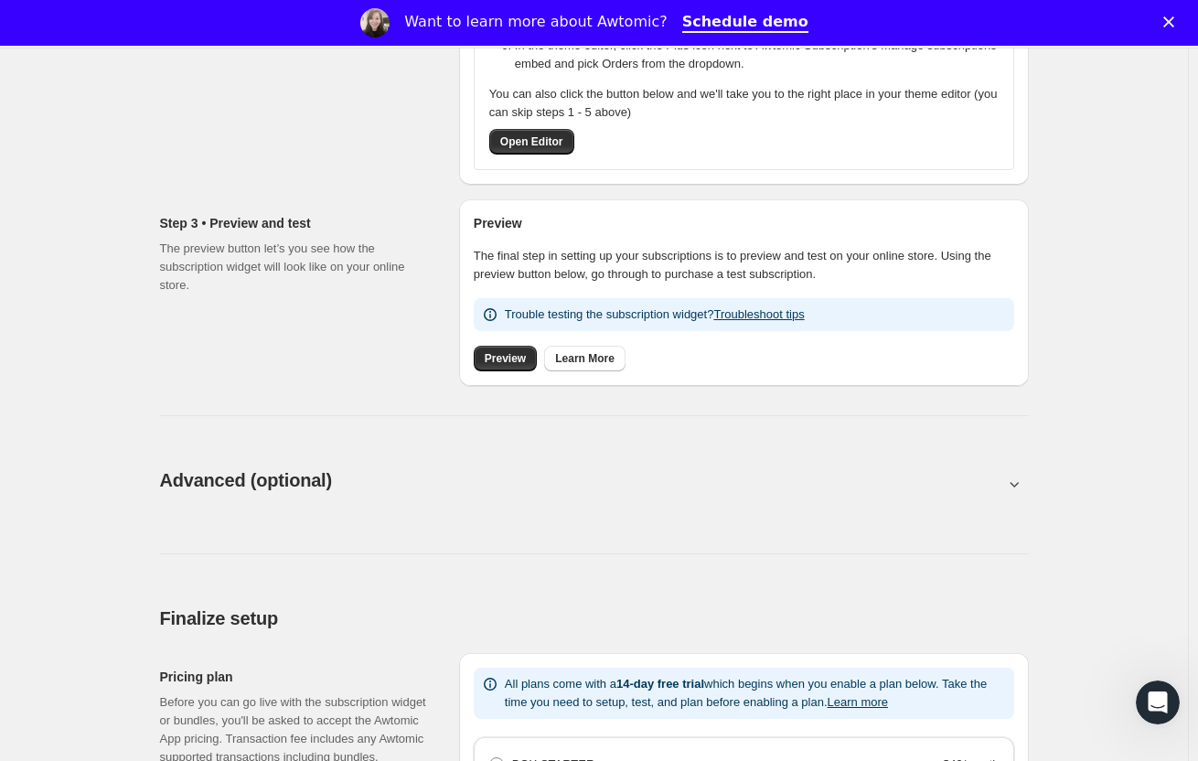
scroll to position [614, 0]
click at [868, 706] on button "Learn more" at bounding box center [857, 703] width 60 height 14
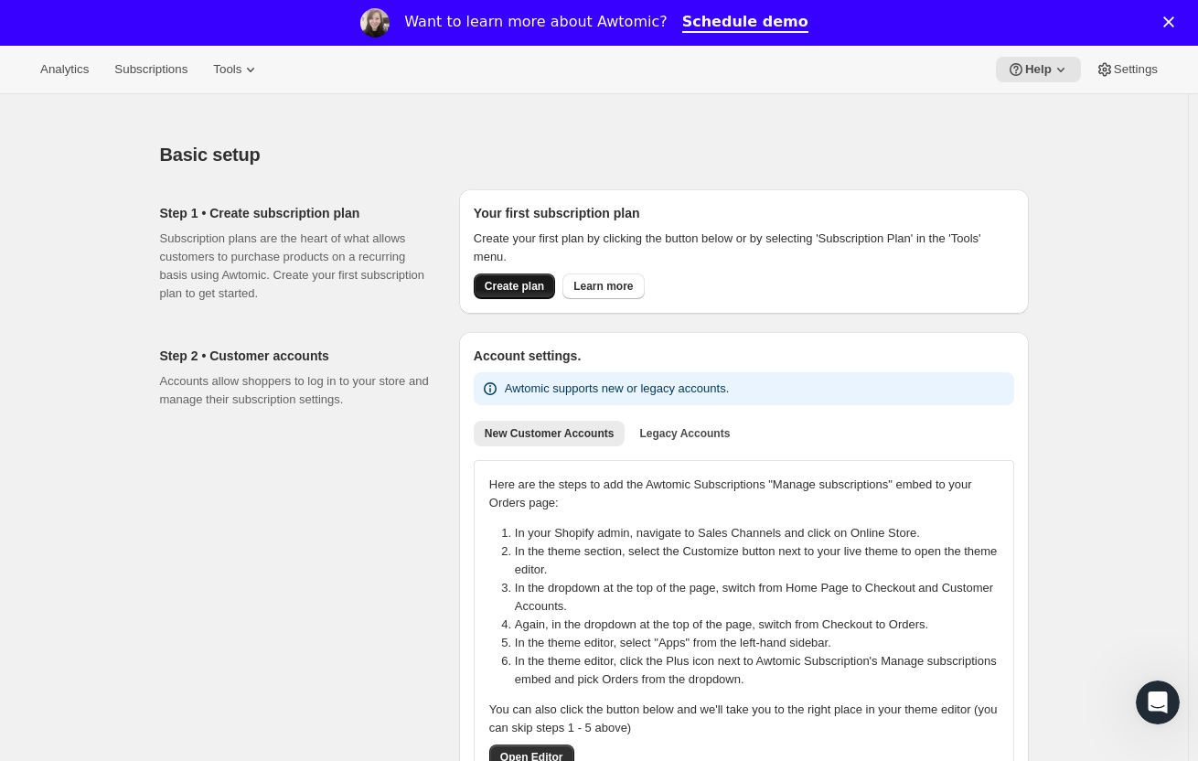
click at [517, 291] on span "Create plan" at bounding box center [514, 286] width 59 height 15
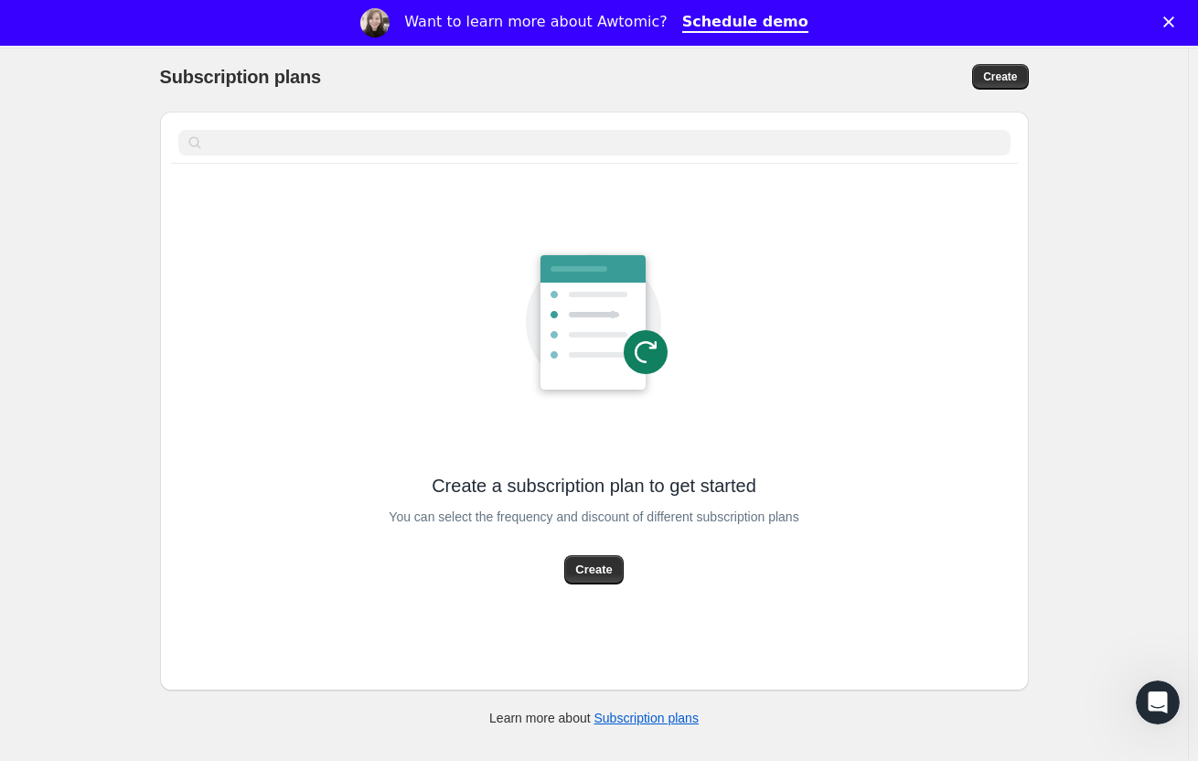
scroll to position [94, 0]
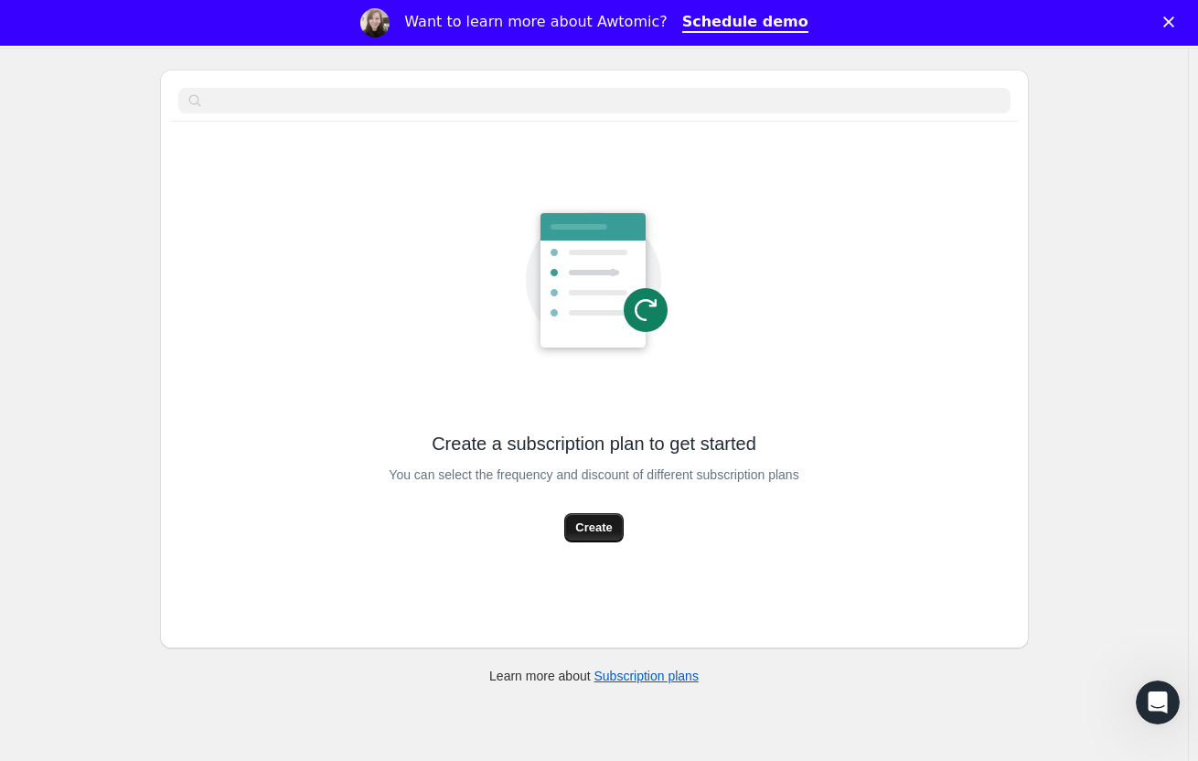
click at [593, 538] on button "Create" at bounding box center [593, 527] width 59 height 29
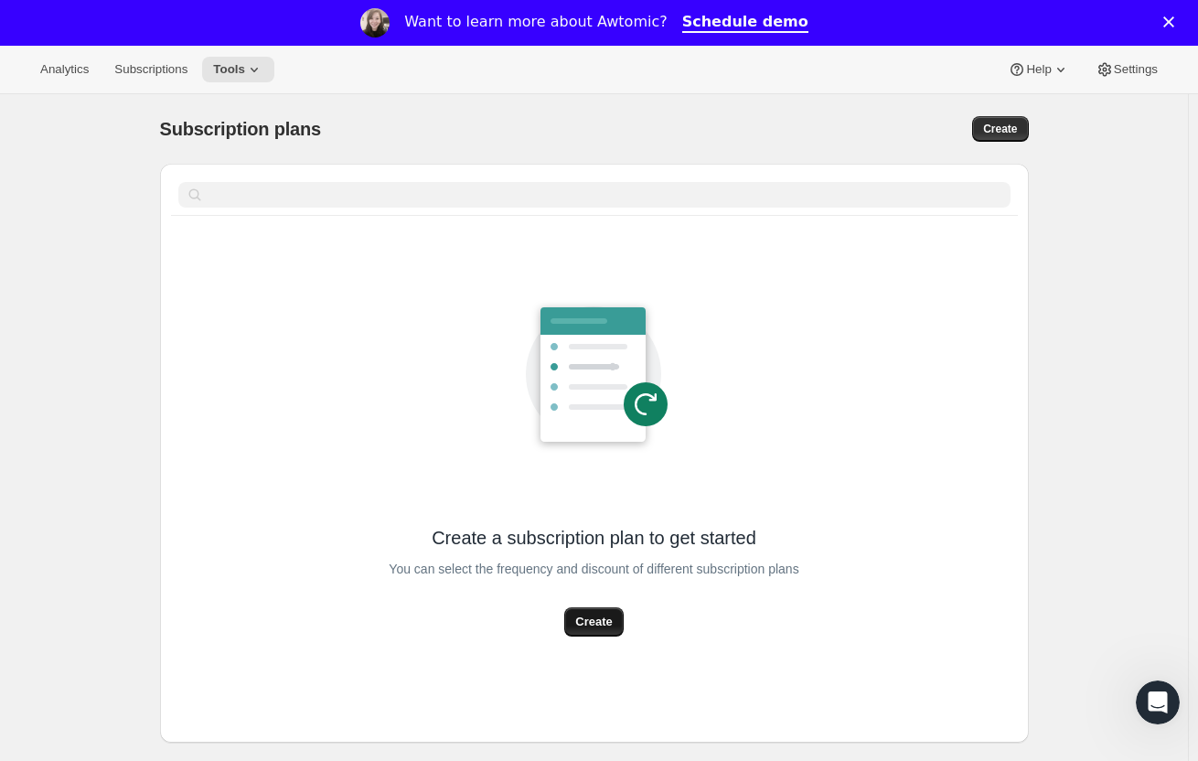
select select "WEEK"
select select "MONTH"
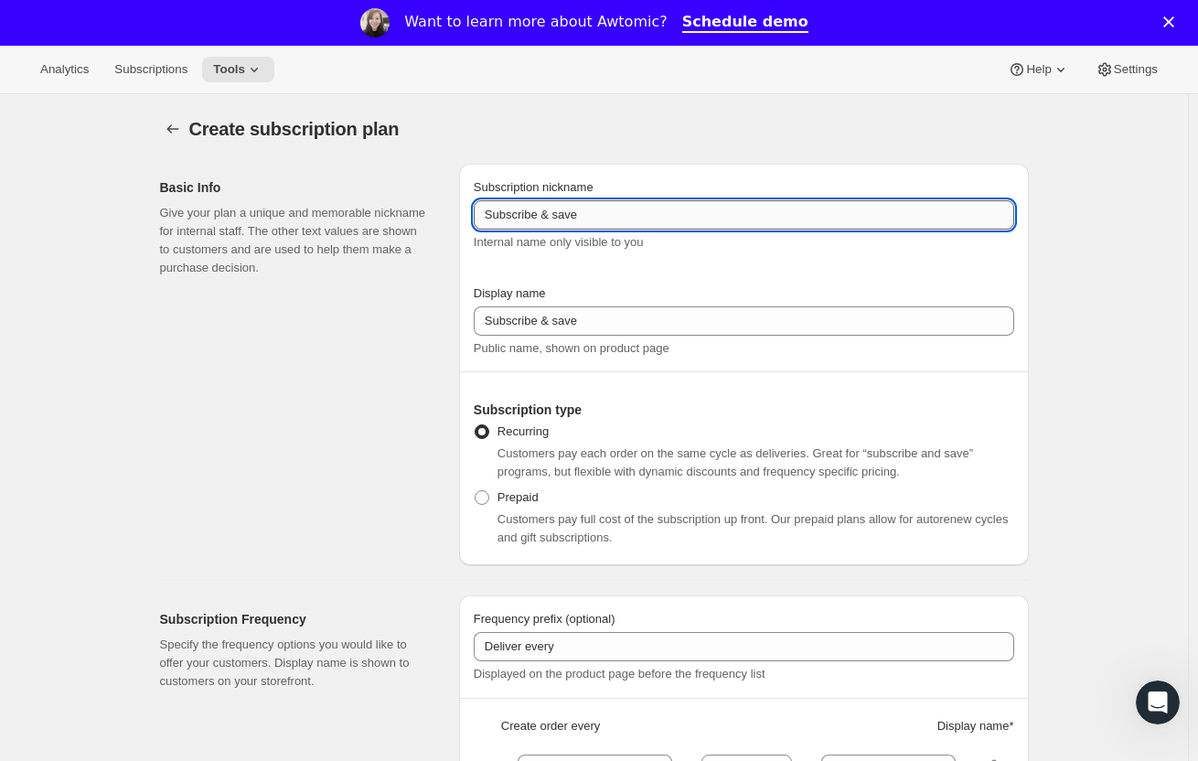
click at [592, 210] on input "Subscribe & save" at bounding box center [744, 214] width 540 height 29
type input "Base 2 pins"
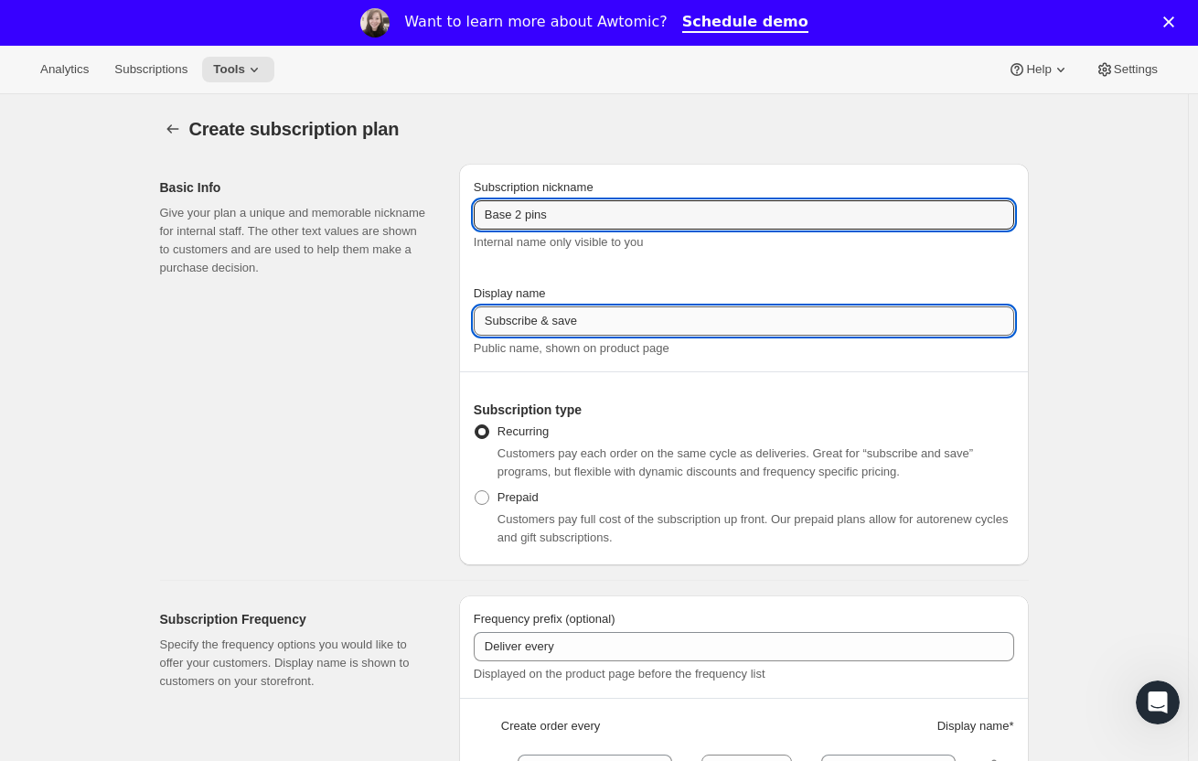
click at [576, 330] on input "Subscribe & save" at bounding box center [744, 320] width 540 height 29
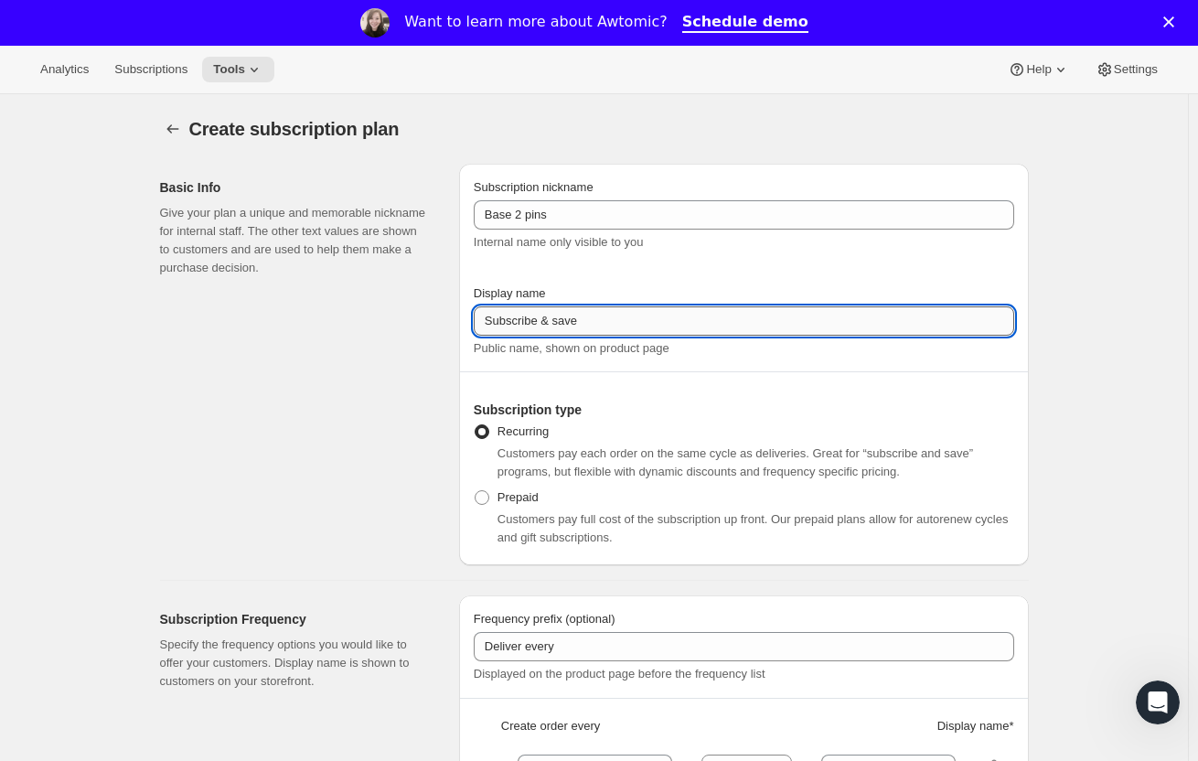
click at [576, 330] on input "Subscribe & save" at bounding box center [744, 320] width 540 height 29
type input "D"
type input "The Duet"
click at [665, 409] on h2 "Subscription type" at bounding box center [744, 409] width 540 height 18
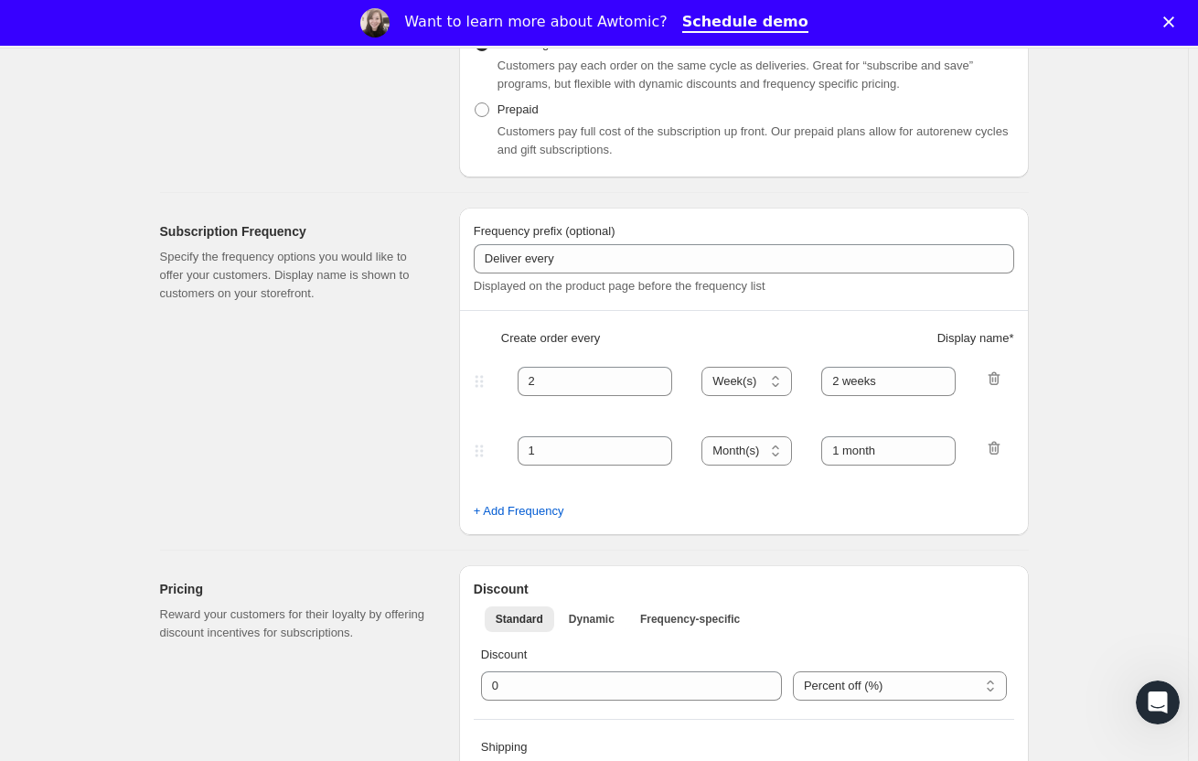
scroll to position [389, 0]
click at [577, 383] on input "2" at bounding box center [581, 380] width 128 height 29
type input "1"
click at [775, 378] on select "Day(s) Week(s) Month(s) Year(s)" at bounding box center [746, 380] width 91 height 29
select select "MONTH"
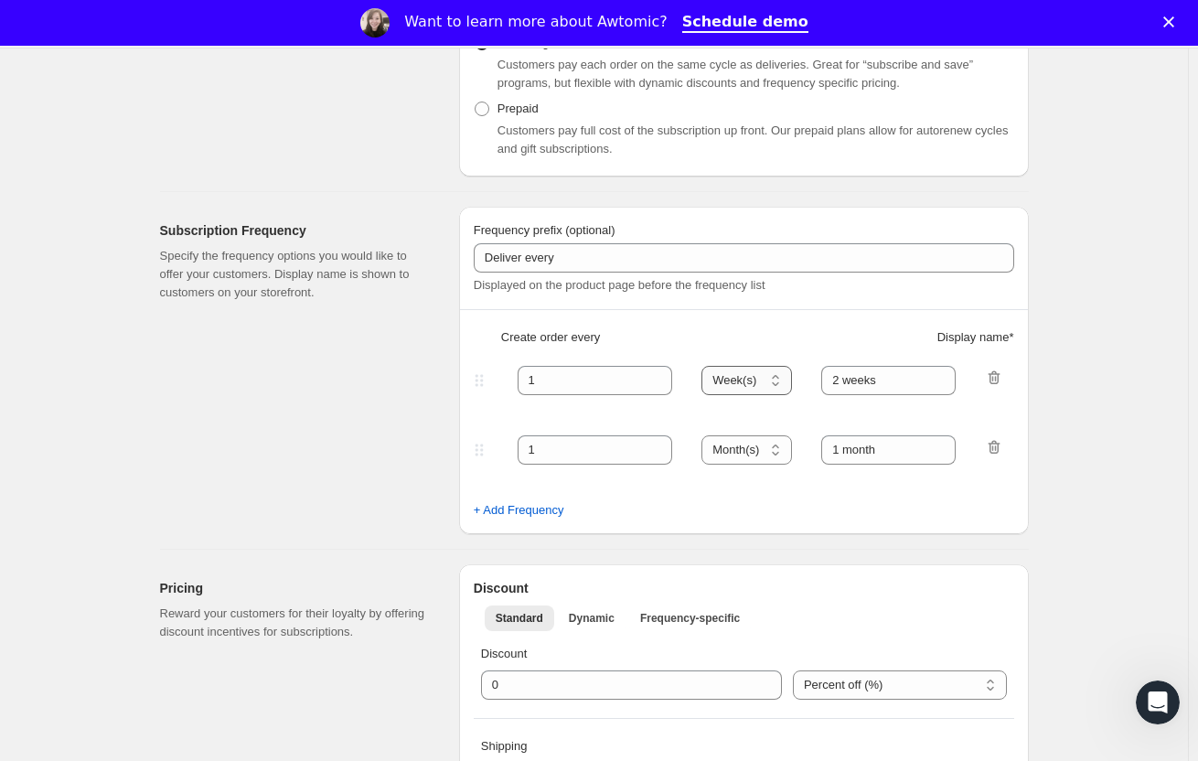
click at [707, 366] on select "Day(s) Week(s) Month(s) Year(s)" at bounding box center [746, 380] width 91 height 29
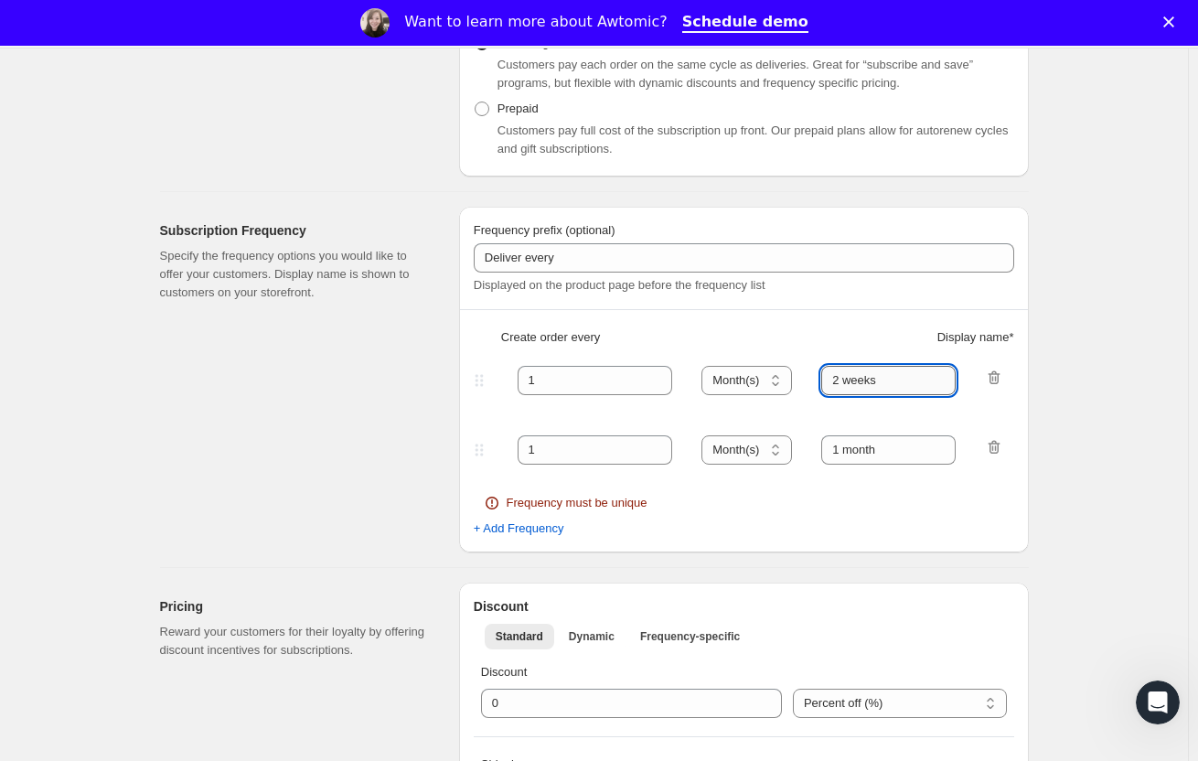
click at [906, 383] on input "2 weeks" at bounding box center [888, 380] width 134 height 29
type input "2"
type input "1 month"
click at [997, 452] on icon "button" at bounding box center [994, 447] width 18 height 18
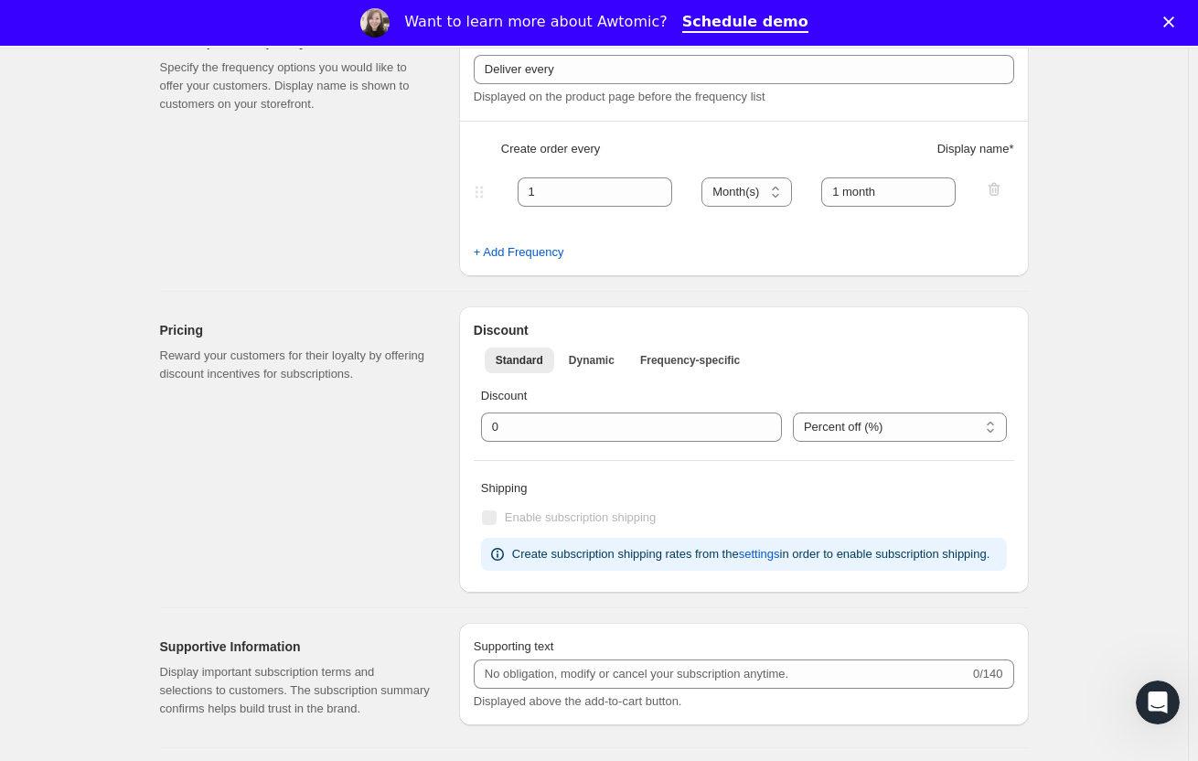
scroll to position [578, 0]
click at [595, 365] on span "Dynamic" at bounding box center [592, 359] width 46 height 15
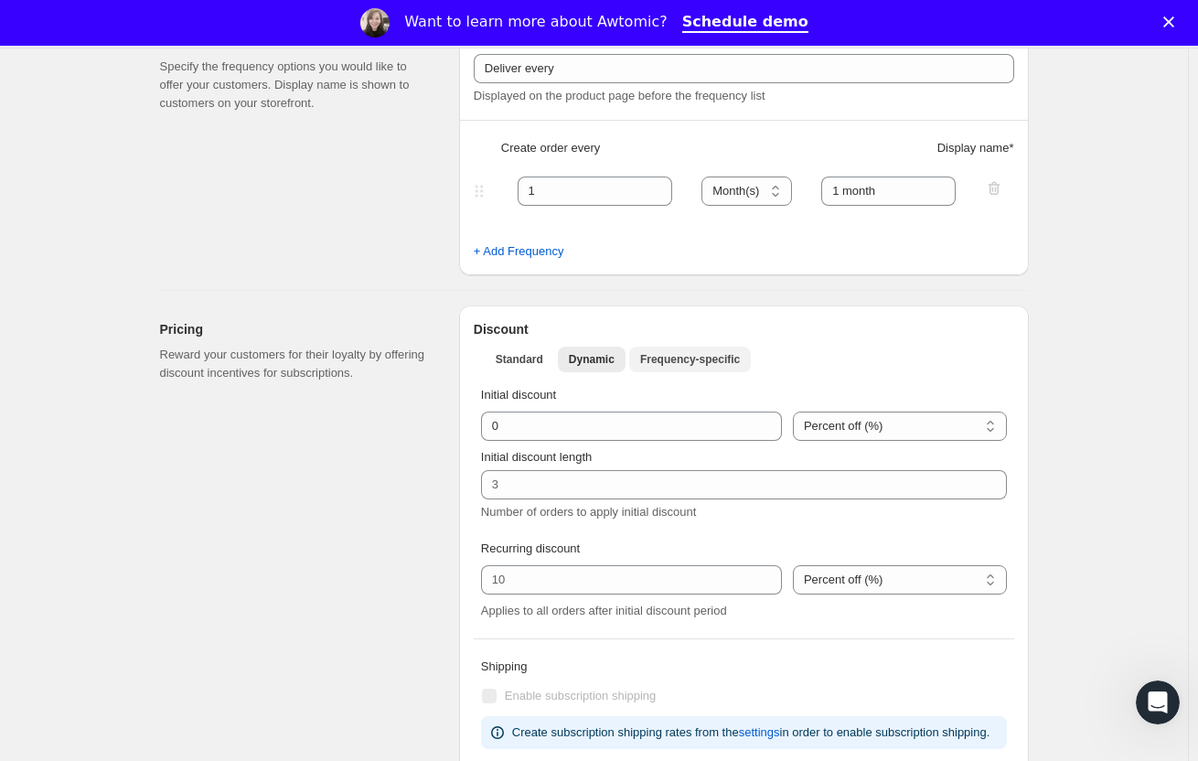
click at [678, 361] on span "Frequency-specific" at bounding box center [690, 359] width 100 height 15
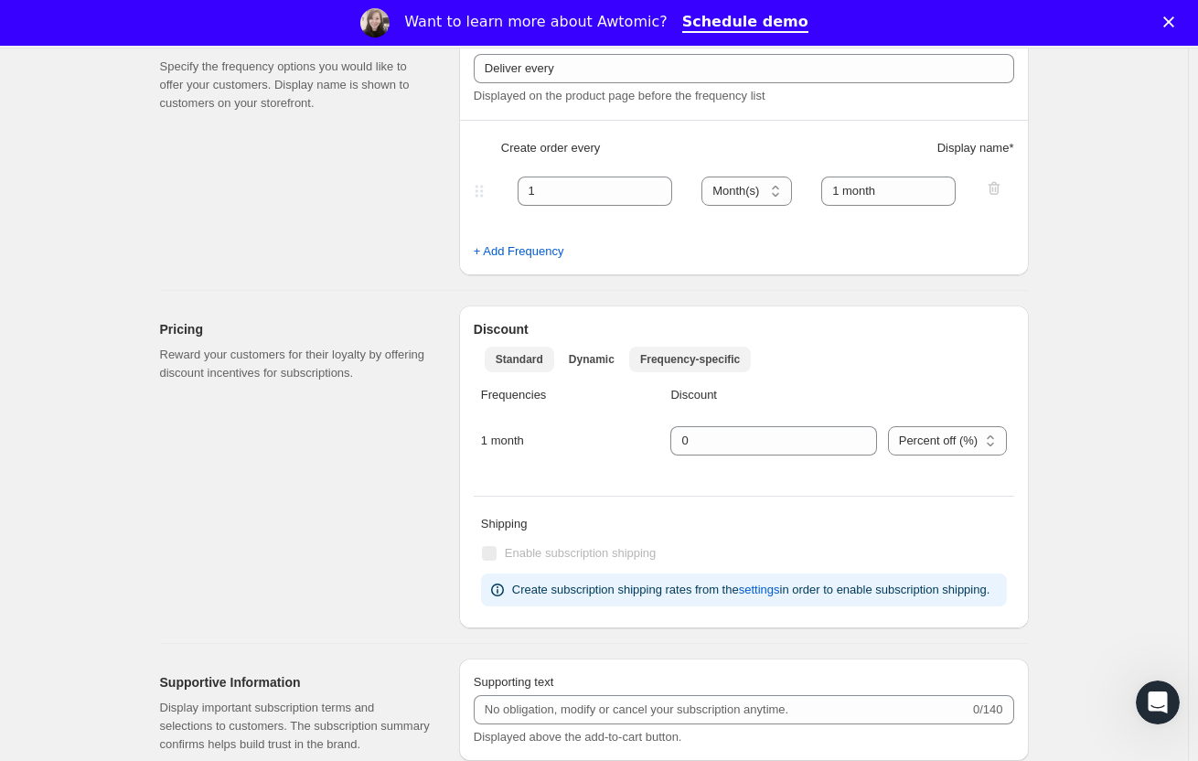
click at [530, 367] on button "Standard" at bounding box center [519, 360] width 69 height 26
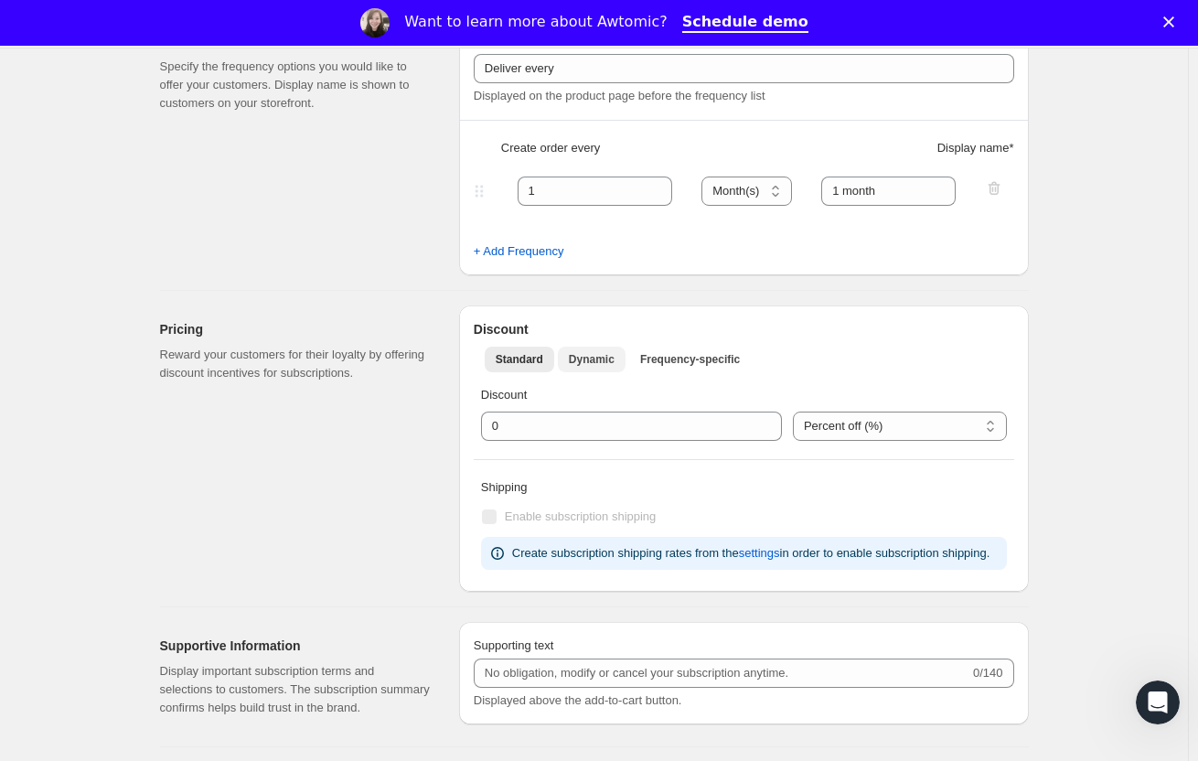
click at [595, 357] on span "Dynamic" at bounding box center [592, 359] width 46 height 15
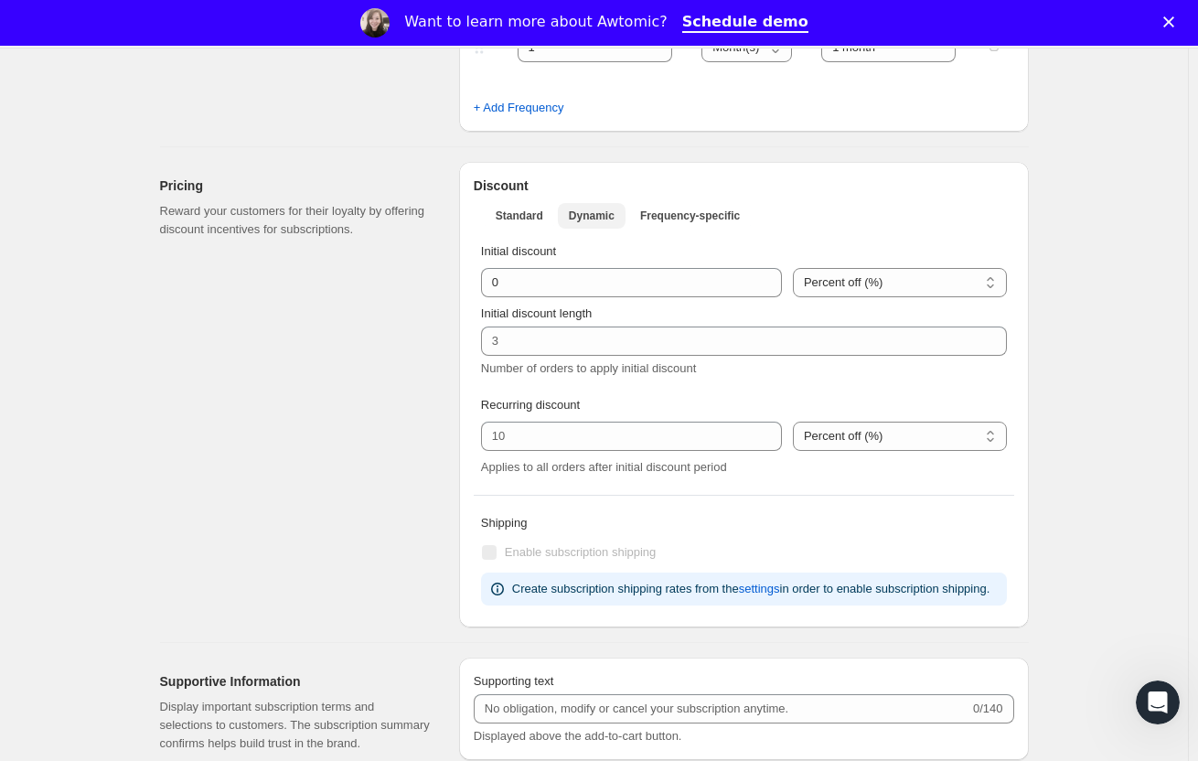
scroll to position [722, 0]
click at [700, 220] on span "Frequency-specific" at bounding box center [690, 215] width 100 height 15
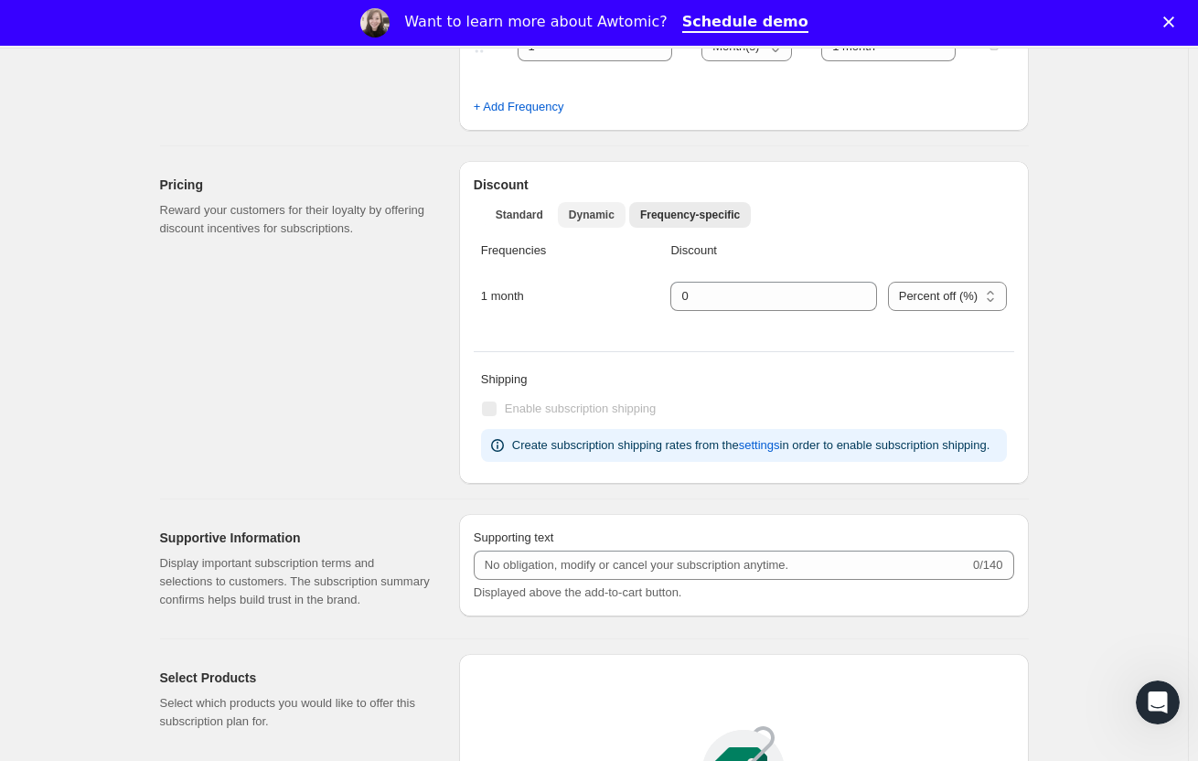
click at [594, 219] on span "Dynamic" at bounding box center [592, 215] width 46 height 15
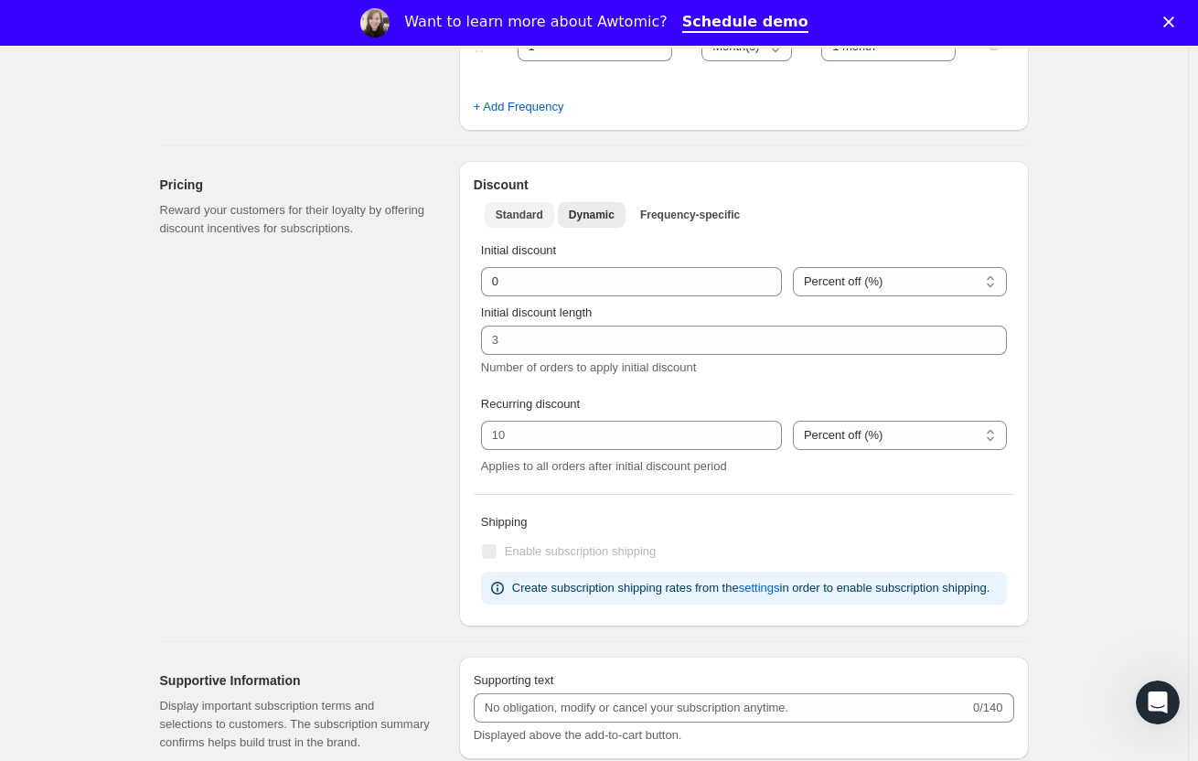
click at [528, 221] on span "Standard" at bounding box center [520, 215] width 48 height 15
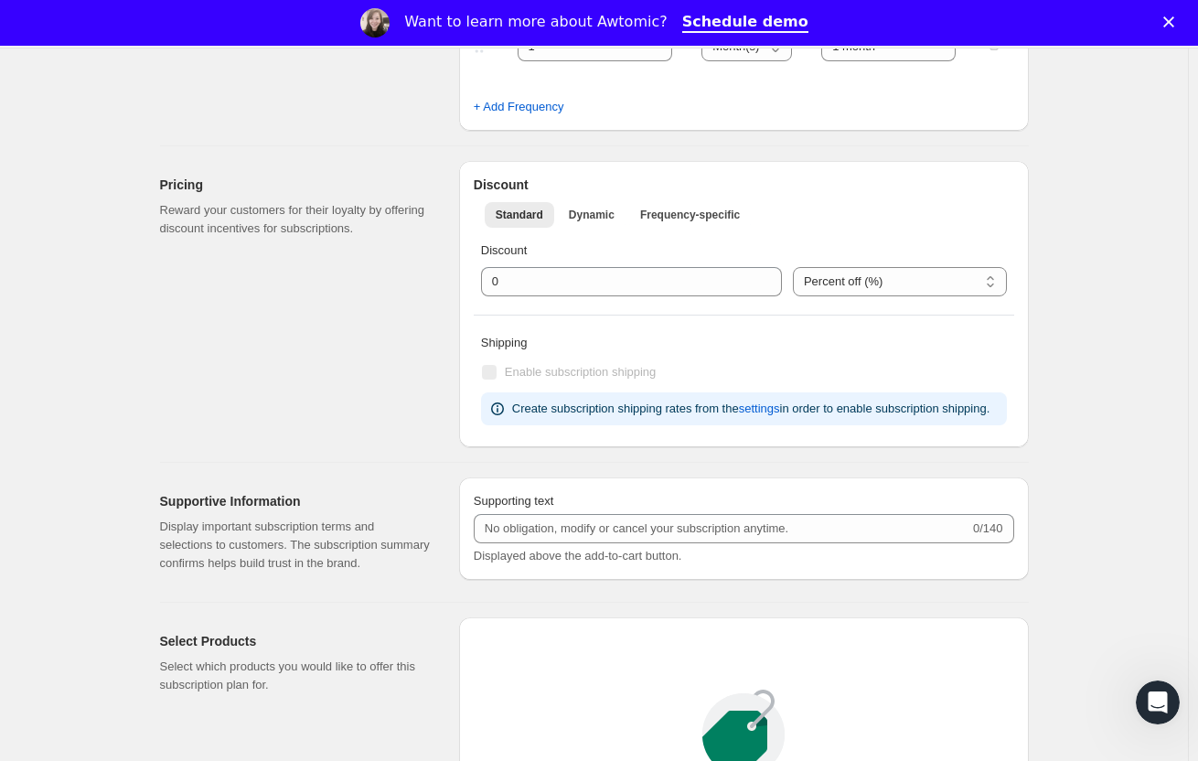
click at [403, 396] on div "Pricing Reward your customers for their loyalty by offering discount incentives…" at bounding box center [302, 304] width 284 height 286
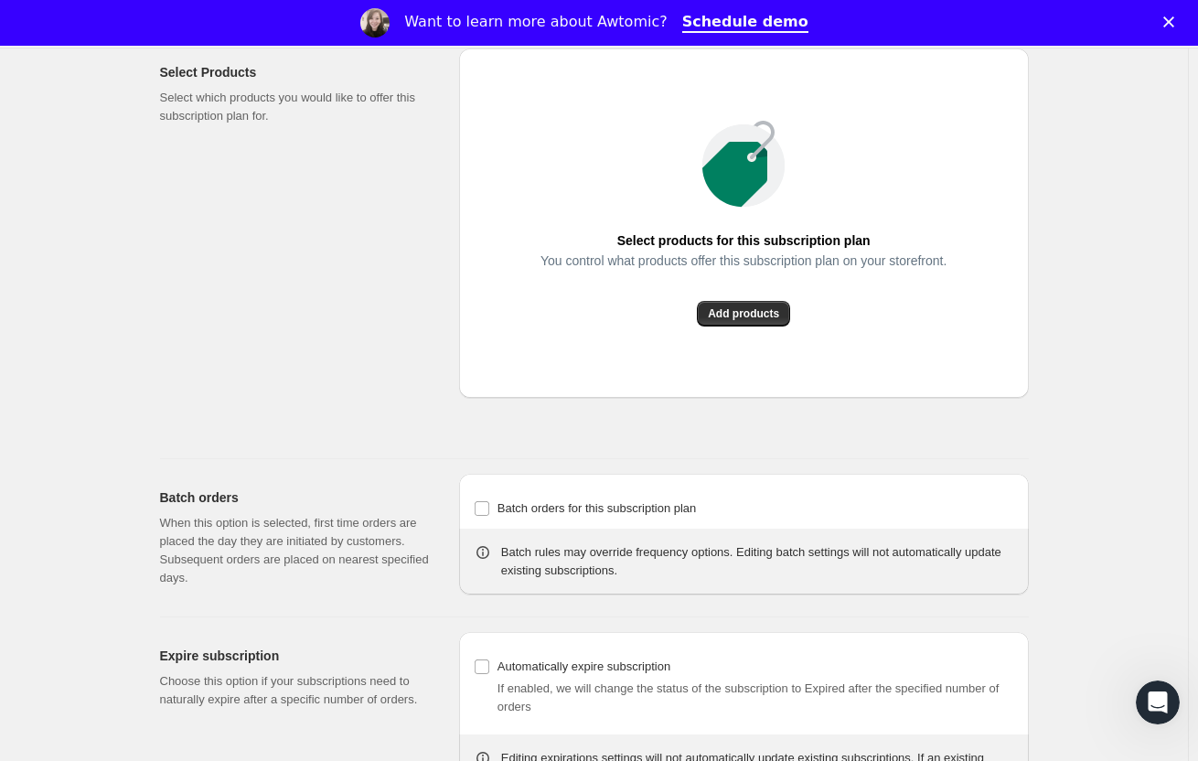
scroll to position [1293, 0]
click at [746, 309] on span "Add products" at bounding box center [743, 311] width 71 height 15
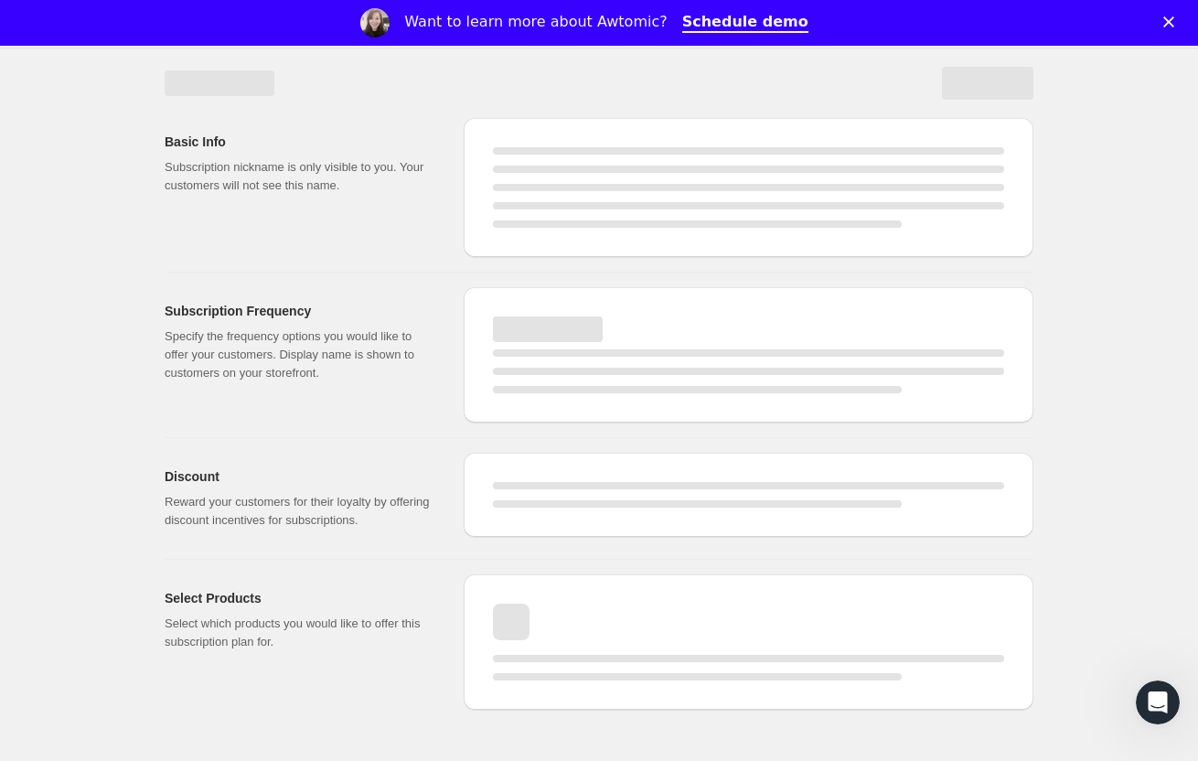
select select "WEEK"
select select "MONTH"
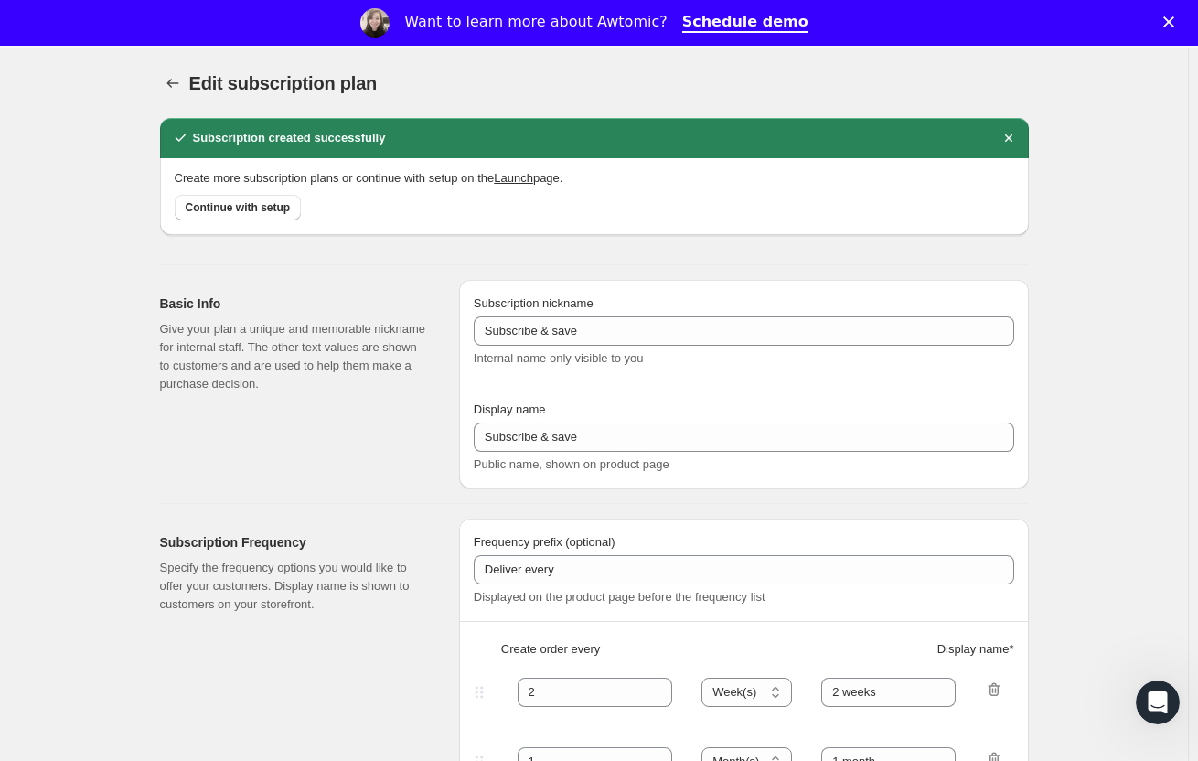
scroll to position [1239, 0]
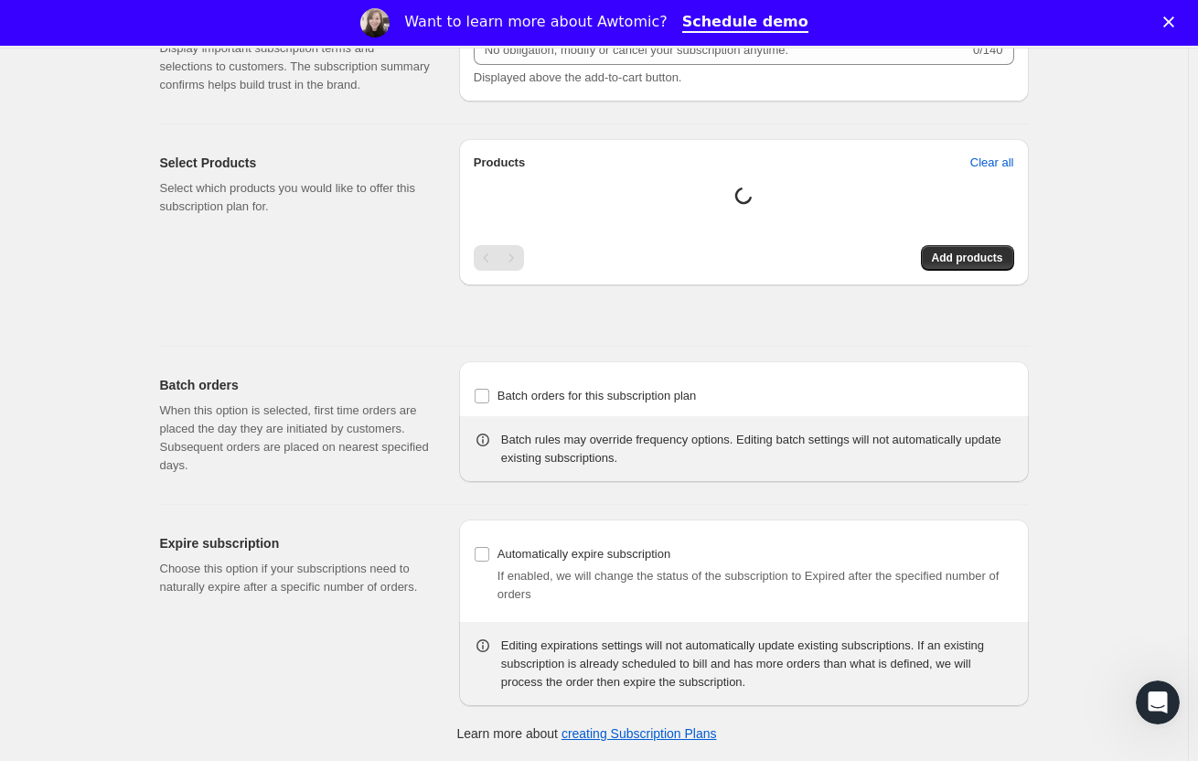
type input "Base 2 pins"
type input "The Duet"
type input "1"
select select "MONTH"
type input "1 month"
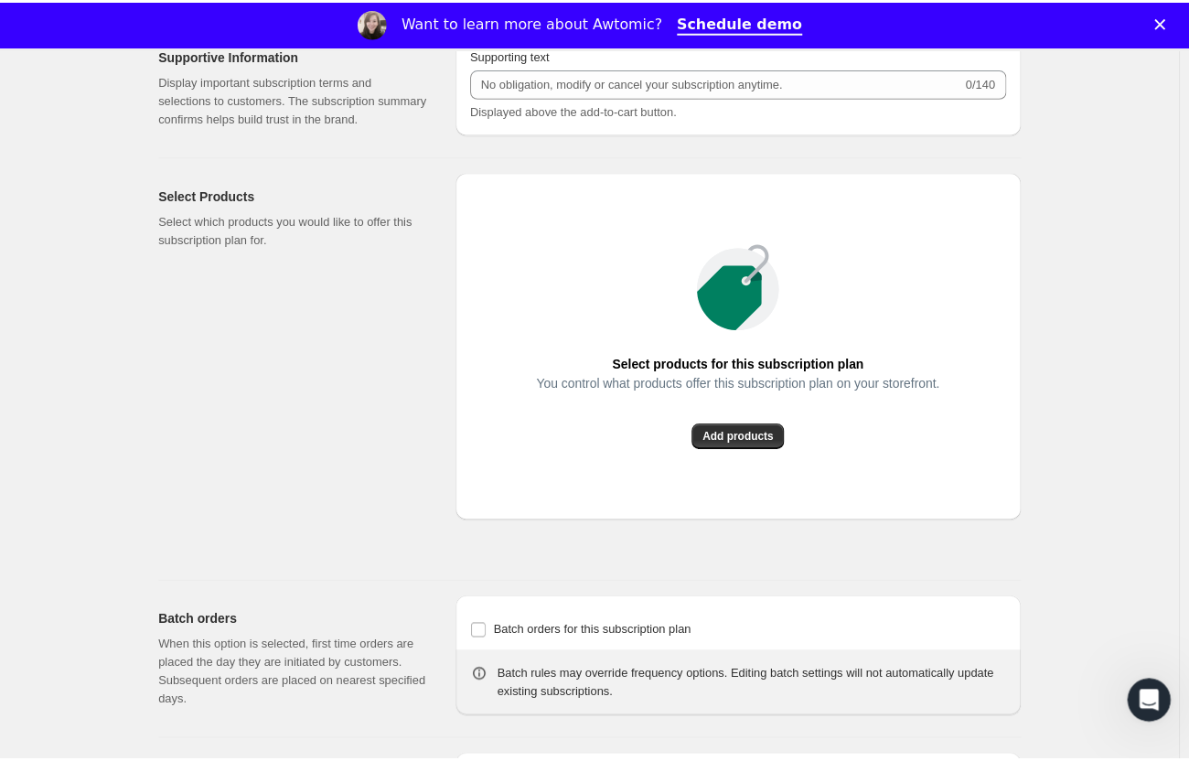
scroll to position [0, 0]
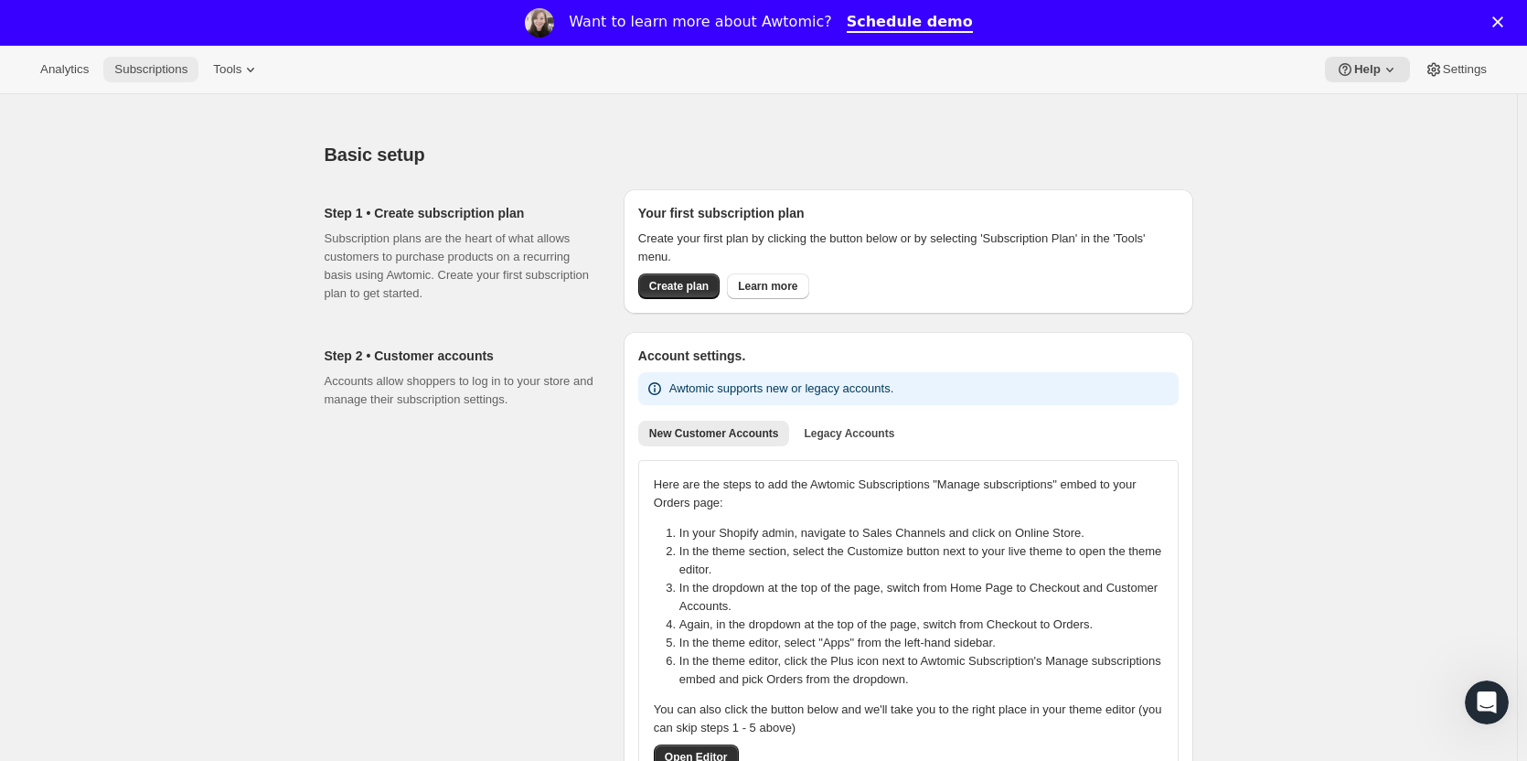
click at [154, 80] on button "Subscriptions" at bounding box center [150, 70] width 95 height 26
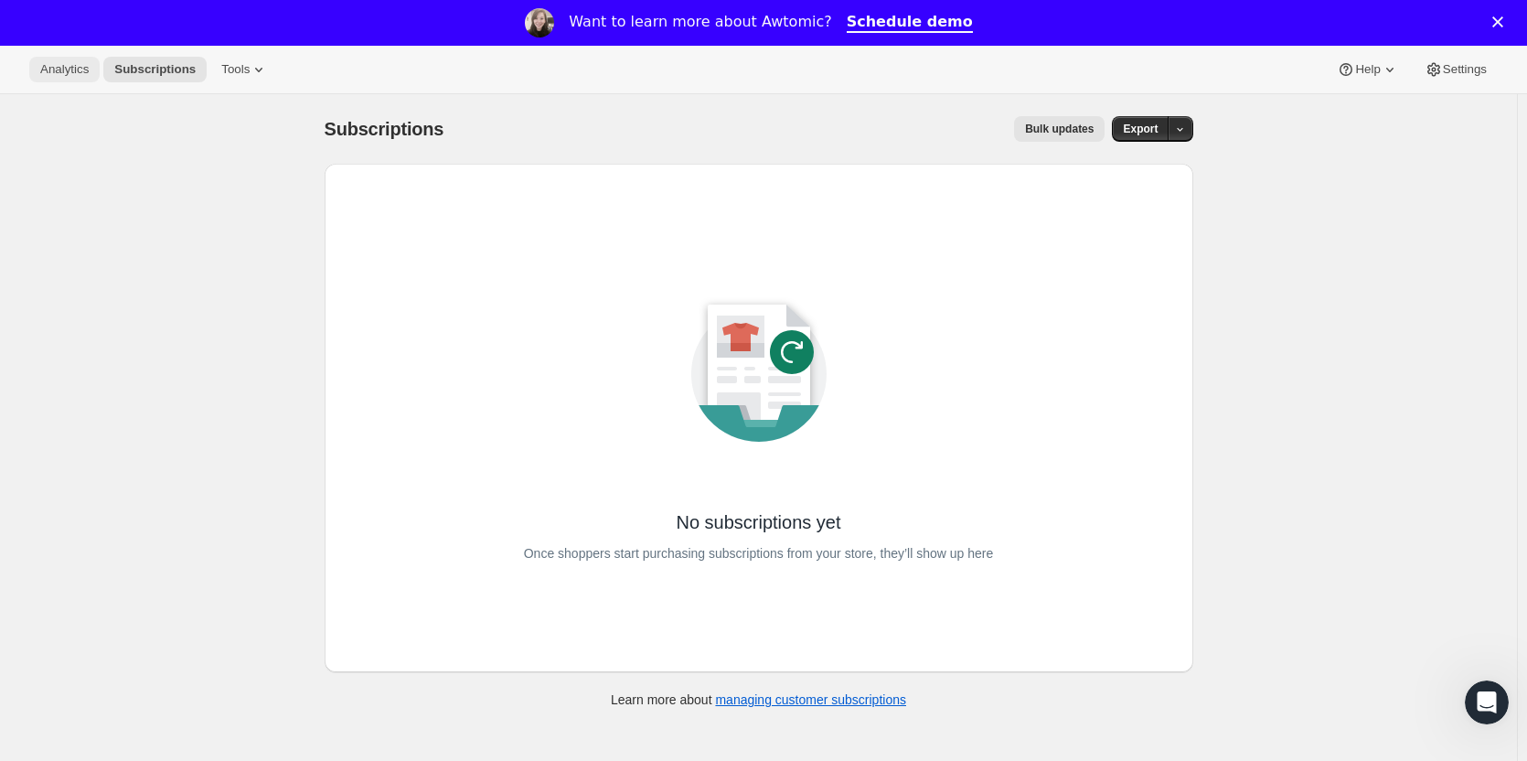
click at [70, 72] on span "Analytics" at bounding box center [64, 69] width 48 height 15
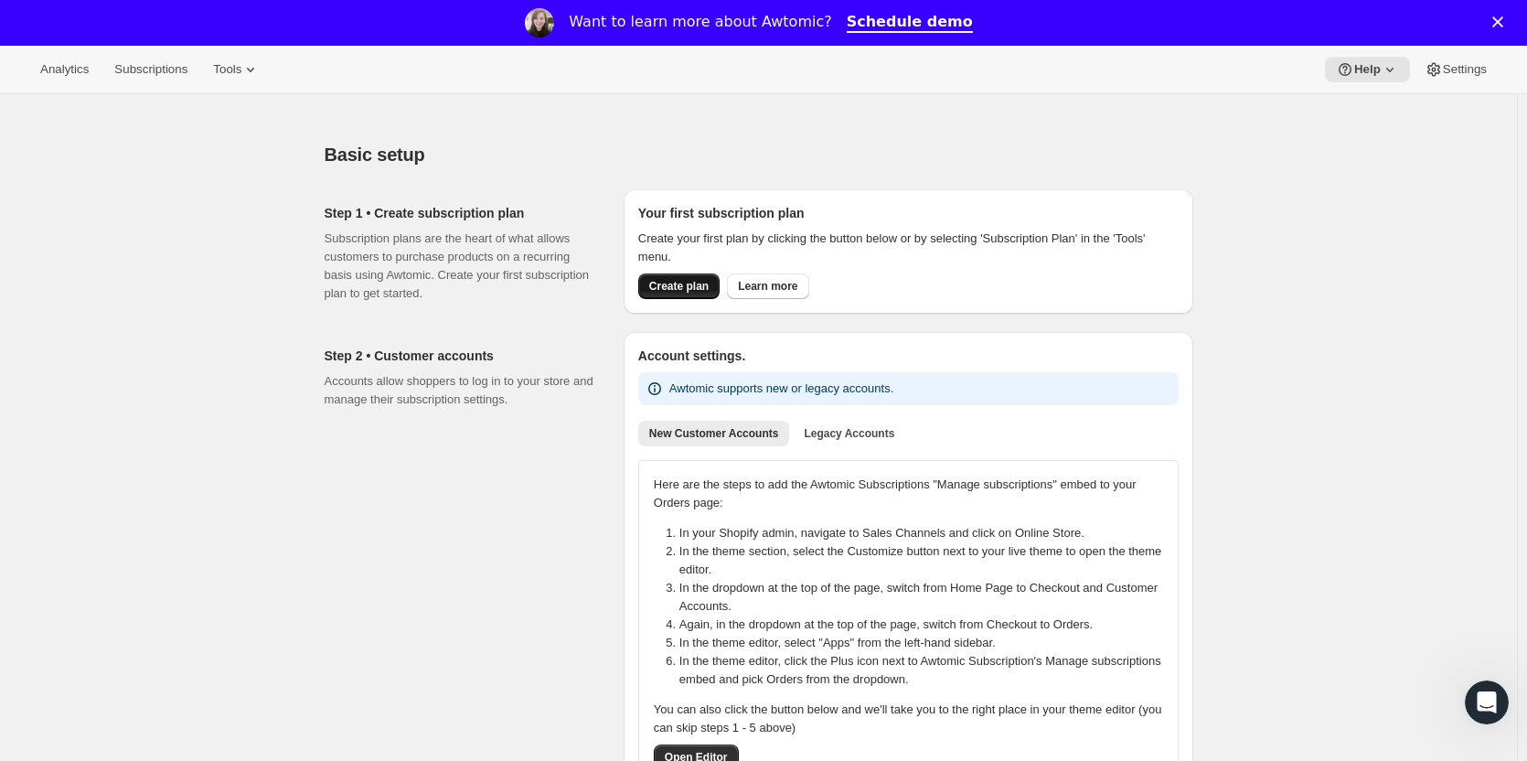
click at [678, 293] on span "Create plan" at bounding box center [678, 286] width 59 height 15
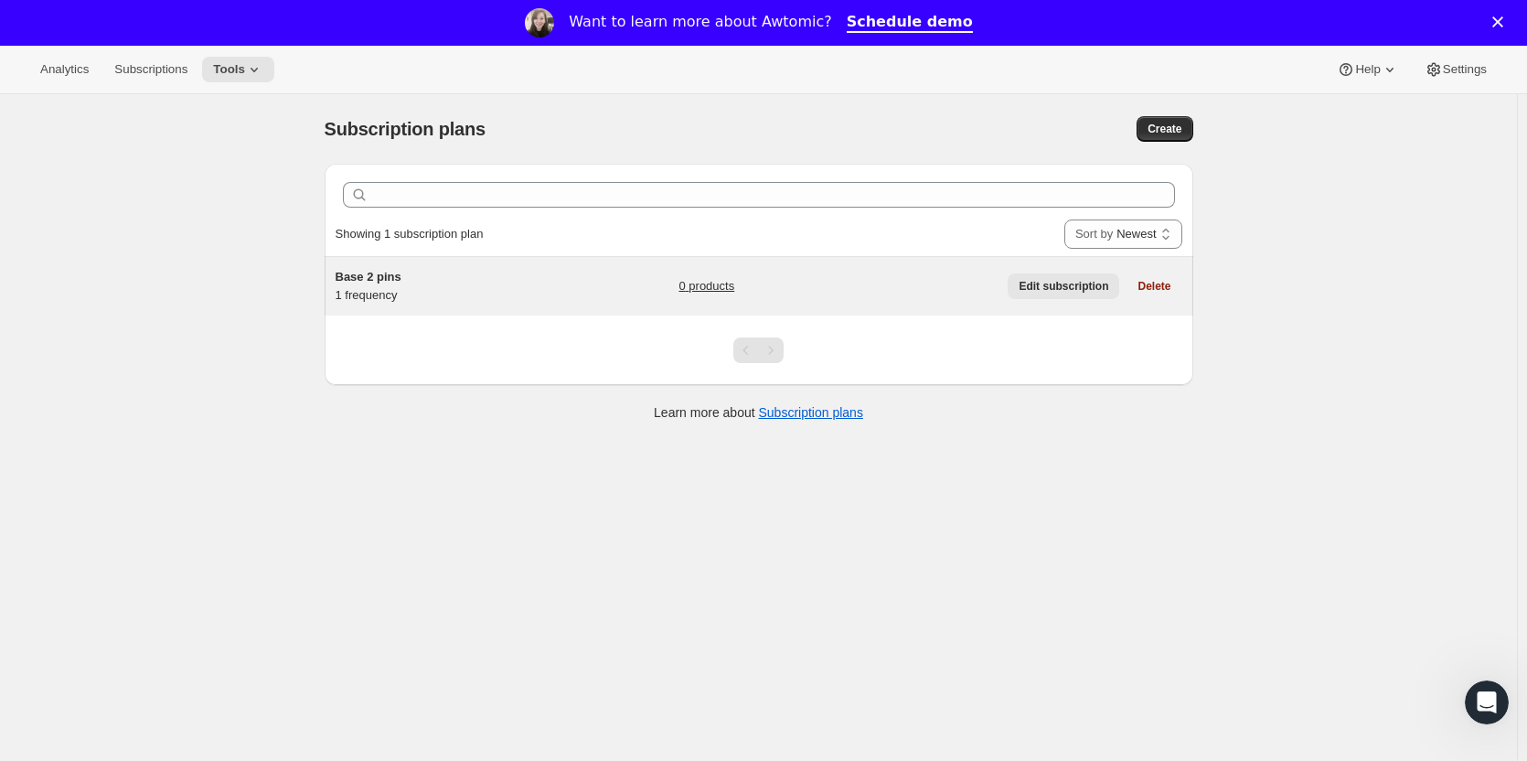
click at [1066, 281] on span "Edit subscription" at bounding box center [1063, 286] width 90 height 15
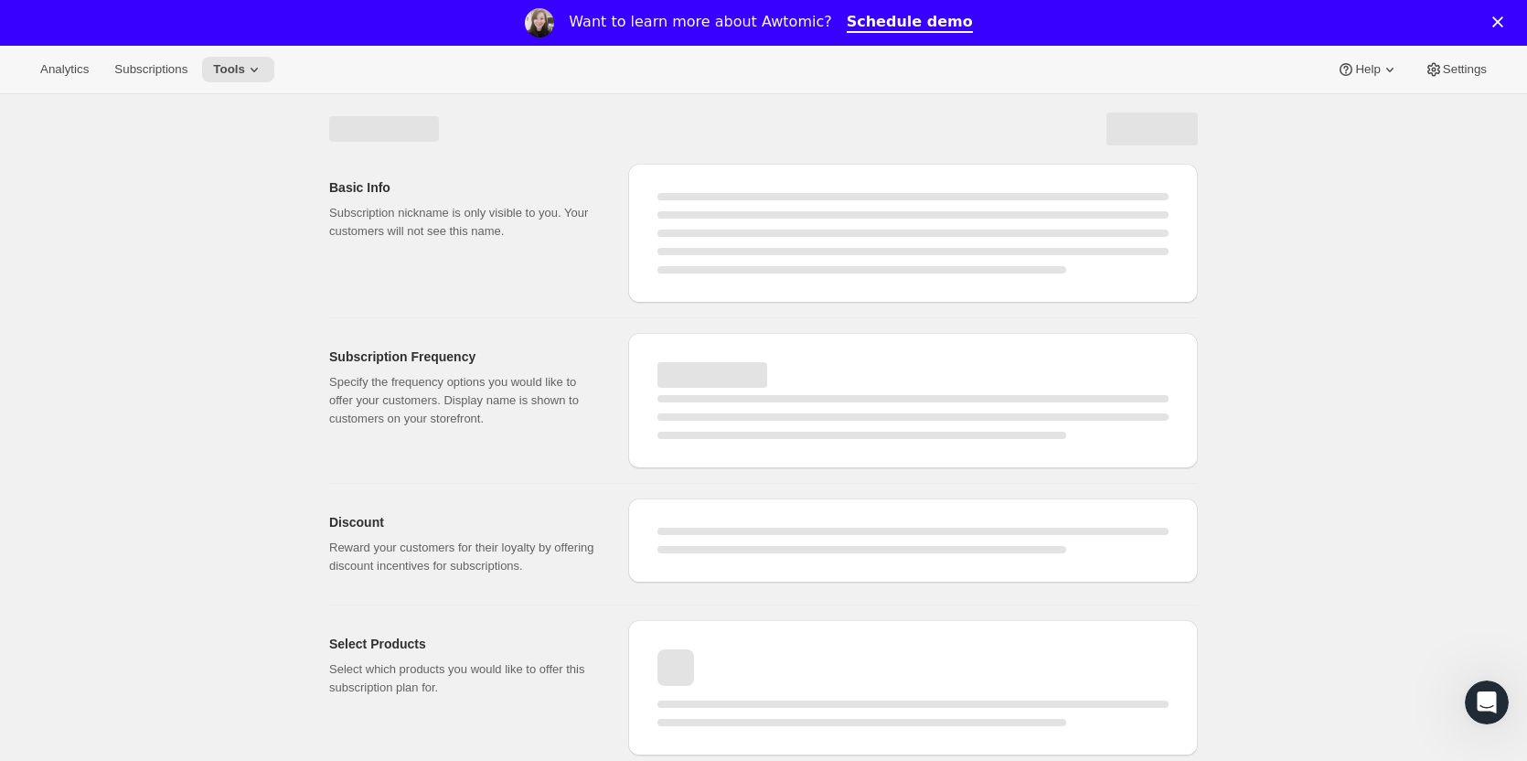
select select "WEEK"
select select "MONTH"
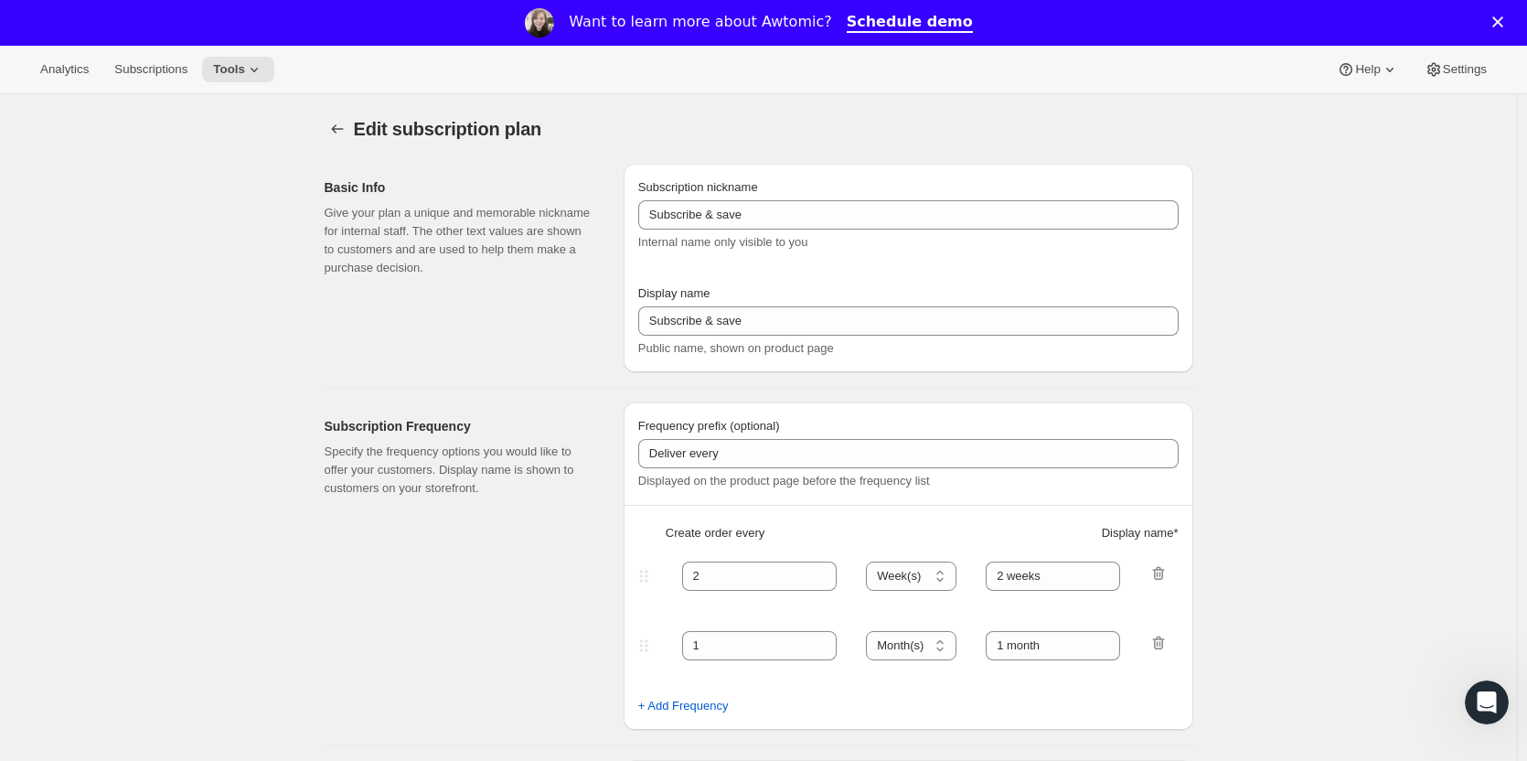
type input "Base 2 pins"
type input "The Duet"
type input "1"
select select "MONTH"
type input "1 month"
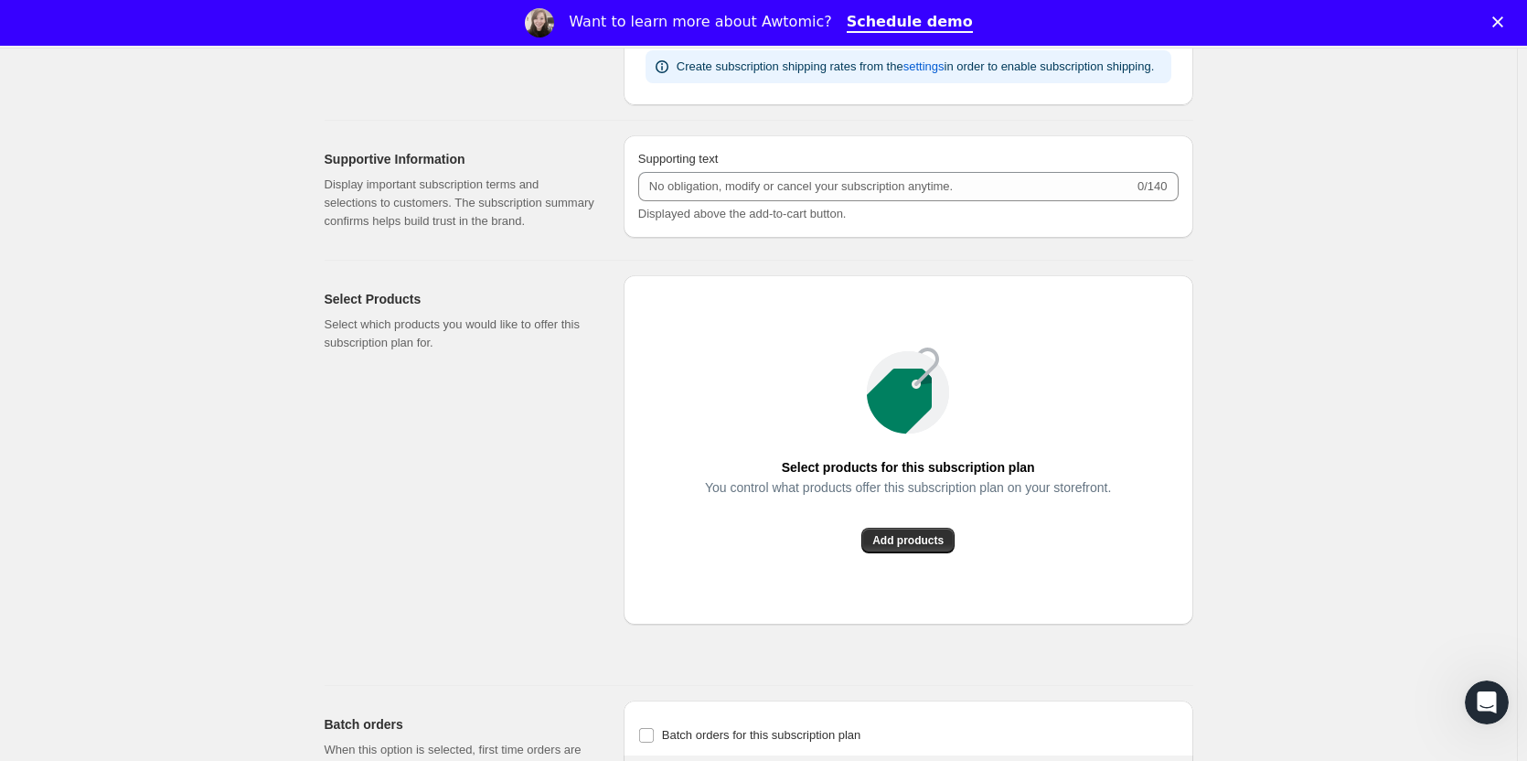
scroll to position [872, 0]
click at [920, 548] on button "Add products" at bounding box center [907, 540] width 93 height 26
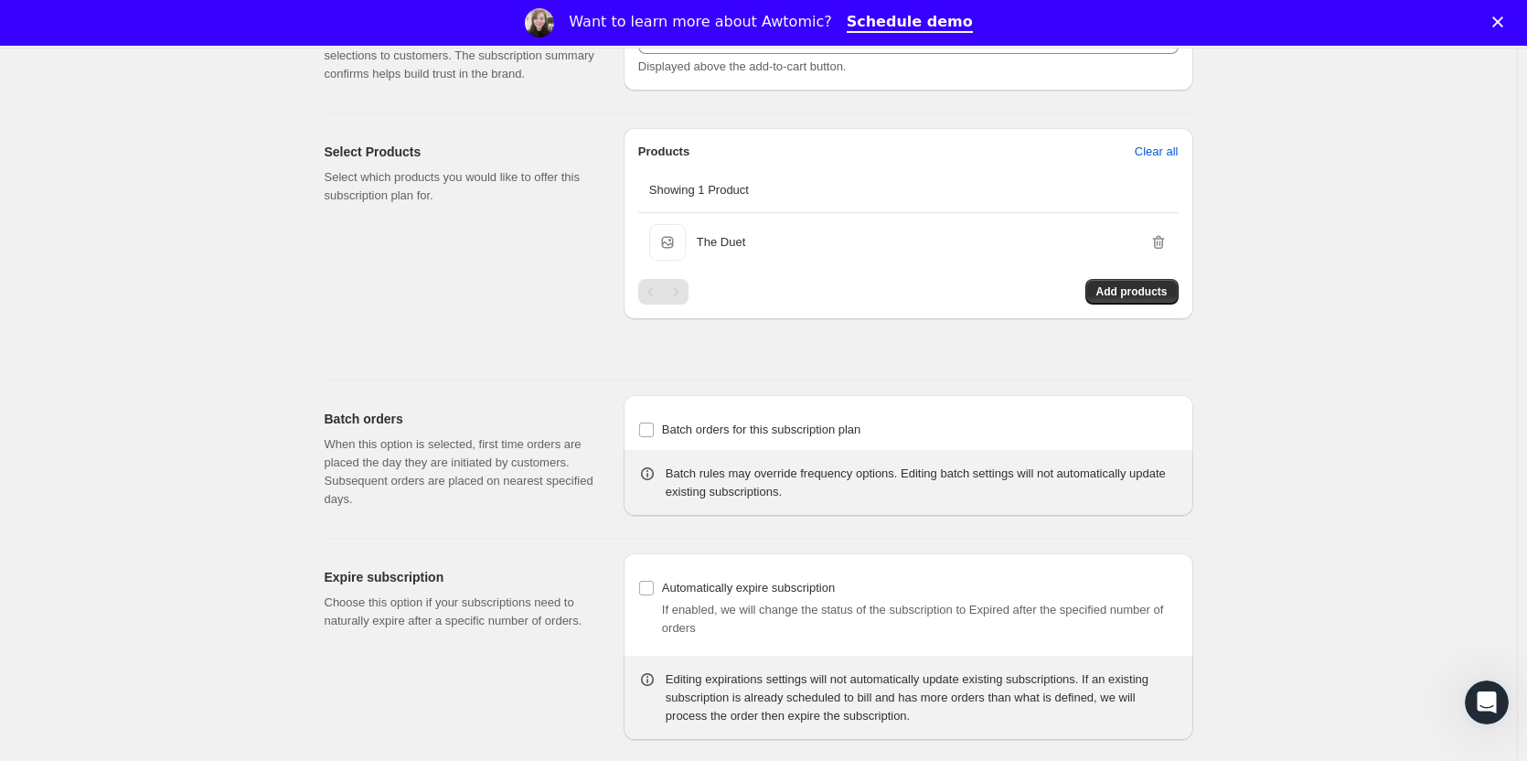
scroll to position [1052, 0]
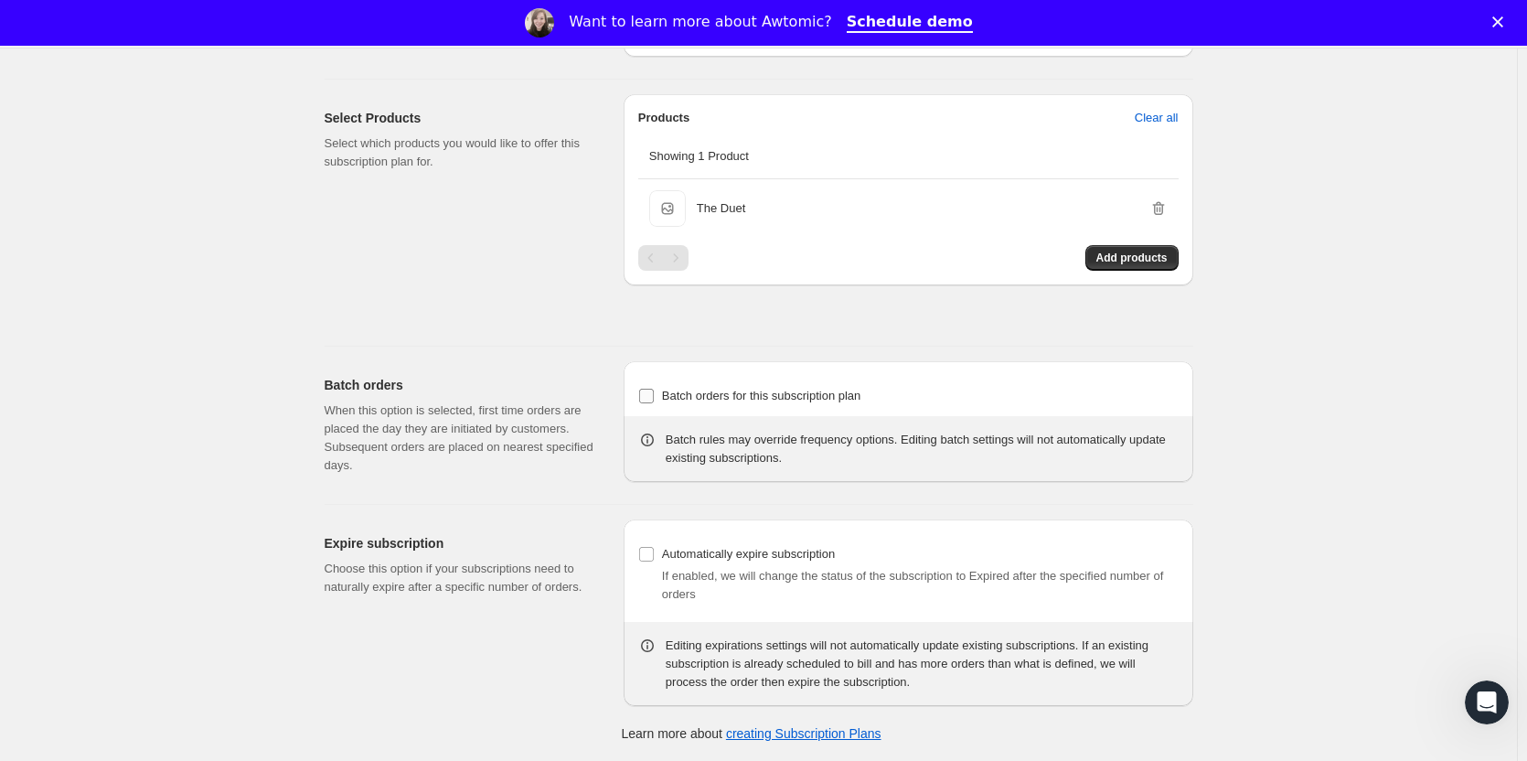
click at [652, 399] on input "Batch orders for this subscription plan" at bounding box center [646, 396] width 15 height 15
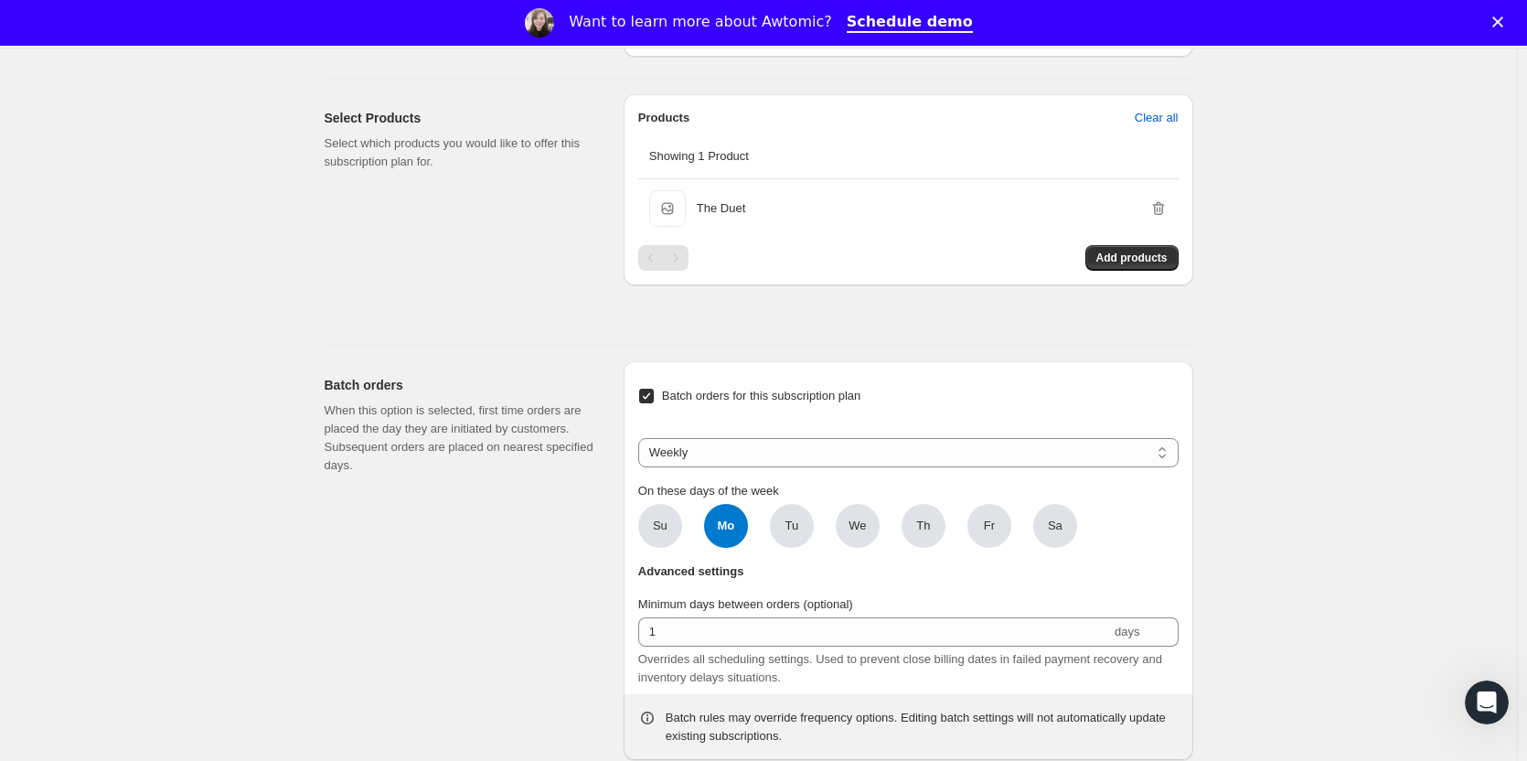
click at [652, 399] on input "Batch orders for this subscription plan" at bounding box center [646, 396] width 15 height 15
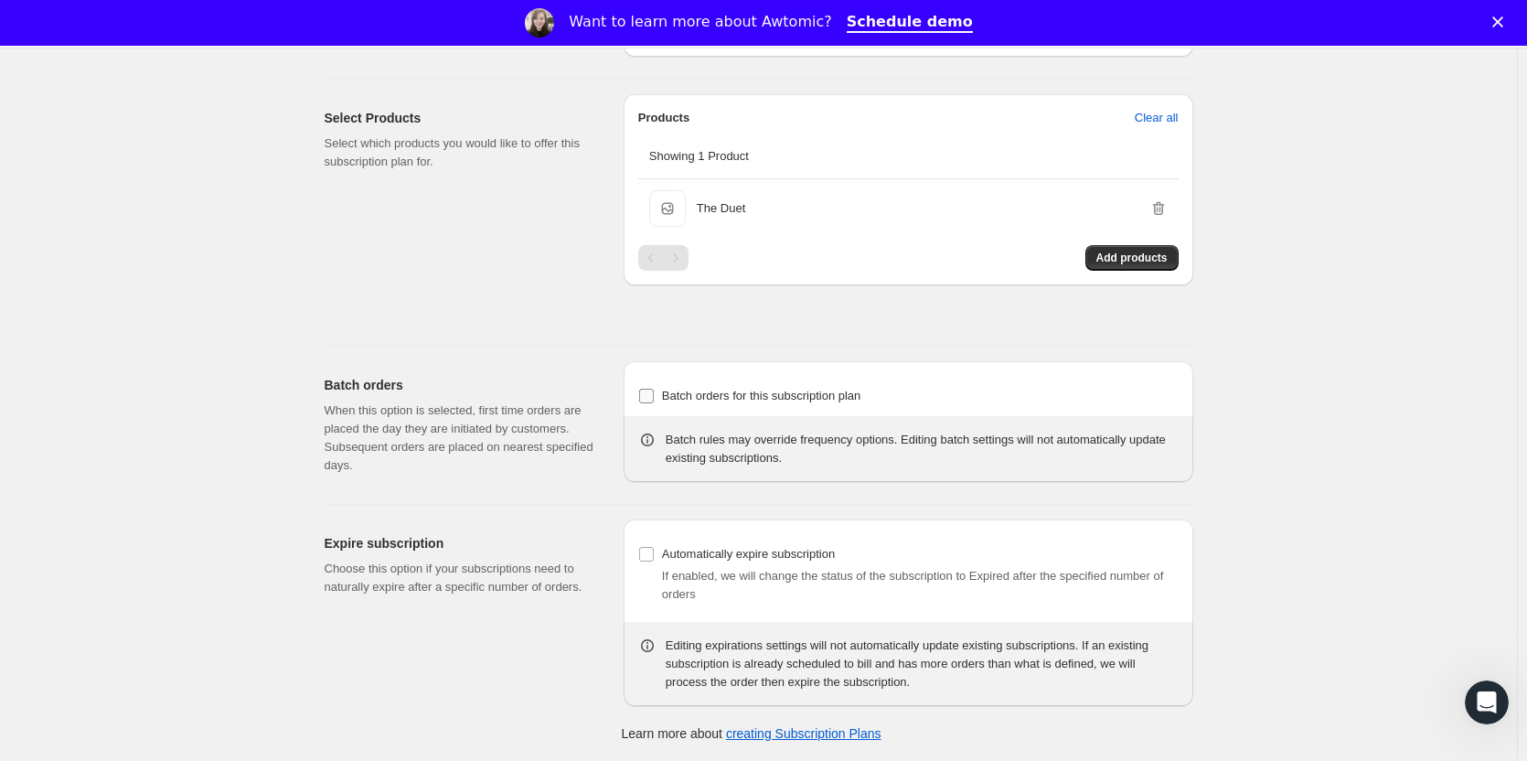
click at [648, 401] on input "Batch orders for this subscription plan" at bounding box center [646, 396] width 15 height 15
checkbox input "true"
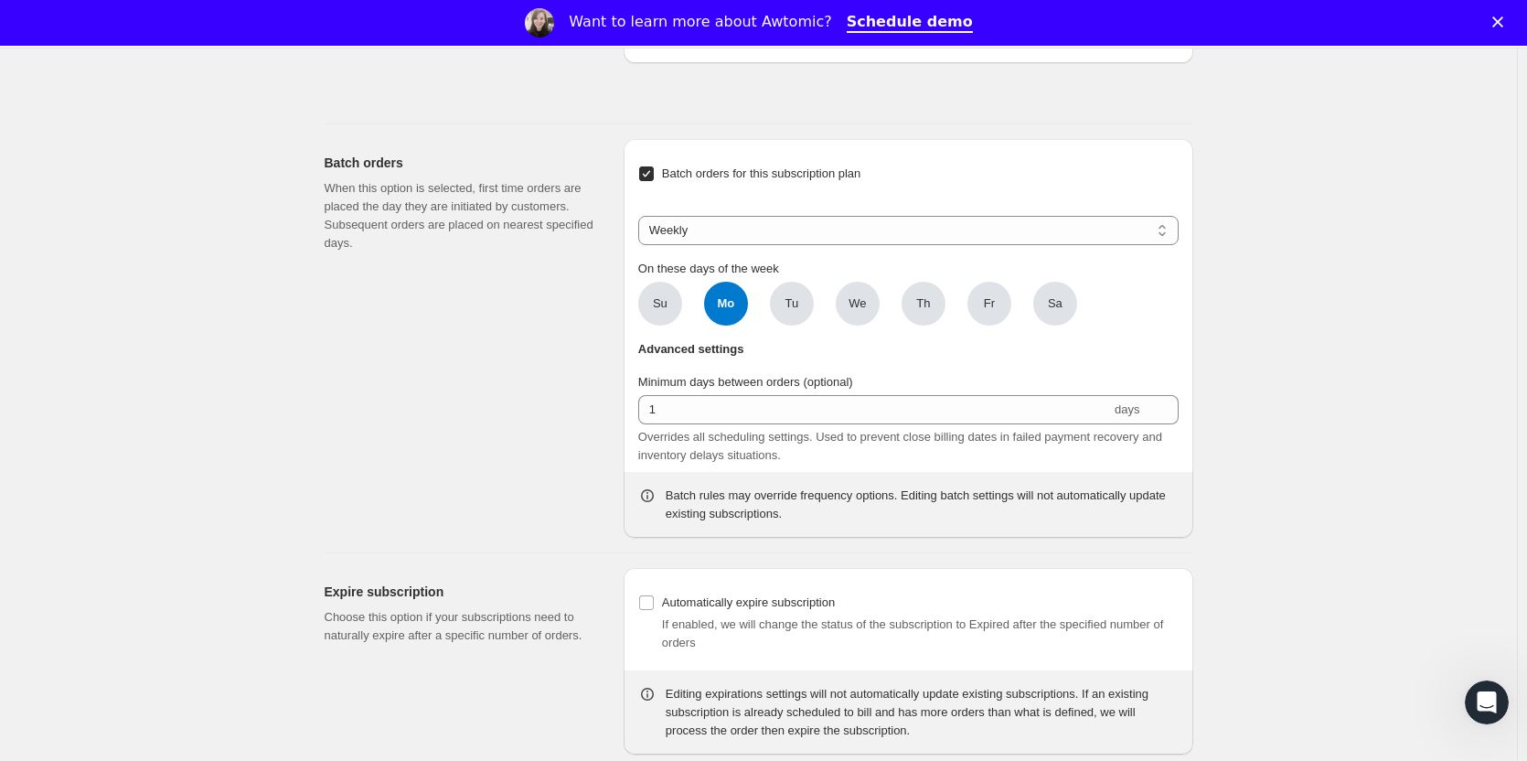
scroll to position [1323, 0]
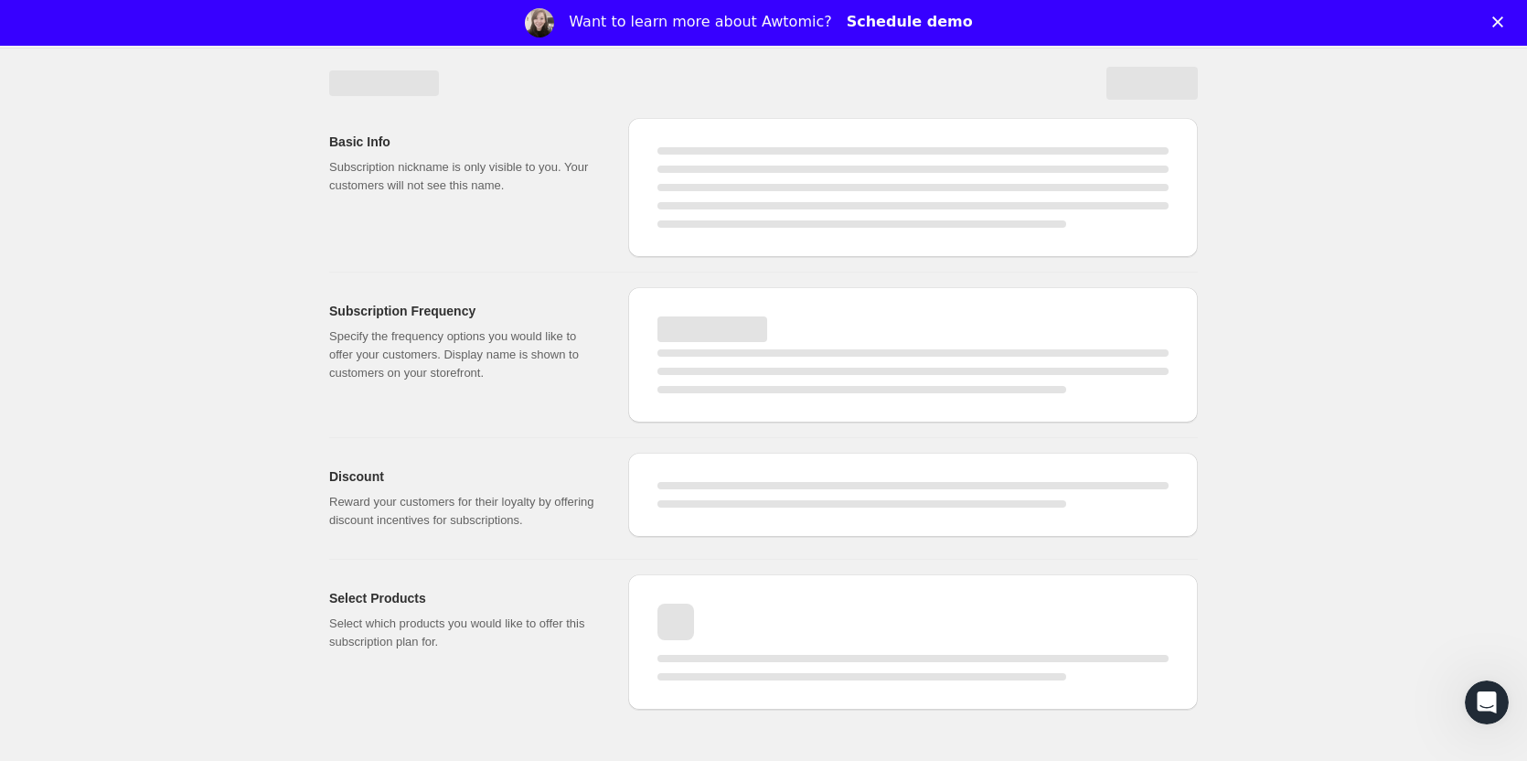
select select "MONTH"
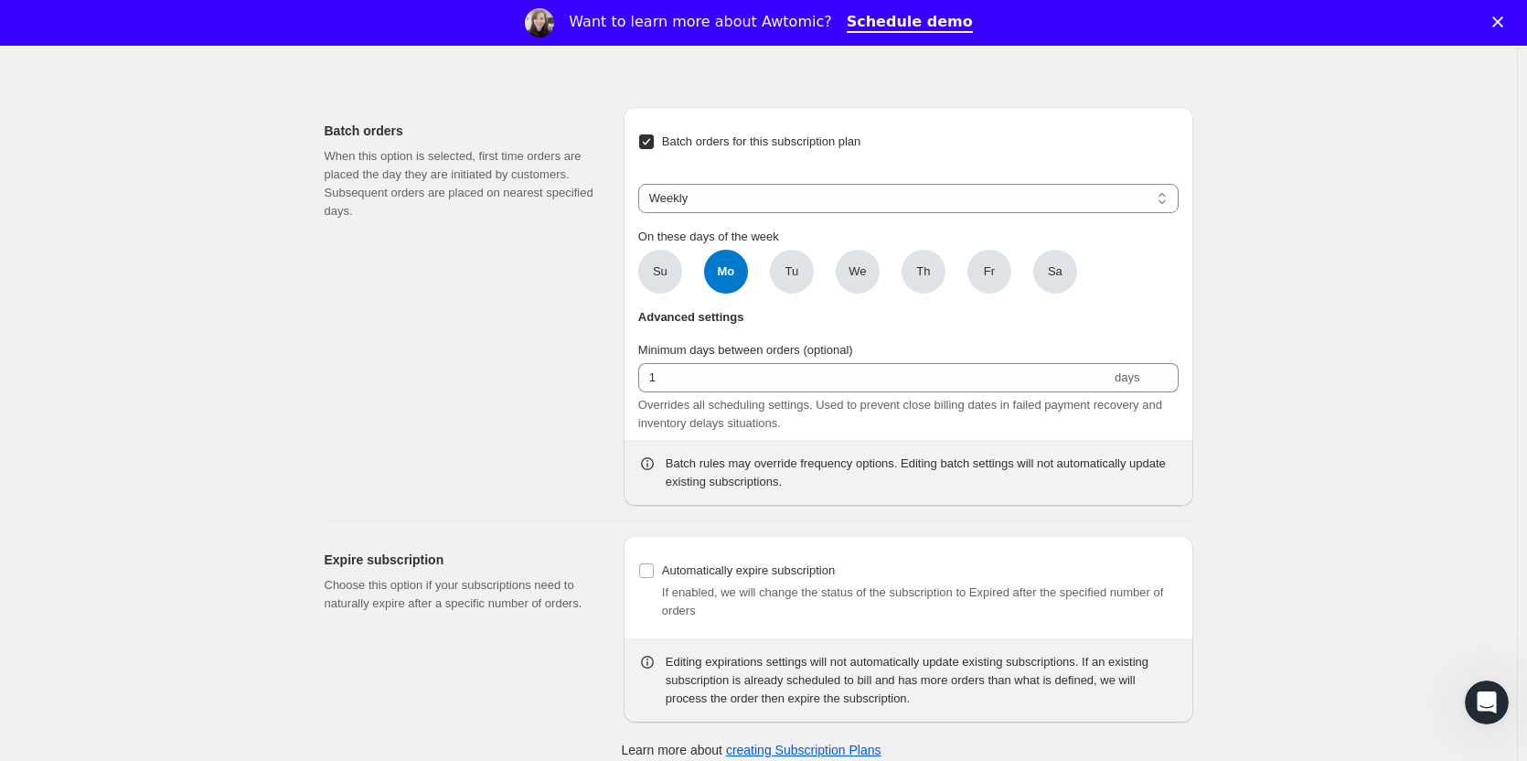
scroll to position [1444, 0]
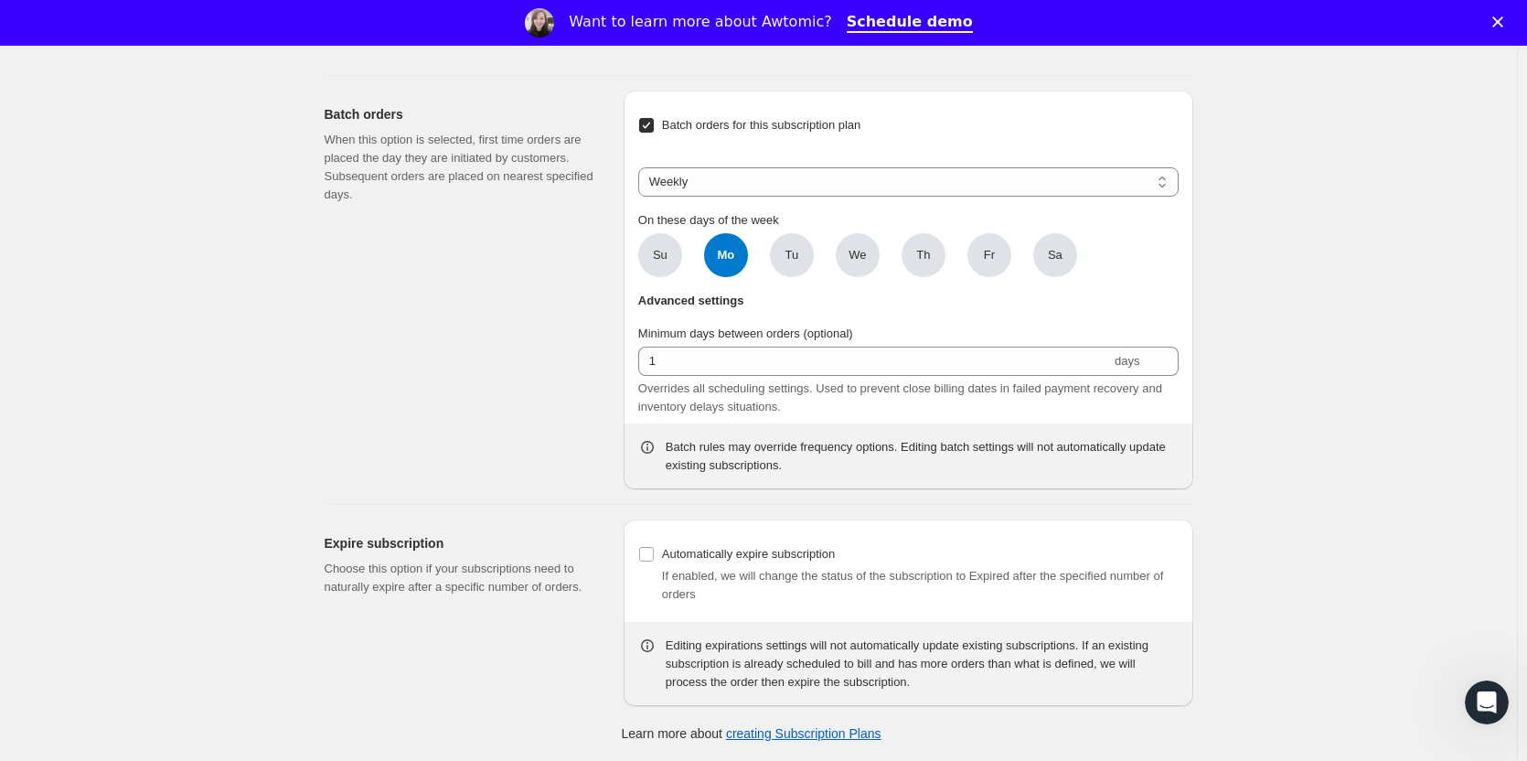
click at [653, 124] on input "Batch orders for this subscription plan" at bounding box center [646, 125] width 15 height 15
checkbox input "false"
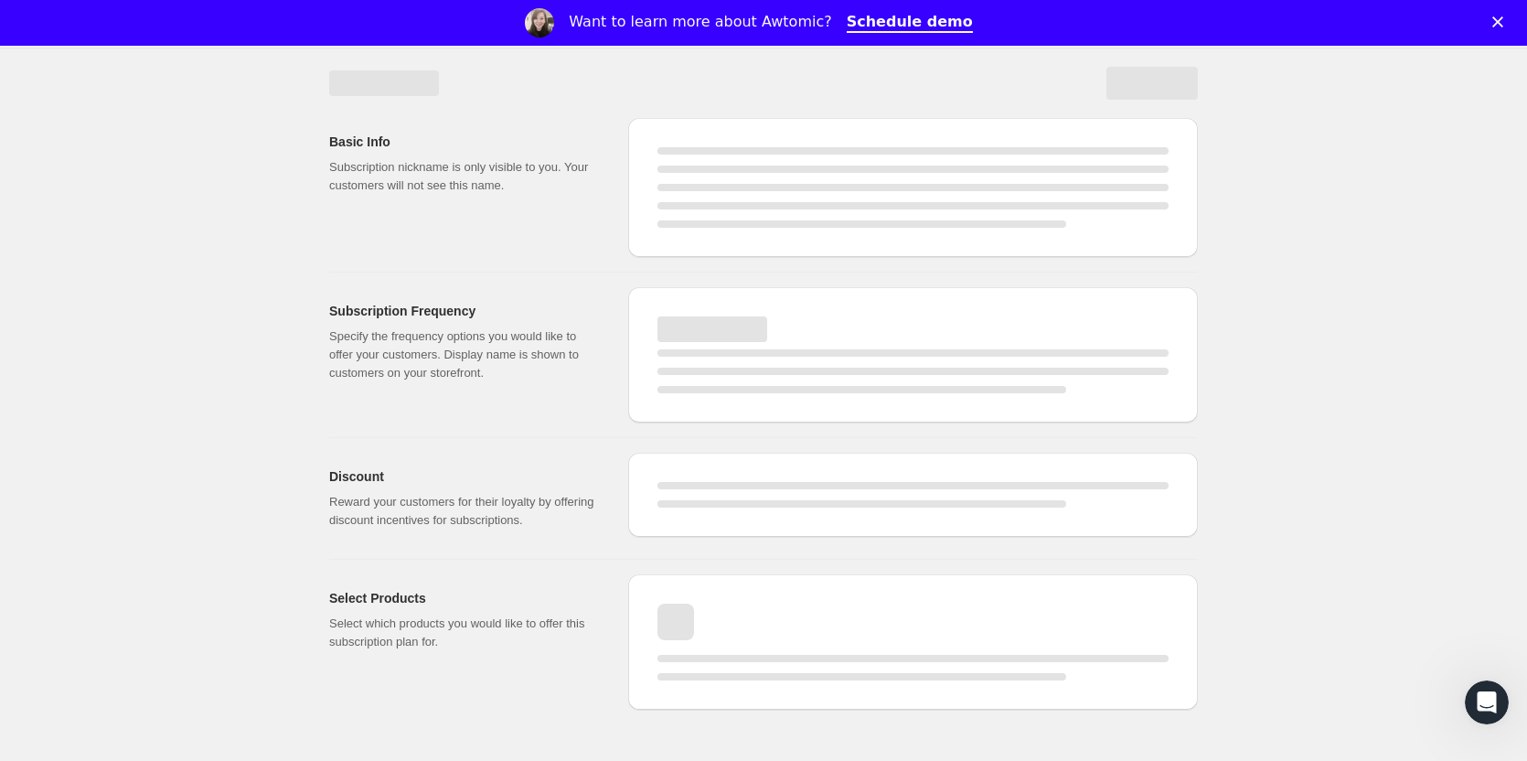
scroll to position [1173, 0]
select select "MONTH"
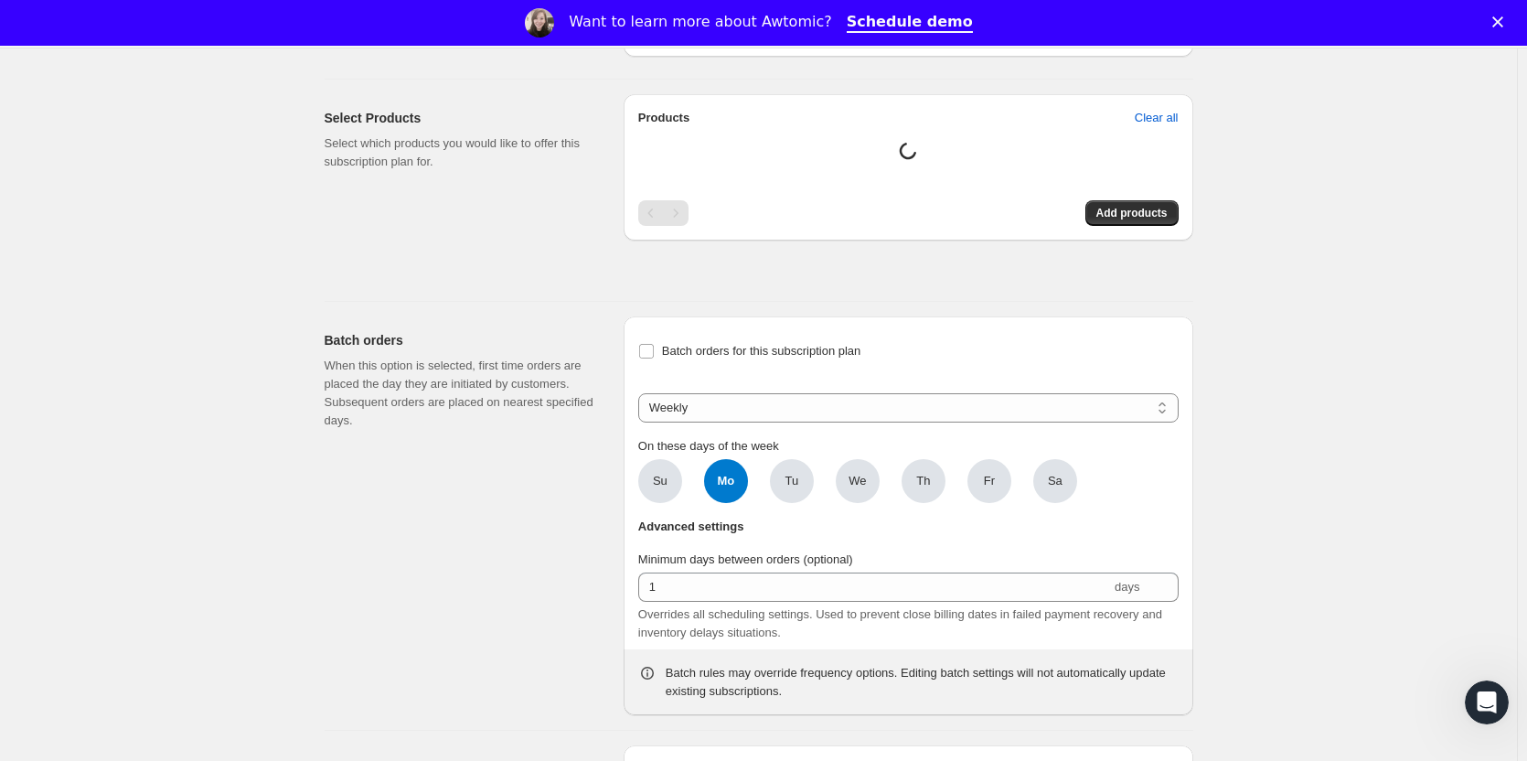
checkbox input "false"
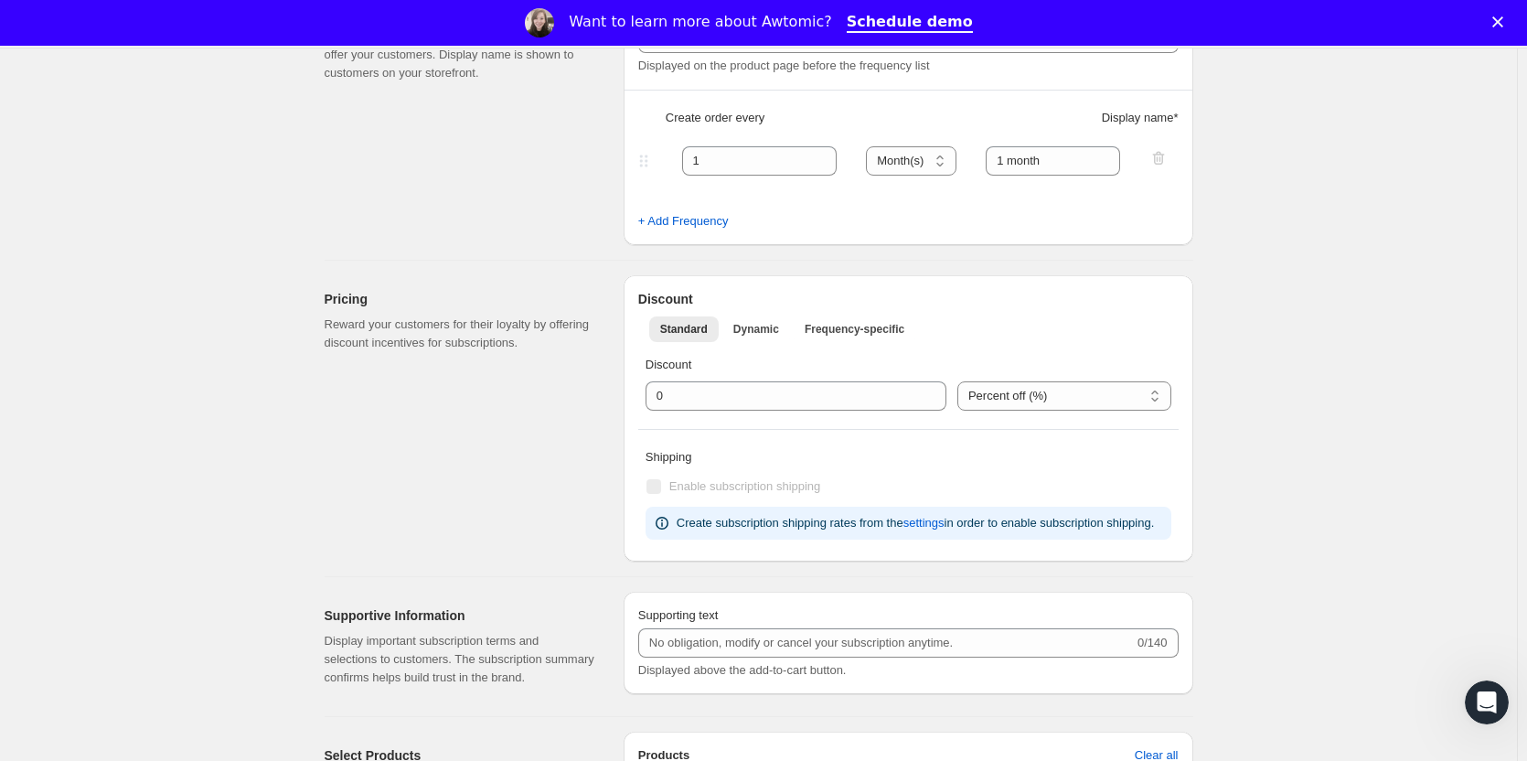
scroll to position [537, 0]
click at [762, 330] on span "Dynamic" at bounding box center [756, 328] width 46 height 15
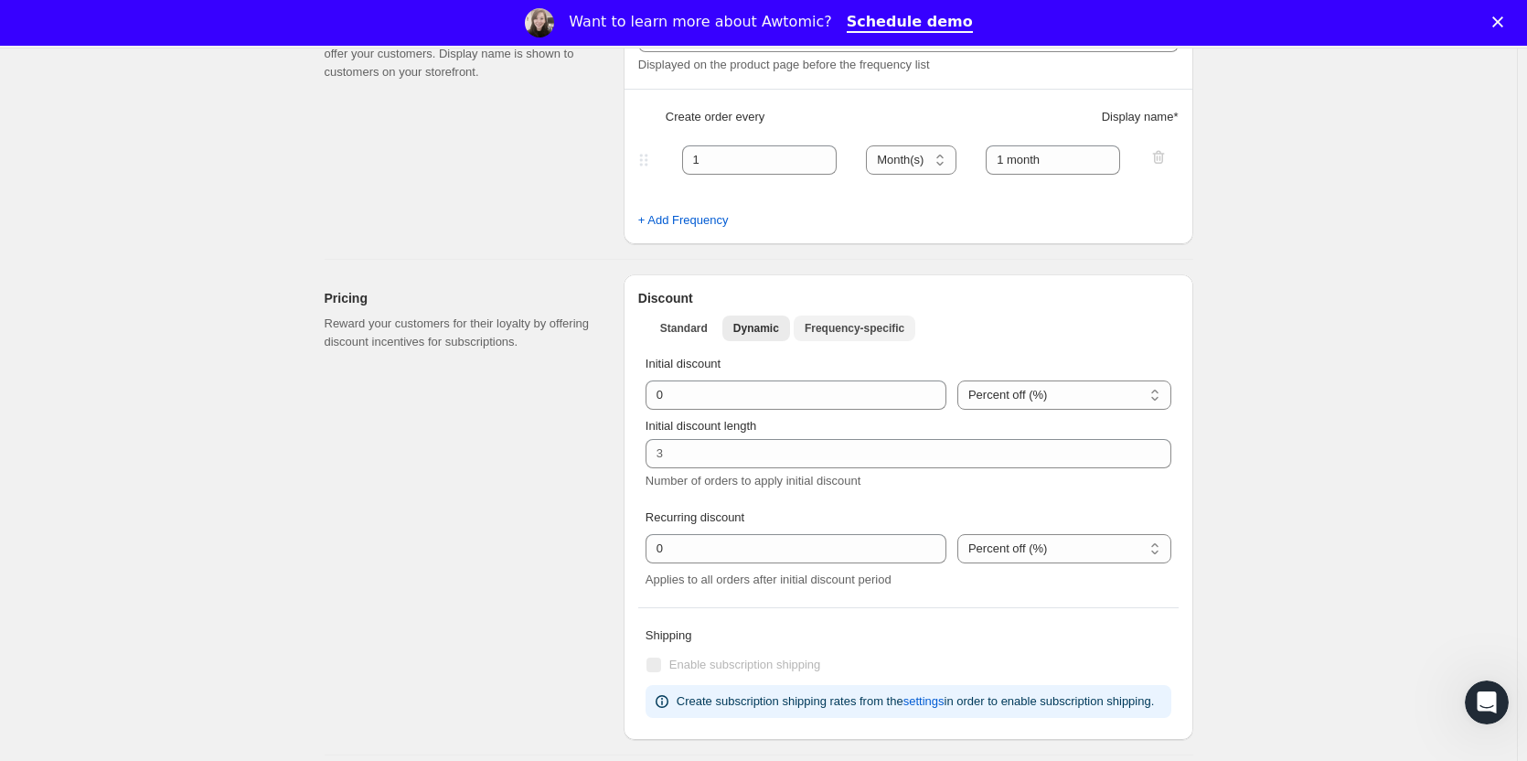
click at [876, 325] on span "Frequency-specific" at bounding box center [855, 328] width 100 height 15
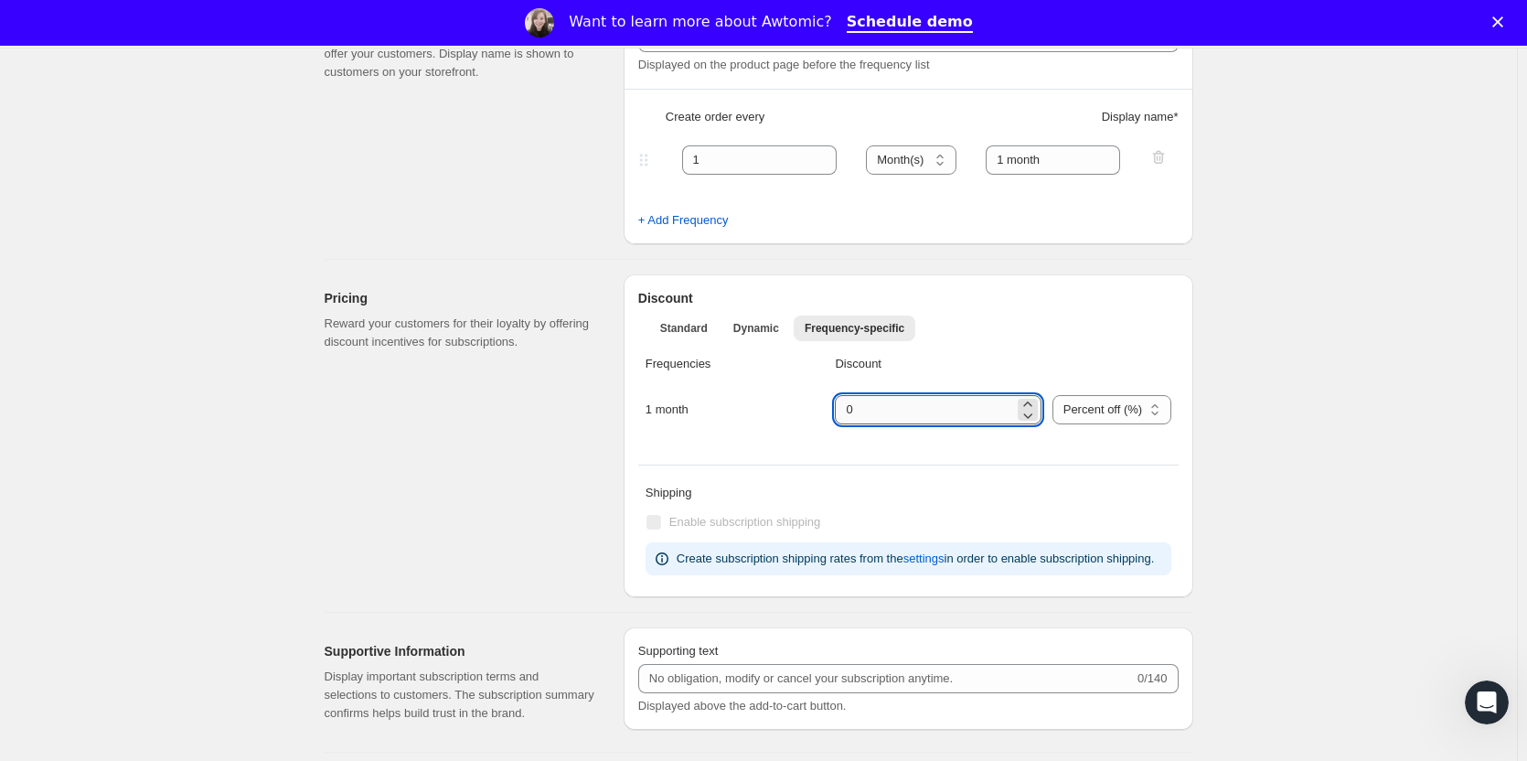
click at [921, 407] on input "integer" at bounding box center [924, 409] width 178 height 29
click at [771, 315] on button "Dynamic" at bounding box center [756, 328] width 68 height 26
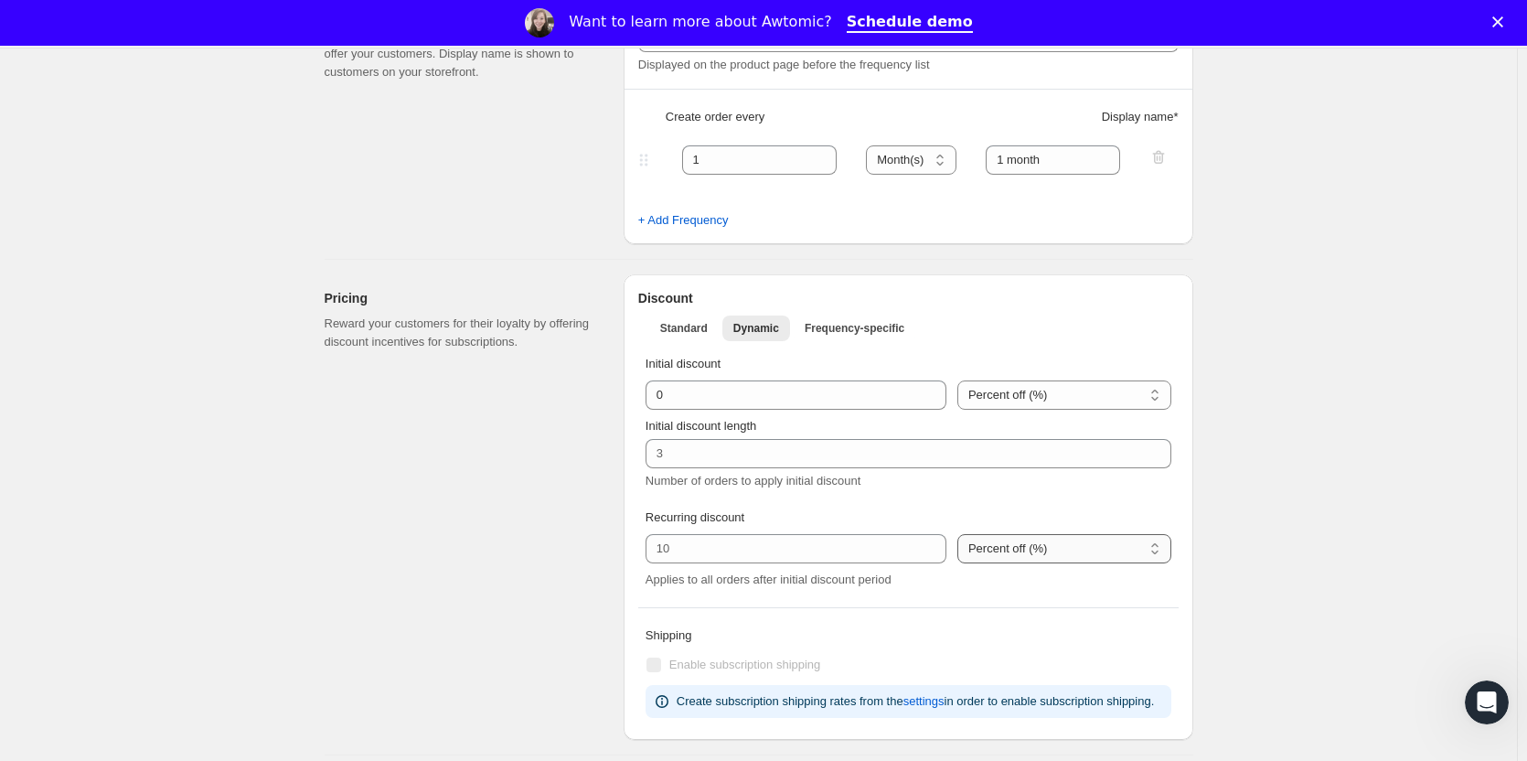
click at [1012, 553] on select "Percent off (%) US Dollars off ($)" at bounding box center [1064, 548] width 214 height 29
select select "FIXED_AMOUNT"
click at [957, 534] on select "Percent off (%) US Dollars off ($)" at bounding box center [1064, 548] width 214 height 29
click at [789, 555] on input "number" at bounding box center [793, 548] width 251 height 29
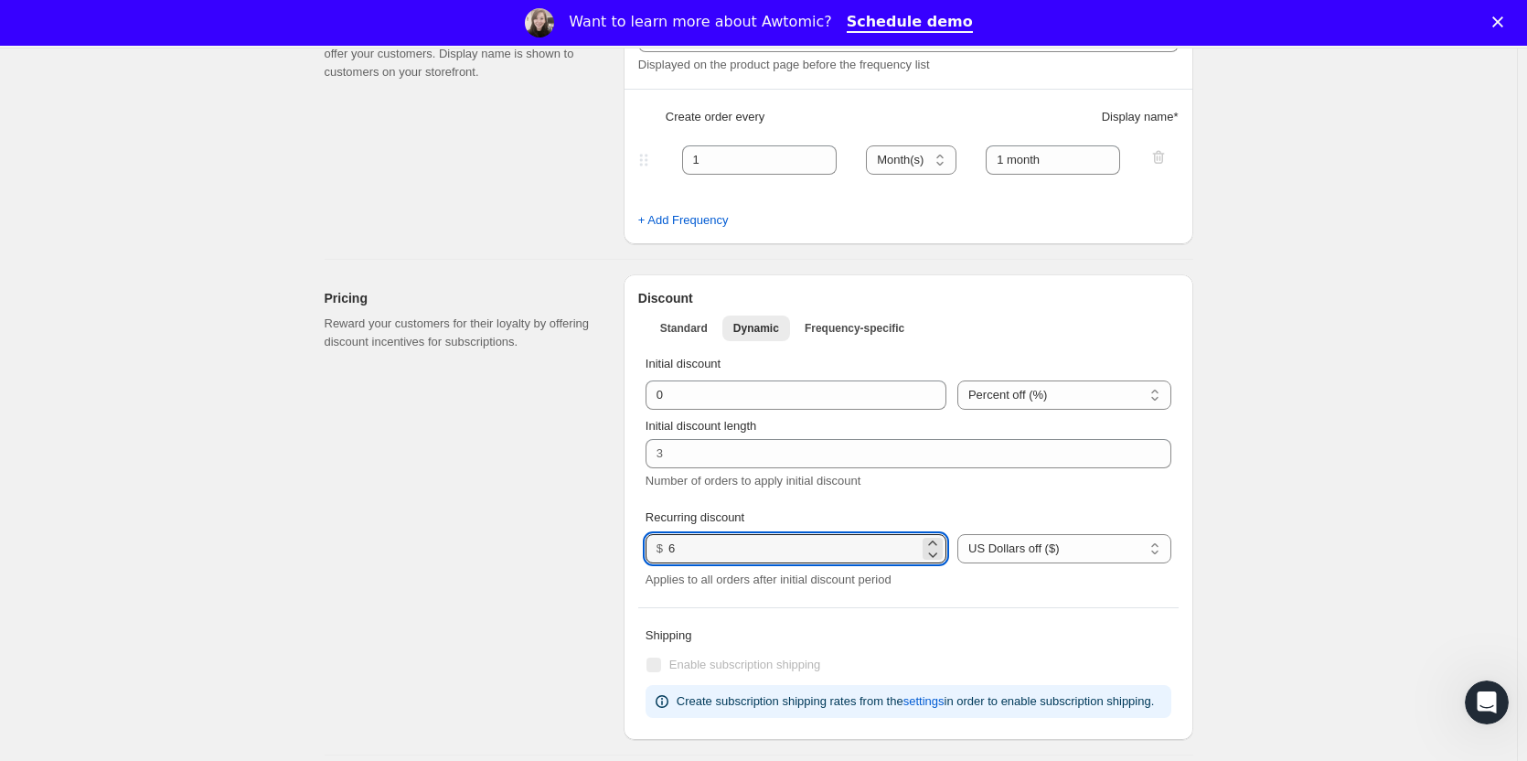
type input "6"
click at [948, 498] on div "Number of orders to apply initial discount" at bounding box center [908, 490] width 526 height 37
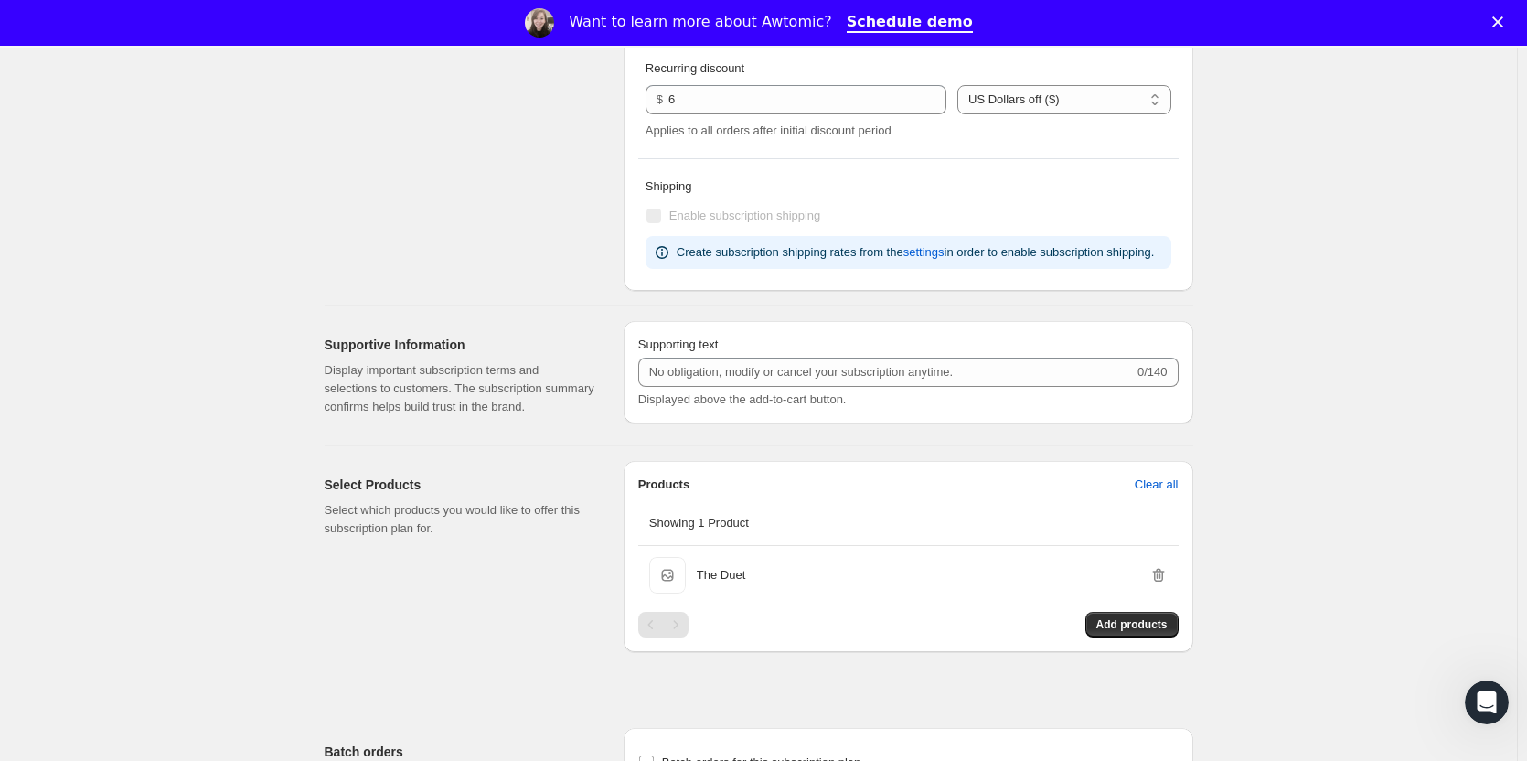
scroll to position [986, 0]
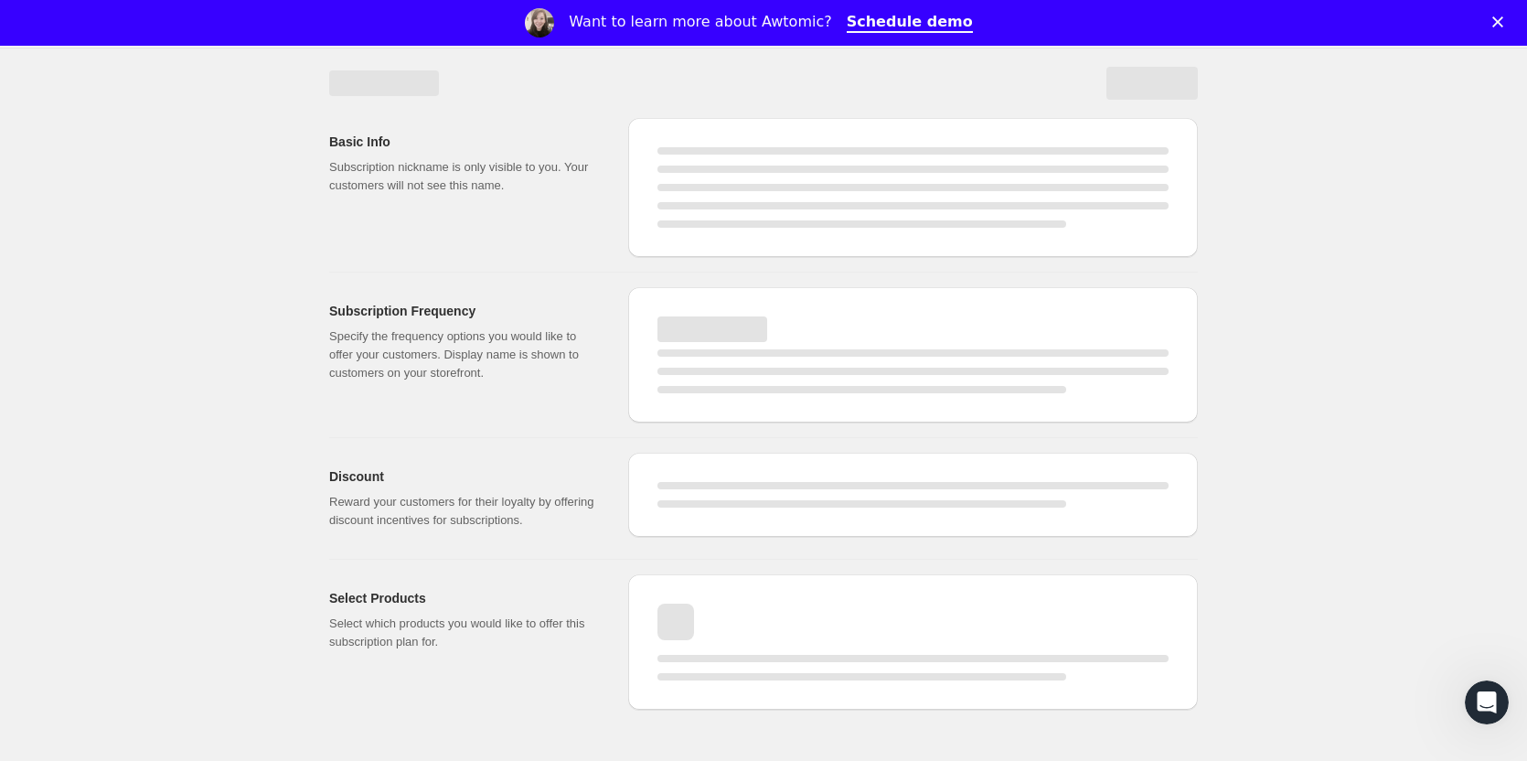
select select "MONTH"
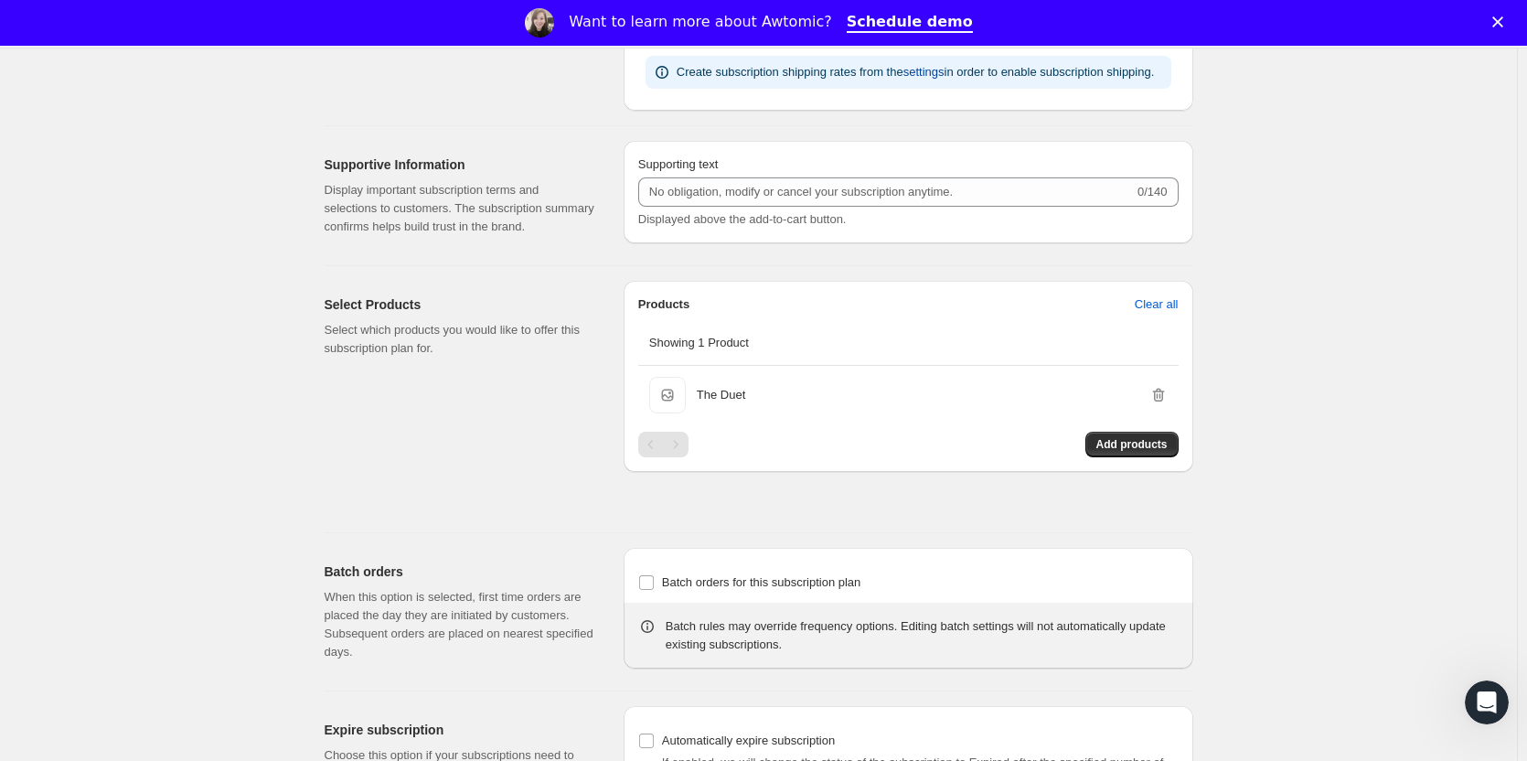
click at [932, 77] on span "settings" at bounding box center [923, 72] width 41 height 18
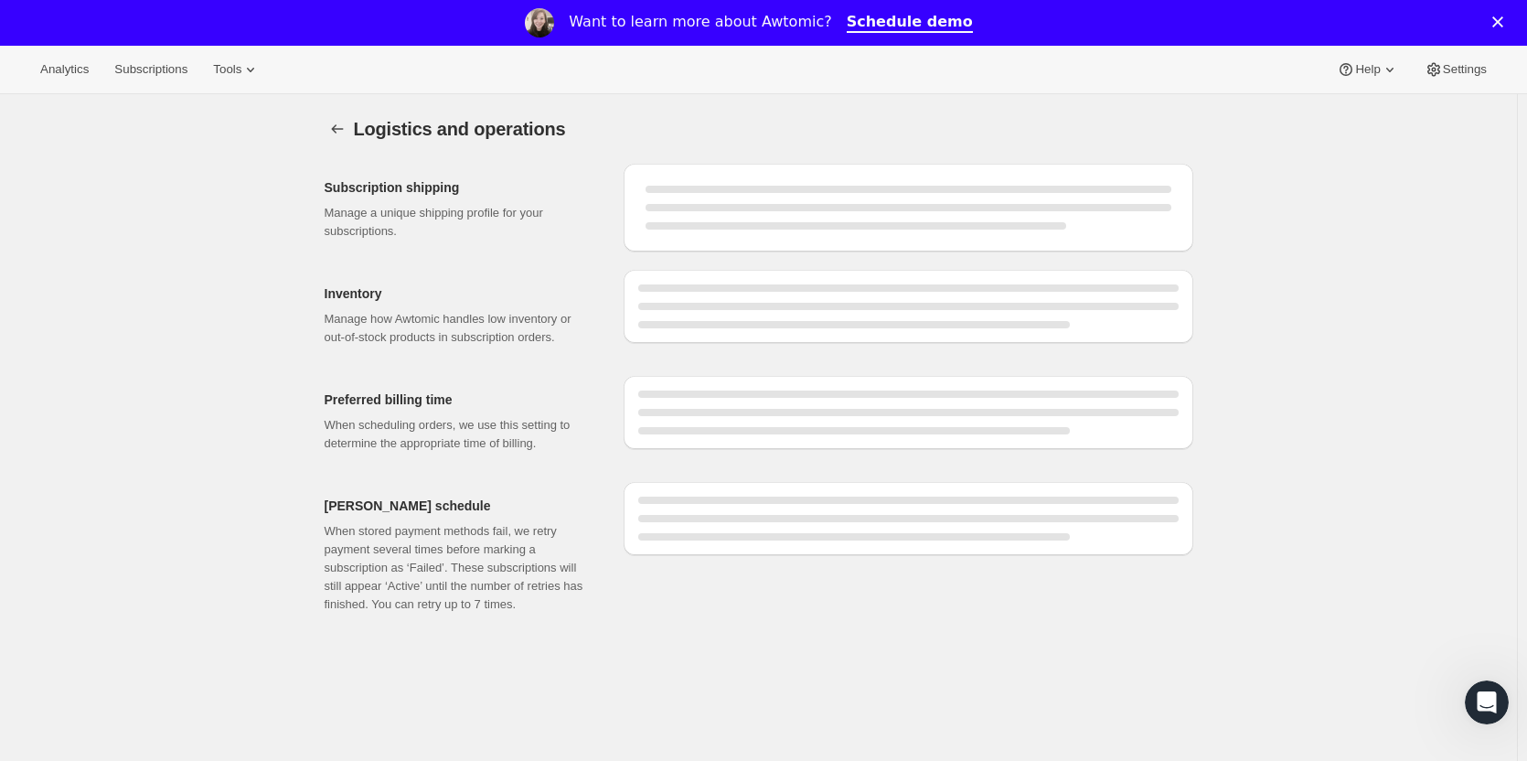
select select "DAY"
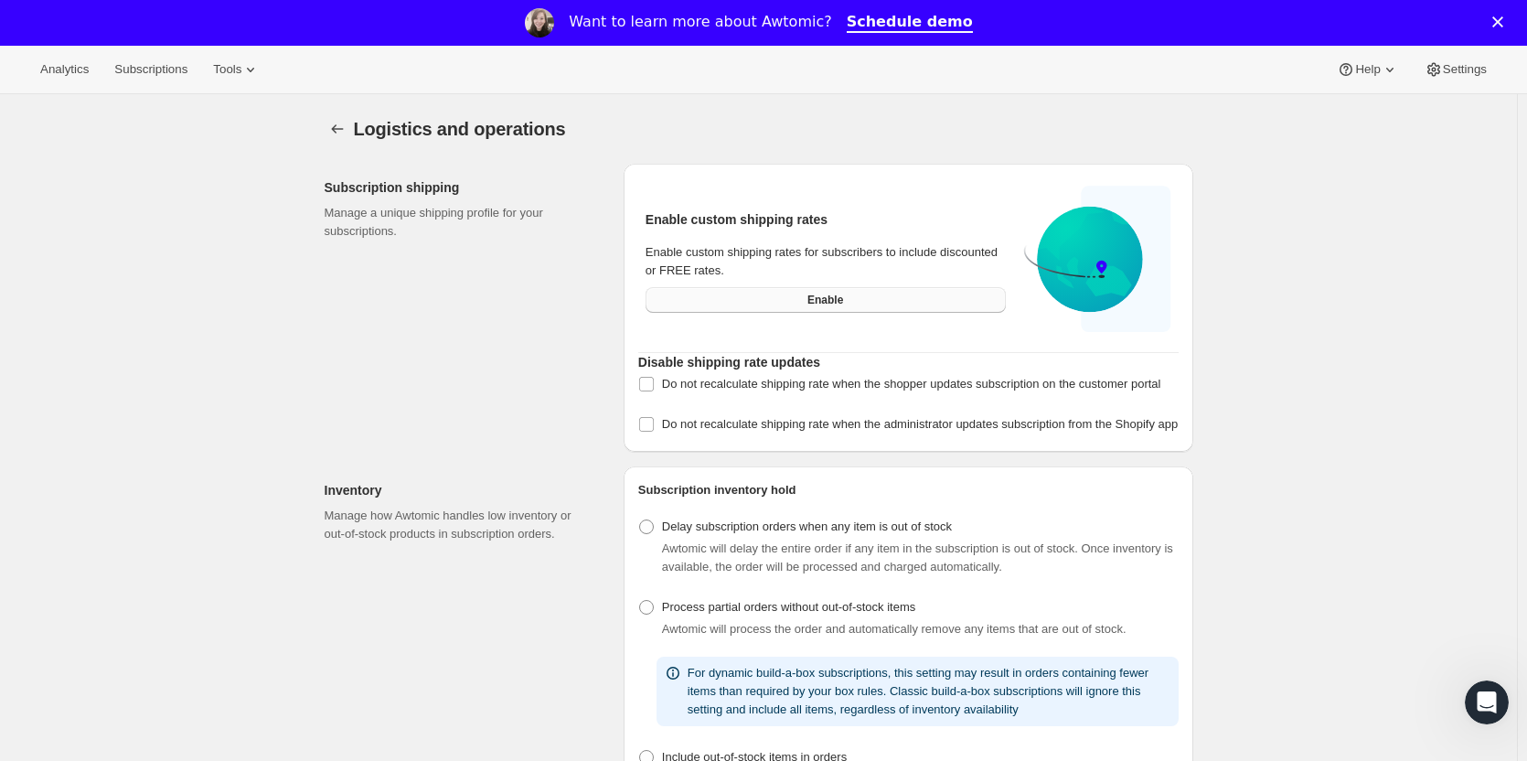
click at [835, 301] on span "Enable" at bounding box center [825, 300] width 36 height 15
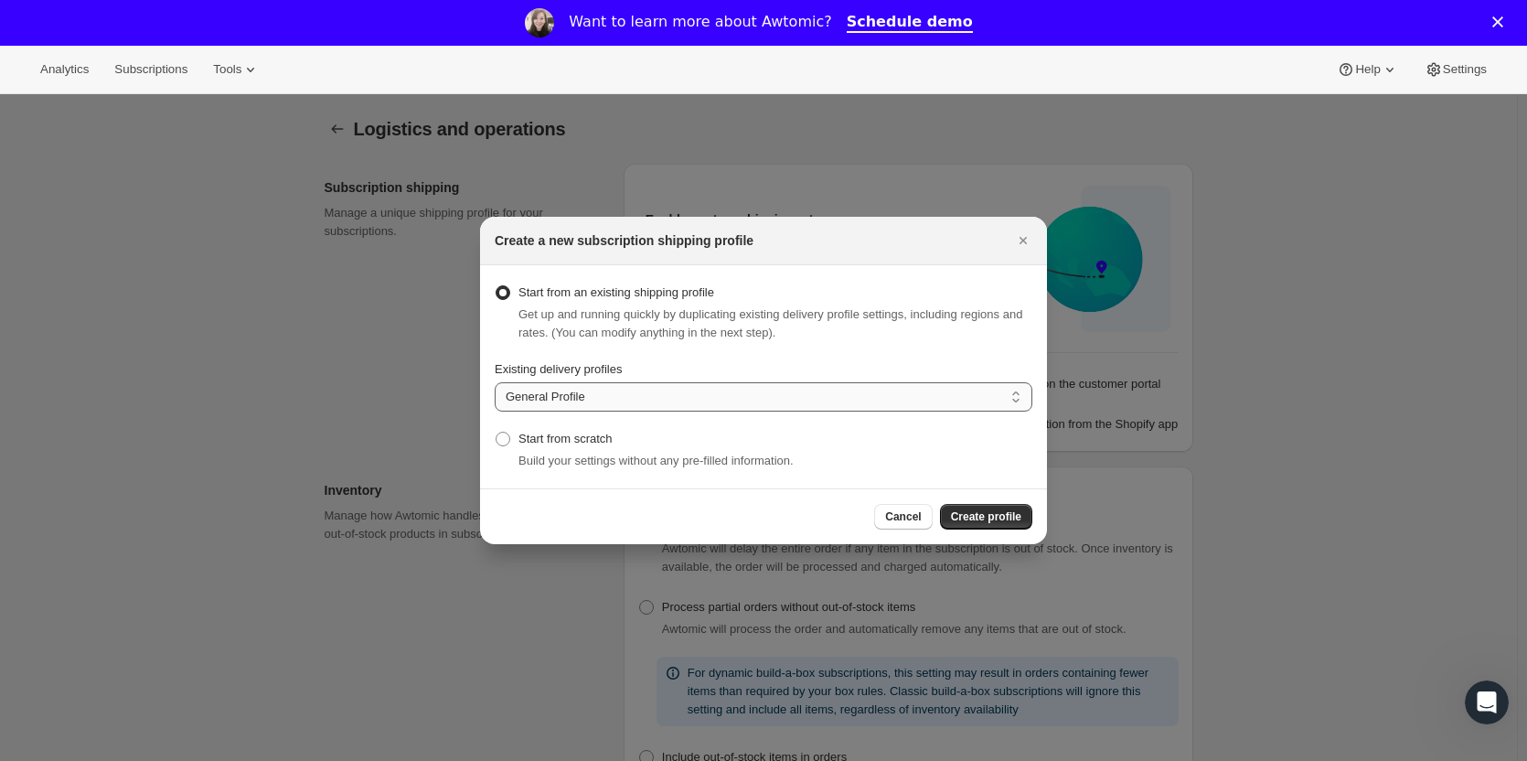
click at [692, 406] on select "General Profile Printful: Tshirts (#PF-FRG1001) Printful: Hats, Bags, Pillowcas…" at bounding box center [764, 396] width 538 height 29
click at [833, 347] on div "Start from an existing shipping profile Get up and running quickly by duplicati…" at bounding box center [764, 377] width 538 height 194
click at [499, 441] on span ":r8a:" at bounding box center [503, 439] width 15 height 15
click at [496, 432] on input "Start from scratch" at bounding box center [496, 432] width 1 height 1
radio input "true"
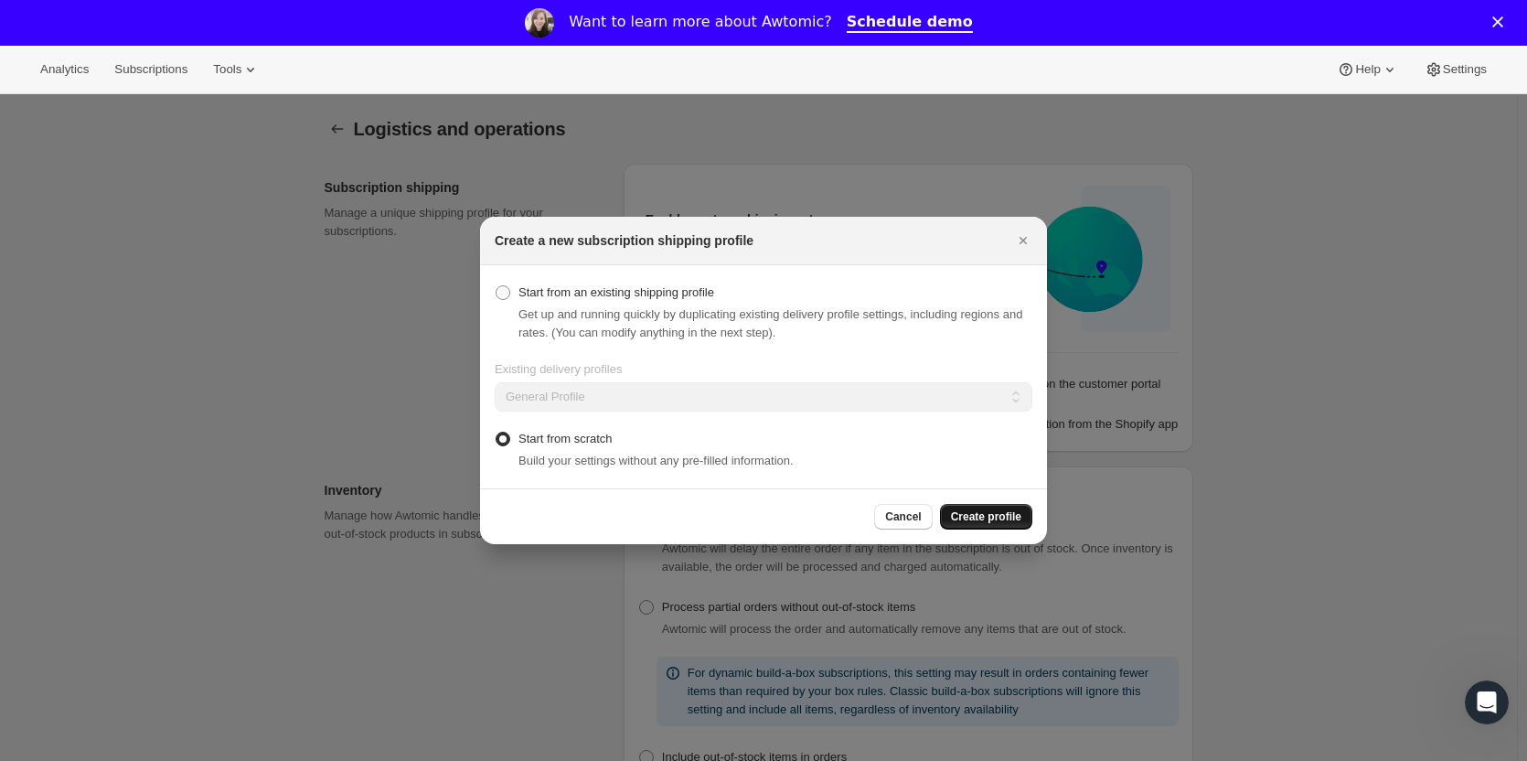
click at [991, 521] on span "Create profile" at bounding box center [986, 516] width 70 height 15
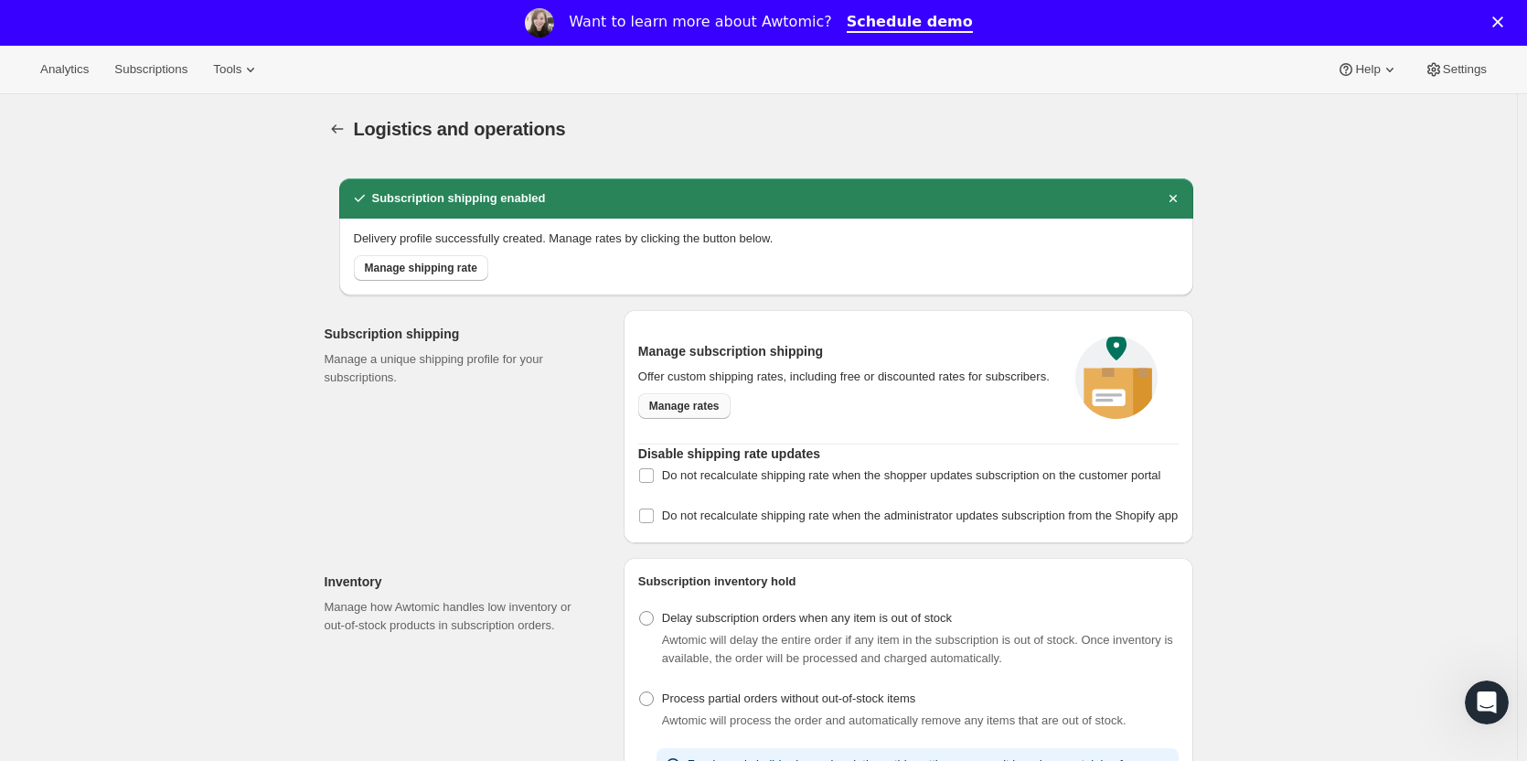
click at [690, 413] on span "Manage rates" at bounding box center [684, 406] width 70 height 15
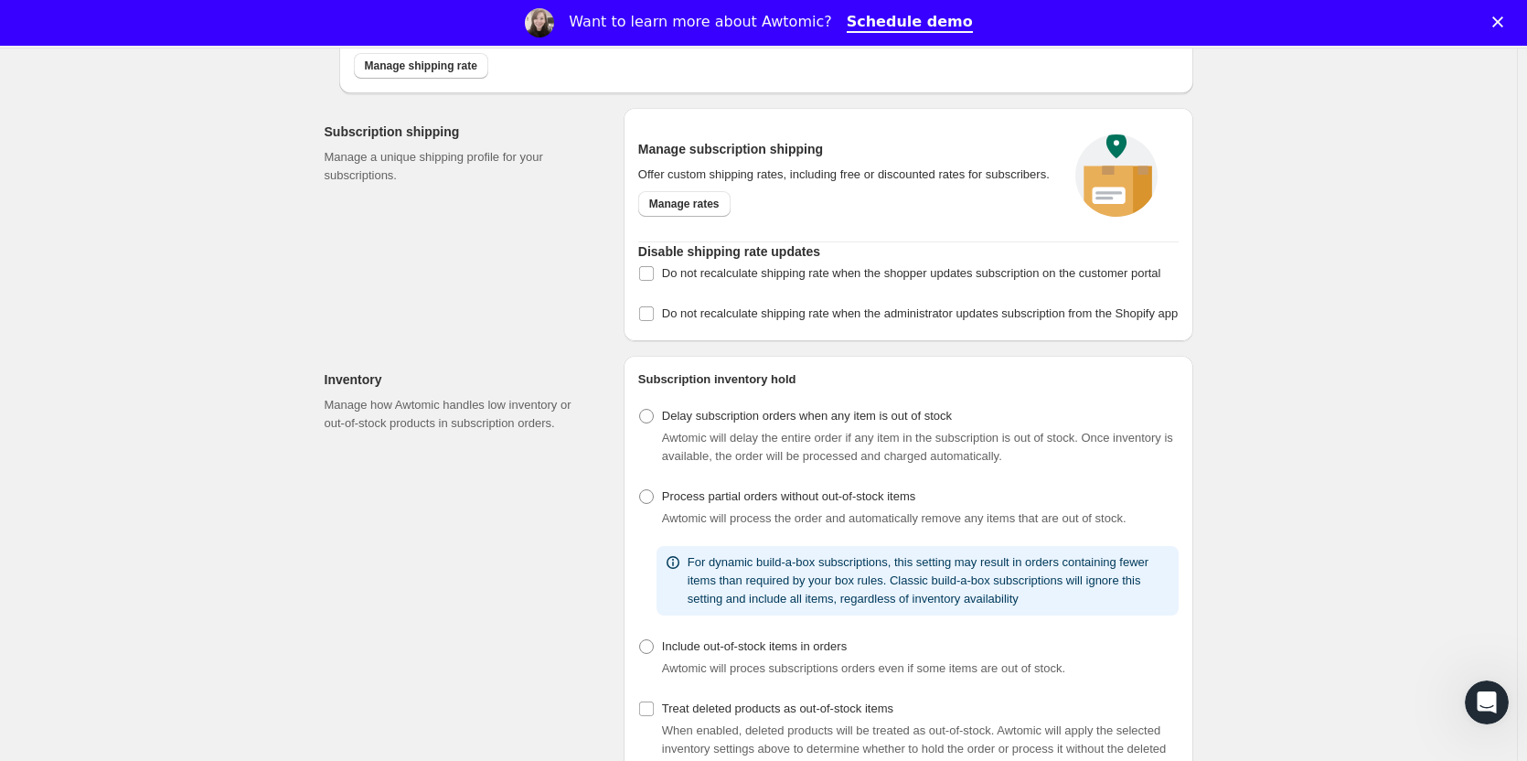
scroll to position [204, 0]
click at [647, 421] on span at bounding box center [646, 414] width 15 height 15
click at [640, 408] on input "Delay subscription orders when any item is out of stock" at bounding box center [639, 407] width 1 height 1
radio input "true"
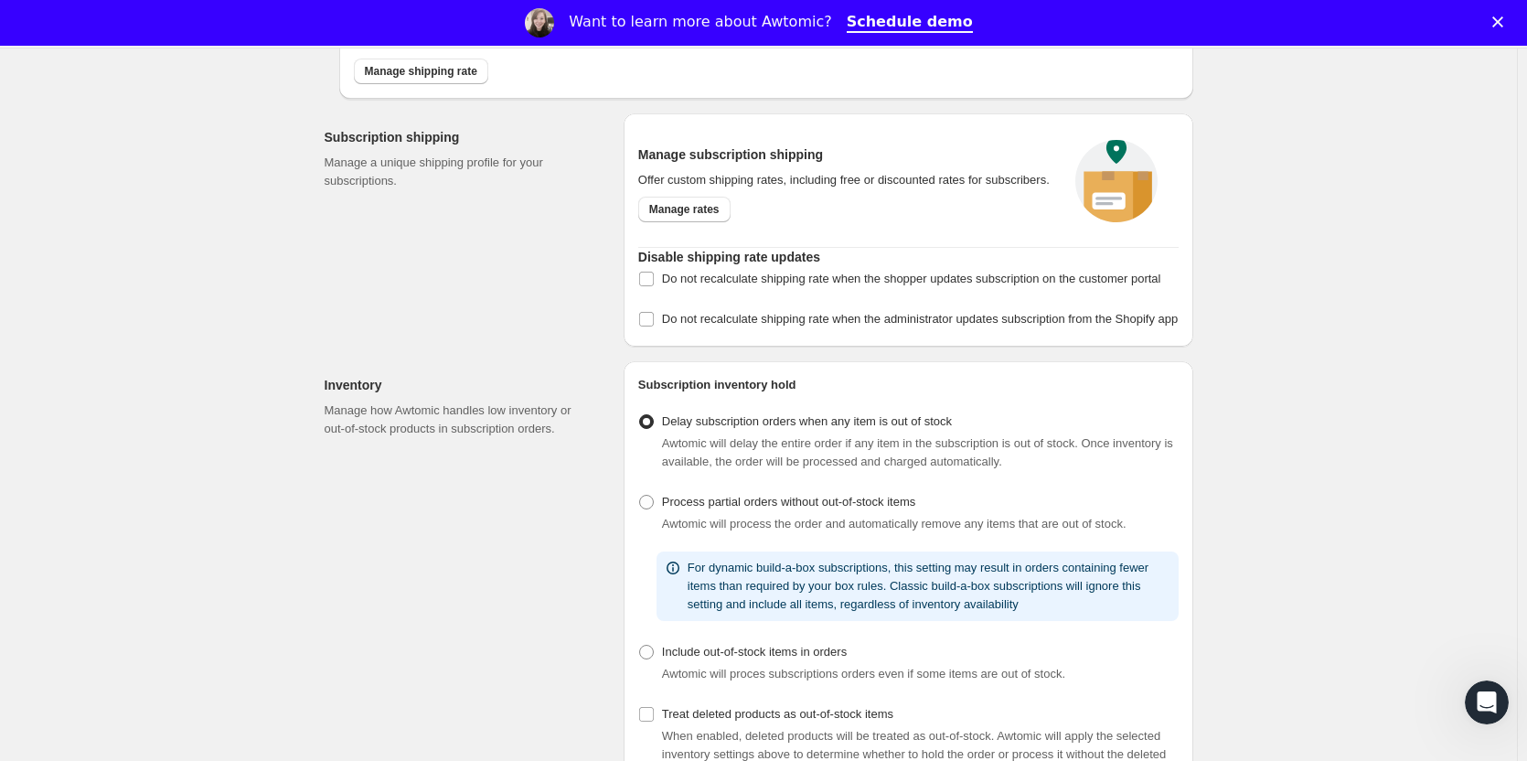
scroll to position [0, 0]
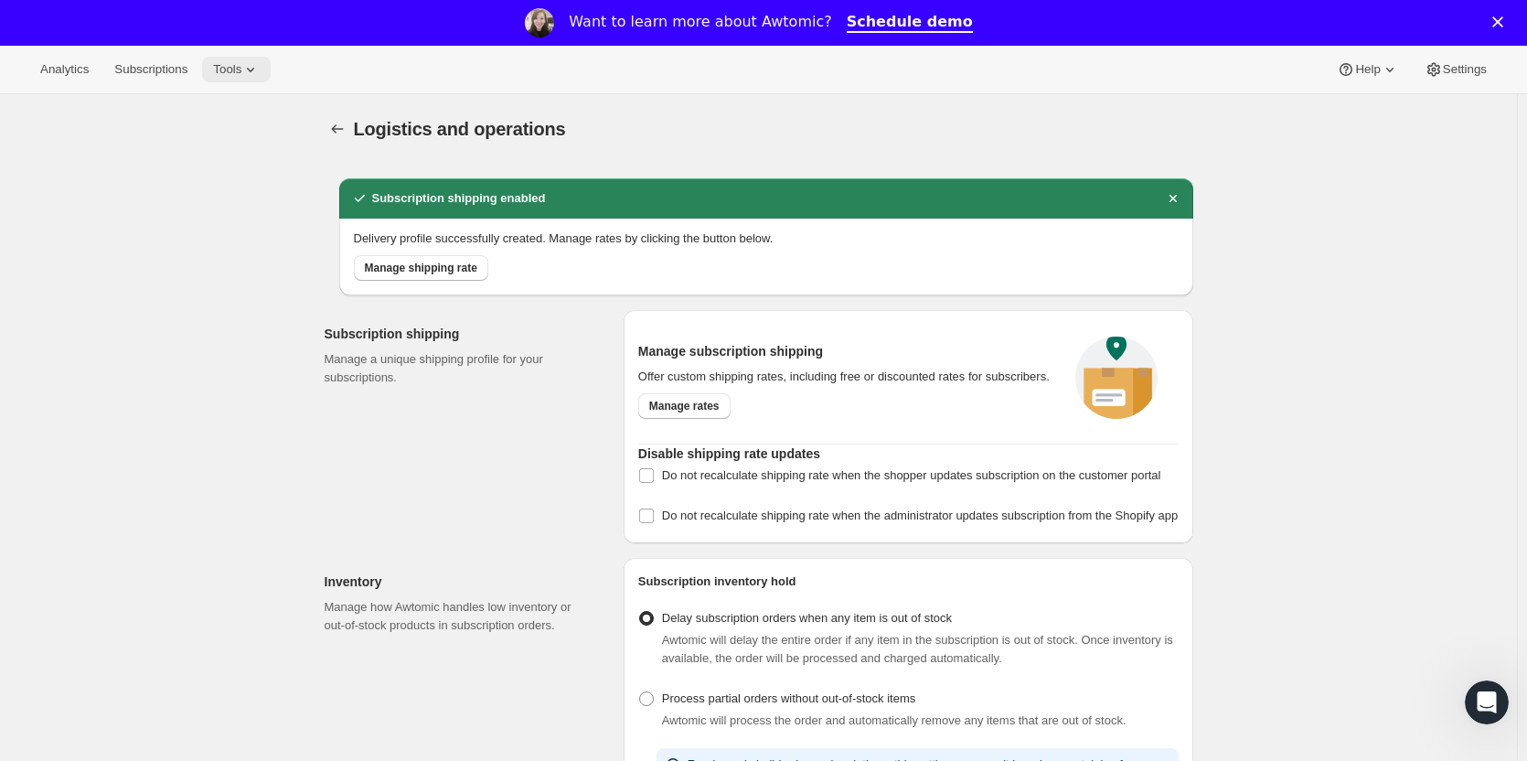
click at [231, 71] on span "Tools" at bounding box center [227, 69] width 28 height 15
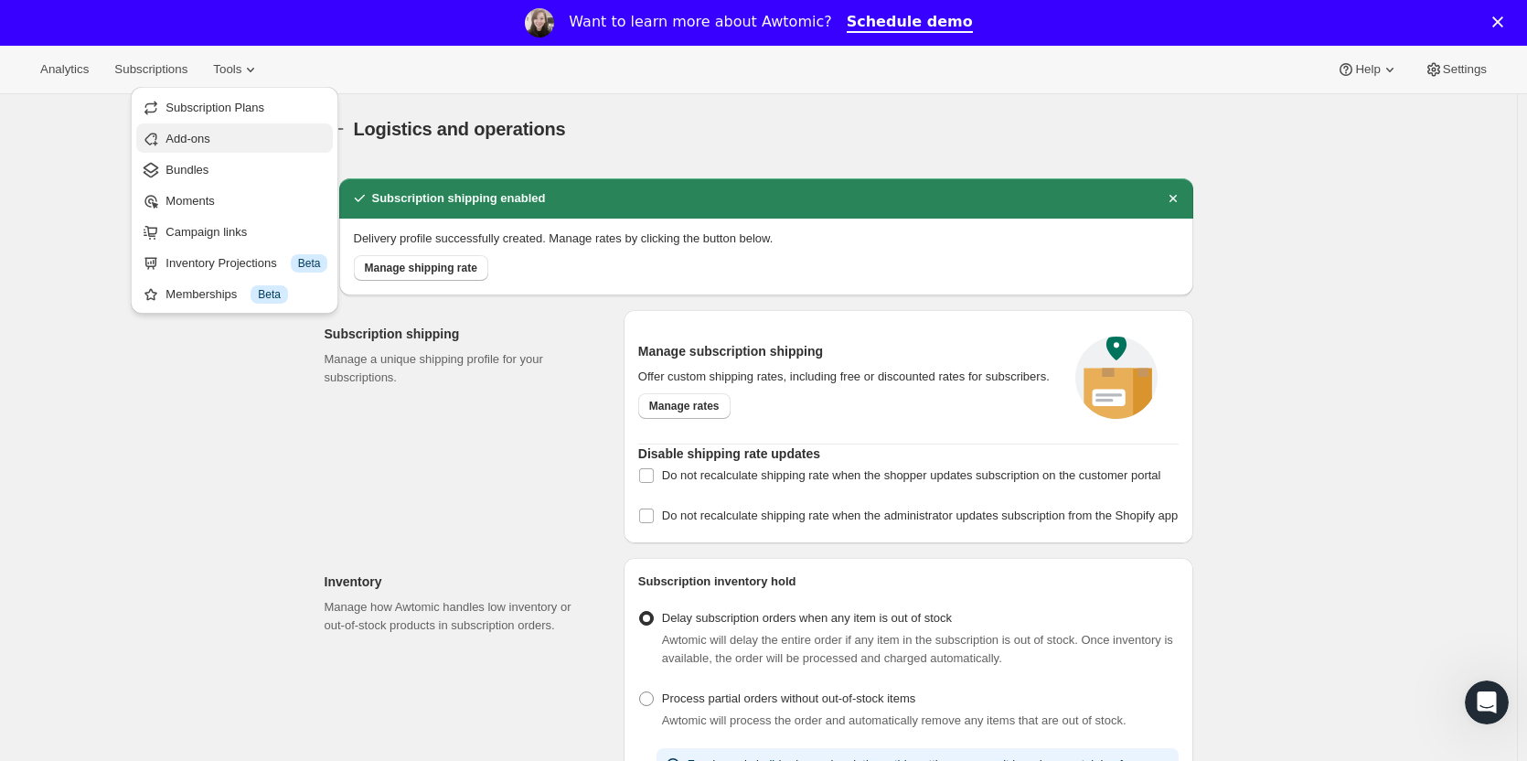
click at [184, 139] on span "Add-ons" at bounding box center [187, 139] width 44 height 14
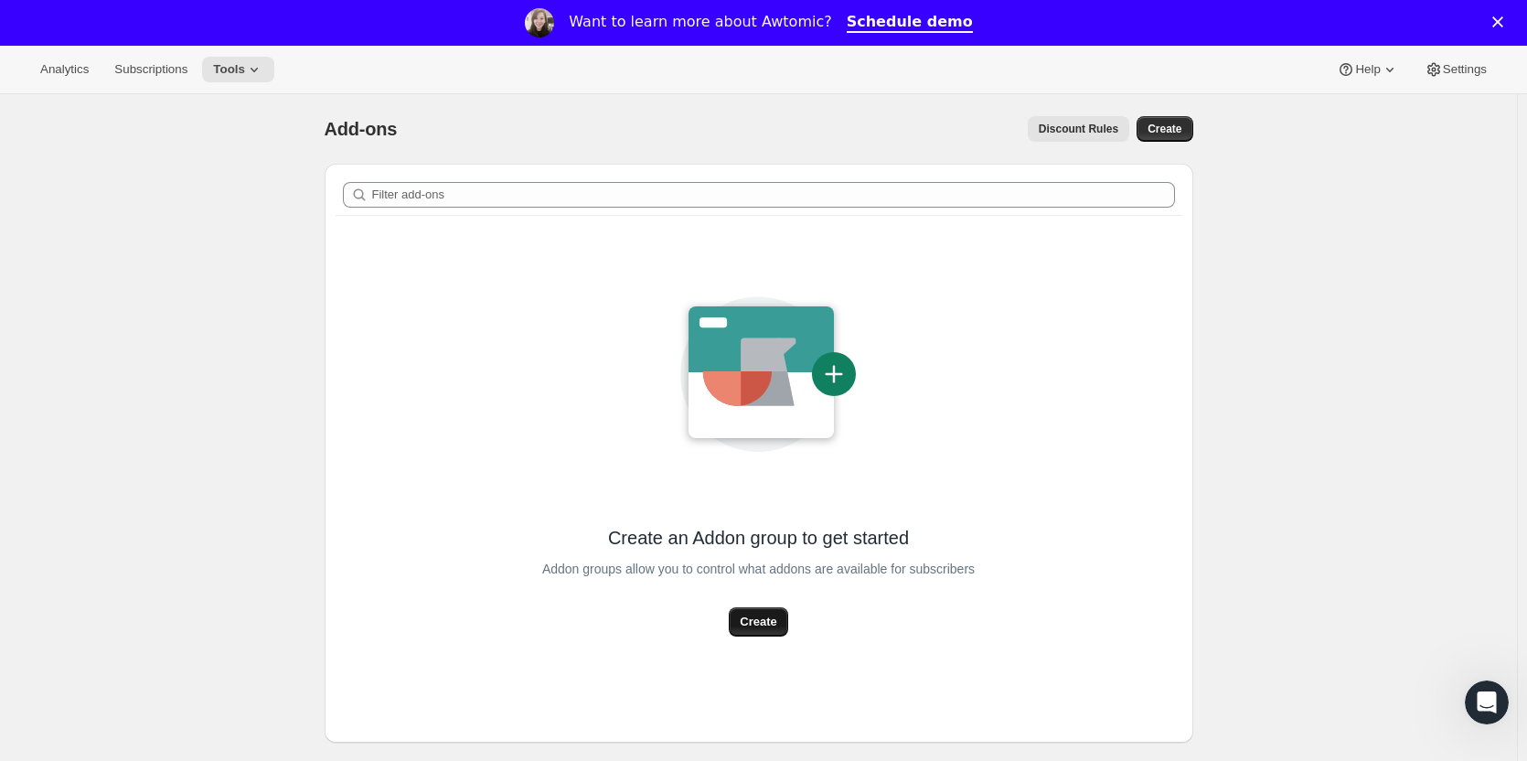
click at [768, 616] on span "Create" at bounding box center [758, 622] width 37 height 18
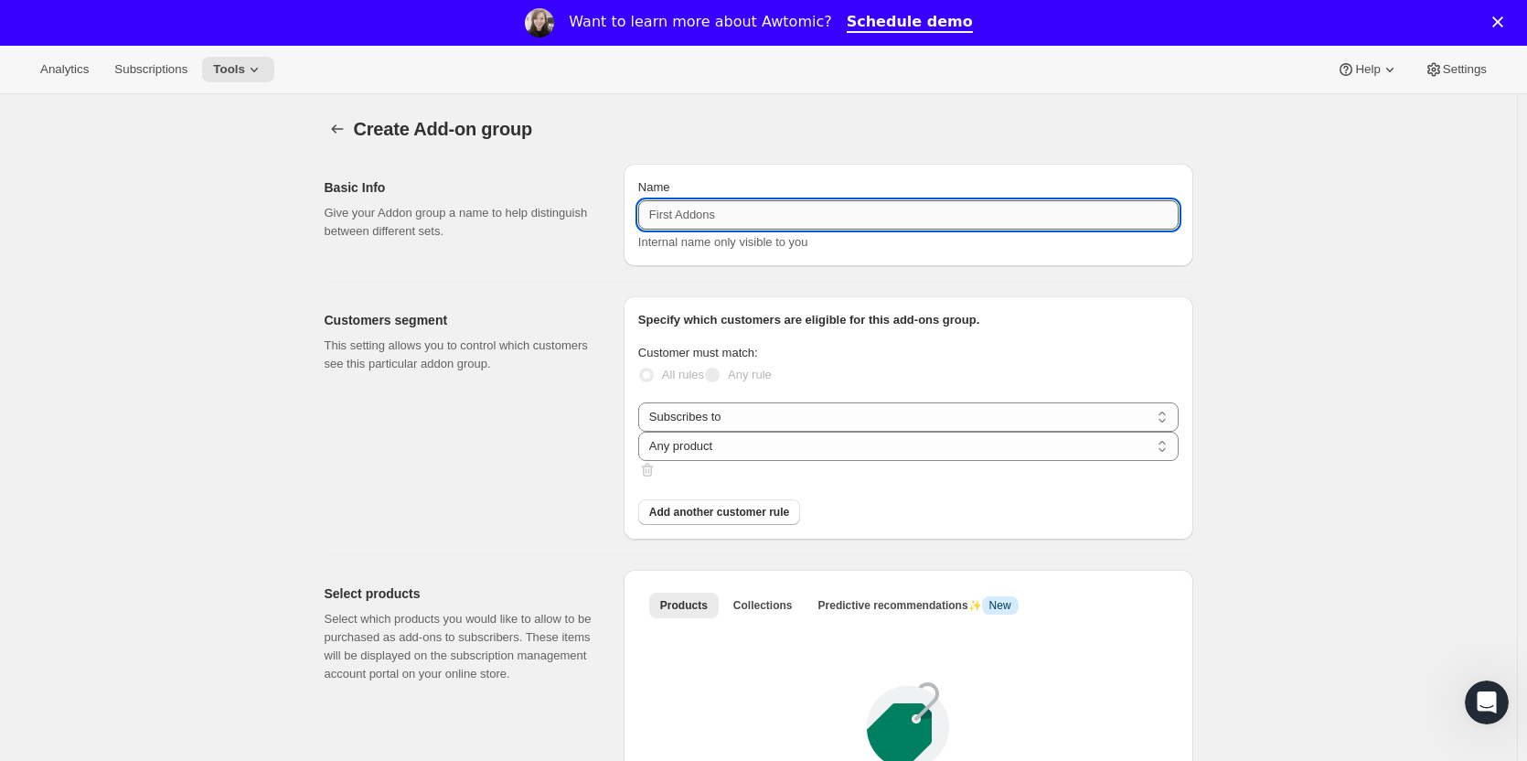
click at [714, 221] on input "Name" at bounding box center [908, 214] width 540 height 29
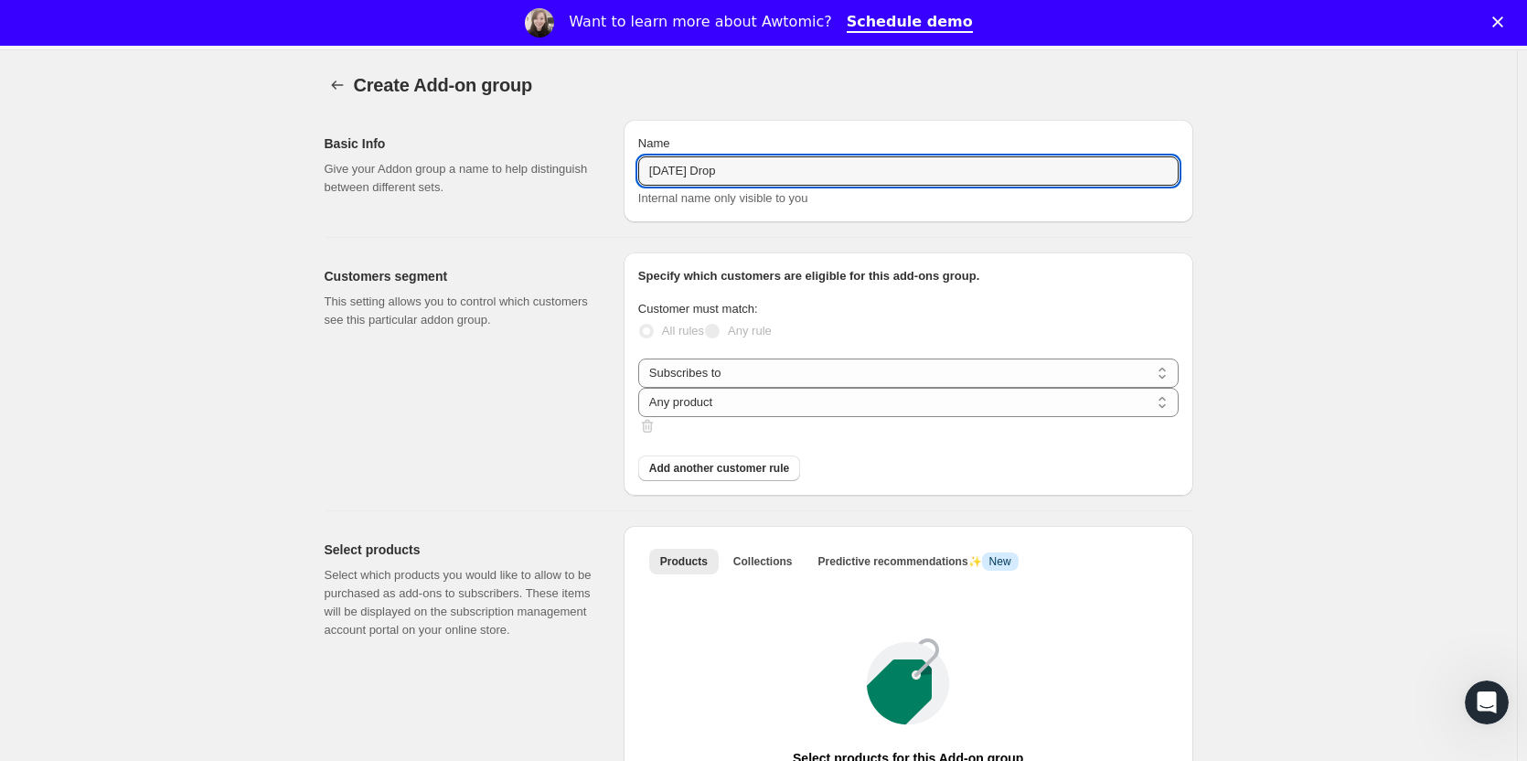
scroll to position [58, 0]
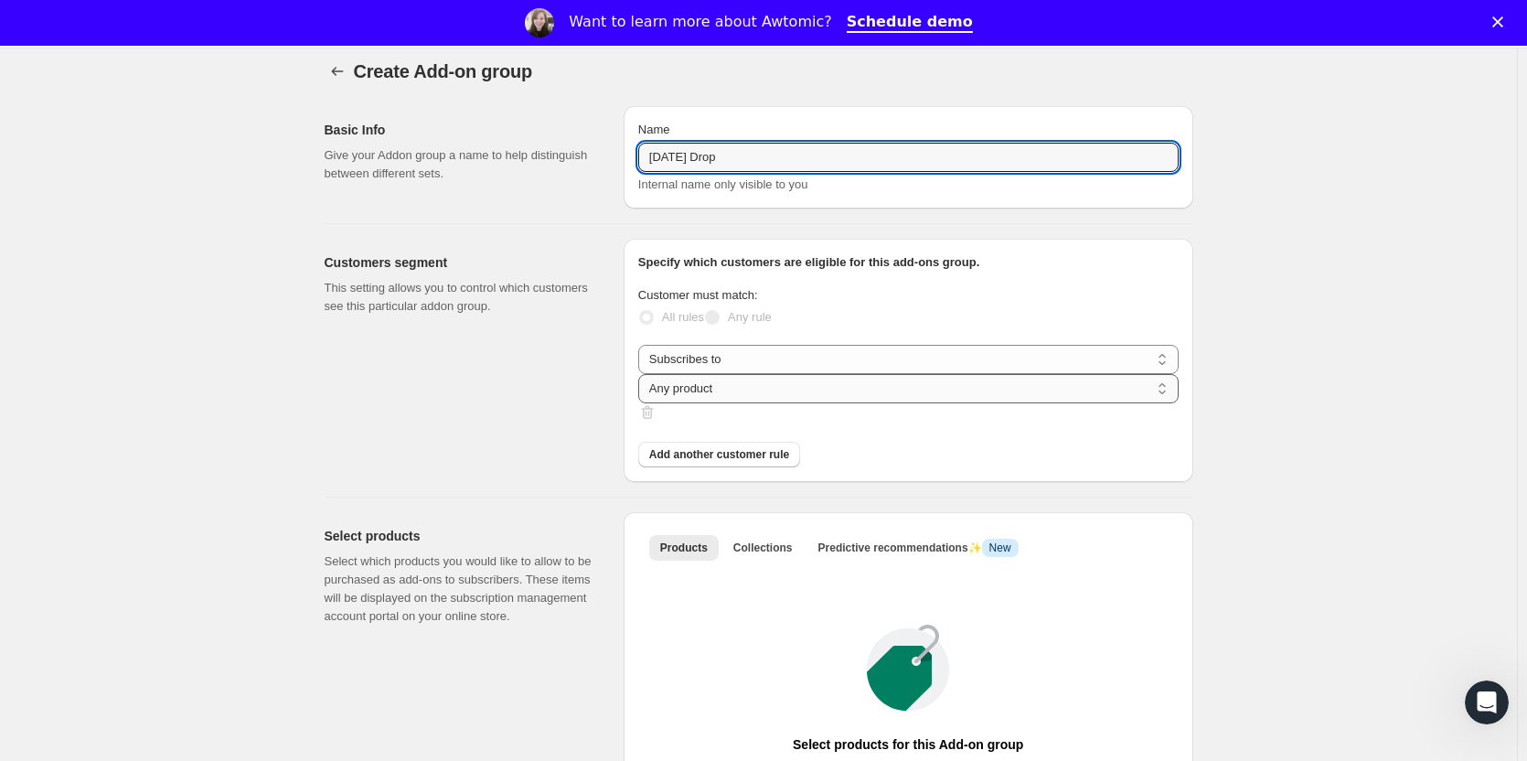
type input "October '25 Drop"
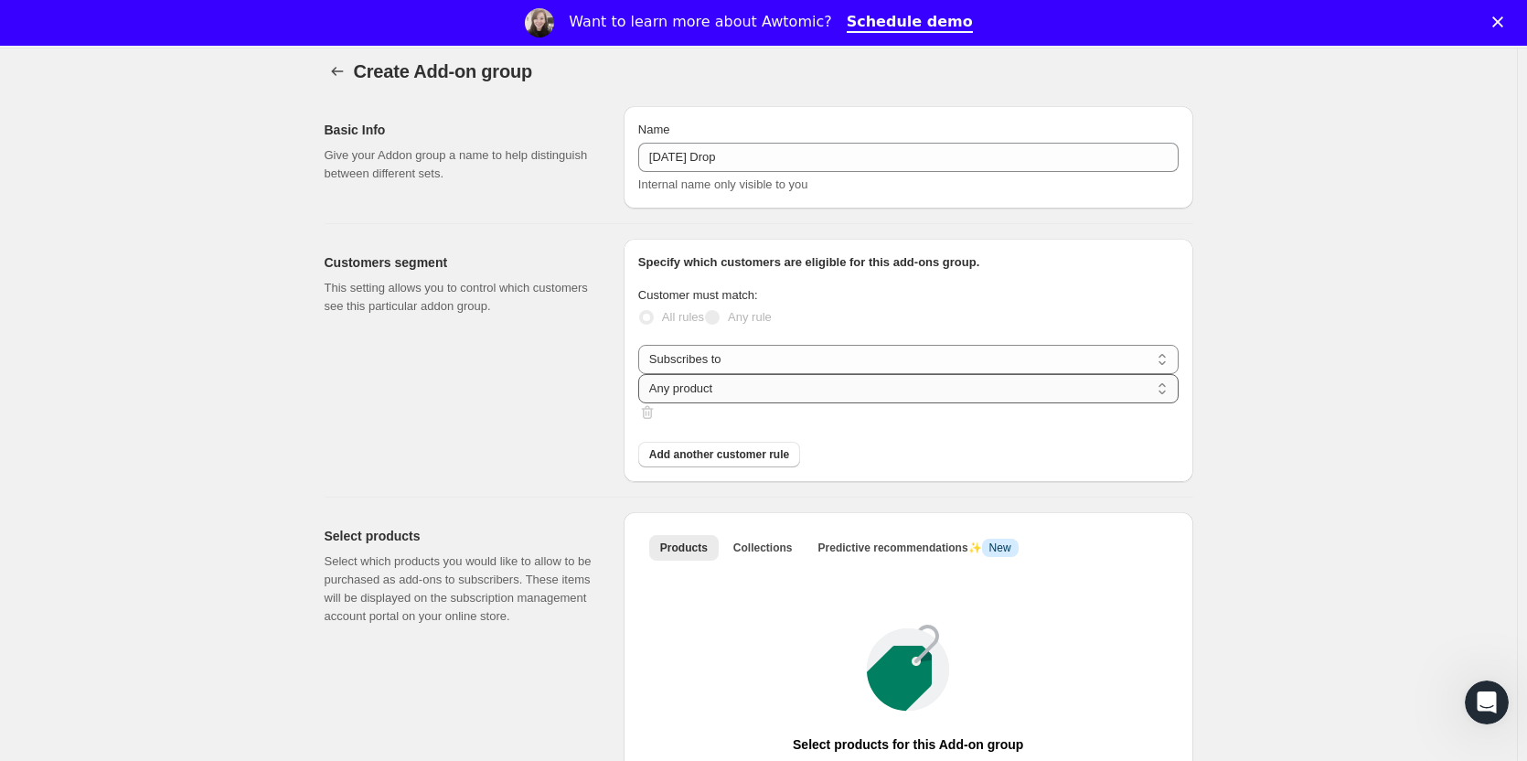
click at [1052, 378] on select "Any product Specific products Specific product variants" at bounding box center [908, 388] width 540 height 29
select select "selectedProducts"
click at [911, 374] on select "Any product Specific products Specific product variants" at bounding box center [908, 388] width 540 height 29
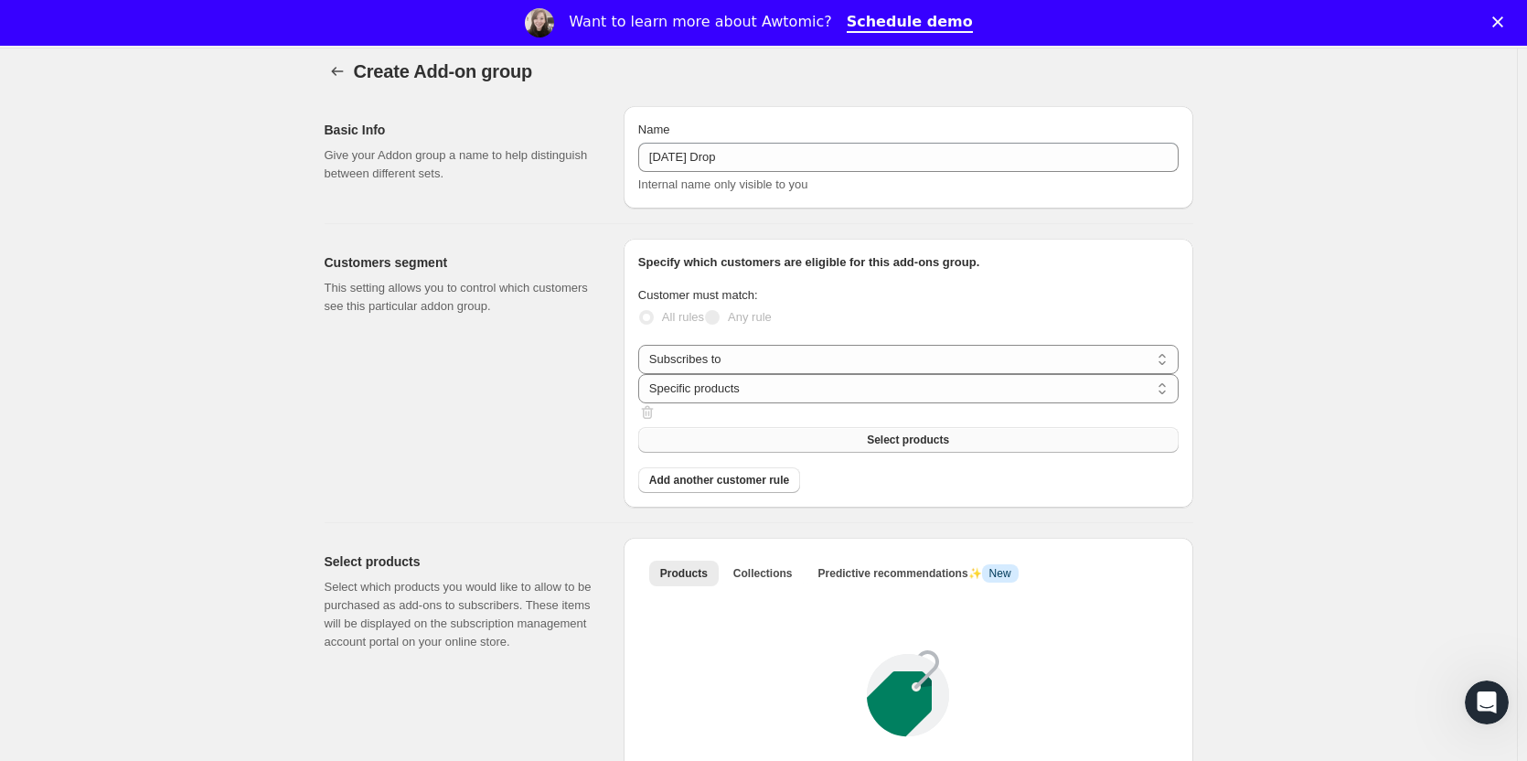
click at [1016, 427] on button "Select products" at bounding box center [908, 440] width 540 height 26
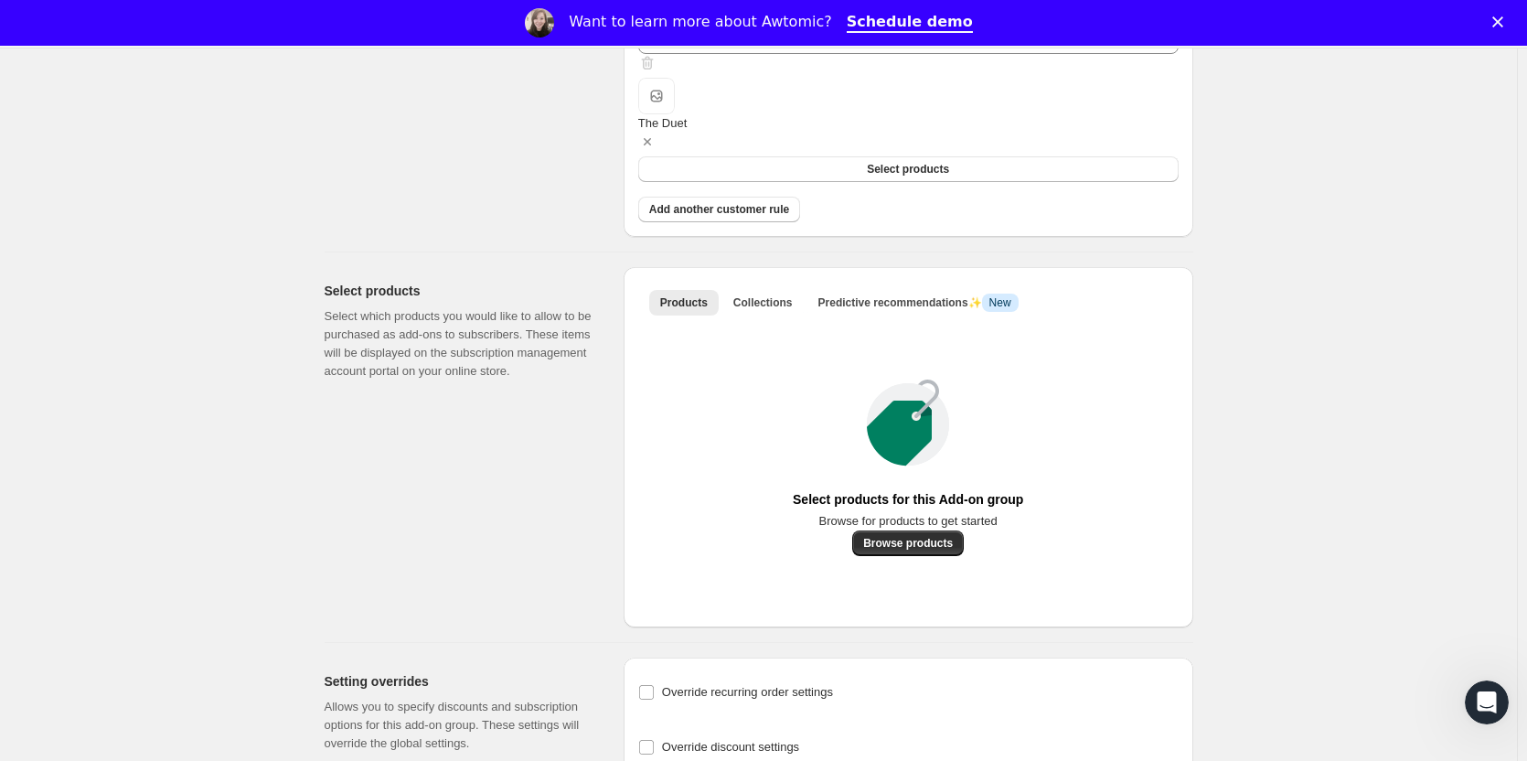
scroll to position [410, 0]
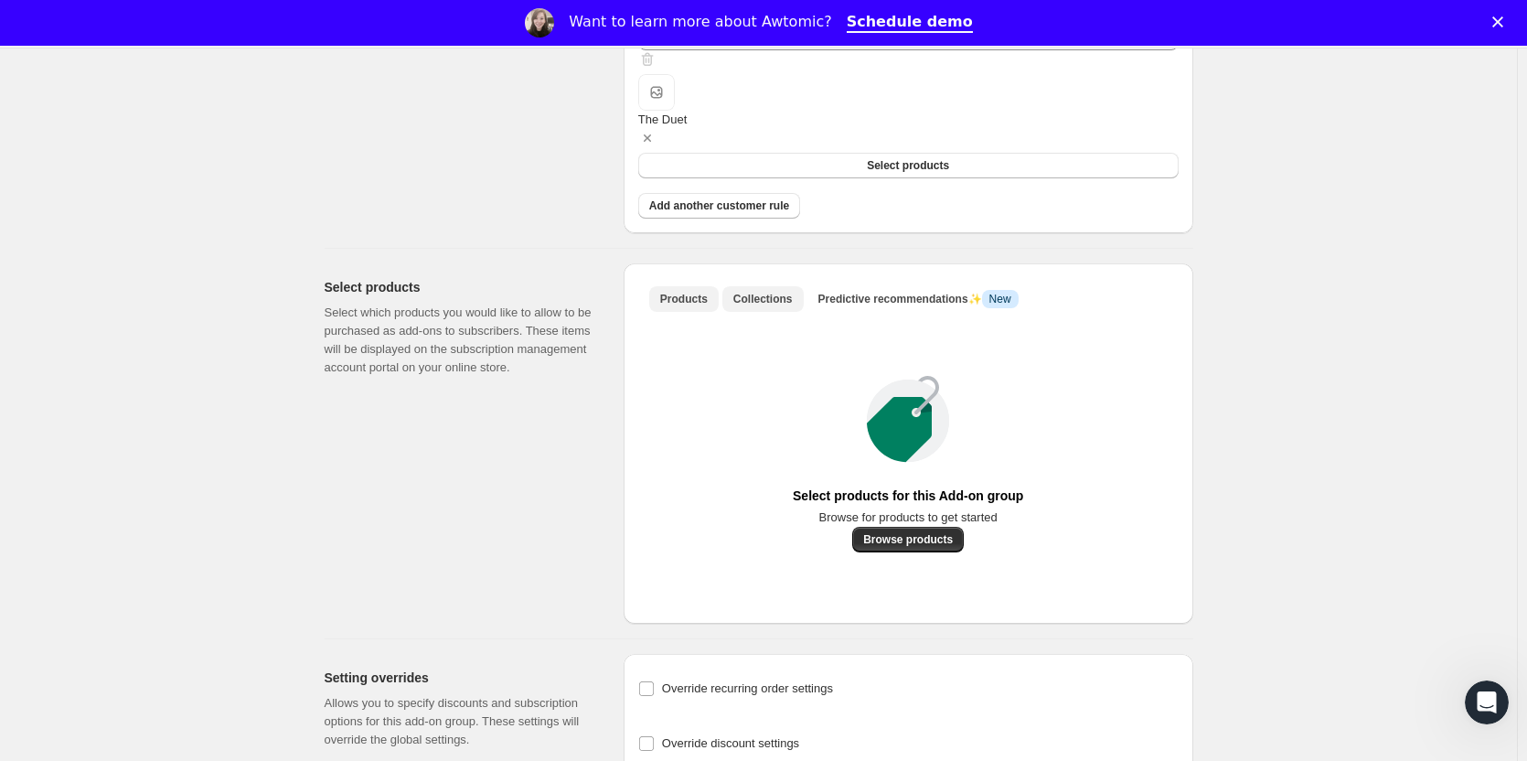
click at [762, 292] on span "Collections" at bounding box center [762, 299] width 59 height 15
click at [925, 547] on span "Add collection" at bounding box center [908, 539] width 76 height 15
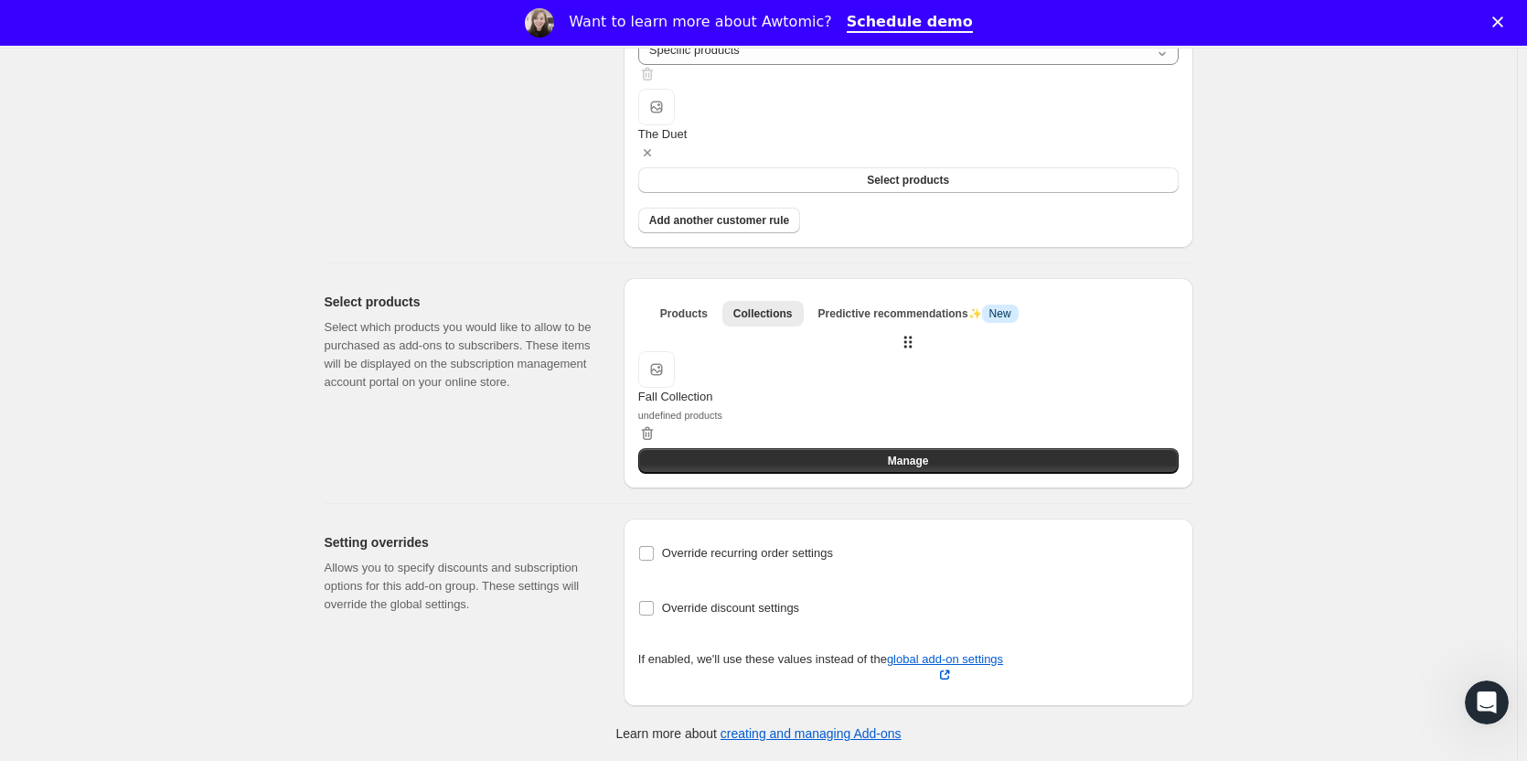
scroll to position [355, 0]
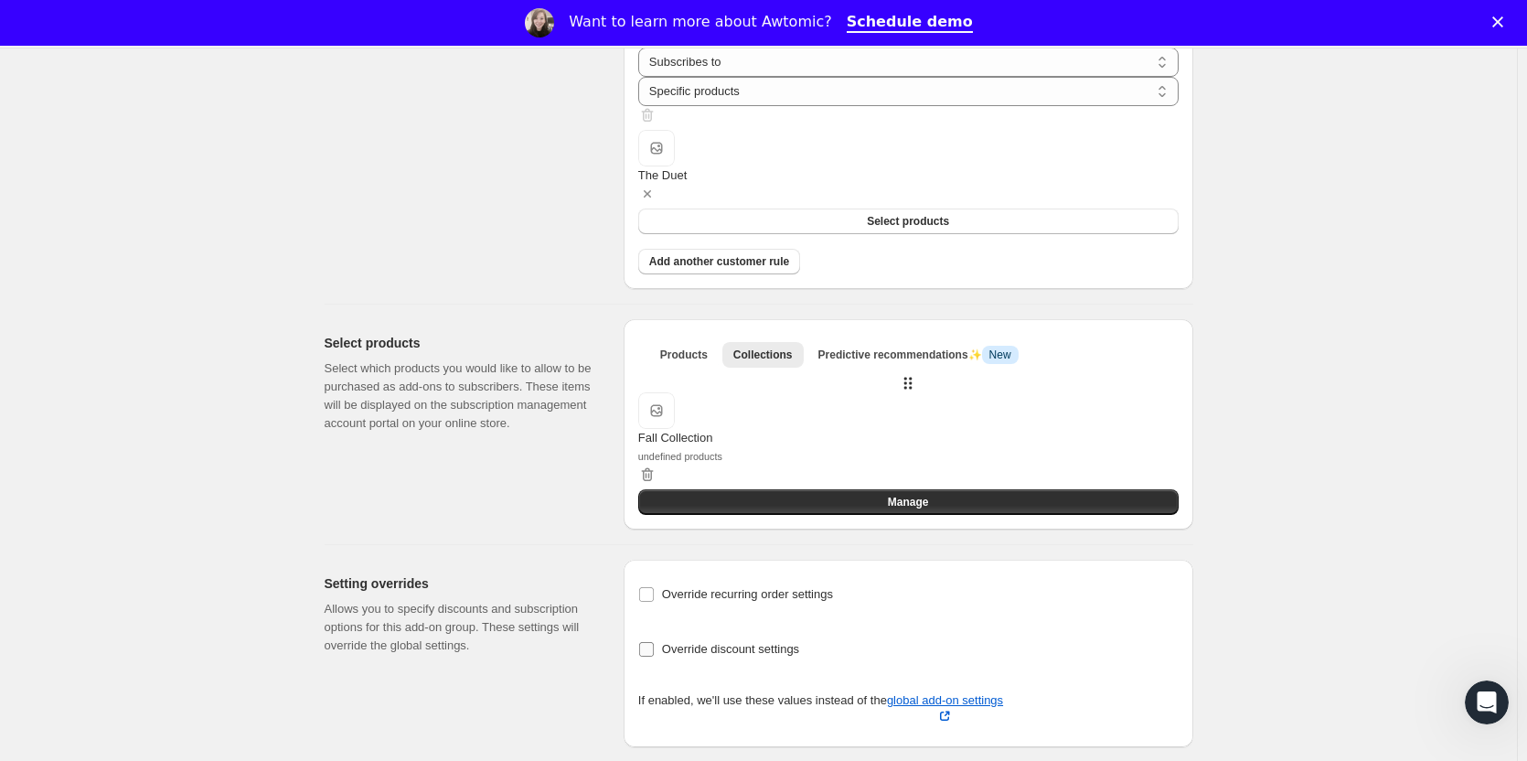
click at [651, 642] on input "Override discount settings" at bounding box center [646, 649] width 15 height 15
checkbox input "true"
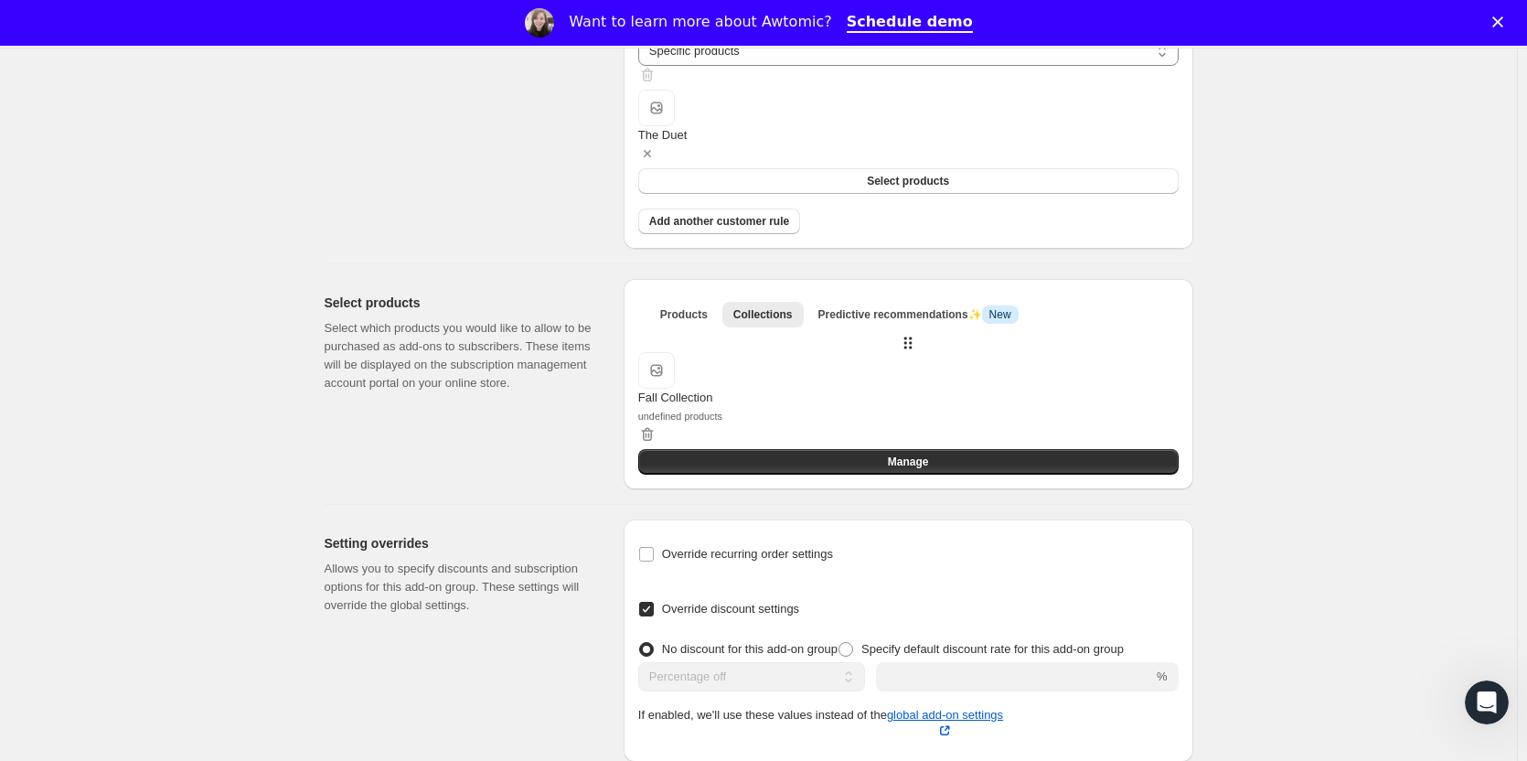
scroll to position [414, 0]
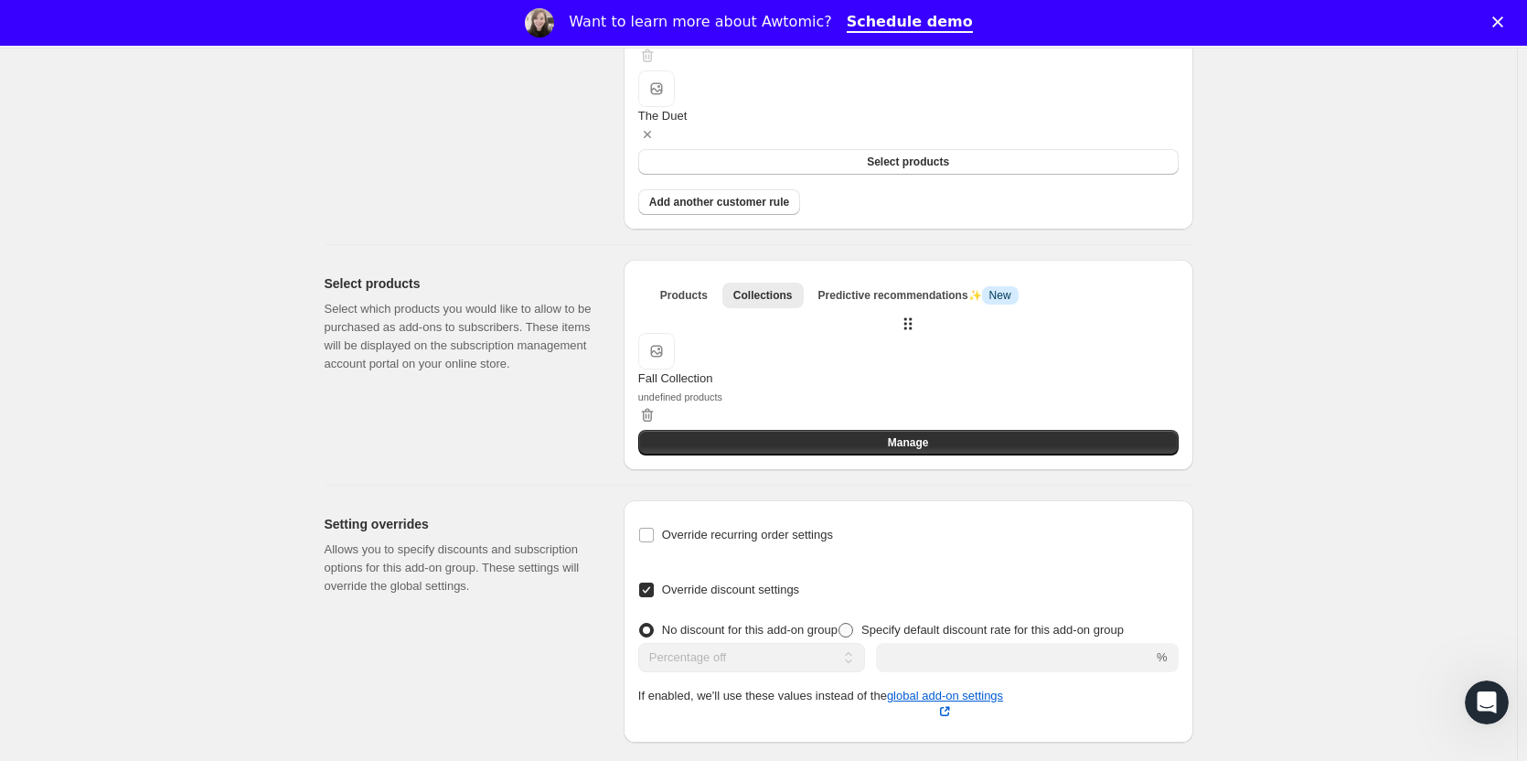
click at [853, 623] on span at bounding box center [845, 630] width 15 height 15
click at [839, 623] on input "Specify default discount rate for this add-on group" at bounding box center [838, 623] width 1 height 1
radio input "true"
click at [853, 623] on span at bounding box center [845, 630] width 15 height 15
click at [839, 623] on input "Specify default discount rate for this add-on group" at bounding box center [838, 623] width 1 height 1
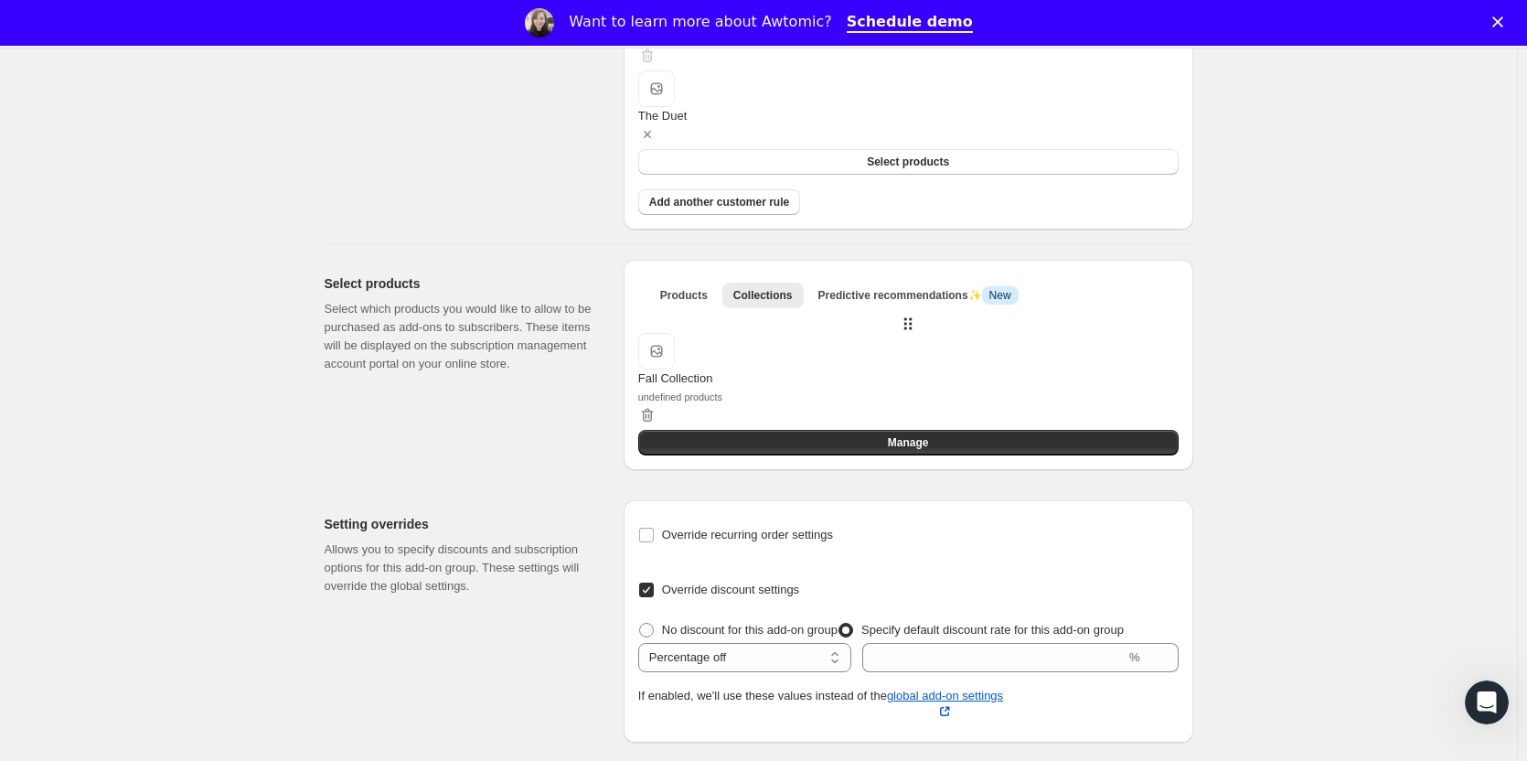
click at [654, 582] on input "Override discount settings" at bounding box center [646, 589] width 15 height 15
checkbox input "false"
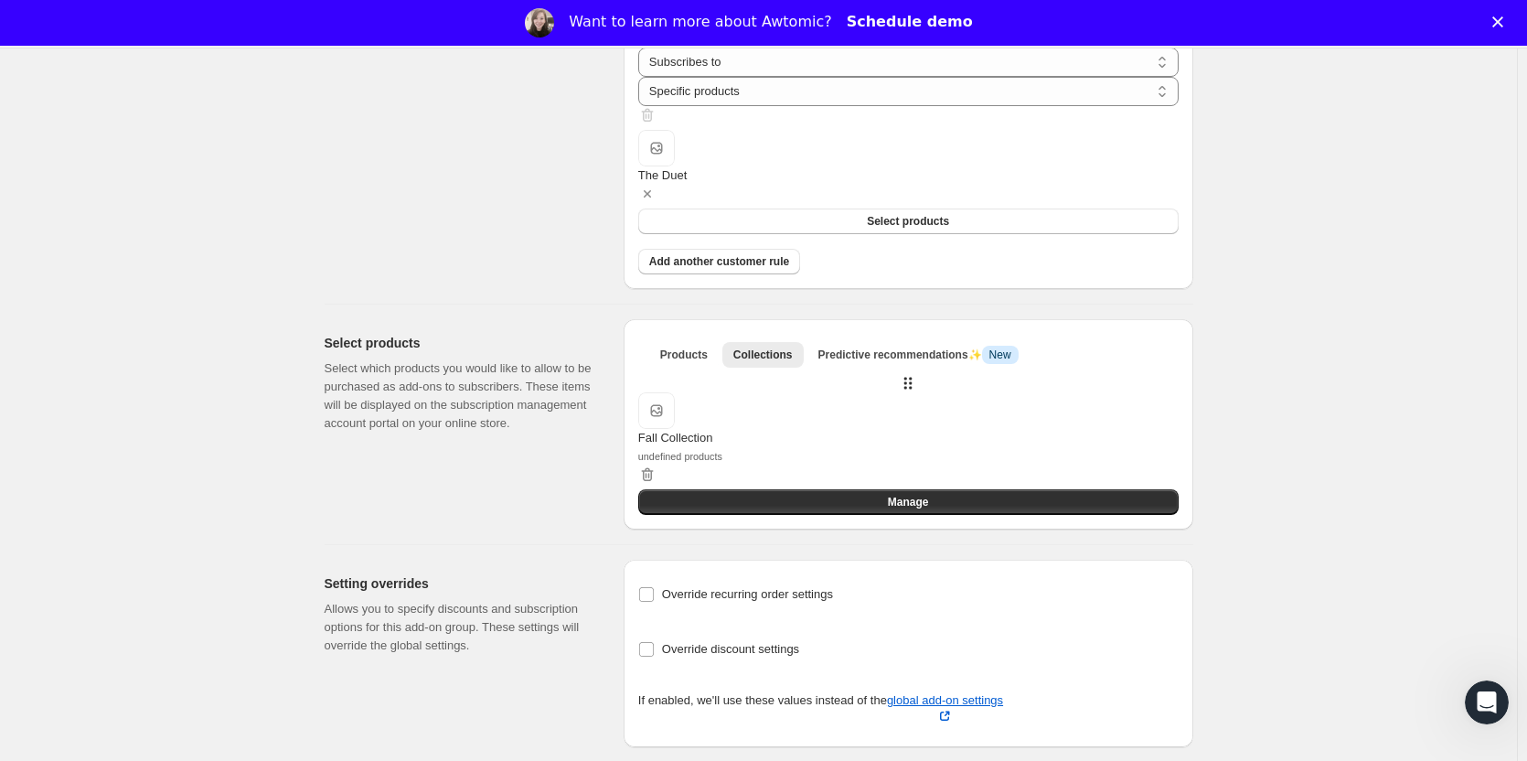
scroll to position [0, 0]
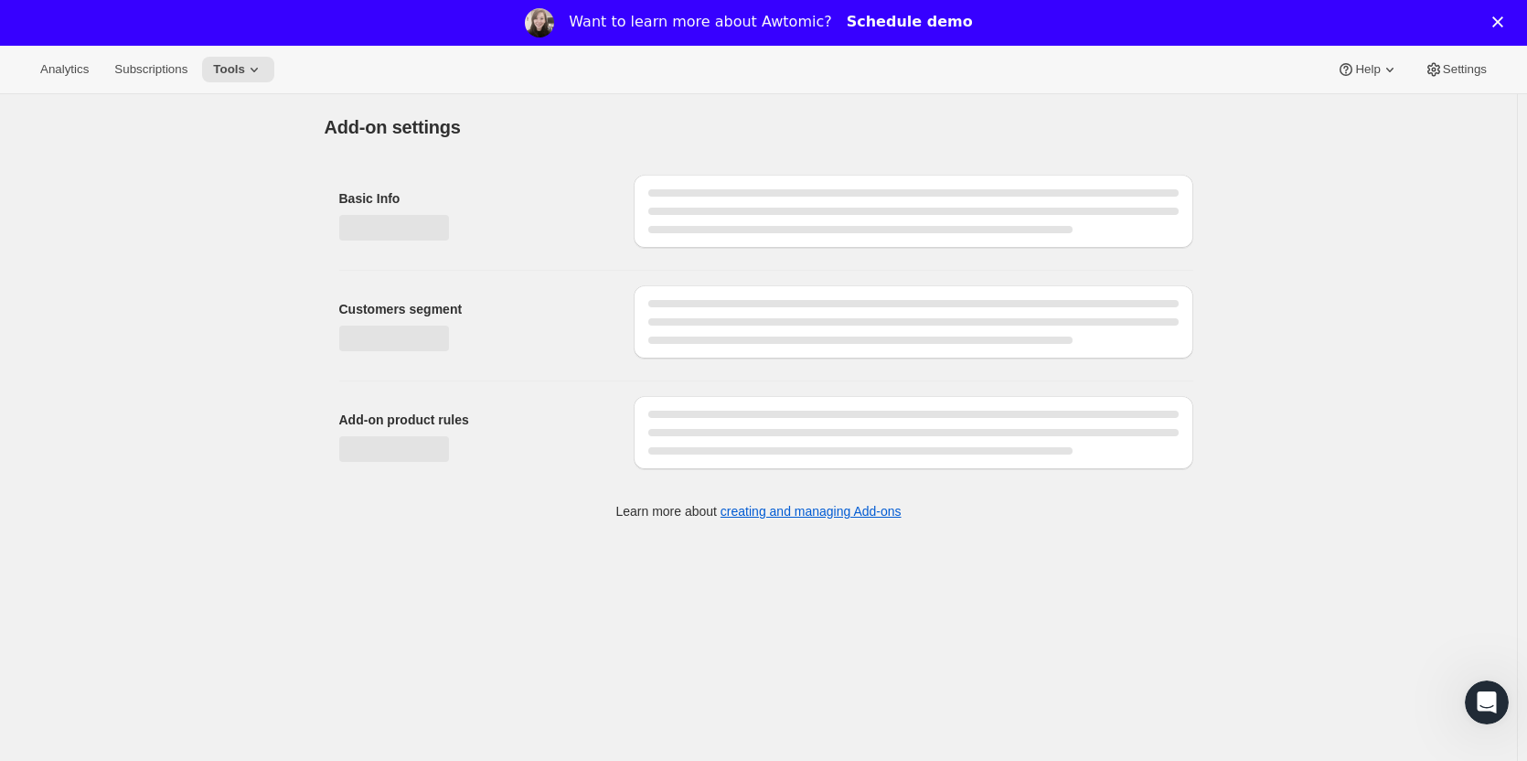
select select "selectedProducts"
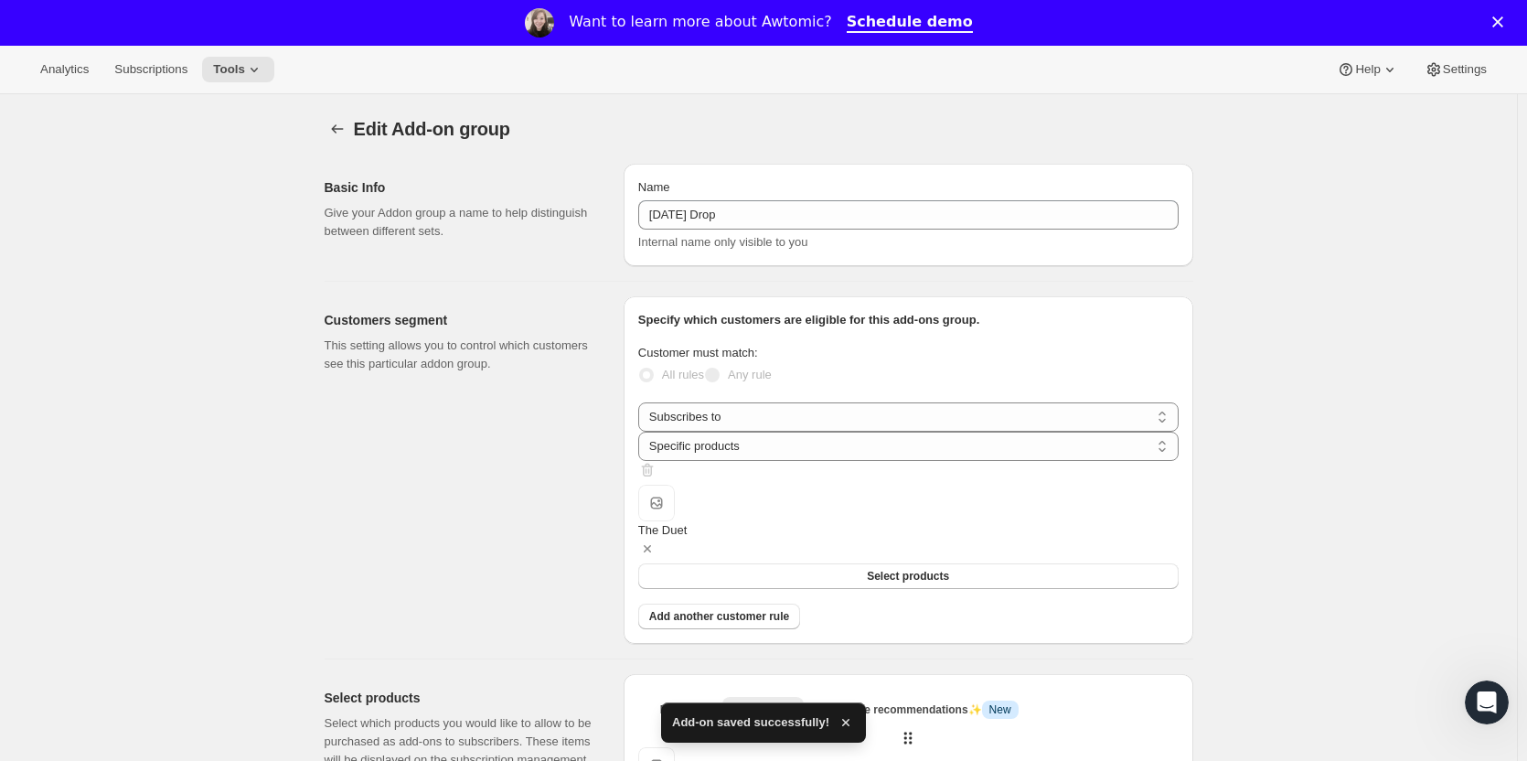
scroll to position [355, 0]
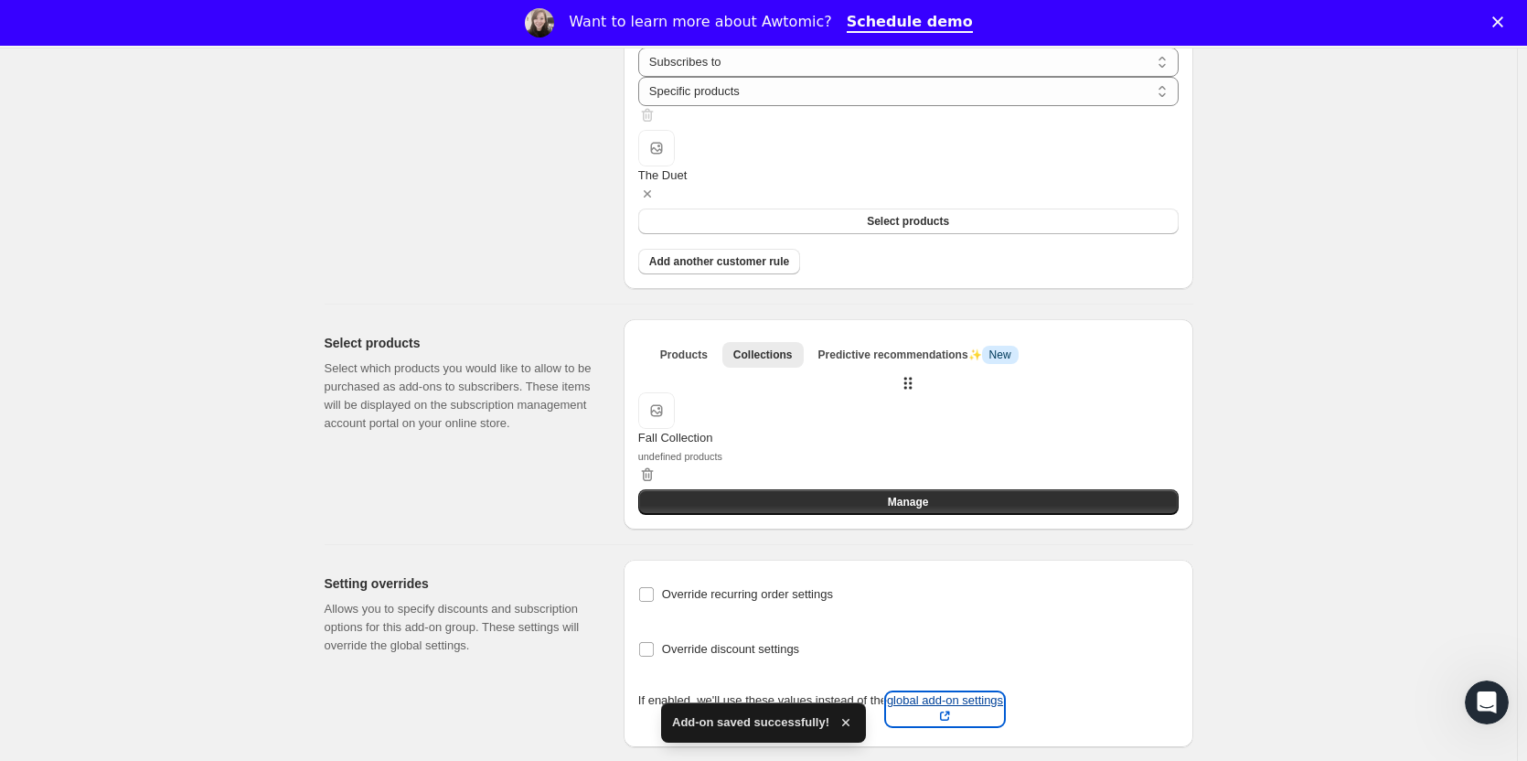
click at [976, 693] on p "global add-on settings" at bounding box center [945, 709] width 116 height 32
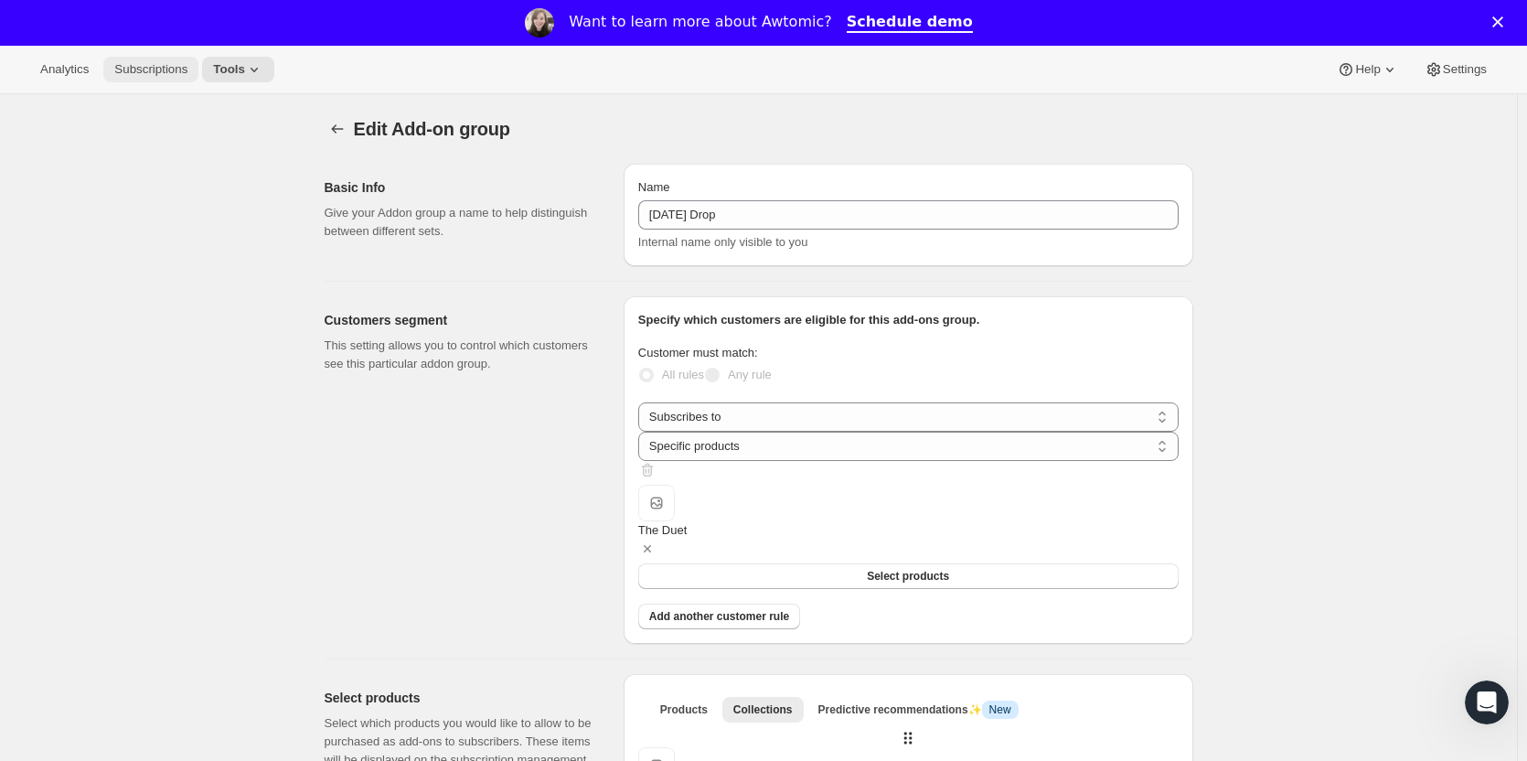
click at [140, 69] on span "Subscriptions" at bounding box center [150, 69] width 73 height 15
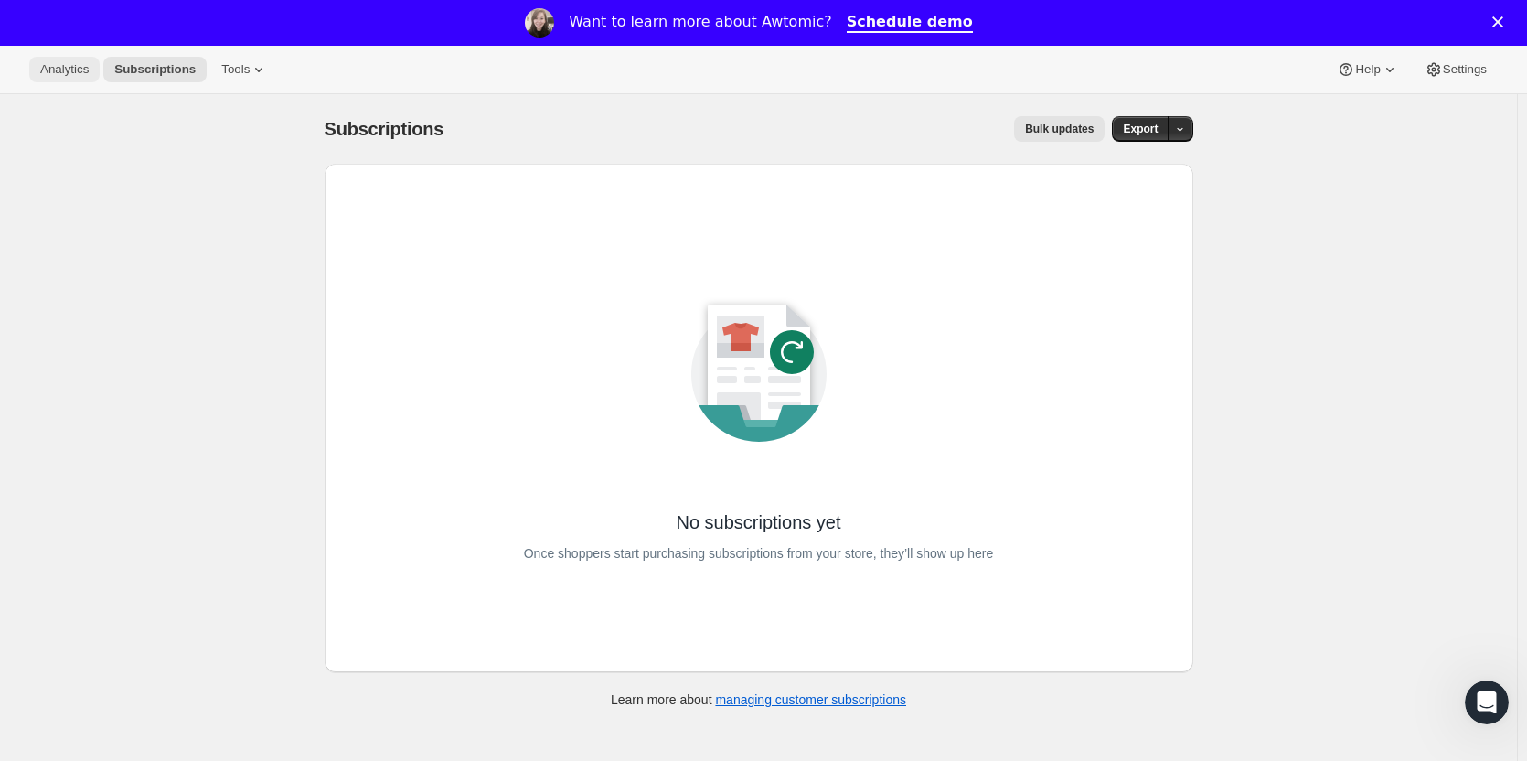
click at [66, 69] on span "Analytics" at bounding box center [64, 69] width 48 height 15
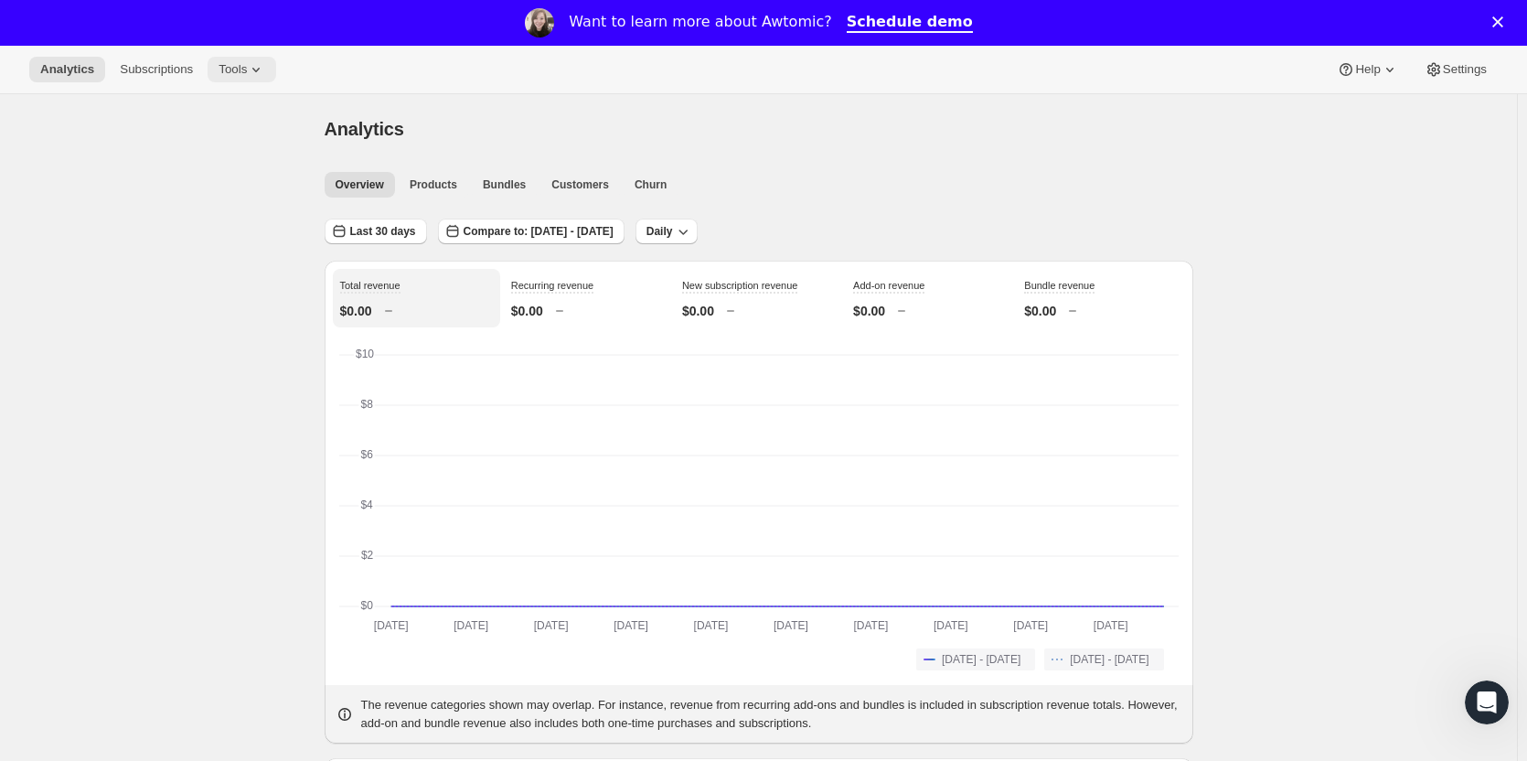
click at [239, 64] on span "Tools" at bounding box center [233, 69] width 28 height 15
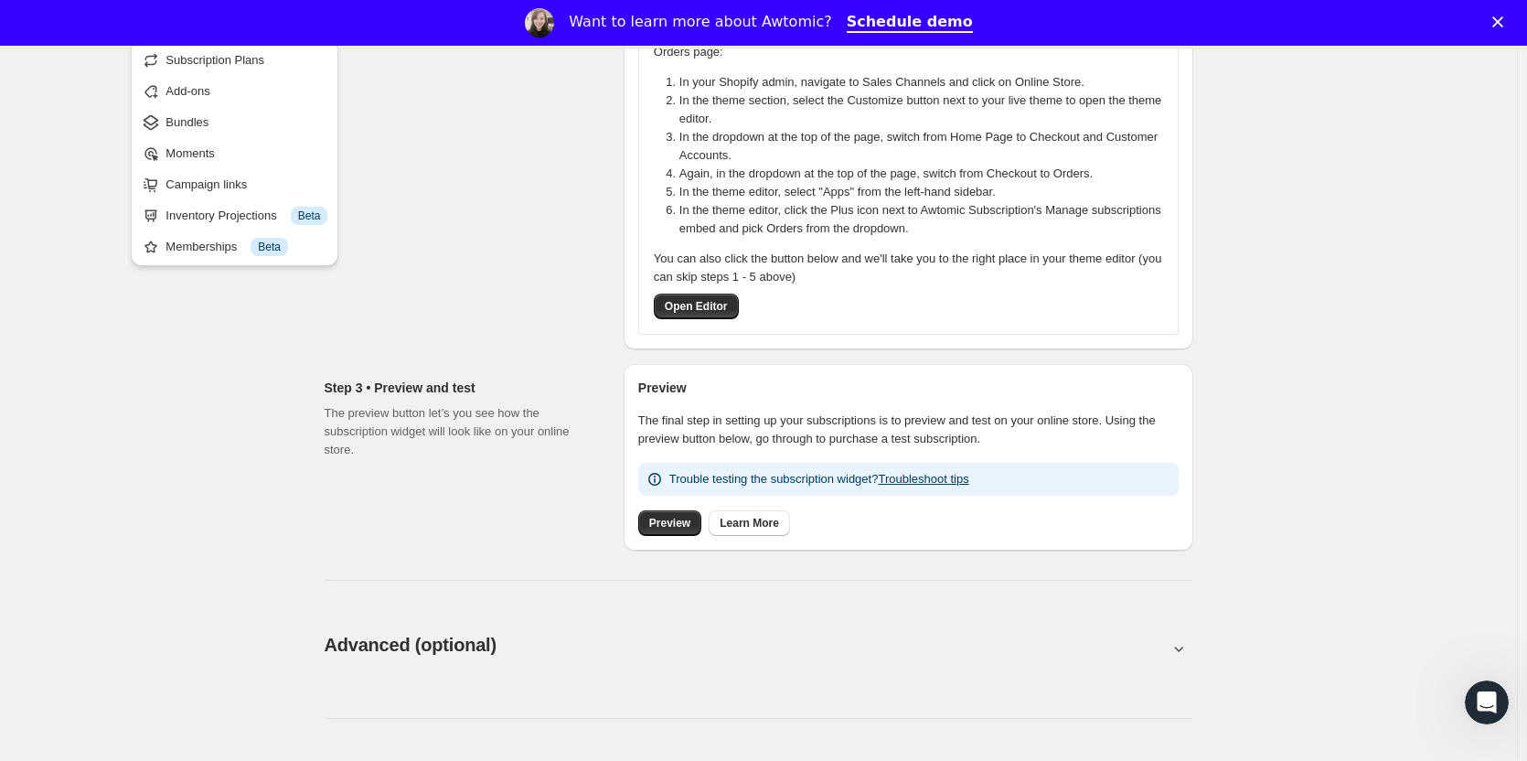
scroll to position [452, 0]
click at [671, 528] on span "Preview" at bounding box center [669, 522] width 41 height 15
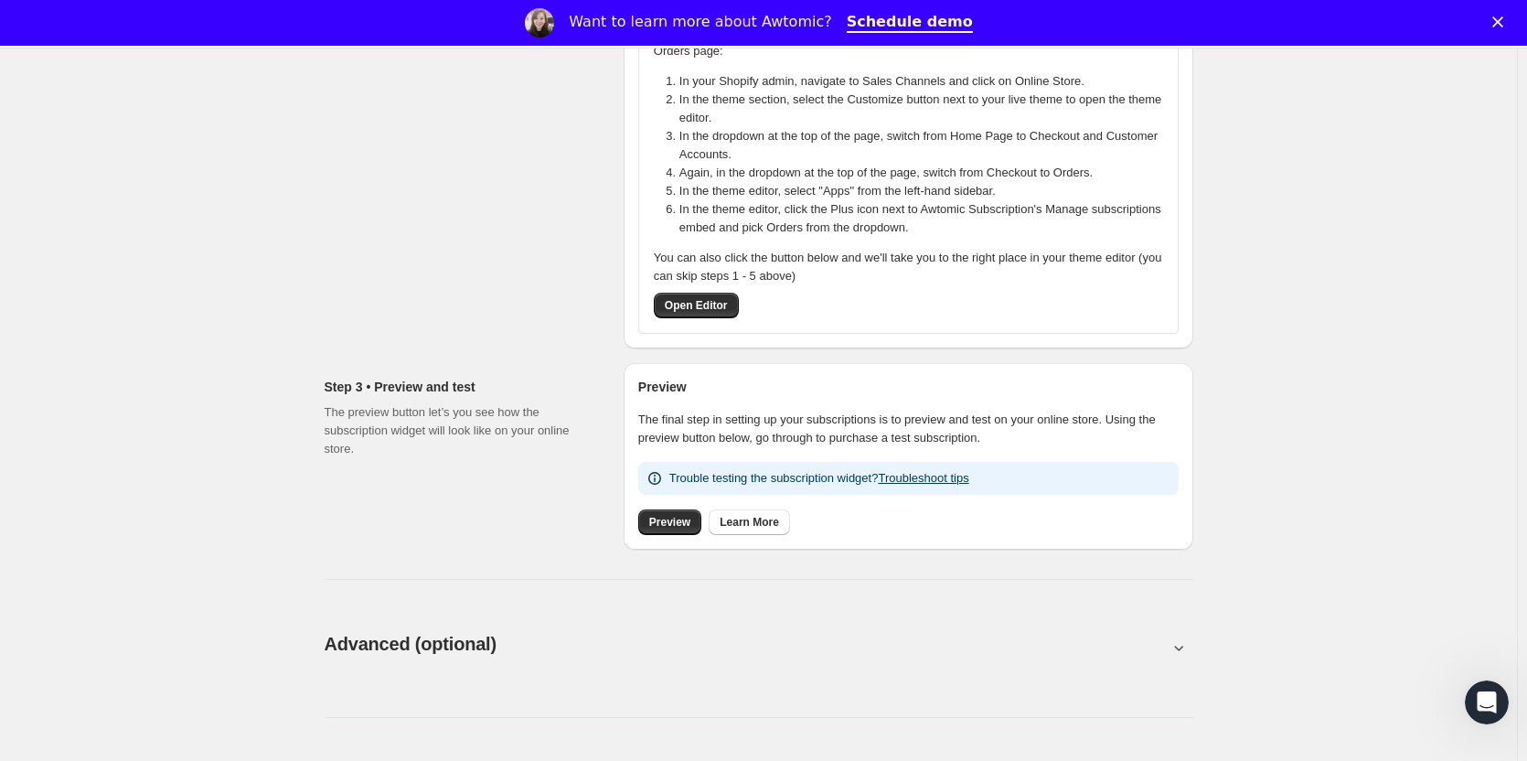
scroll to position [0, 0]
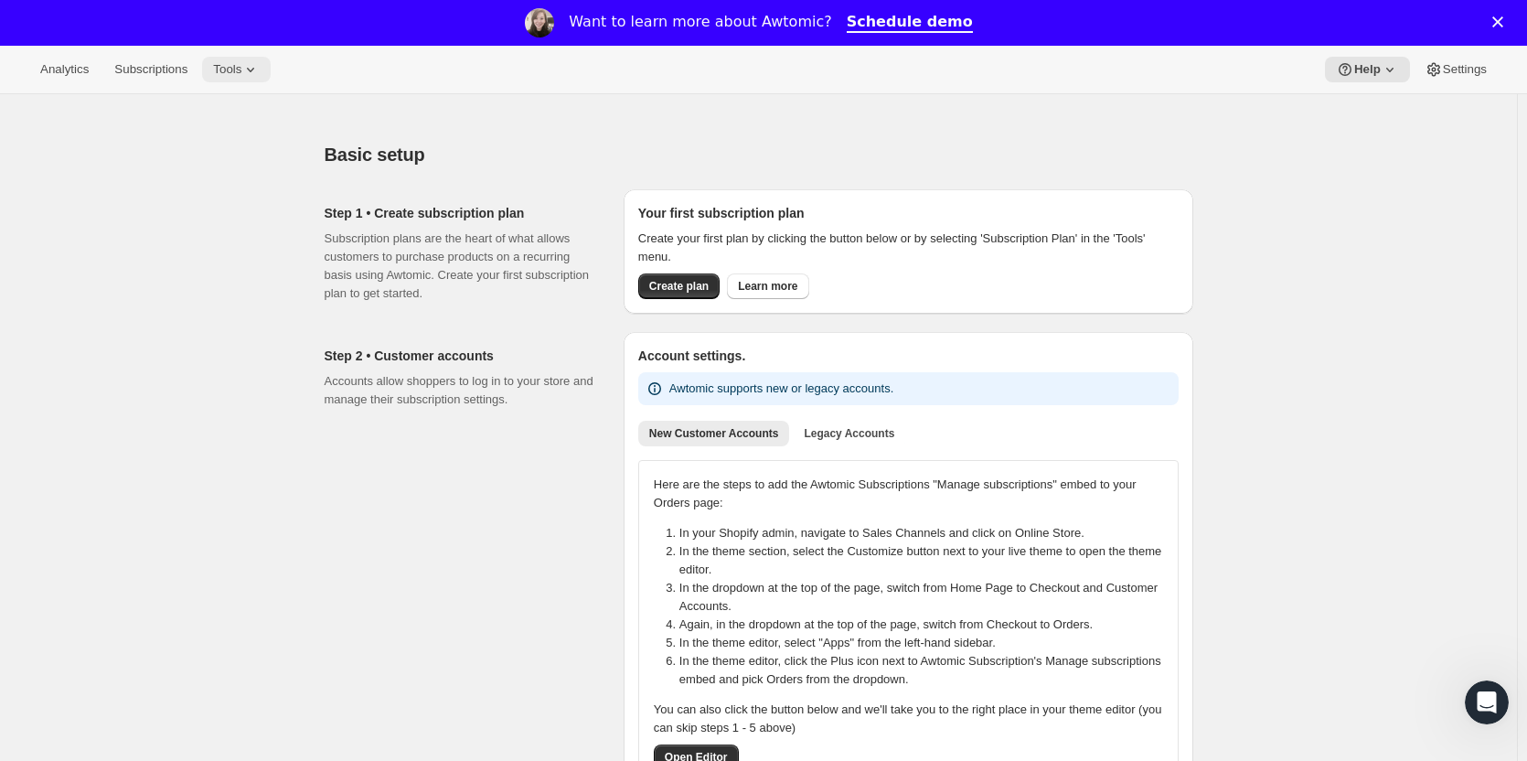
click at [244, 73] on icon at bounding box center [250, 69] width 18 height 18
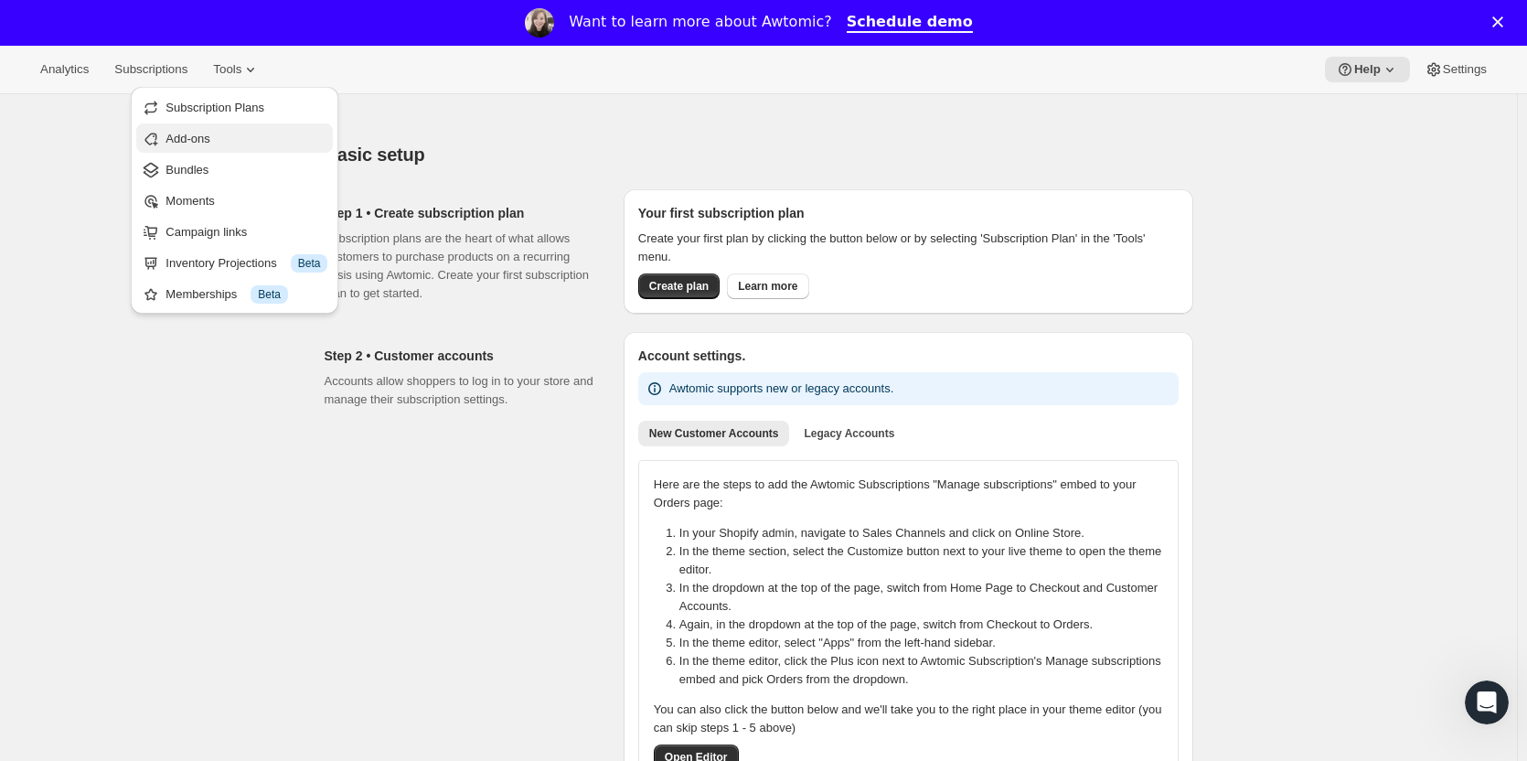
click at [188, 140] on span "Add-ons" at bounding box center [187, 139] width 44 height 14
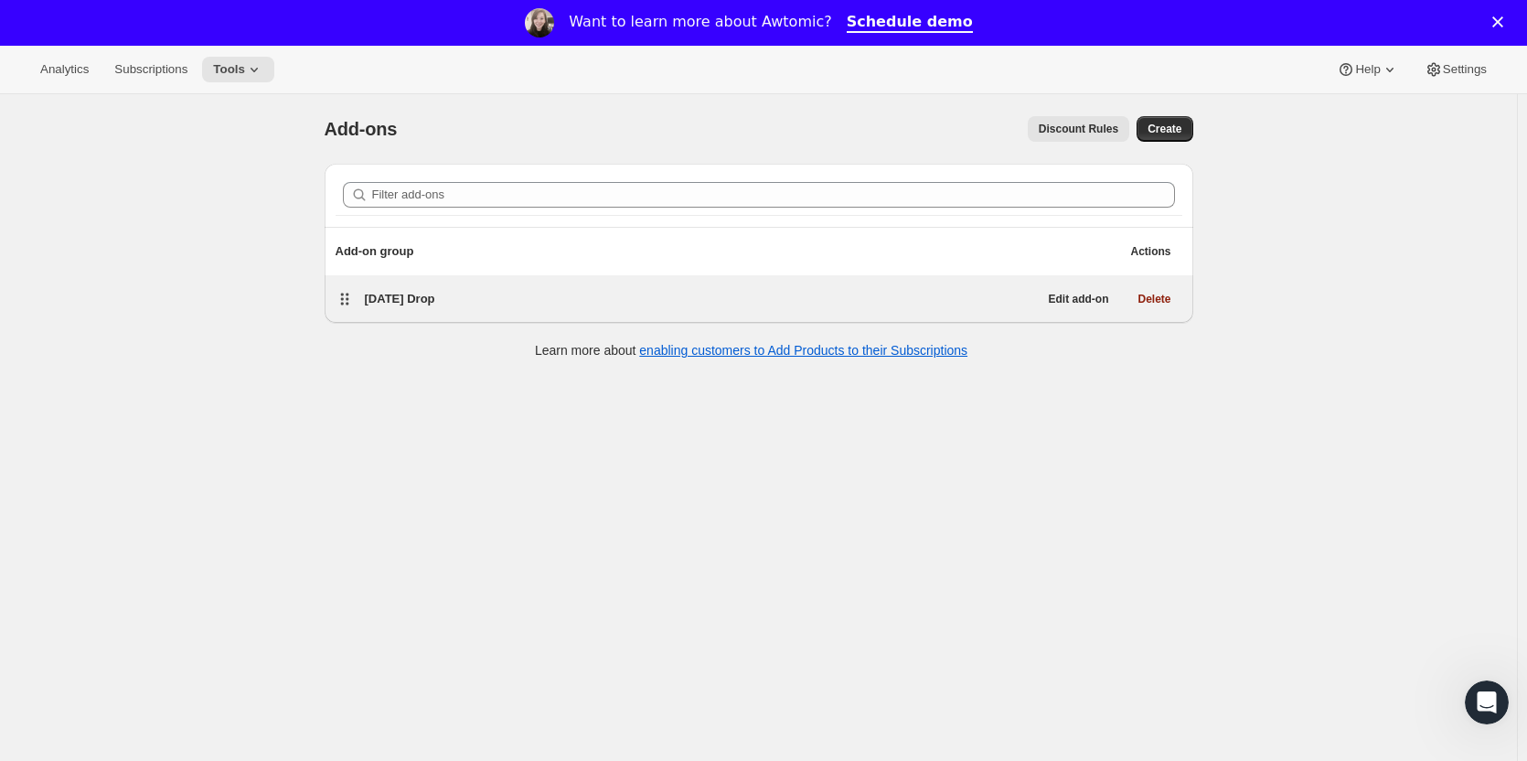
click at [430, 300] on span "October '25 Drop" at bounding box center [400, 299] width 70 height 14
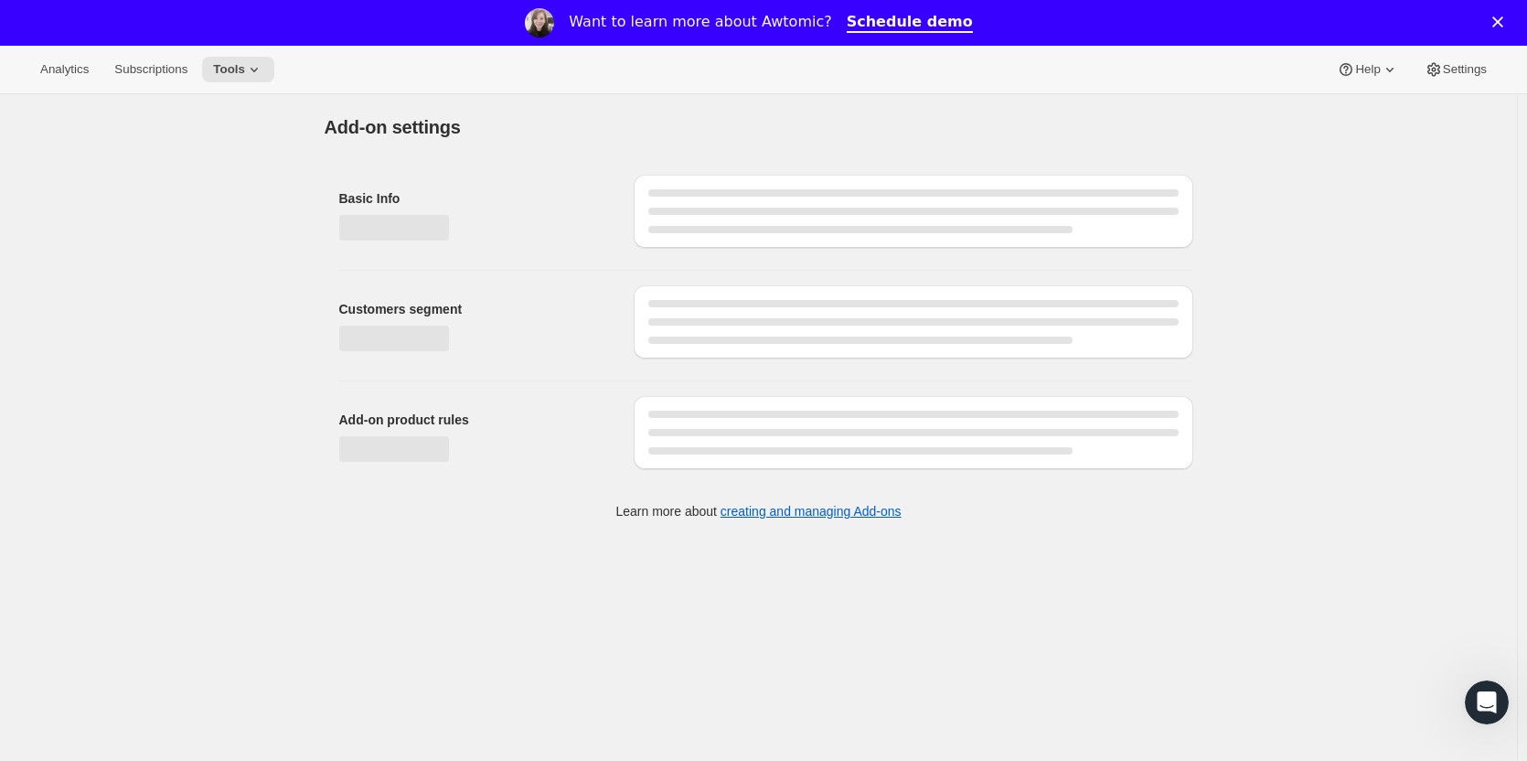
select select "selectedProducts"
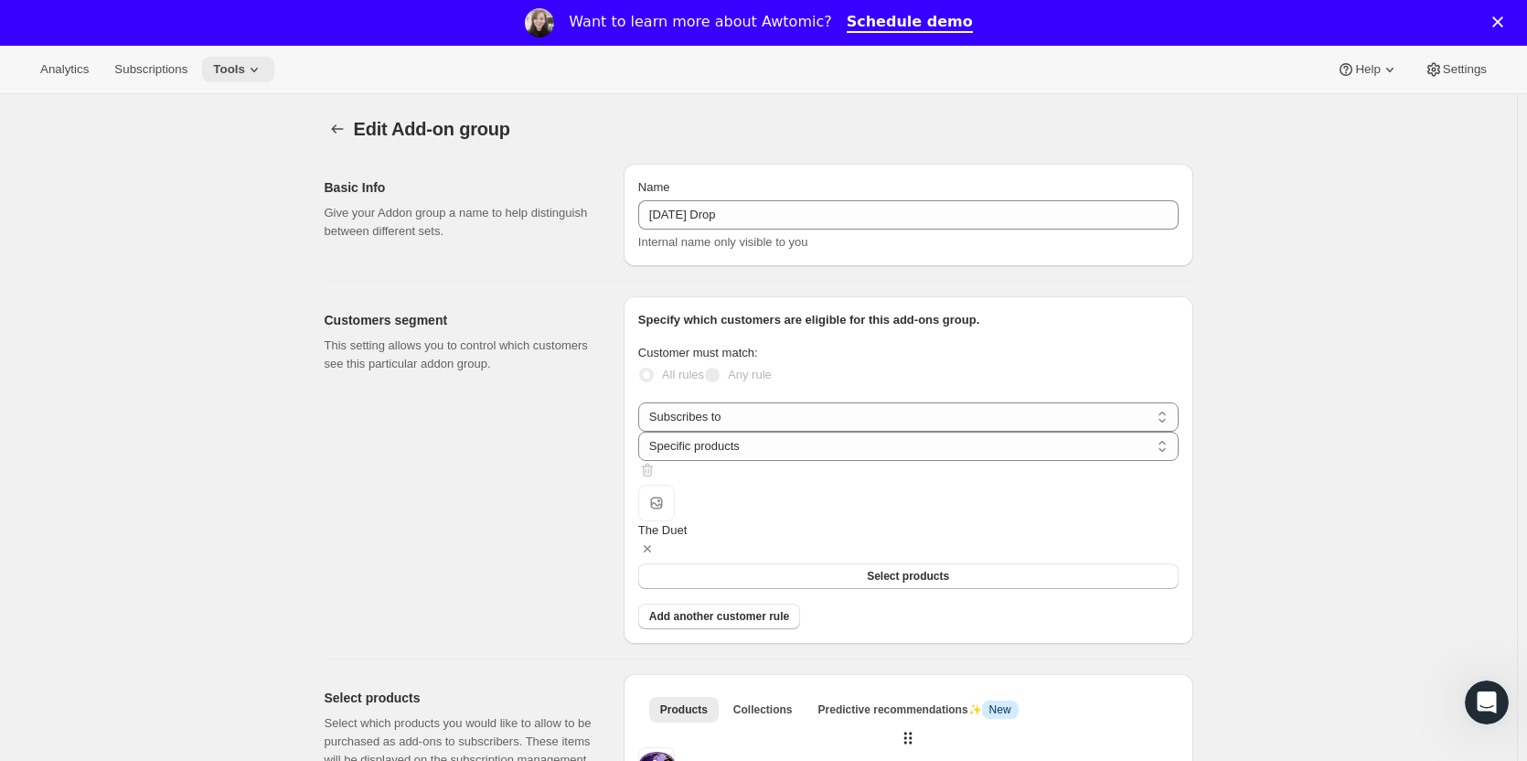
click at [231, 69] on span "Tools" at bounding box center [229, 69] width 32 height 15
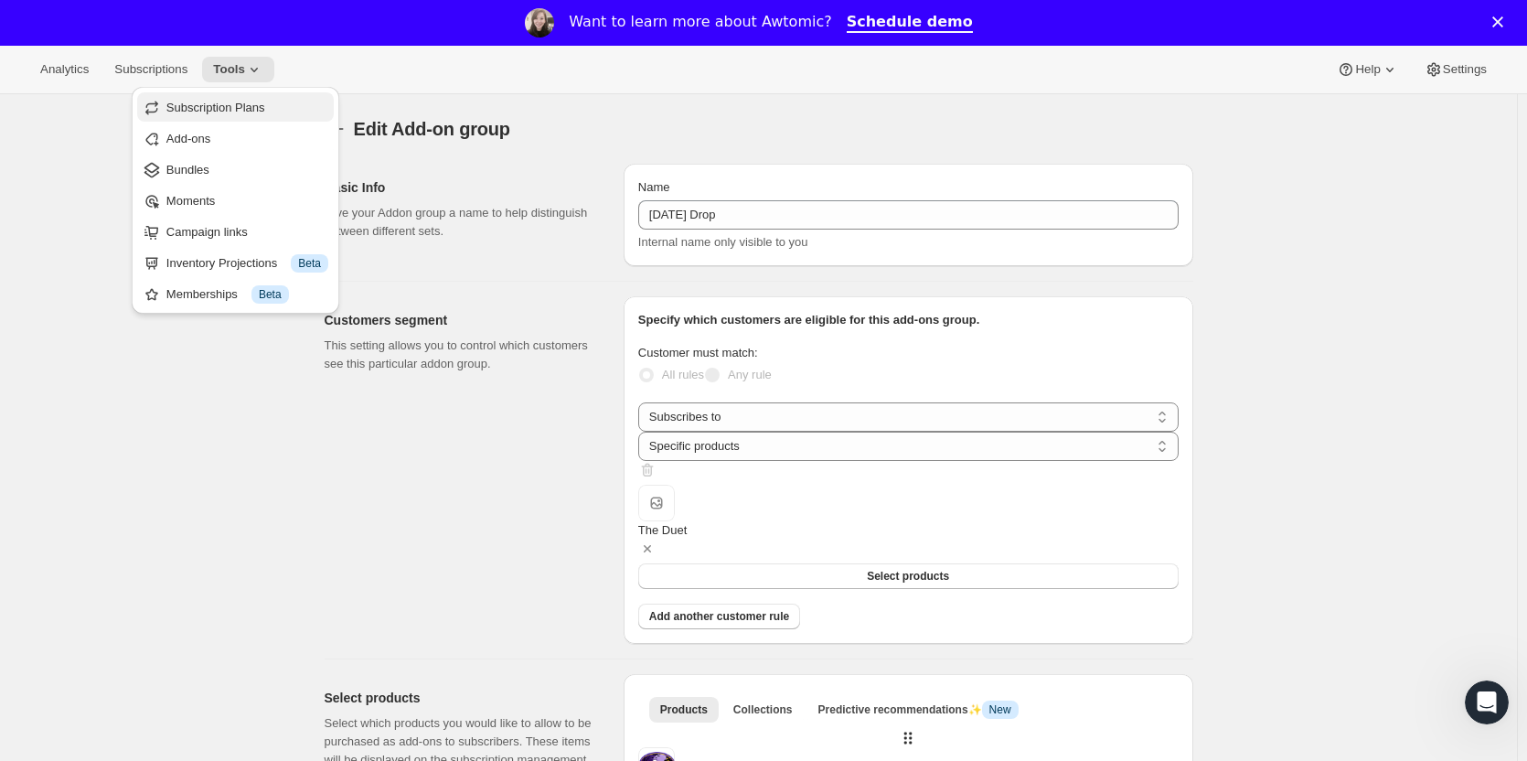
click at [233, 101] on span "Subscription Plans" at bounding box center [215, 108] width 99 height 14
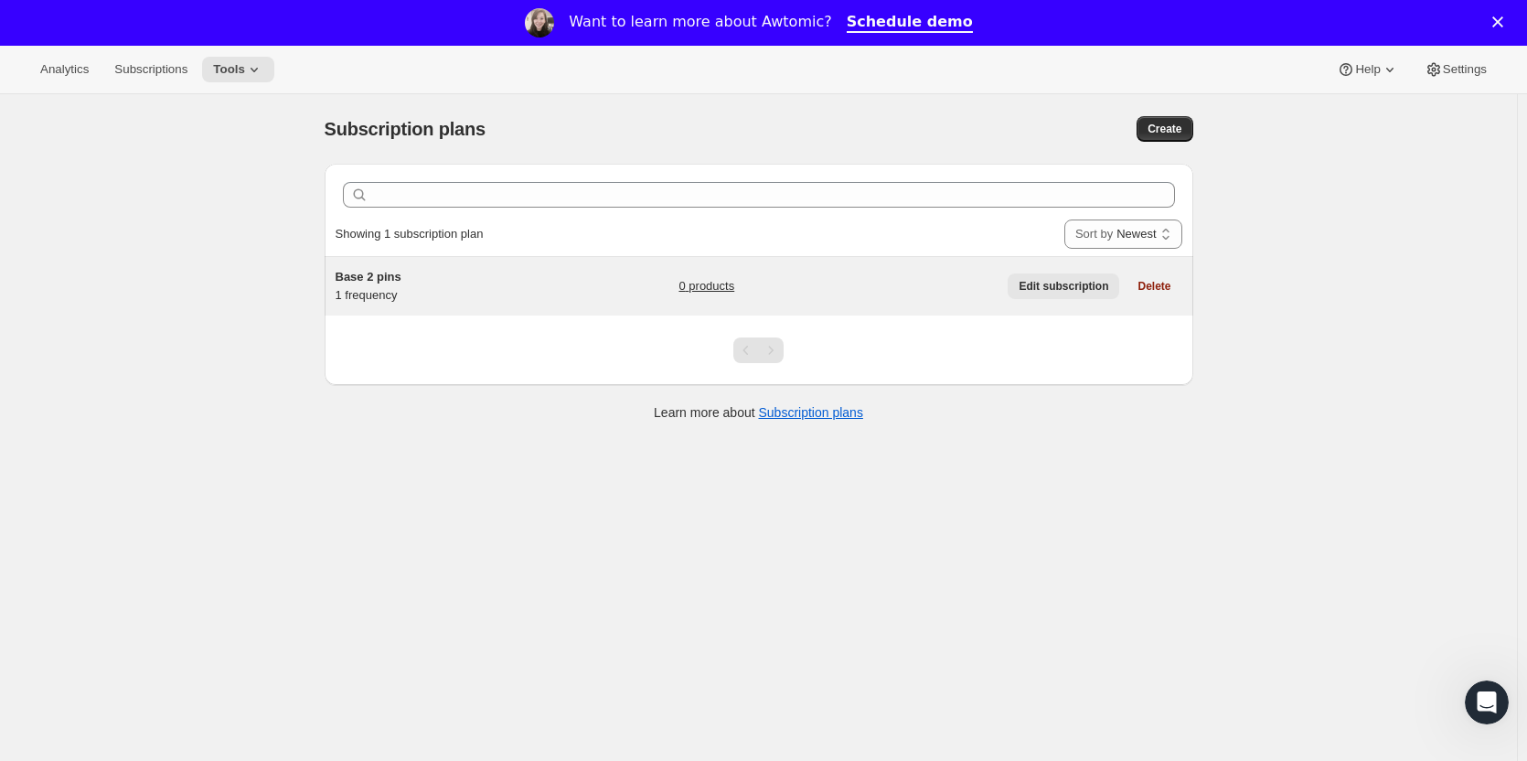
click at [1065, 281] on span "Edit subscription" at bounding box center [1063, 286] width 90 height 15
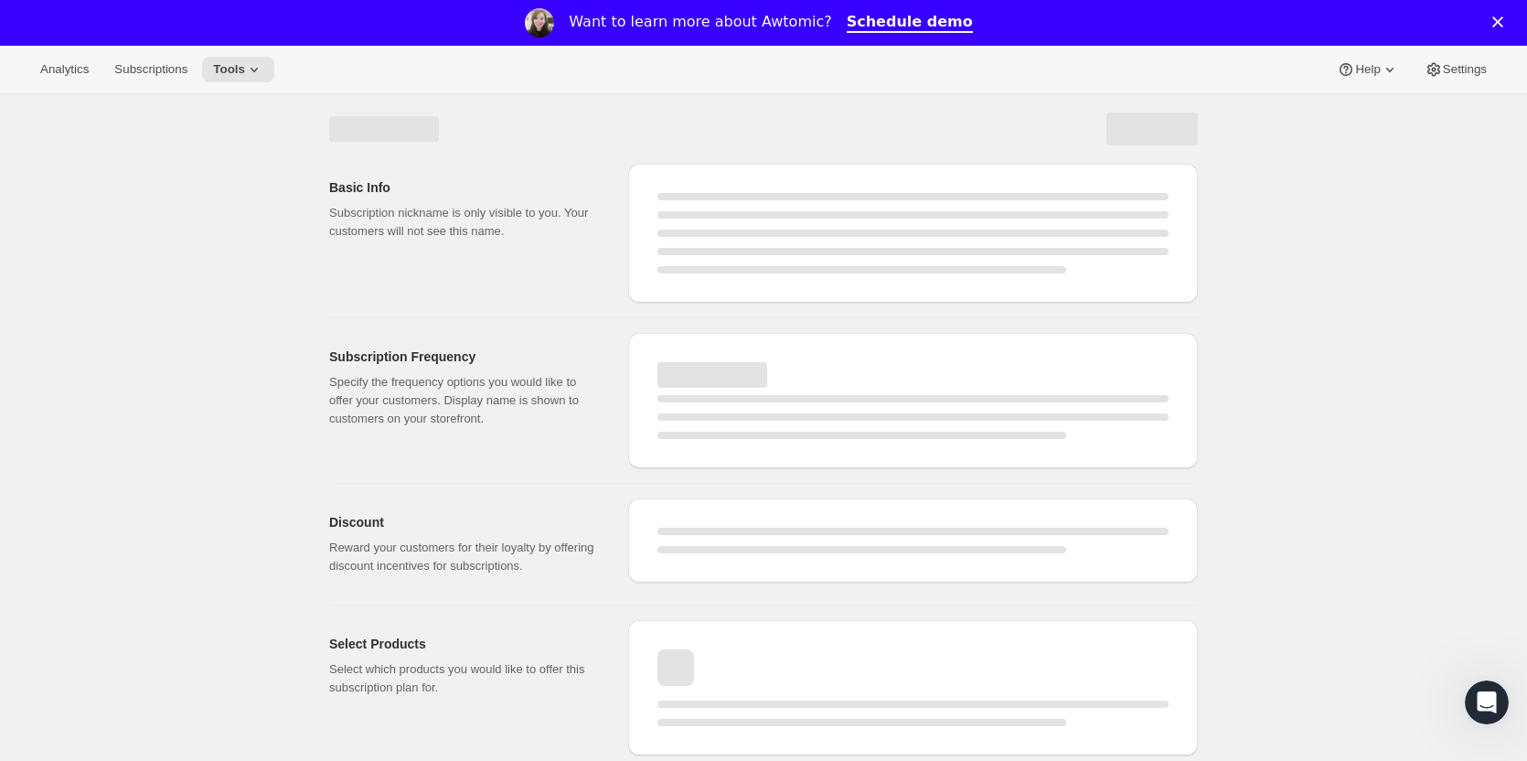
select select "WEEK"
select select "MONTH"
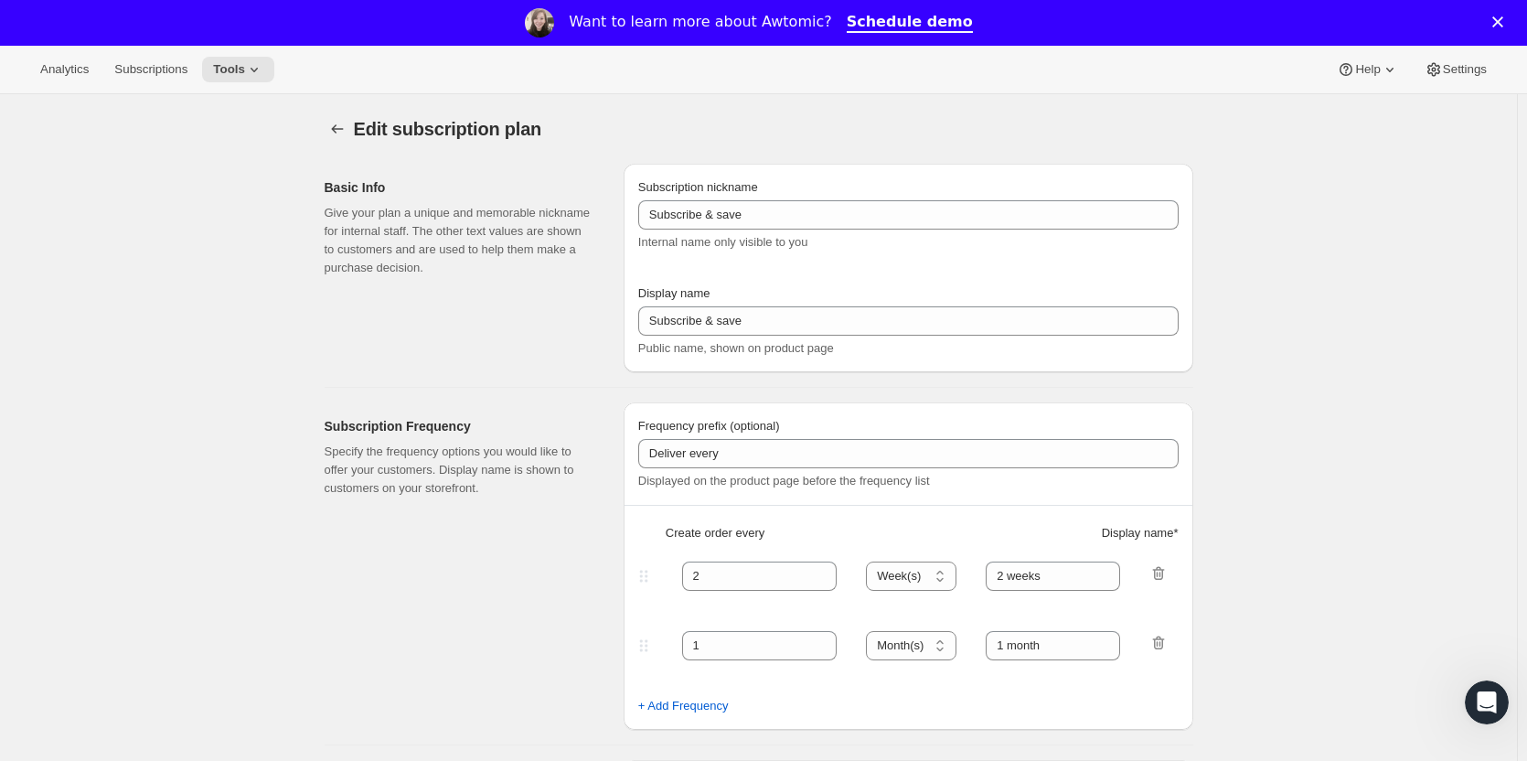
type input "Base 2 pins"
type input "The Duet"
type input "1"
type input "1 month"
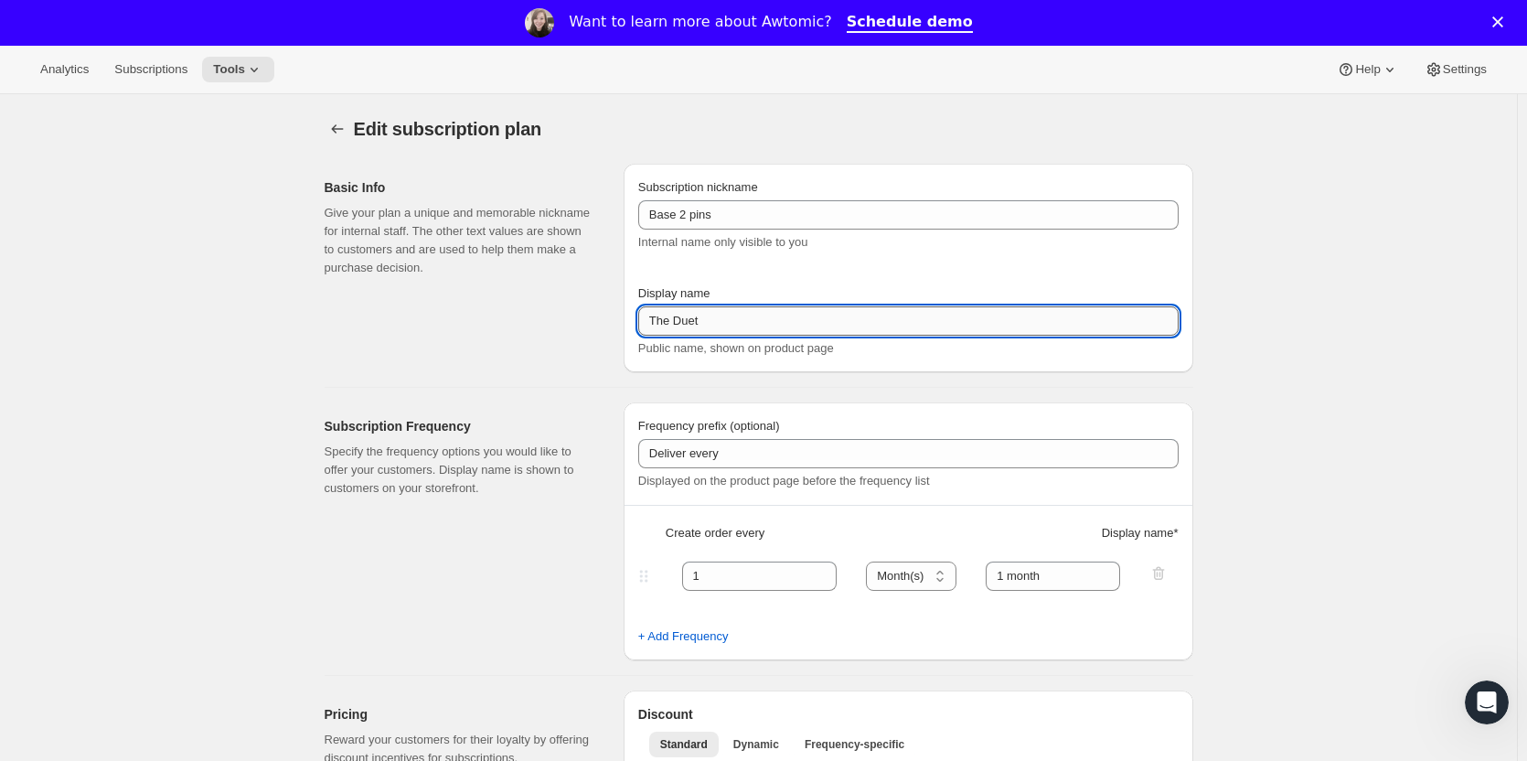
click at [746, 325] on input "The Duet" at bounding box center [908, 320] width 540 height 29
type input "The Duet Subscription"
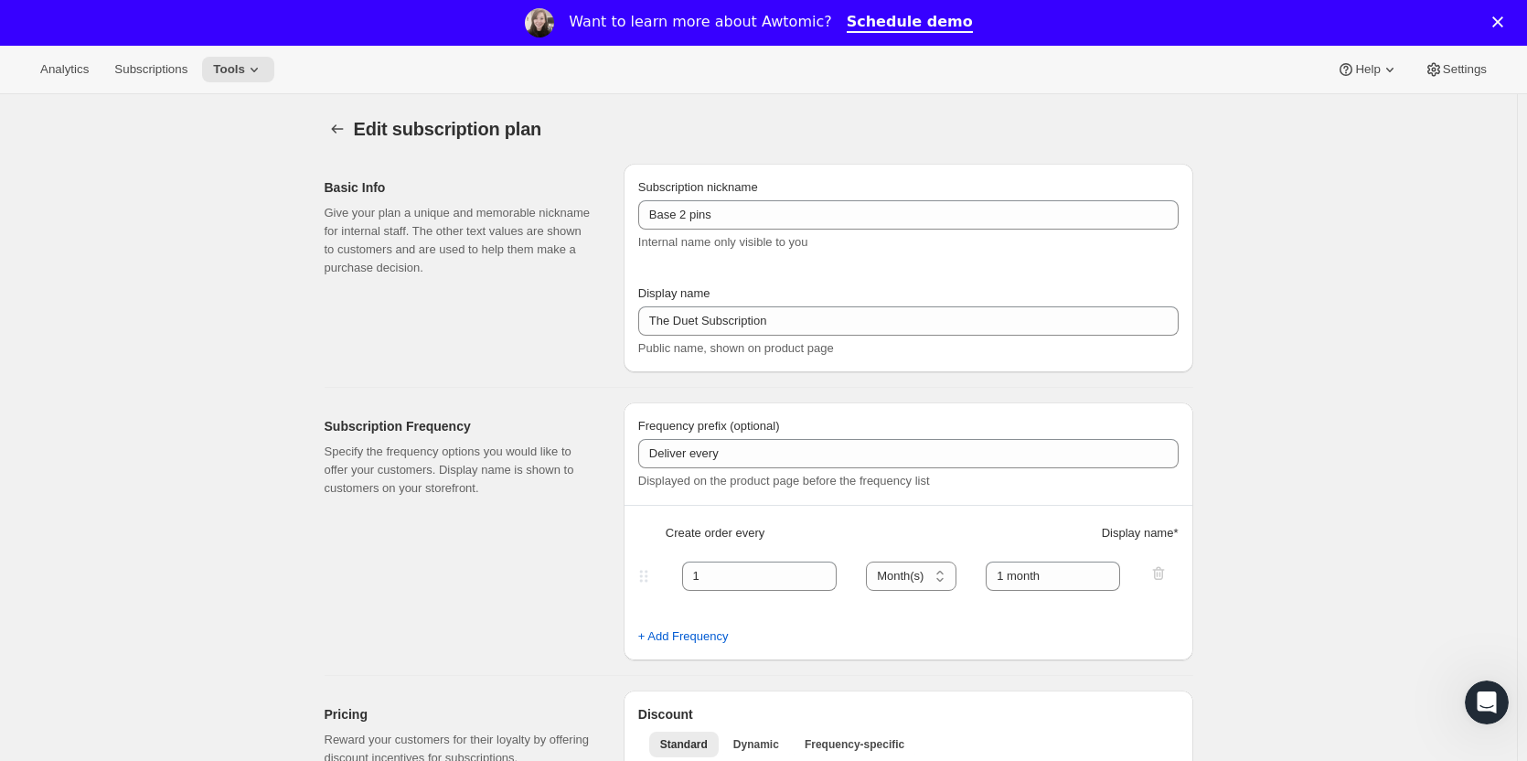
click at [573, 432] on h2 "Subscription Frequency" at bounding box center [460, 426] width 270 height 18
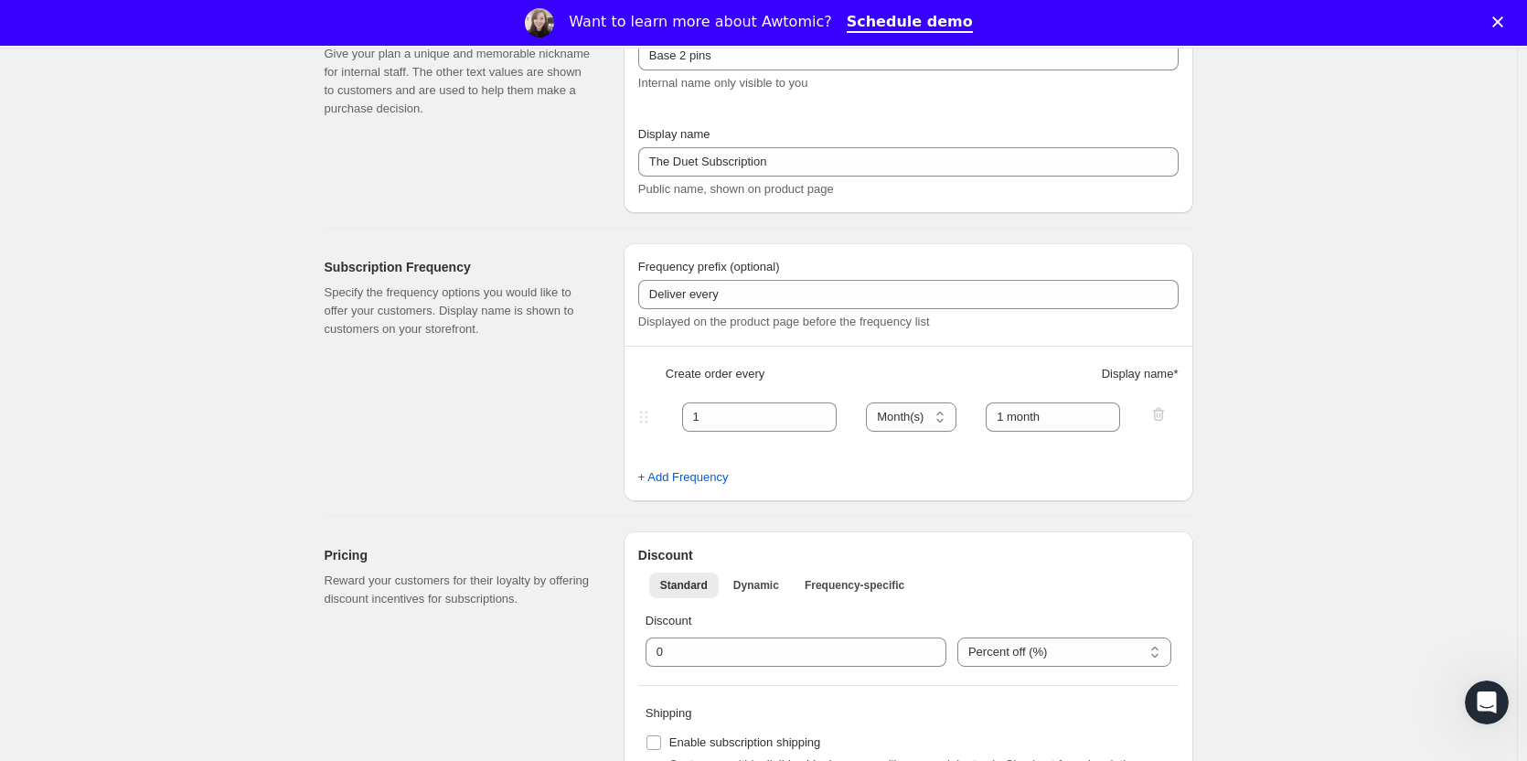
scroll to position [162, 0]
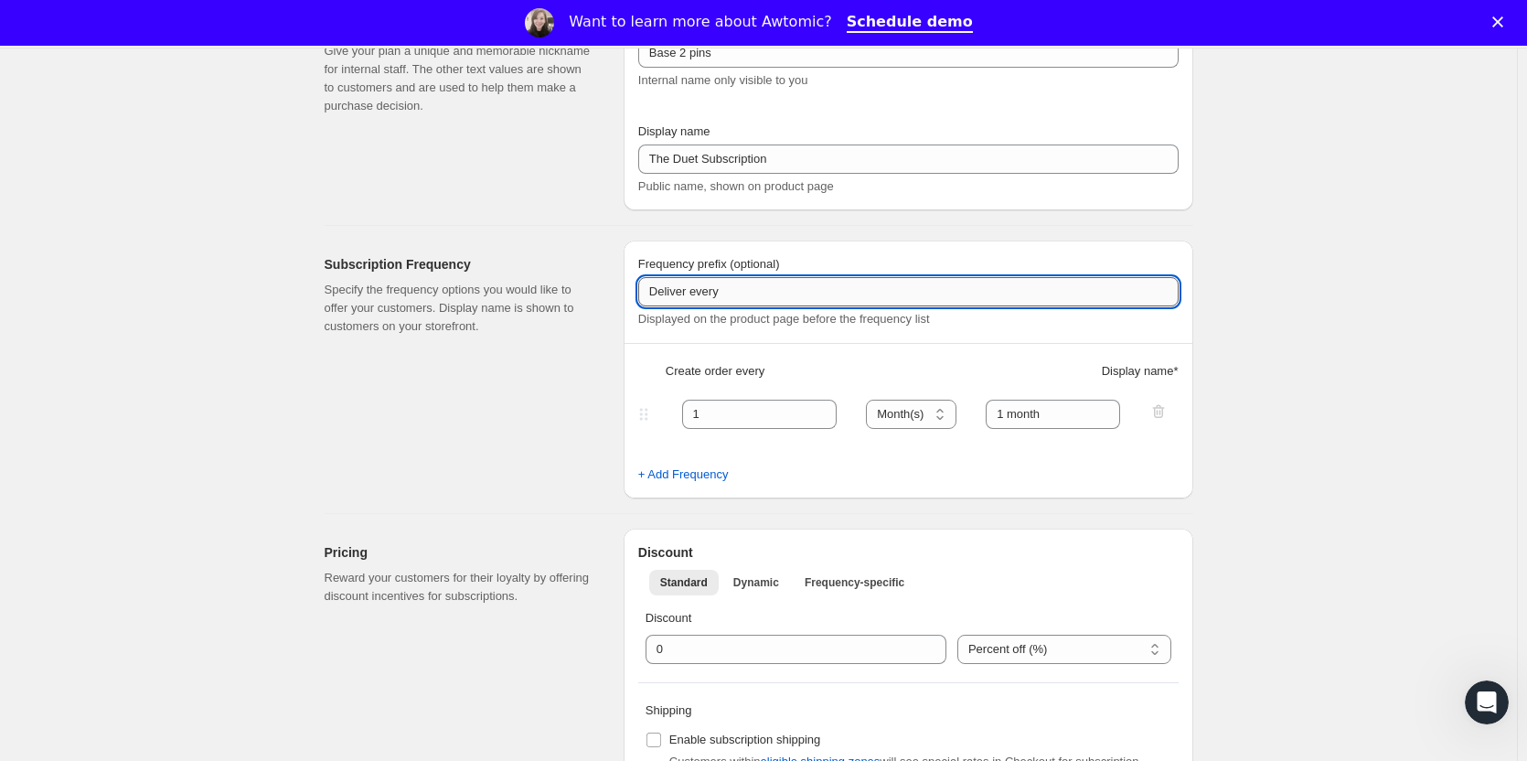
click at [738, 293] on input "Deliver every" at bounding box center [908, 291] width 540 height 29
type input "D"
type input "We deliver 2 amazing bookish af pins + a sticker every"
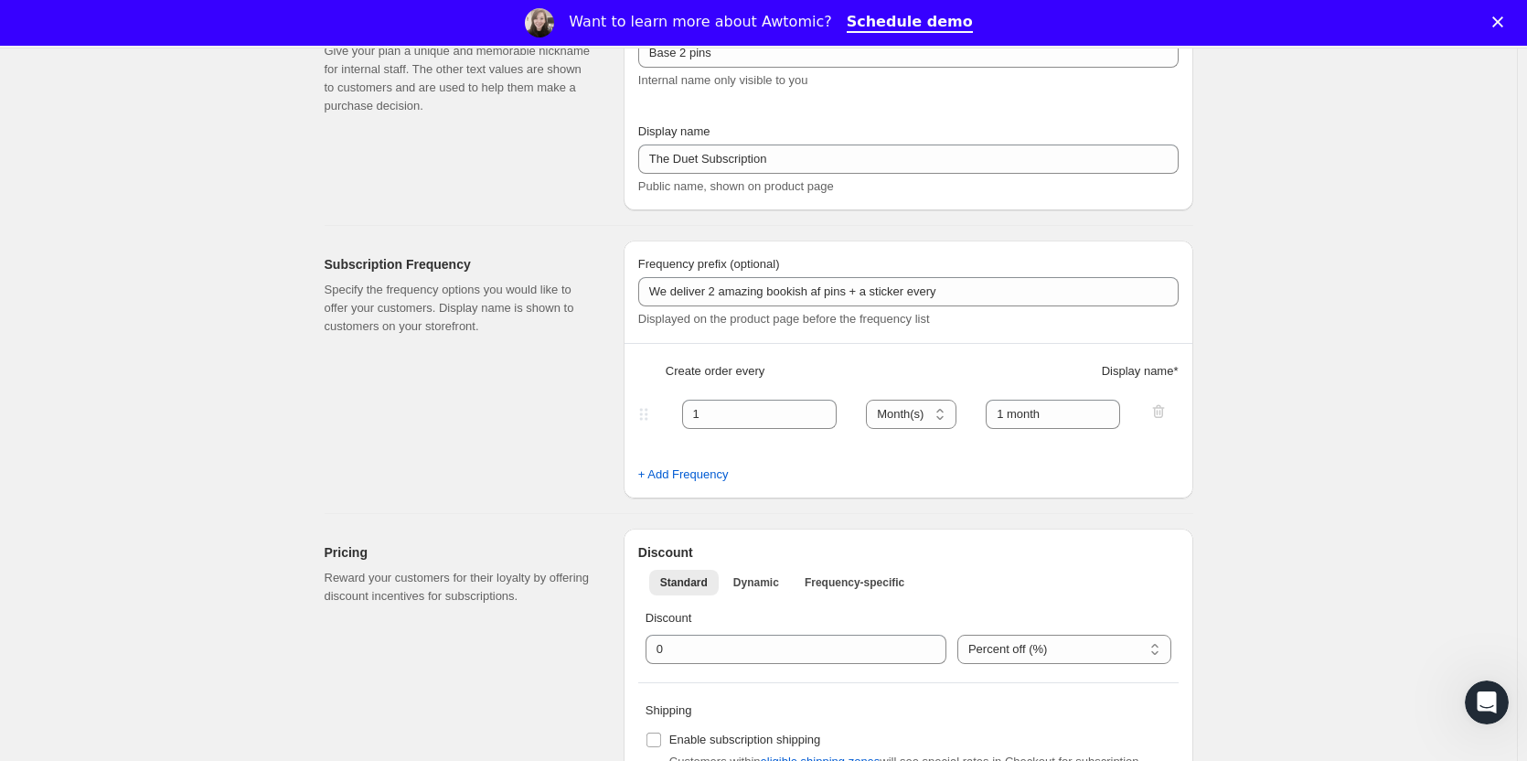
click at [601, 408] on div "Subscription Frequency Specify the frequency options you would like to offer yo…" at bounding box center [467, 369] width 284 height 258
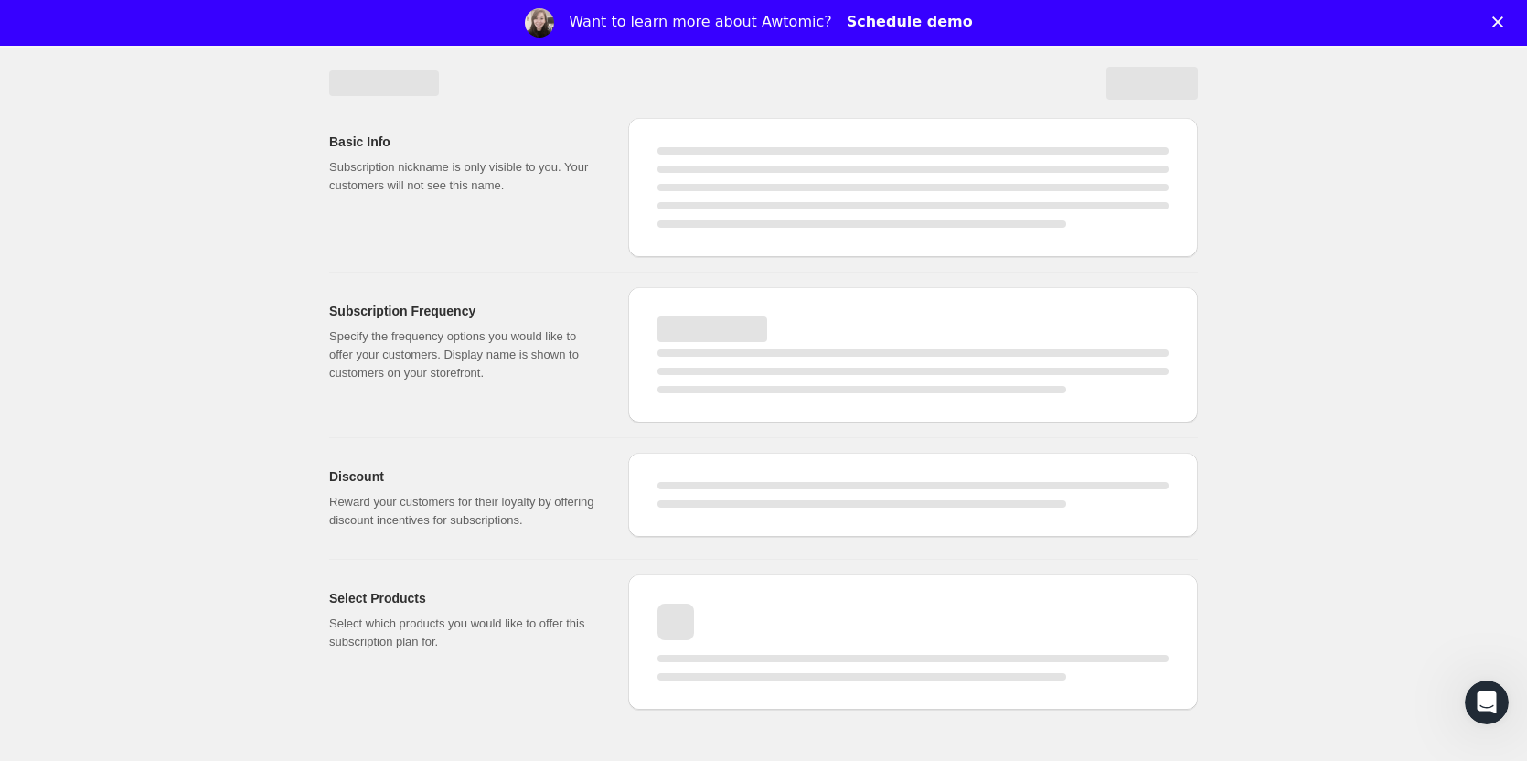
scroll to position [827, 0]
select select "MONTH"
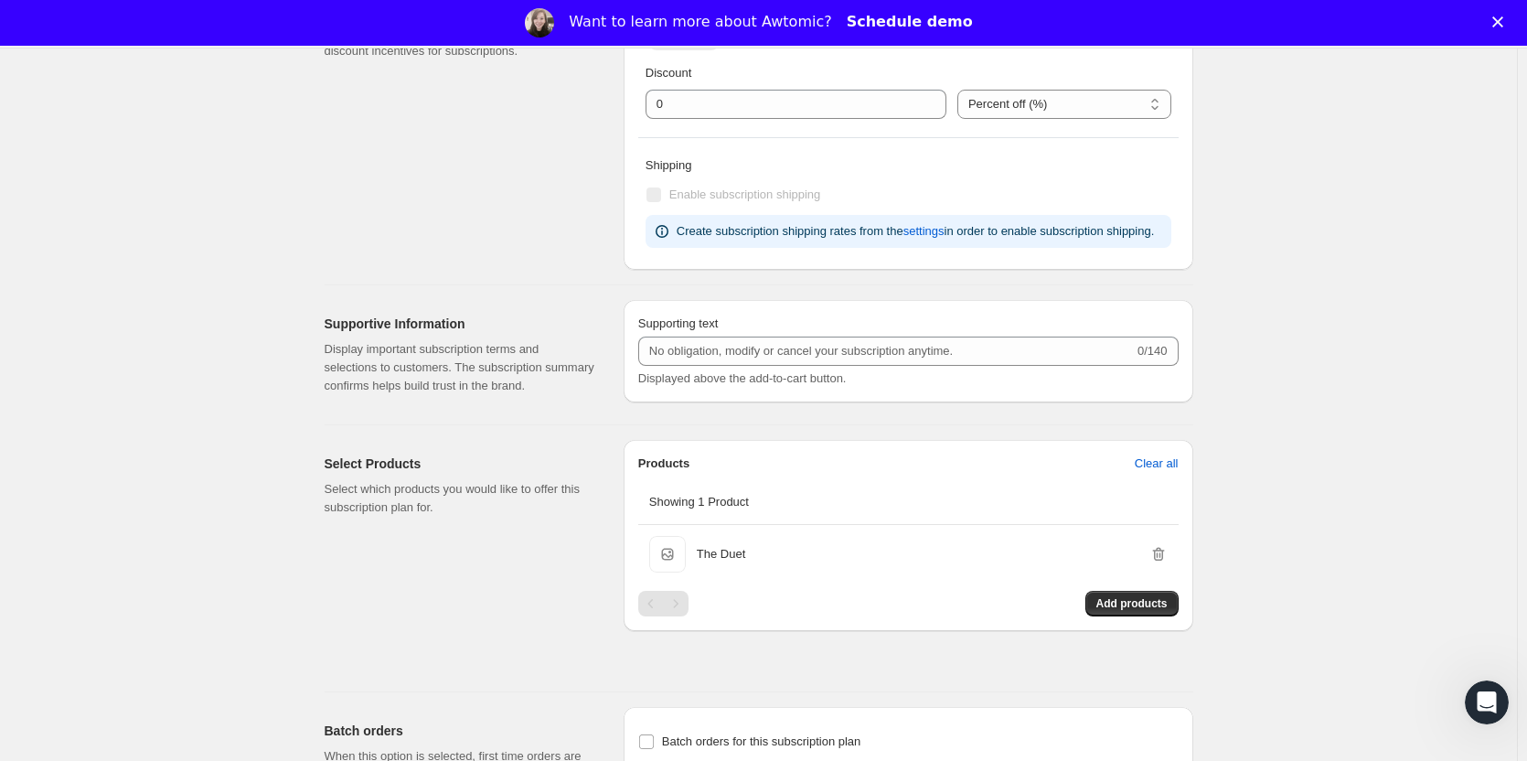
type input "The Duet Subscription"
type input "We deliver 2 amazing bookish af pins + a sticker every"
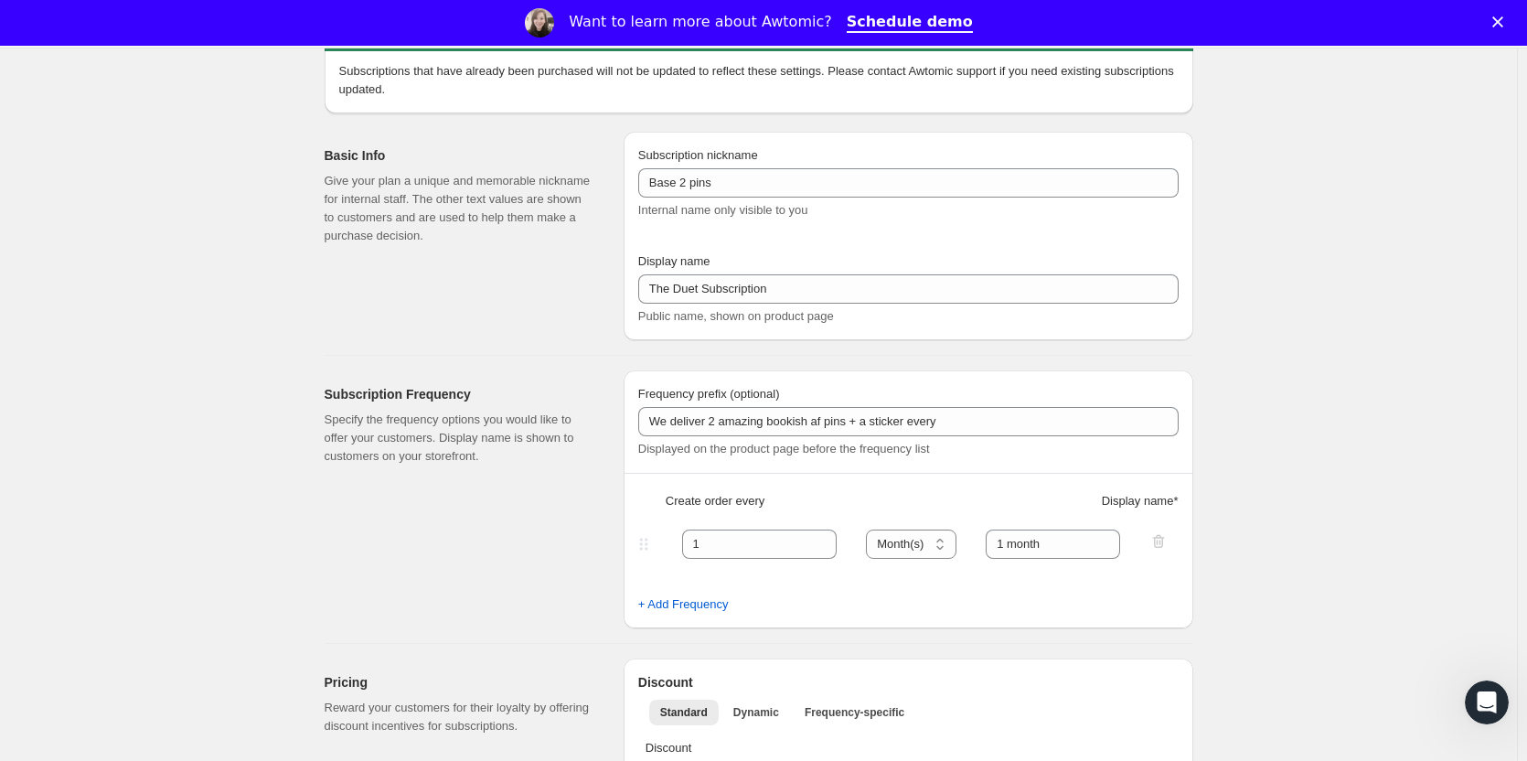
scroll to position [0, 0]
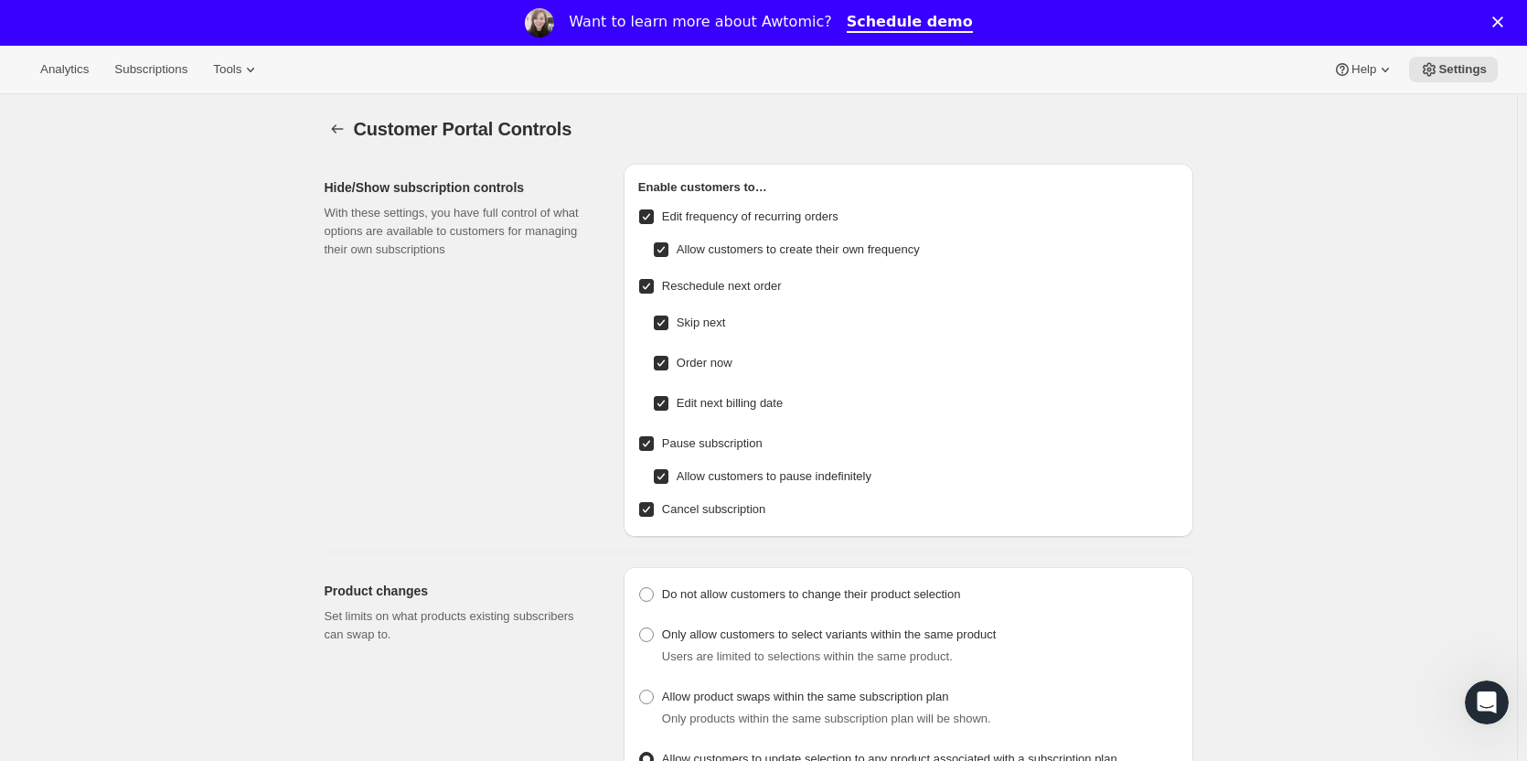
click at [668, 476] on input "Allow customers to pause indefinitely" at bounding box center [661, 476] width 15 height 15
checkbox input "false"
click at [650, 213] on input "Edit frequency of recurring orders" at bounding box center [646, 216] width 15 height 15
checkbox input "false"
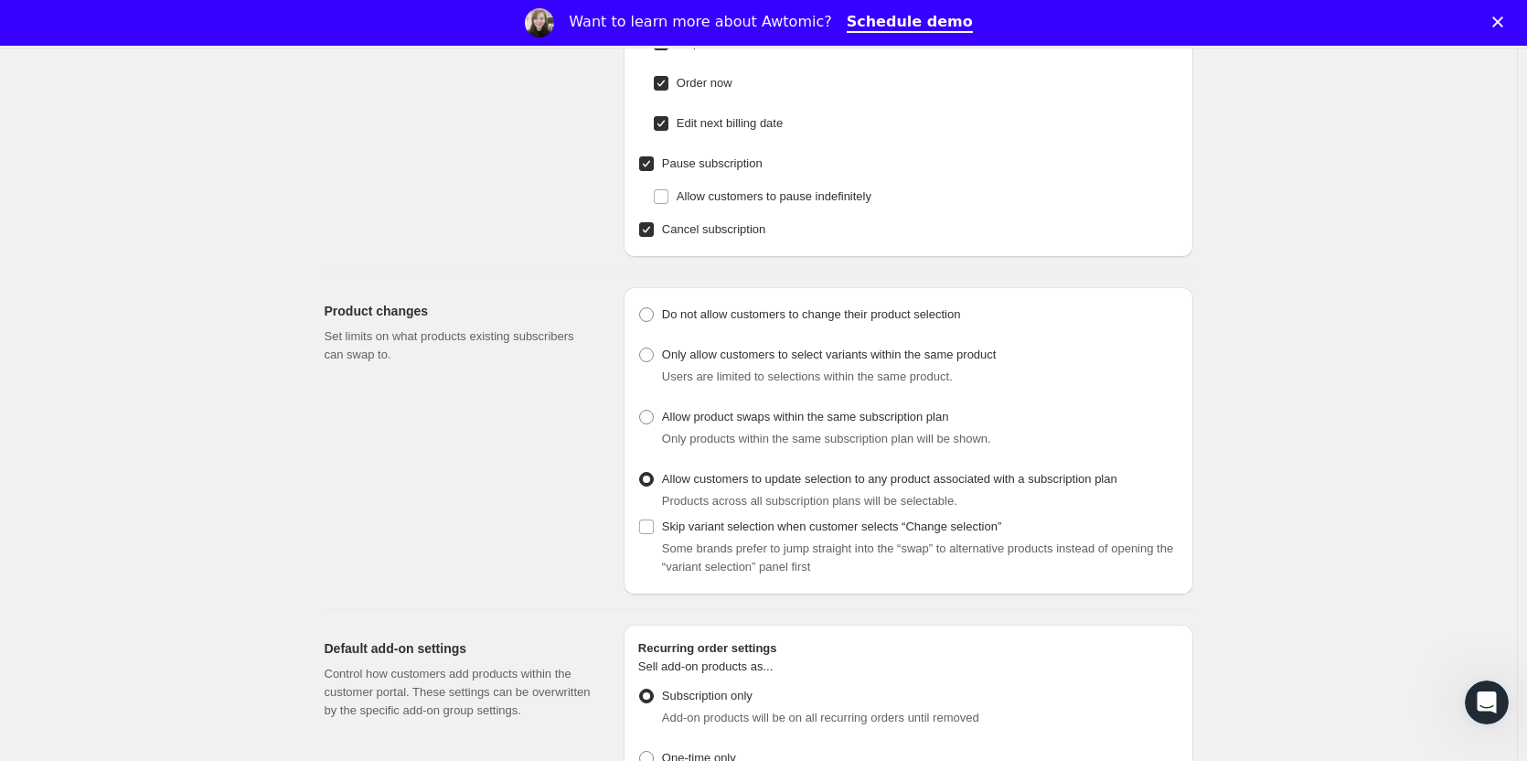
scroll to position [281, 0]
click at [647, 353] on span at bounding box center [646, 354] width 15 height 15
click at [640, 347] on input "Only allow customers to select variants within the same product" at bounding box center [639, 347] width 1 height 1
radio input "true"
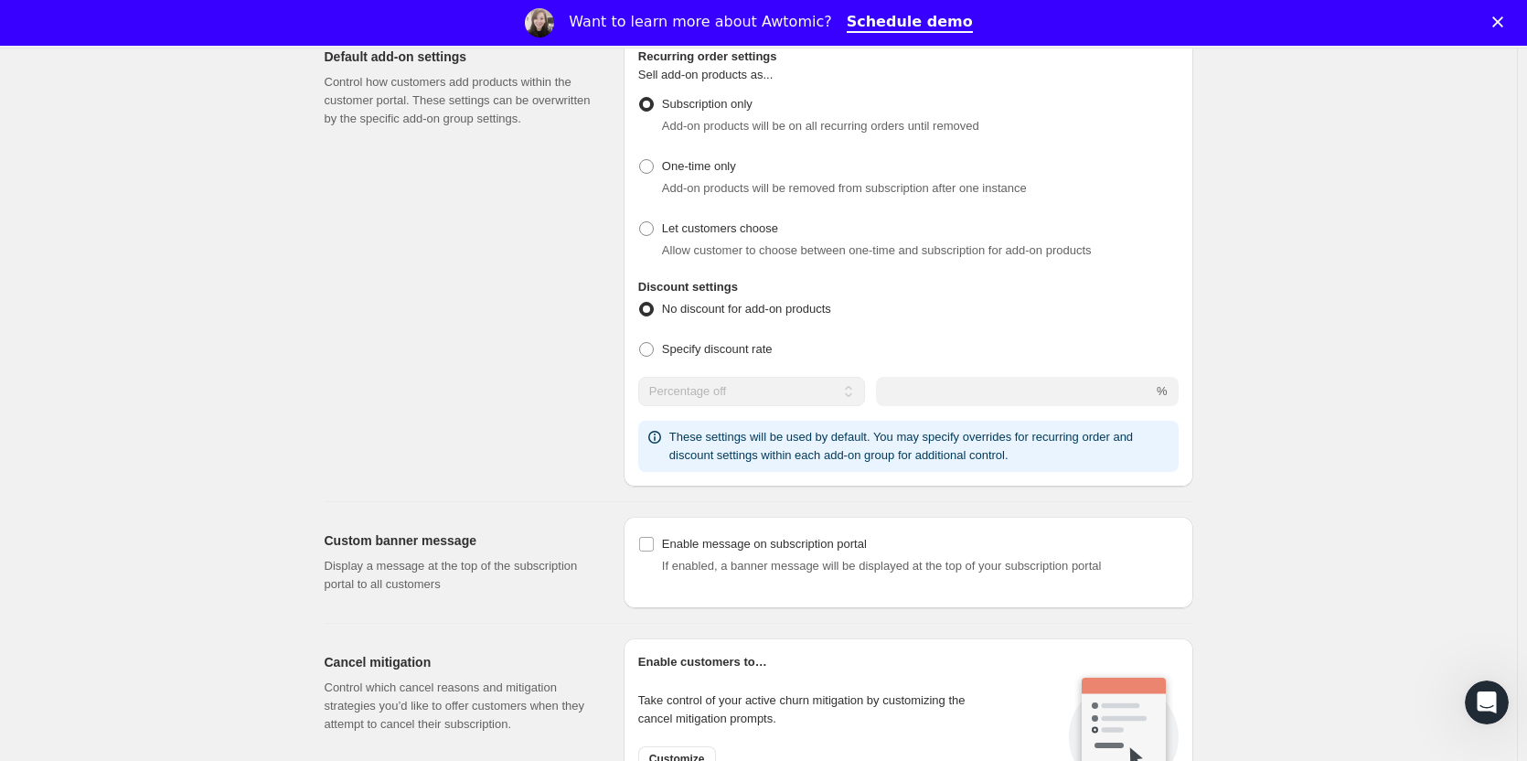
scroll to position [872, 0]
click at [648, 348] on span at bounding box center [646, 348] width 15 height 15
click at [640, 342] on input "Specify discount rate" at bounding box center [639, 341] width 1 height 1
radio input "true"
click at [741, 389] on select "Percentage off Fixed amount off" at bounding box center [744, 390] width 213 height 29
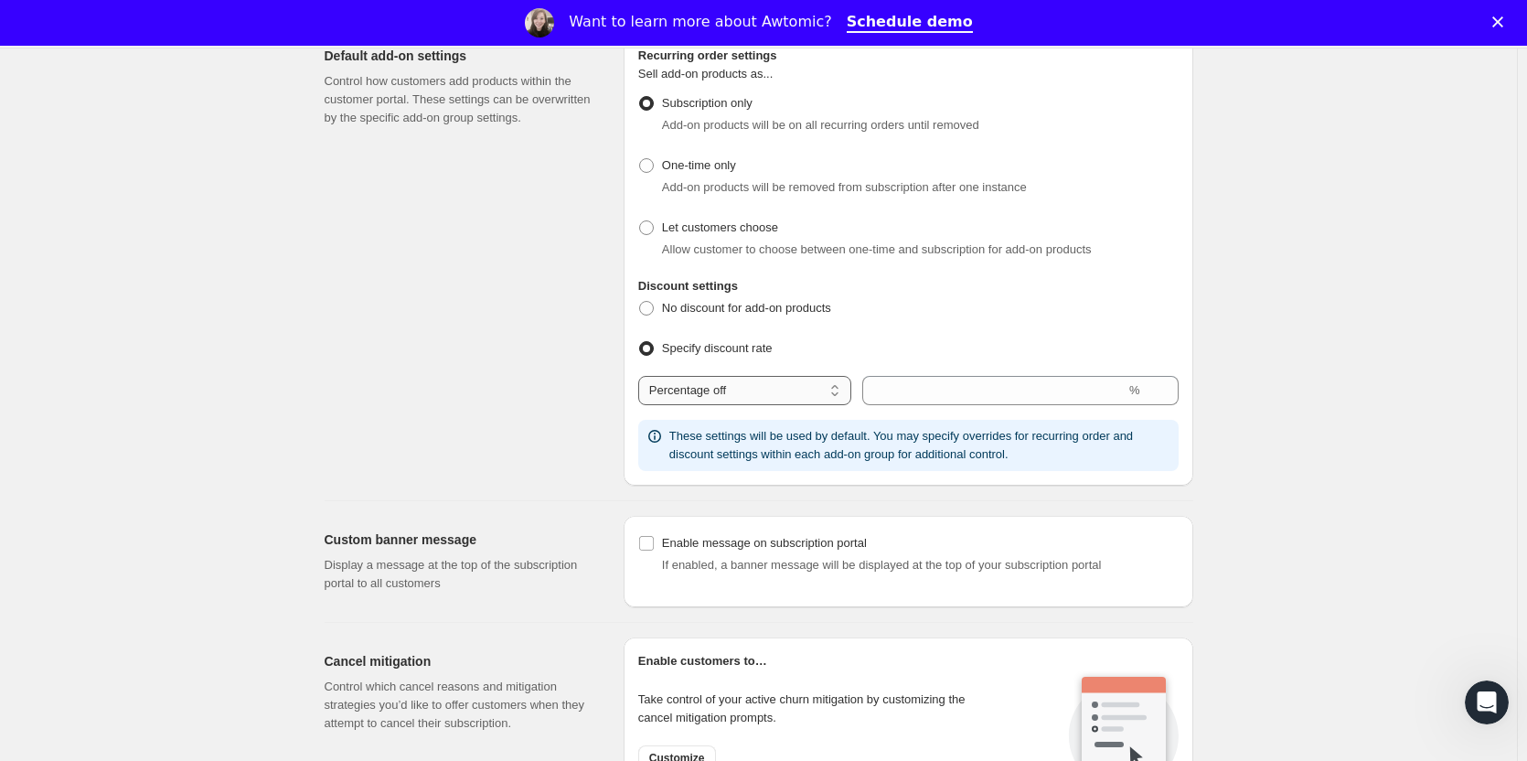
select select "FIXED_AMOUNT"
click at [642, 376] on select "Percentage off Fixed amount off" at bounding box center [744, 390] width 213 height 29
type input "0"
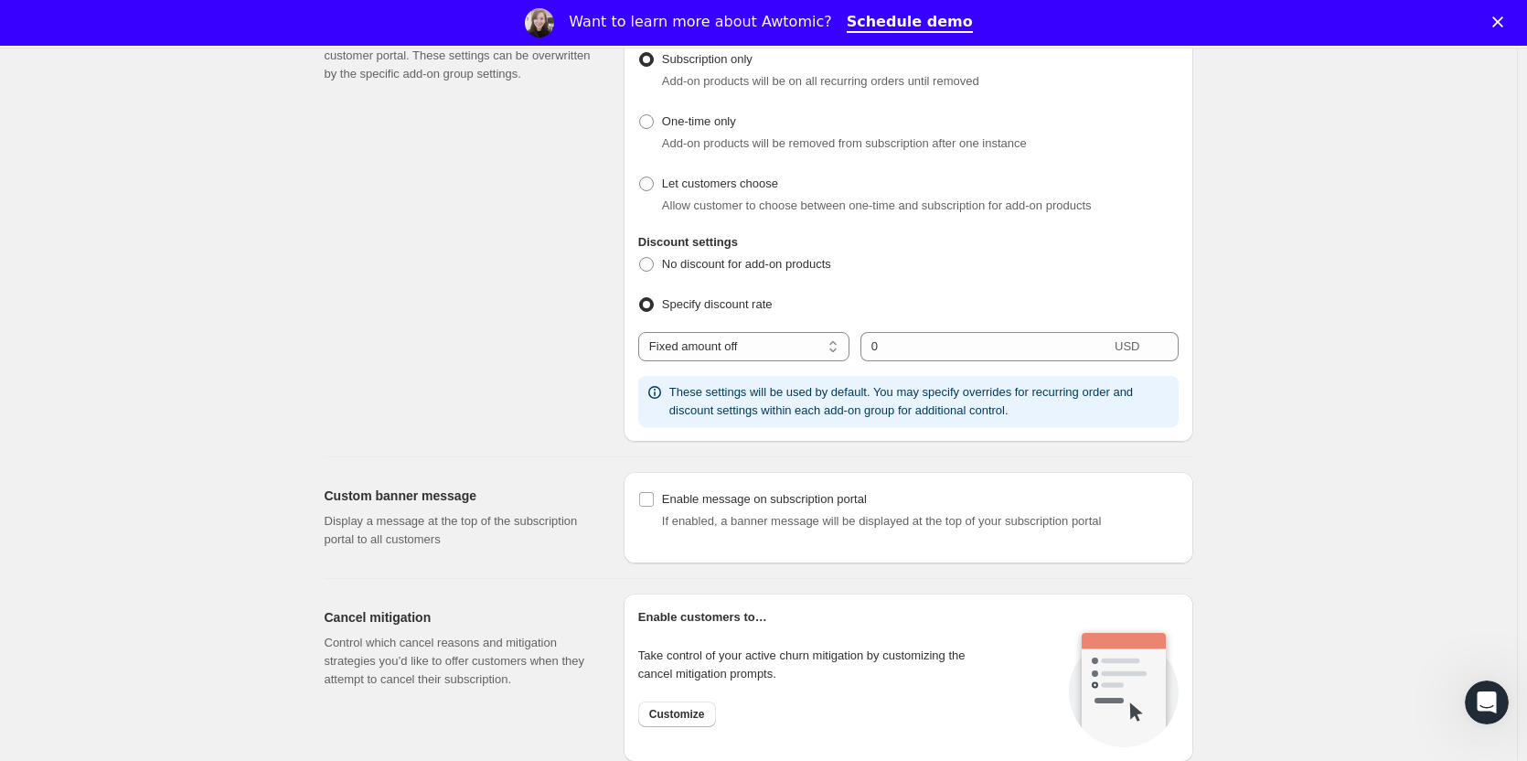
scroll to position [915, 0]
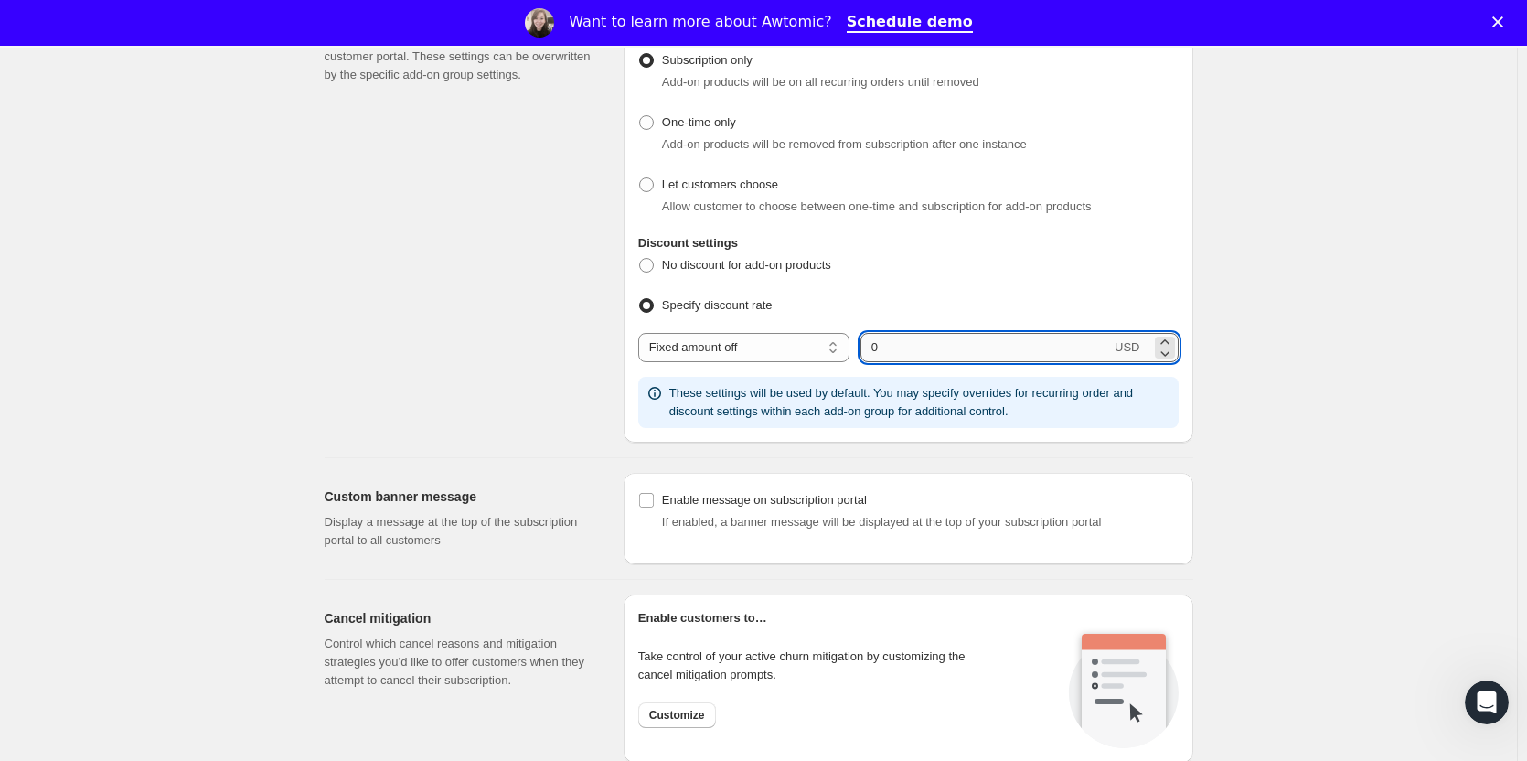
click at [937, 351] on input "0" at bounding box center [985, 347] width 251 height 29
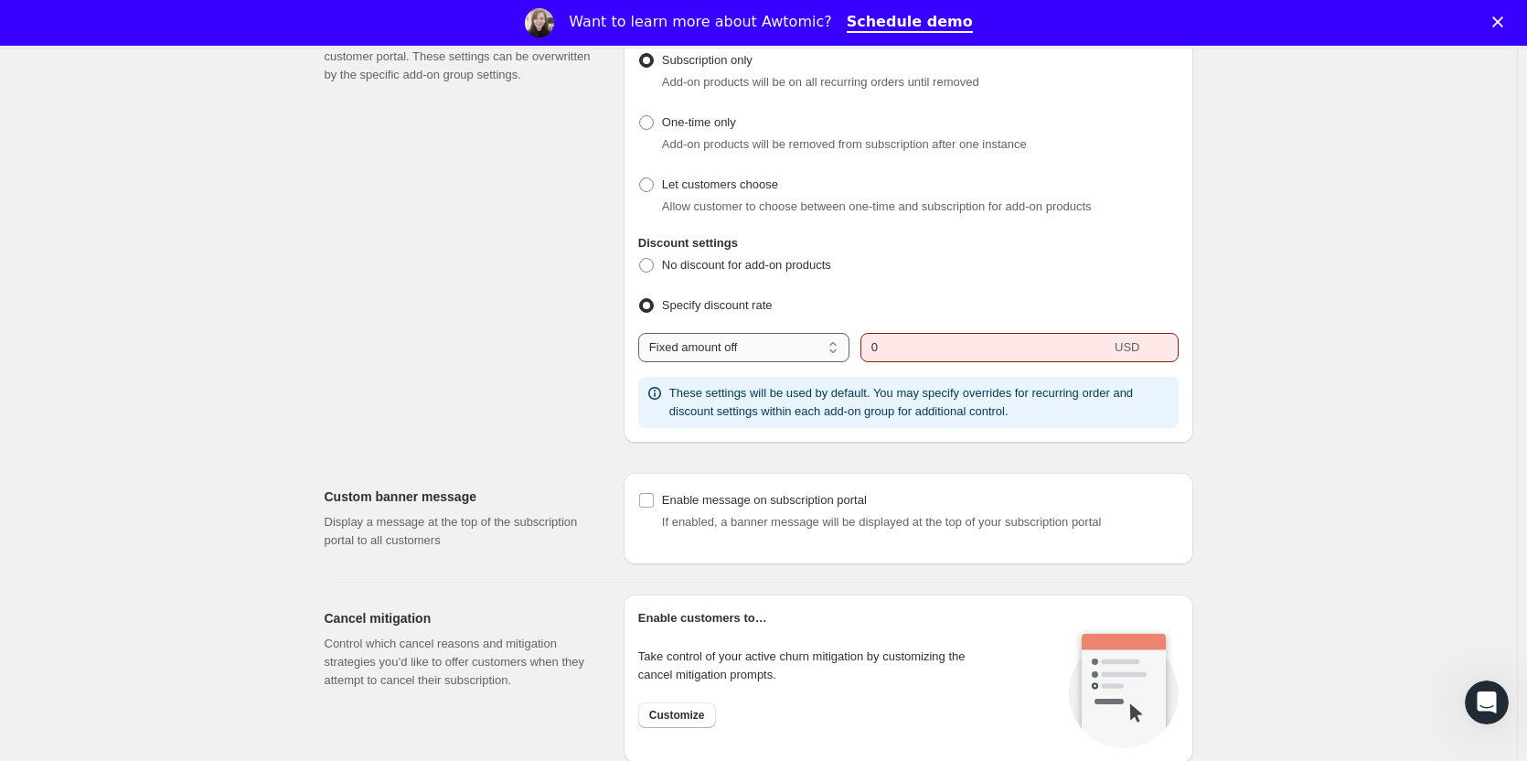
click at [805, 351] on select "Percentage off Fixed amount off" at bounding box center [743, 347] width 211 height 29
select select "PERCENTAGE"
click at [642, 333] on select "Percentage off Fixed amount off" at bounding box center [743, 347] width 211 height 29
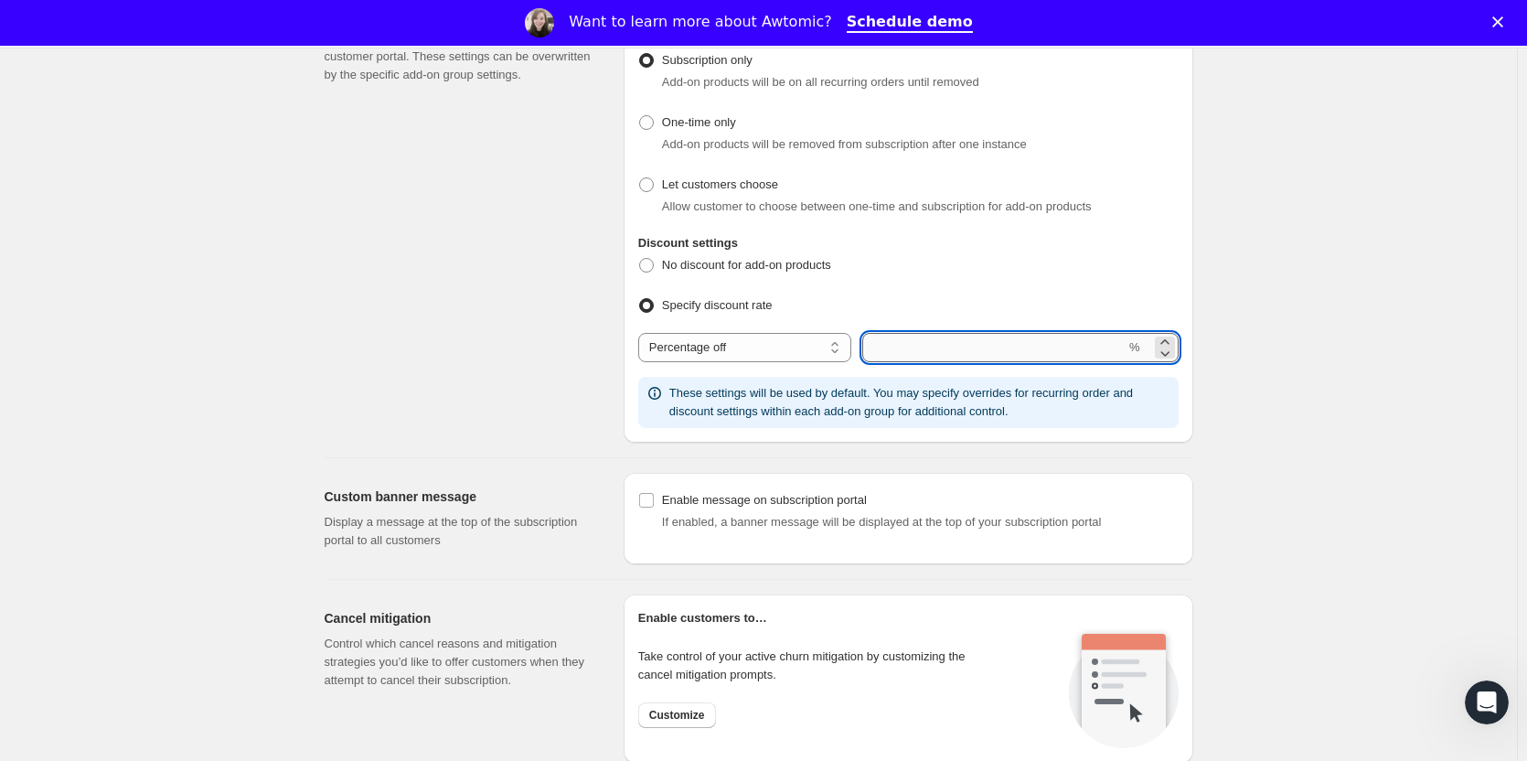
click at [984, 357] on input "integer" at bounding box center [993, 347] width 263 height 29
type input "45"
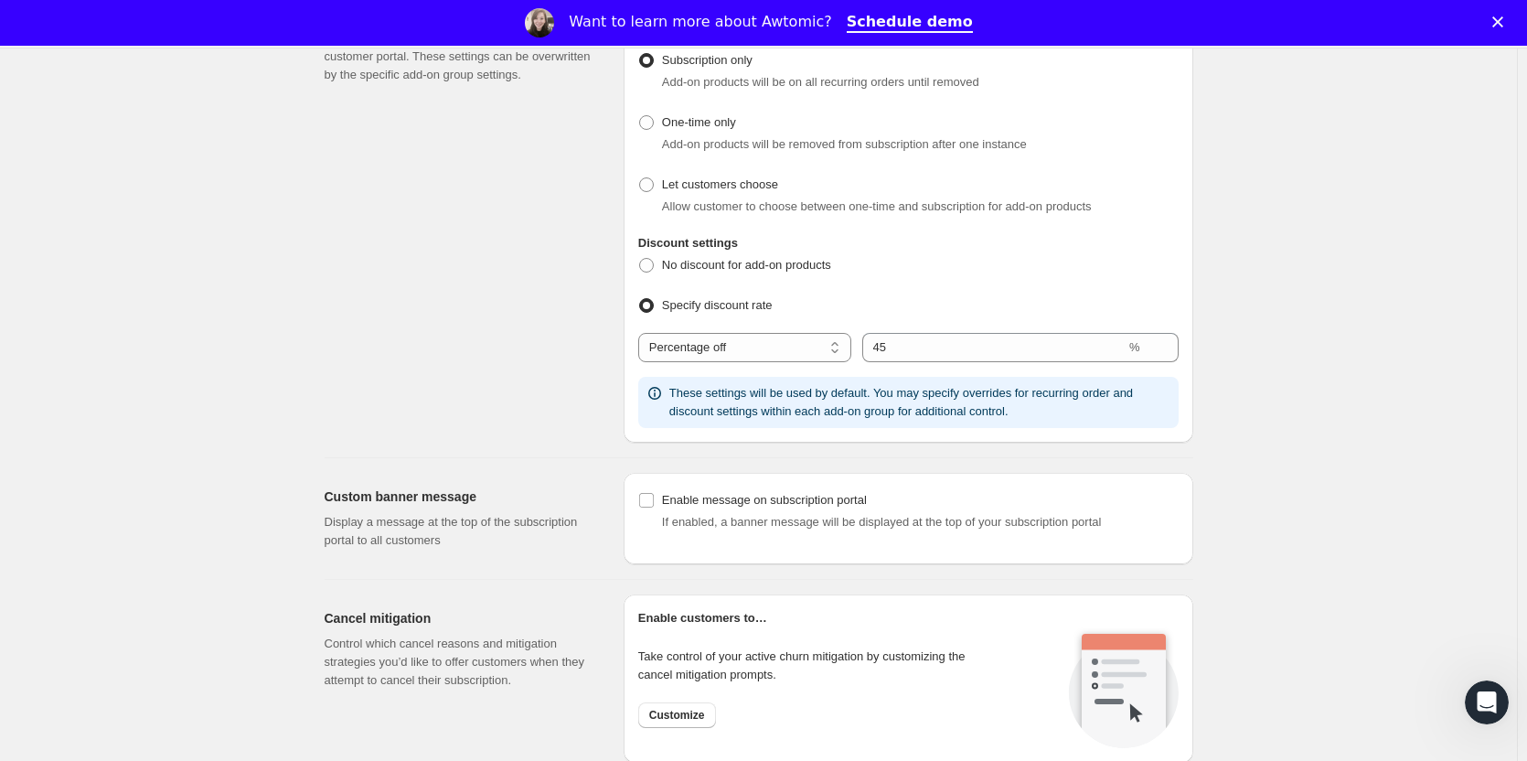
click at [570, 361] on div "Default add-on settings Control how customers add products within the customer …" at bounding box center [467, 215] width 284 height 453
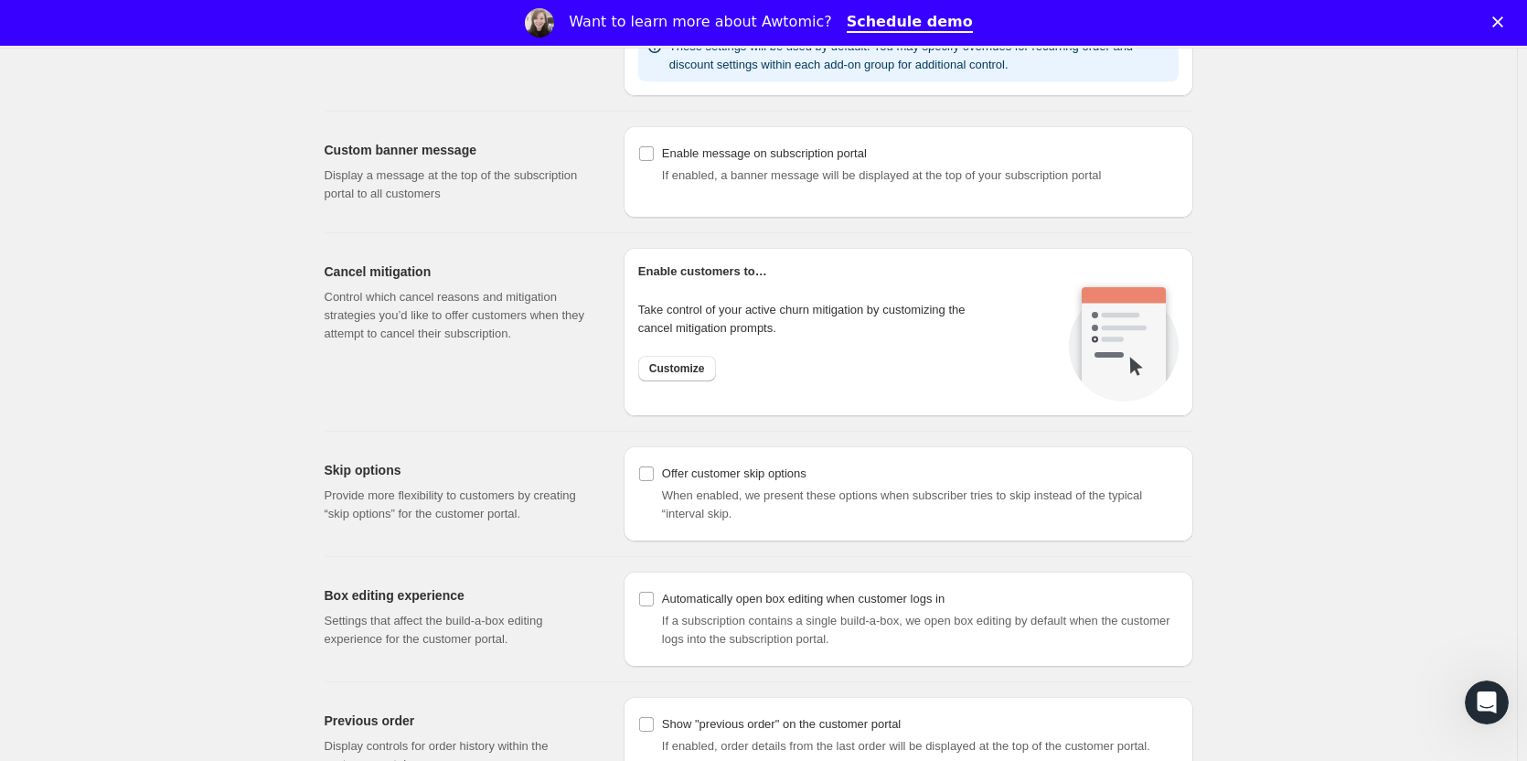
scroll to position [1263, 0]
click at [691, 367] on span "Customize" at bounding box center [677, 367] width 56 height 15
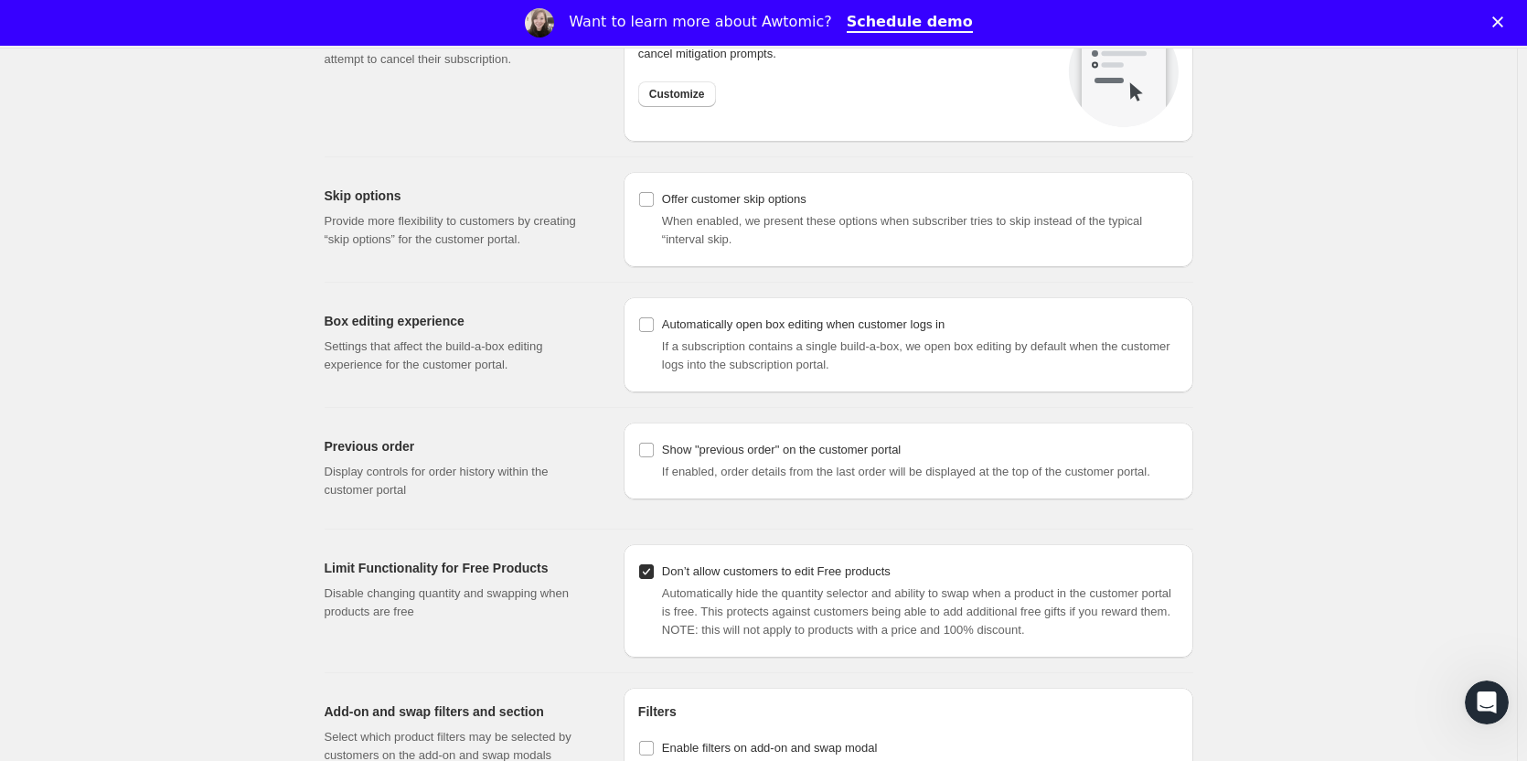
scroll to position [1538, 0]
click at [652, 446] on input "Show "previous order" on the customer portal" at bounding box center [646, 448] width 15 height 15
checkbox input "true"
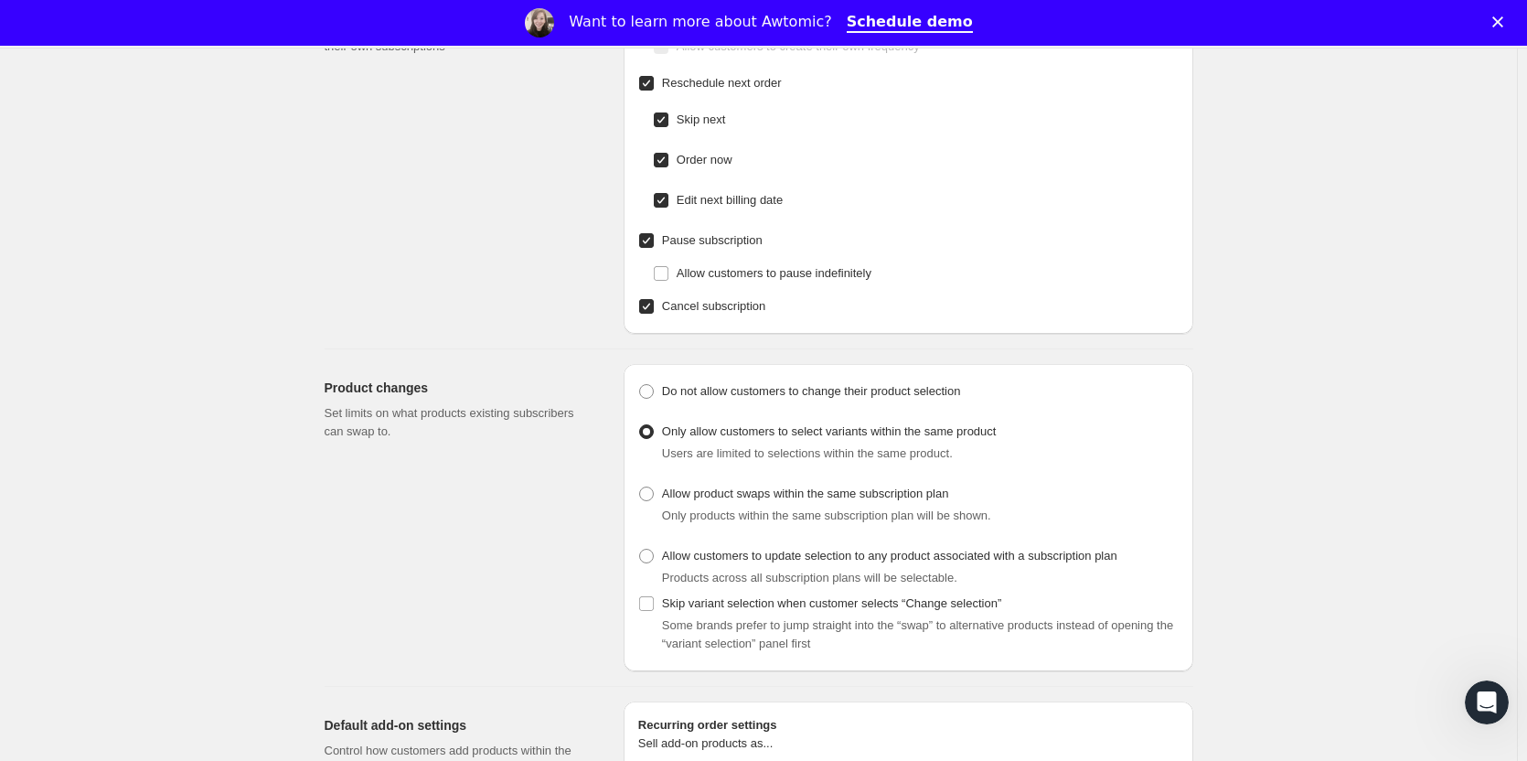
scroll to position [0, 0]
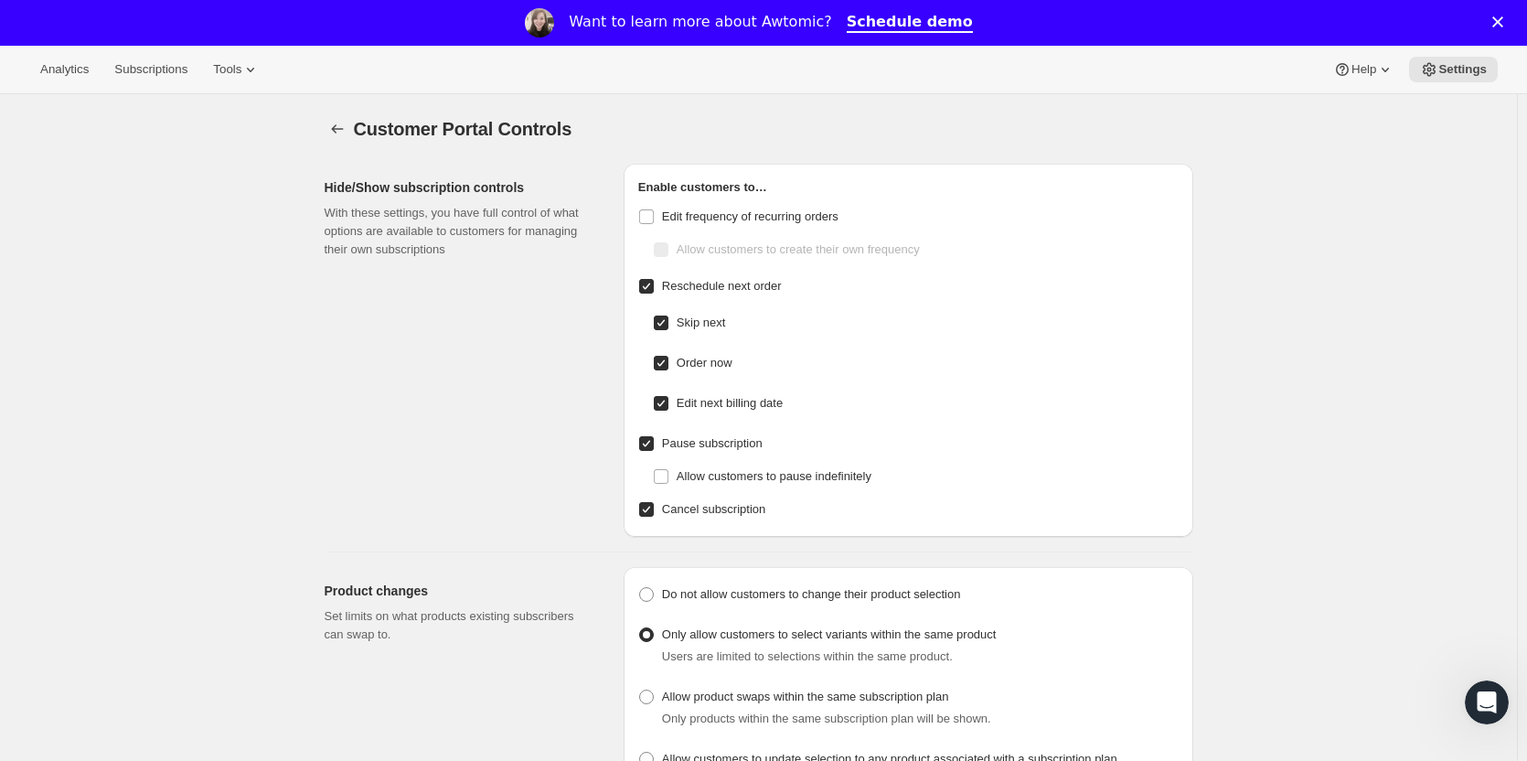
click at [651, 289] on input "Reschedule next order" at bounding box center [646, 286] width 15 height 15
checkbox input "false"
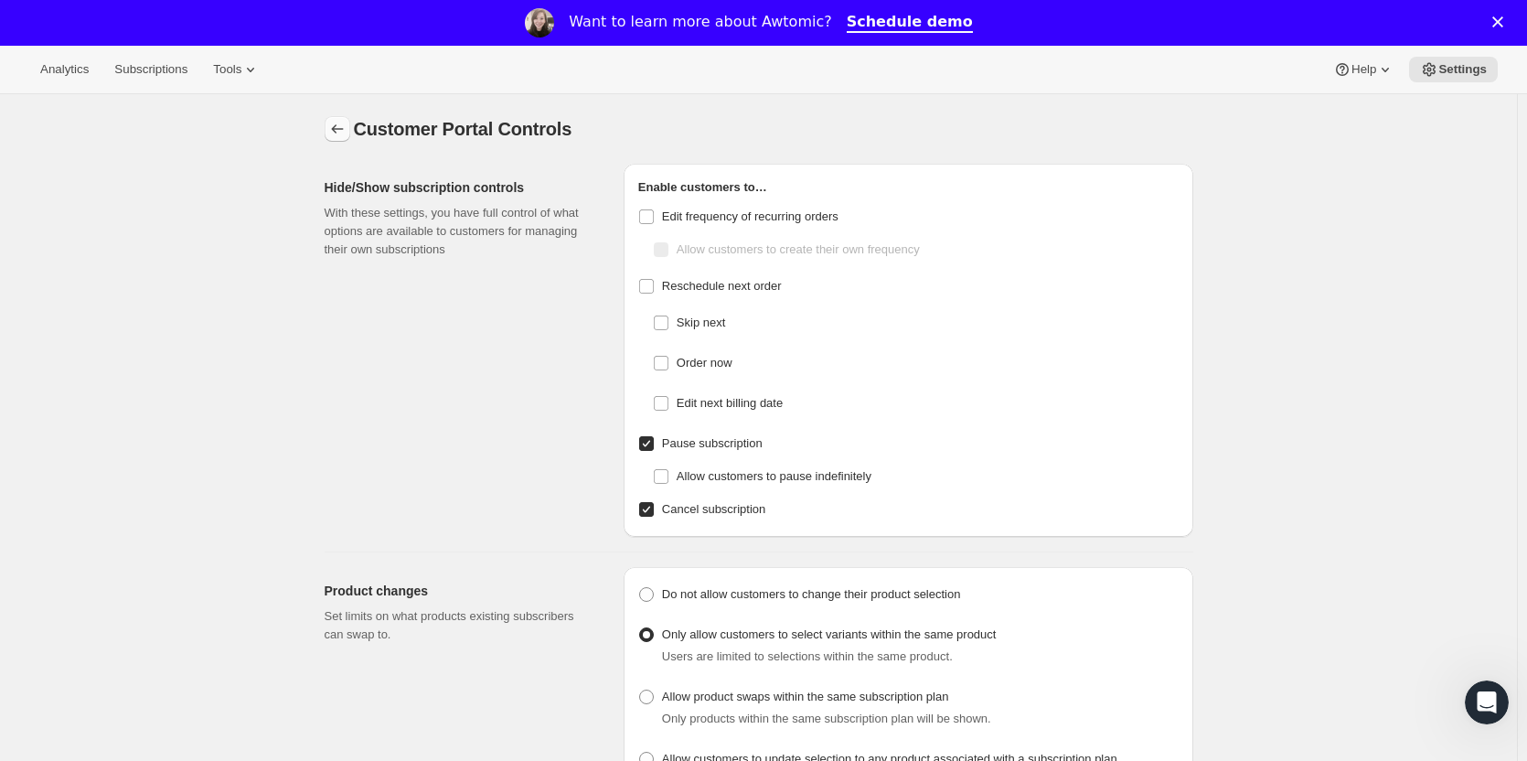
click at [347, 125] on icon "Settings" at bounding box center [337, 129] width 18 height 18
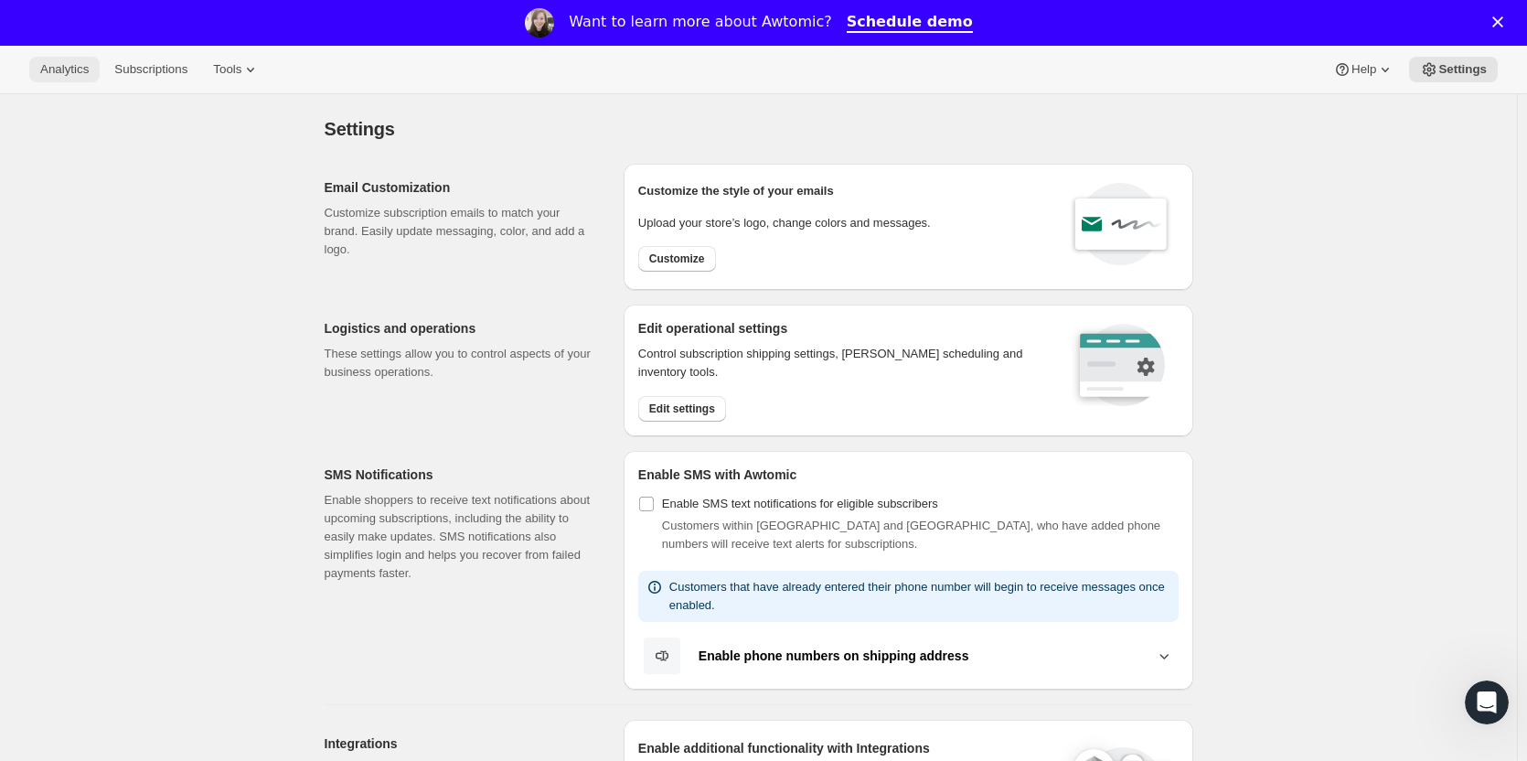
click at [74, 69] on span "Analytics" at bounding box center [64, 69] width 48 height 15
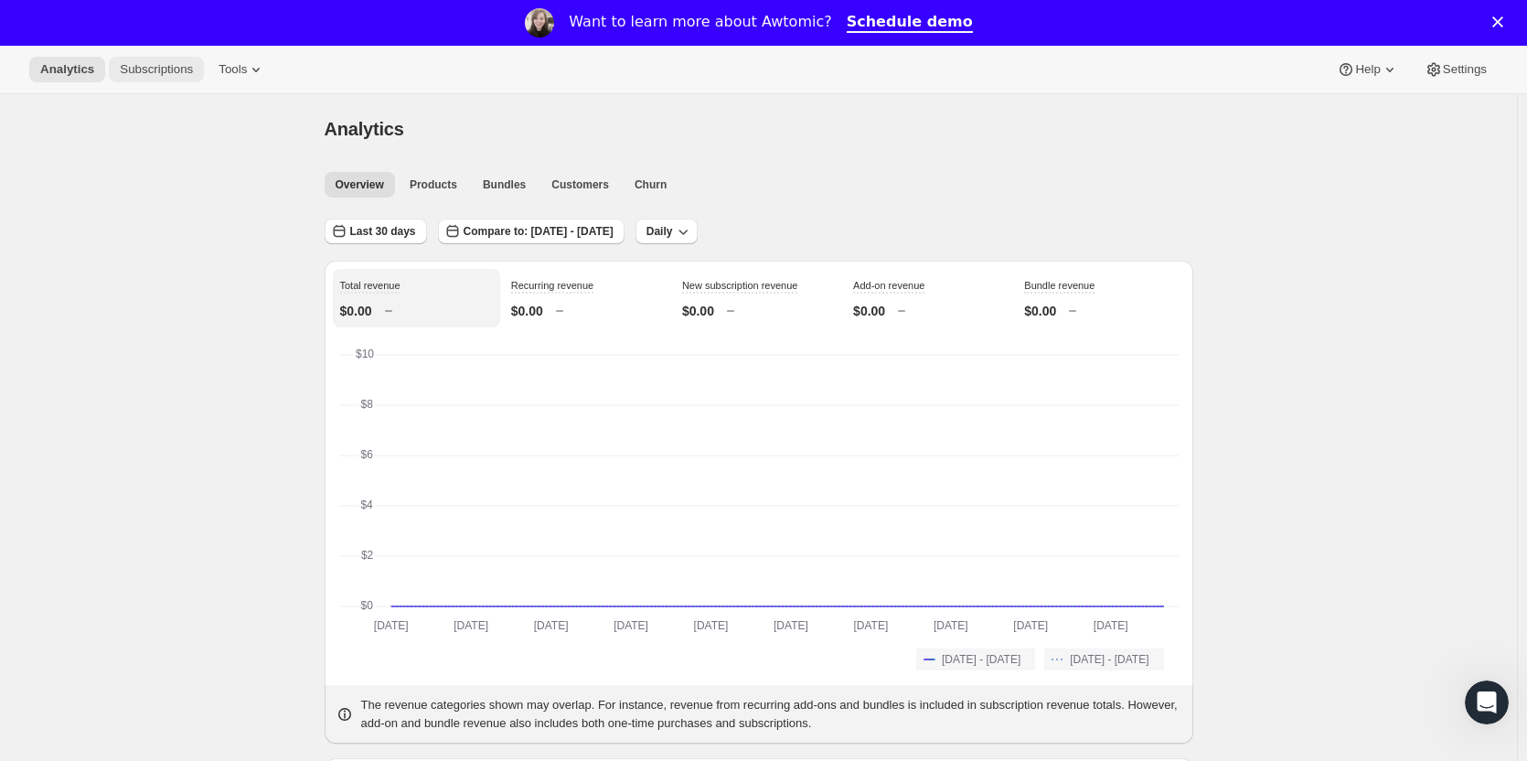
click at [161, 69] on span "Subscriptions" at bounding box center [156, 69] width 73 height 15
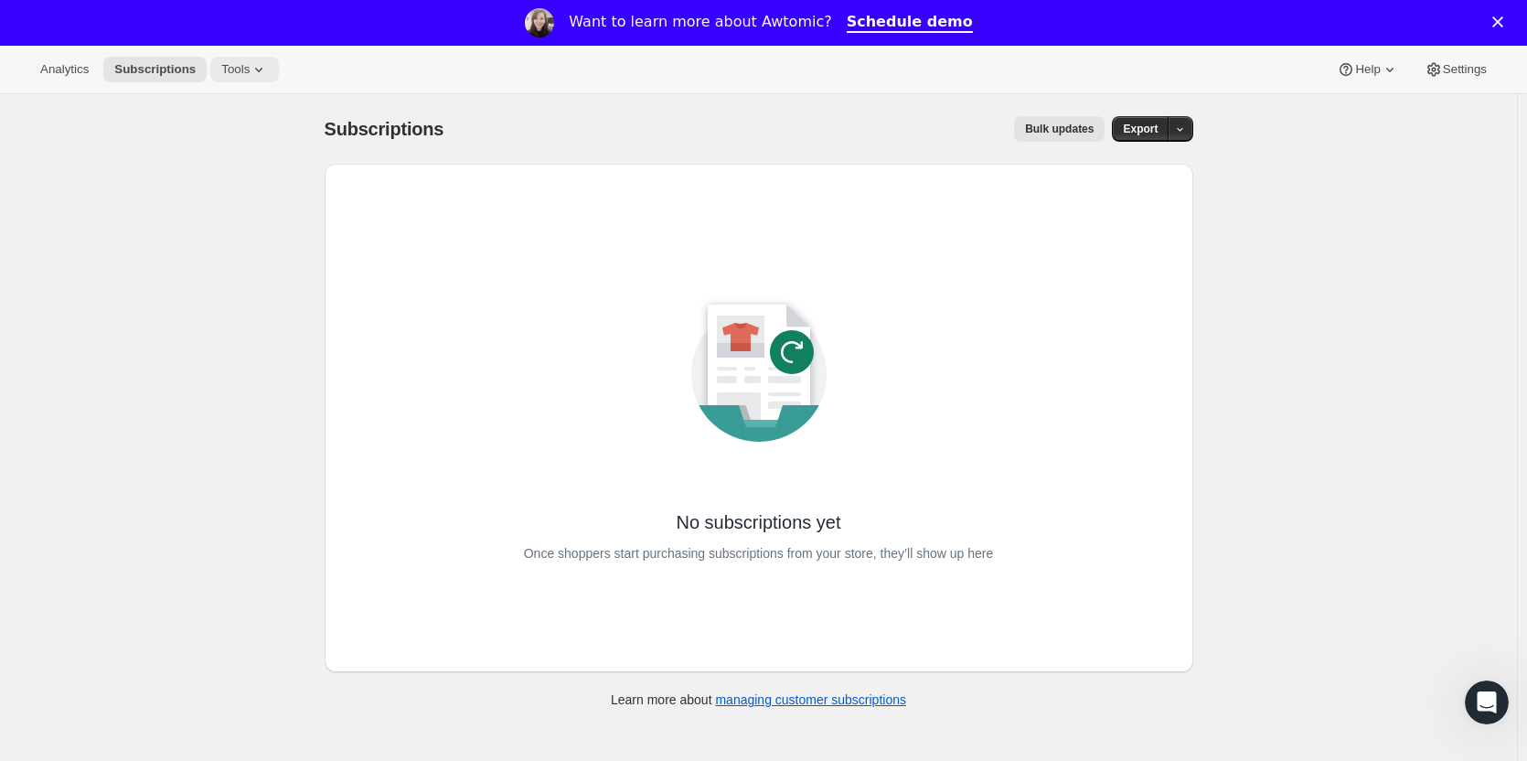
click at [229, 69] on span "Tools" at bounding box center [235, 69] width 28 height 15
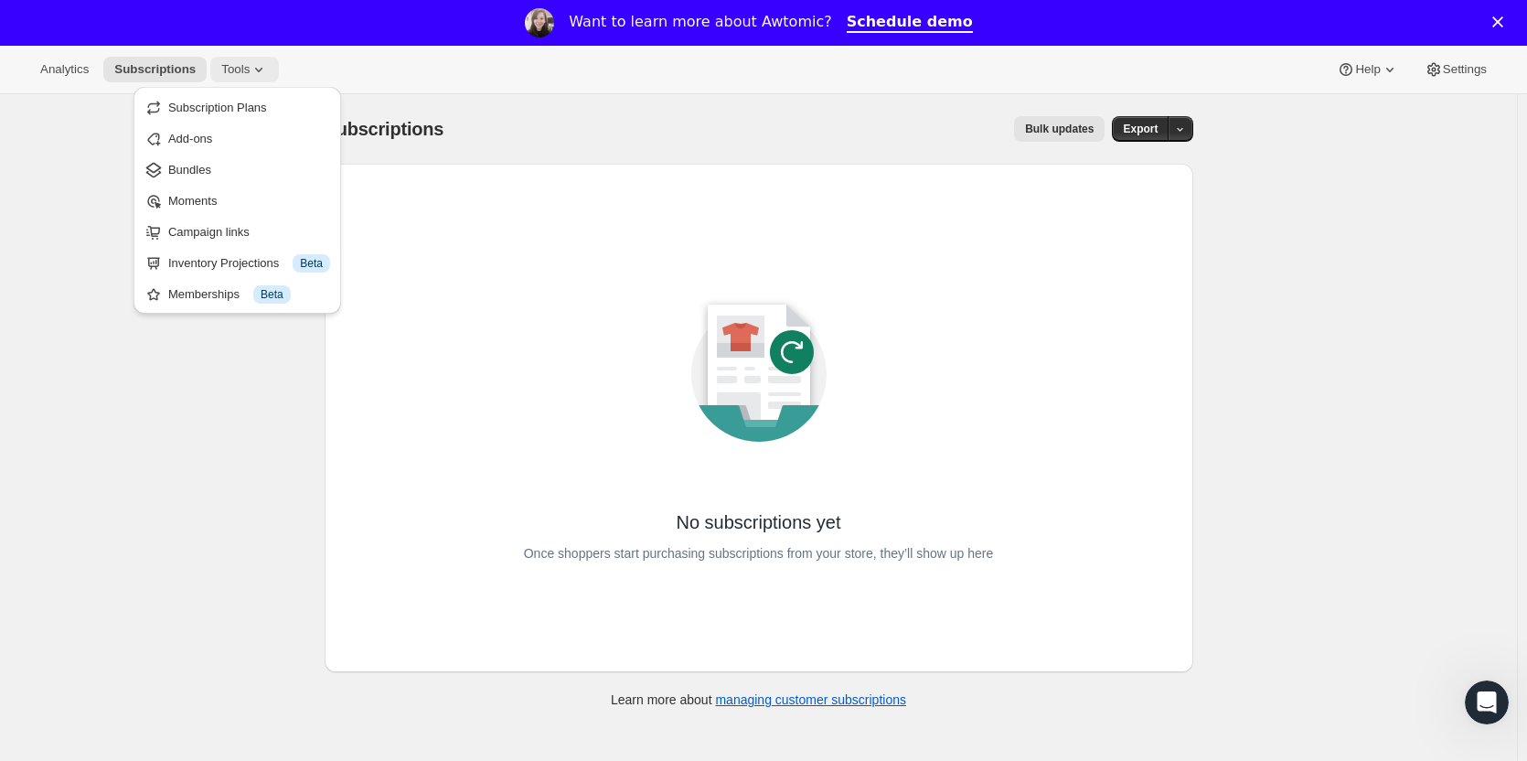
click at [224, 59] on button "Tools" at bounding box center [244, 70] width 69 height 26
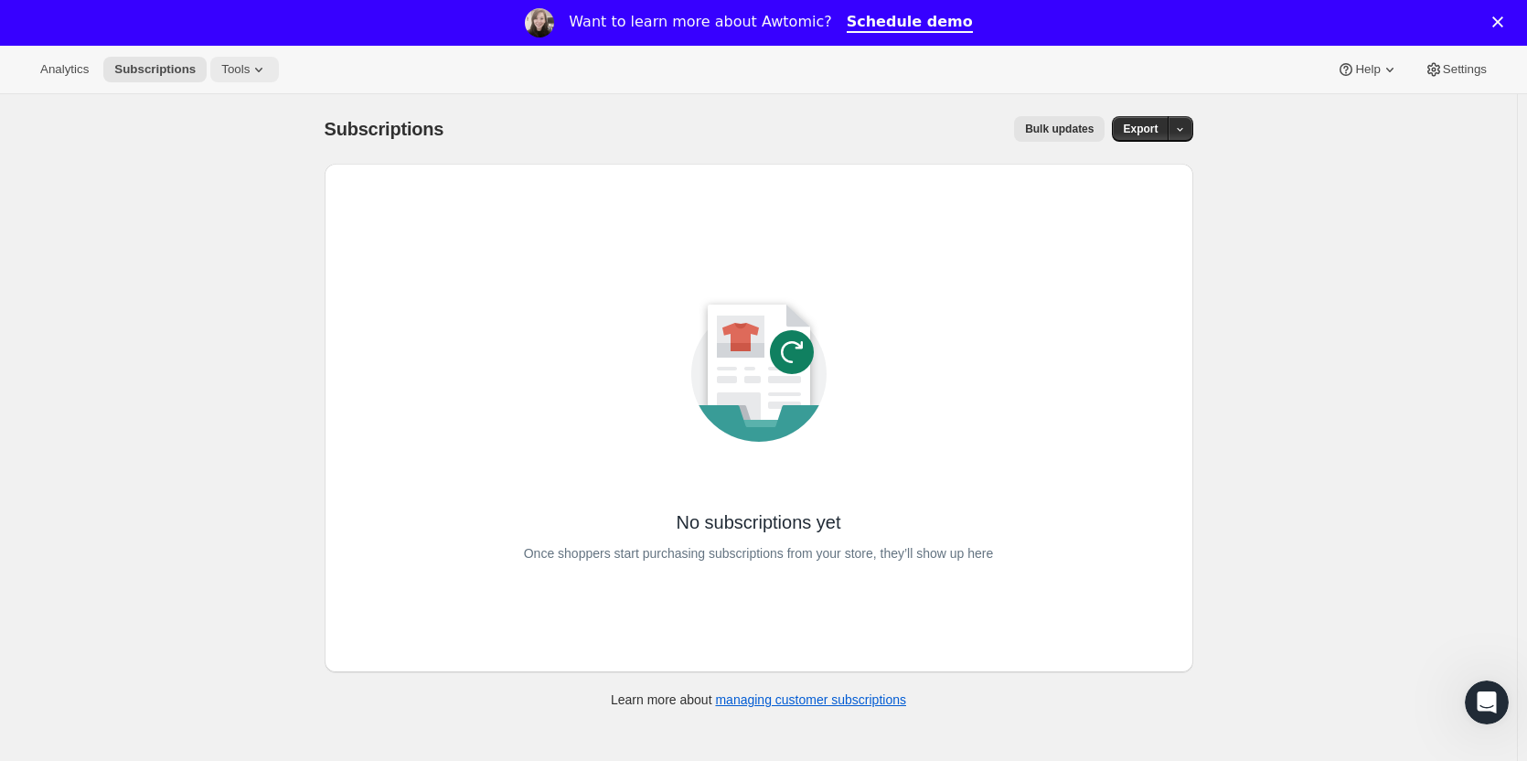
click at [227, 66] on span "Tools" at bounding box center [235, 69] width 28 height 15
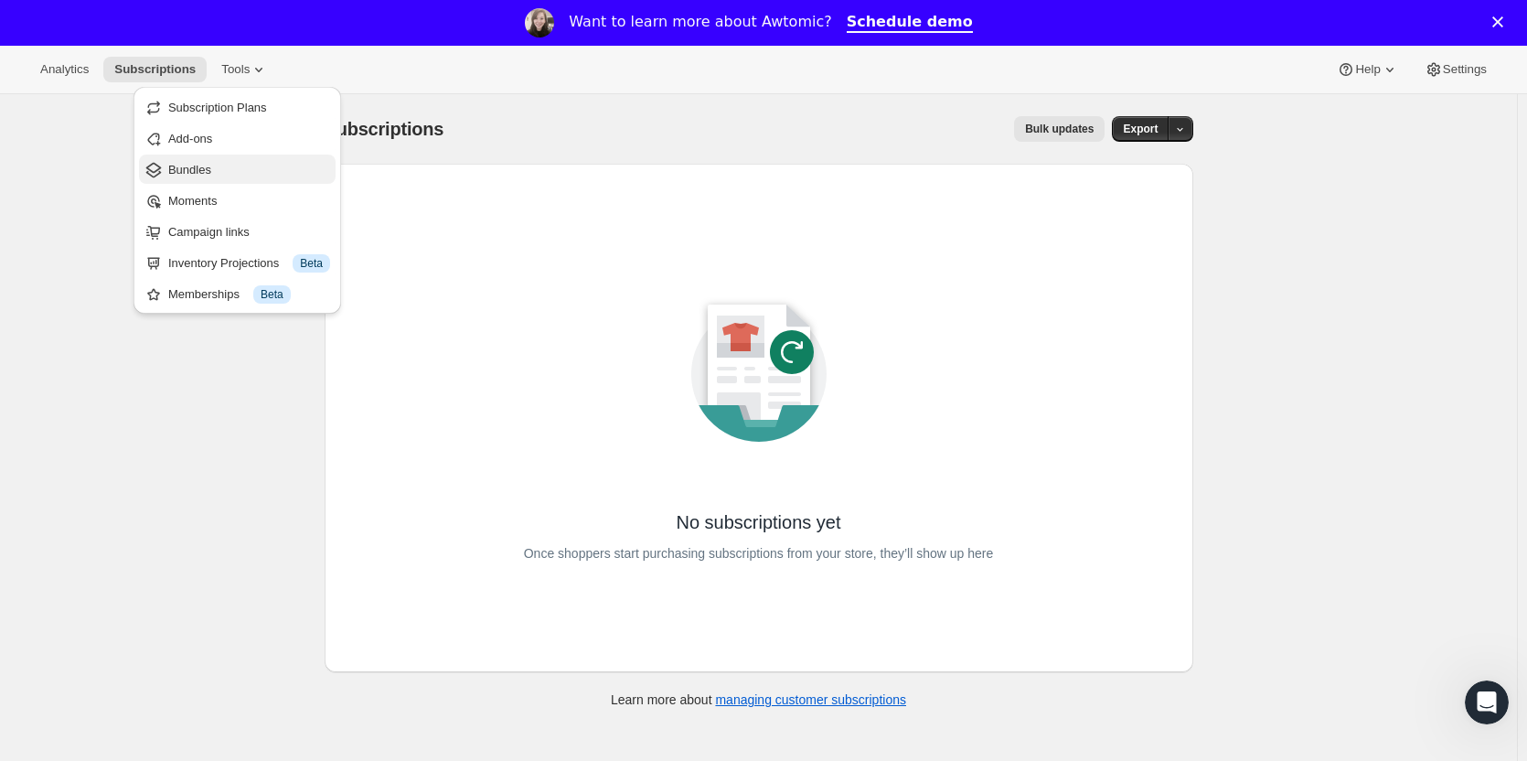
click at [186, 172] on span "Bundles" at bounding box center [189, 170] width 43 height 14
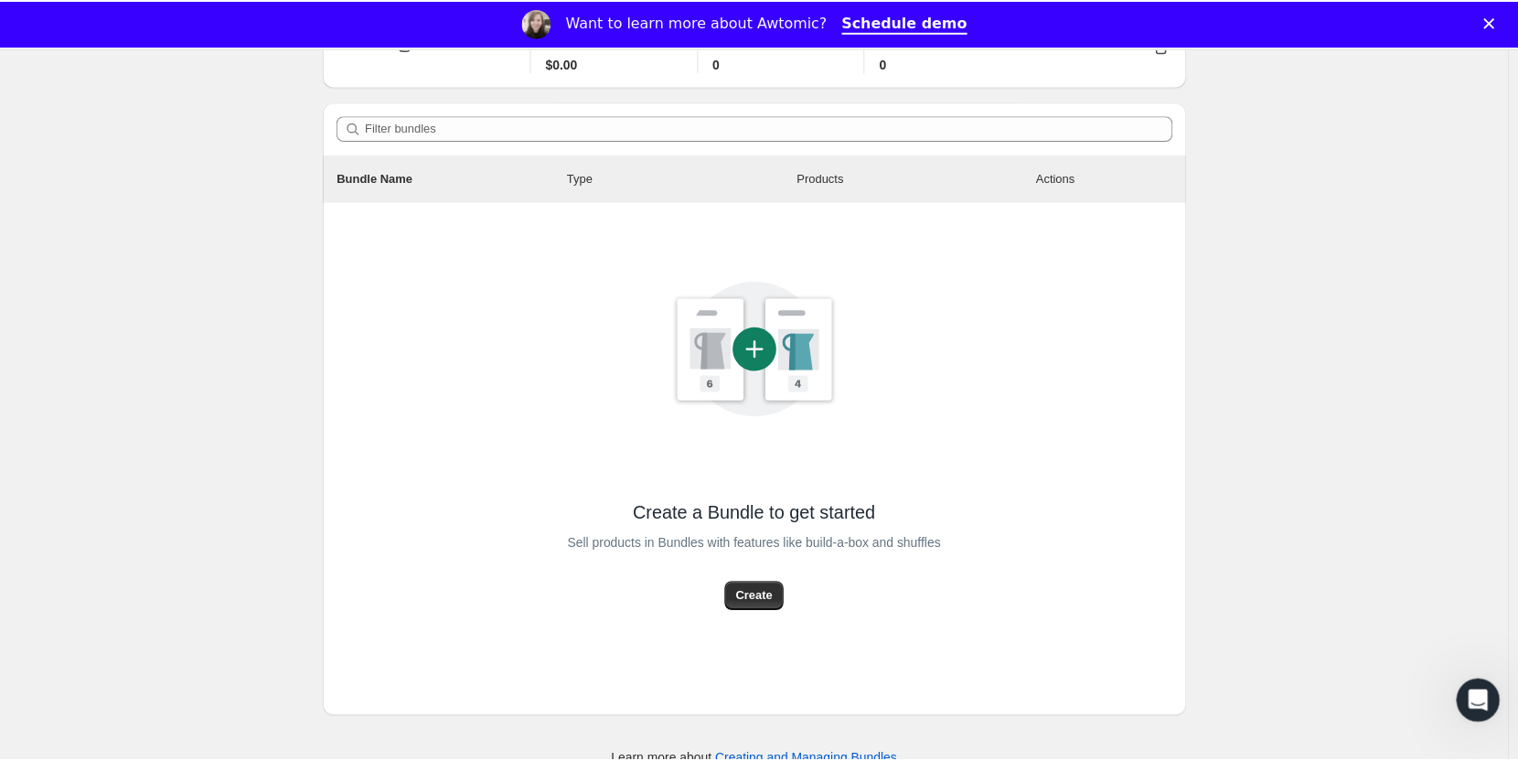
scroll to position [159, 0]
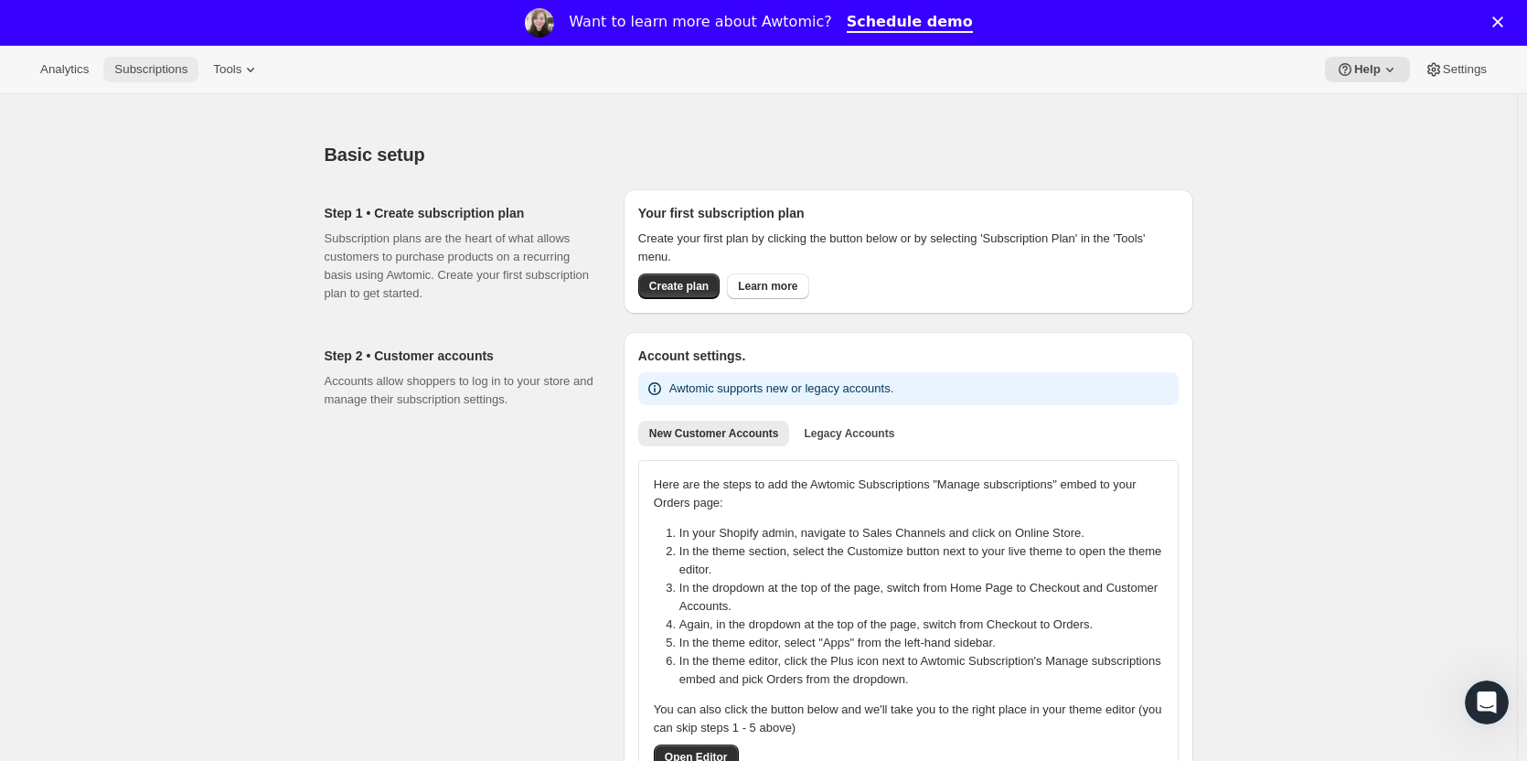
click at [159, 71] on span "Subscriptions" at bounding box center [150, 69] width 73 height 15
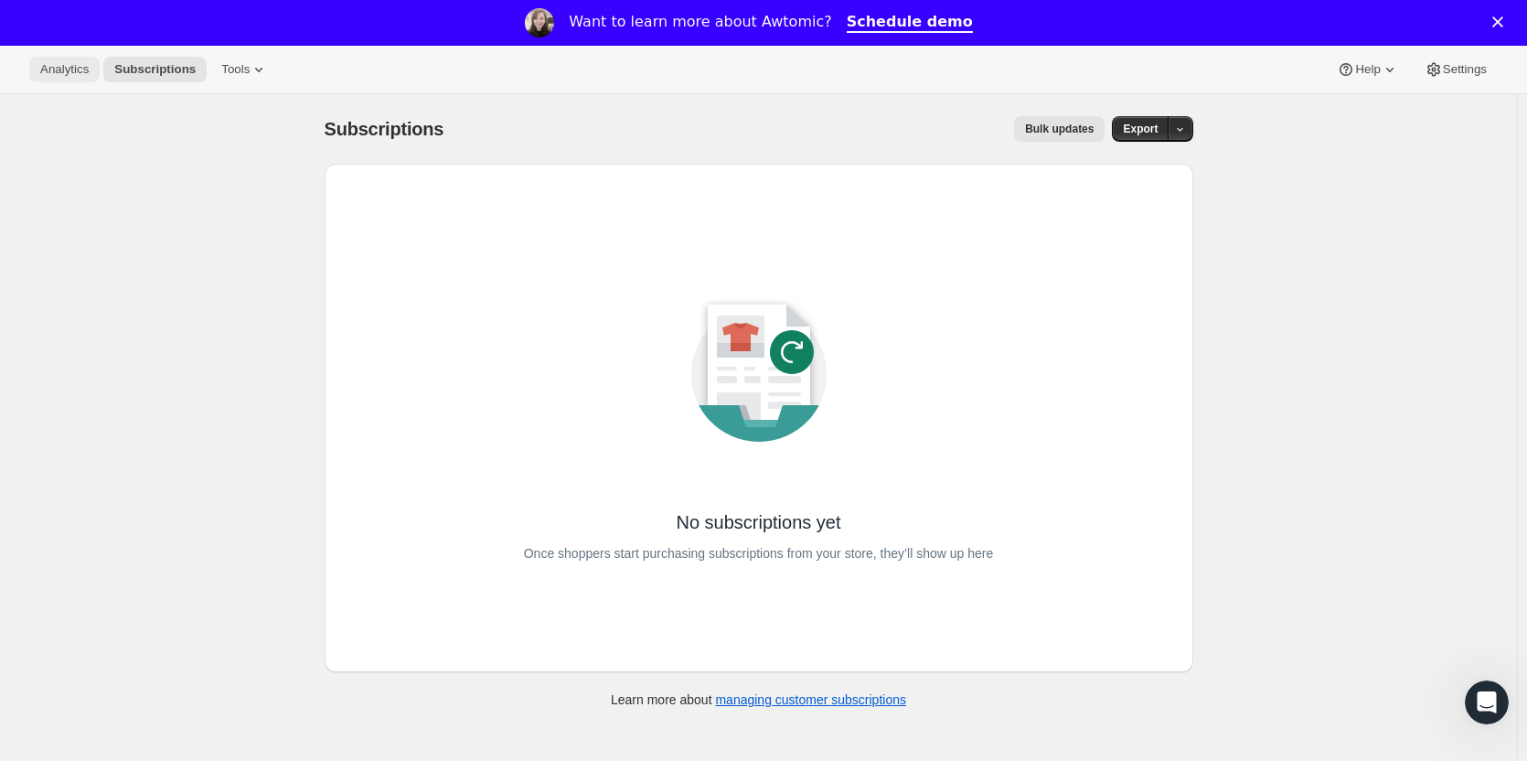
click at [73, 73] on span "Analytics" at bounding box center [64, 69] width 48 height 15
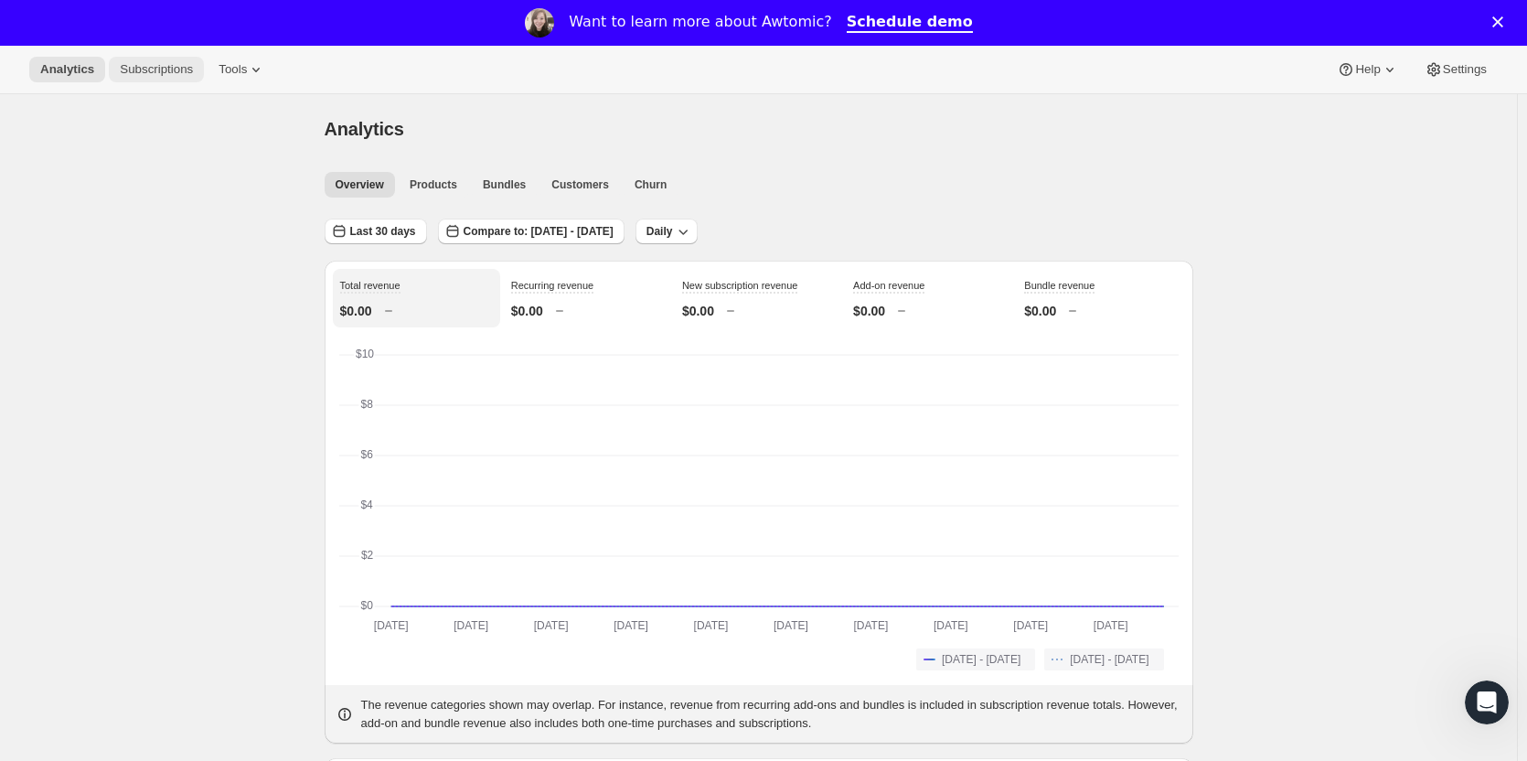
click at [147, 68] on span "Subscriptions" at bounding box center [156, 69] width 73 height 15
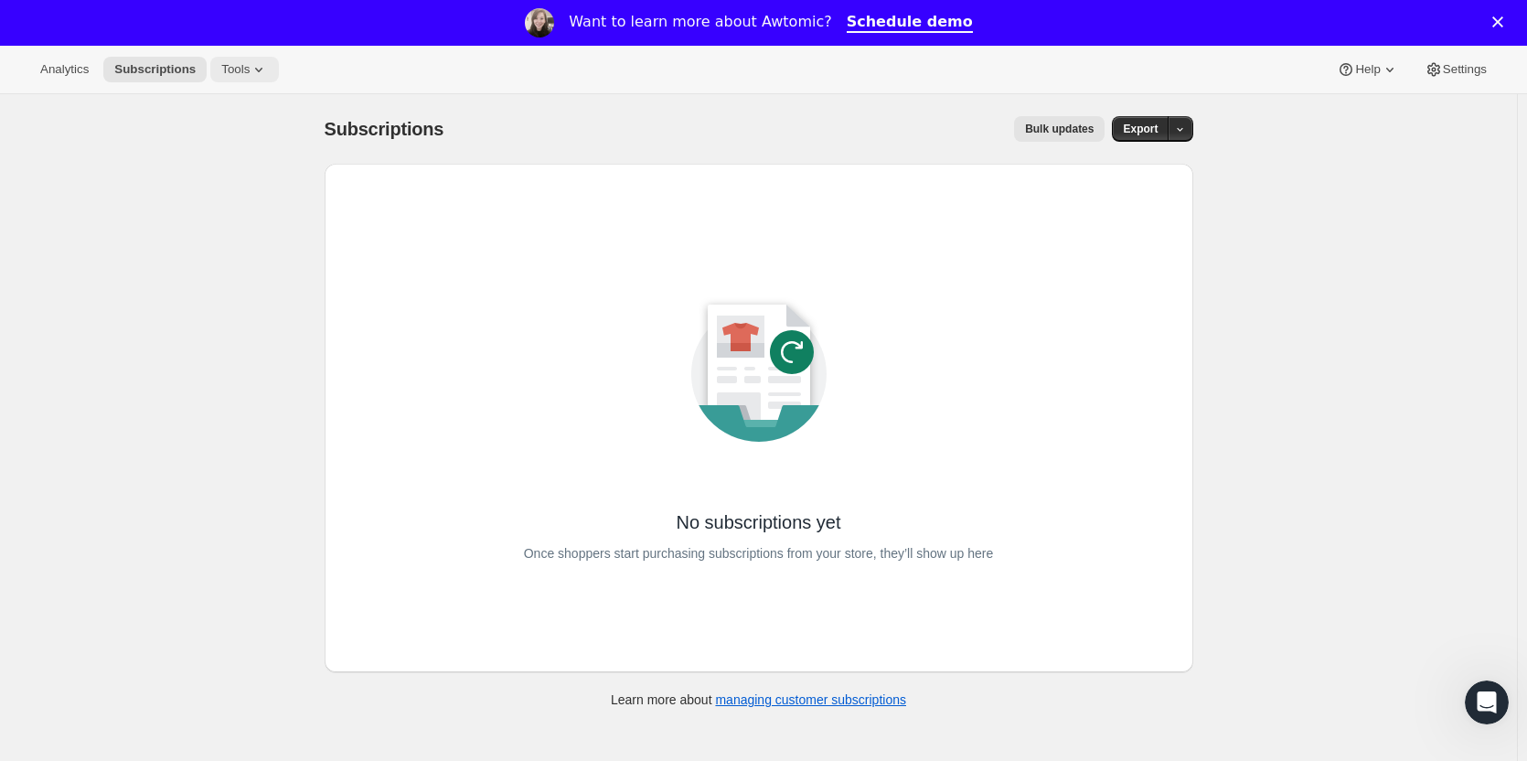
click at [234, 77] on button "Tools" at bounding box center [244, 70] width 69 height 26
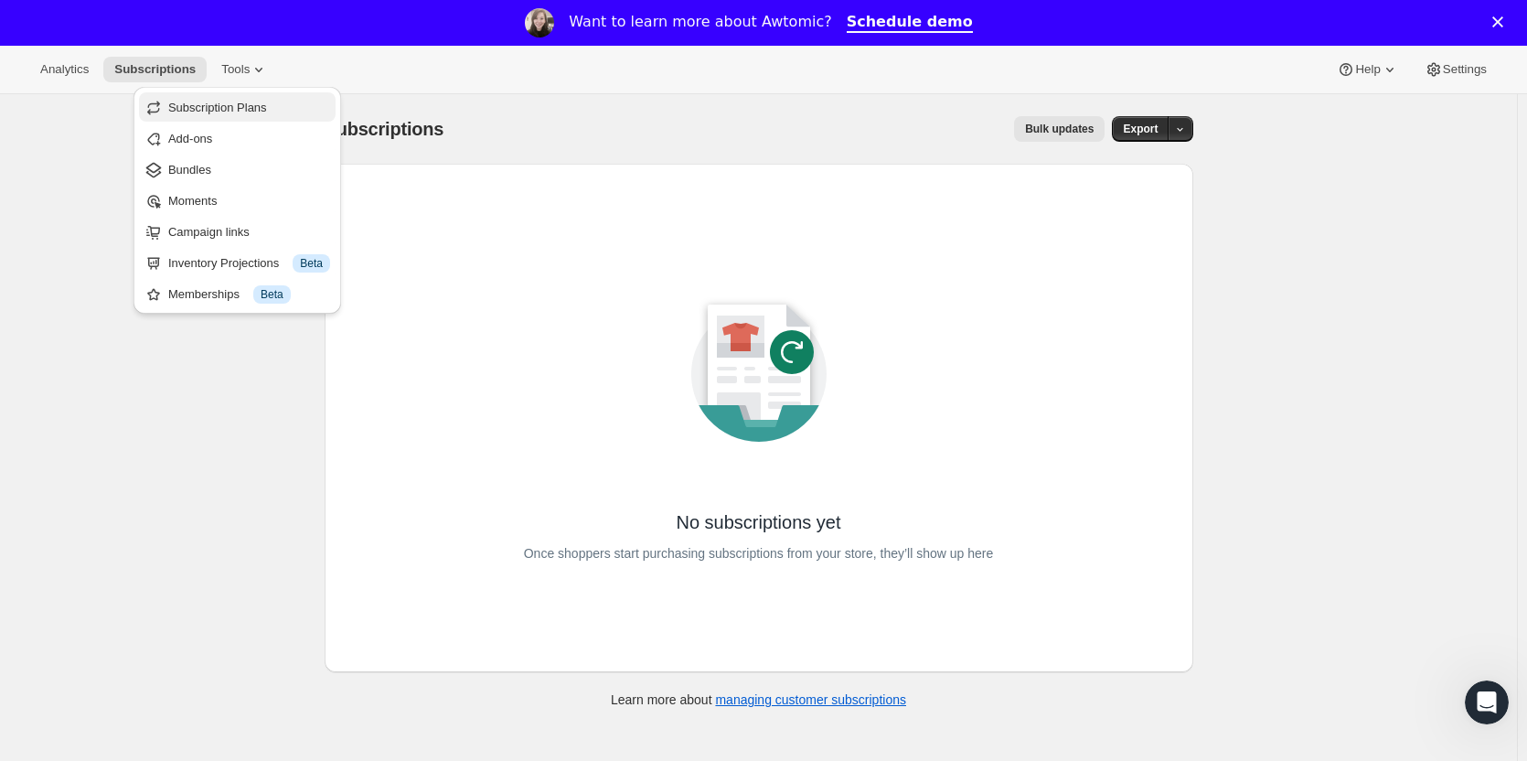
click at [219, 111] on span "Subscription Plans" at bounding box center [217, 108] width 99 height 14
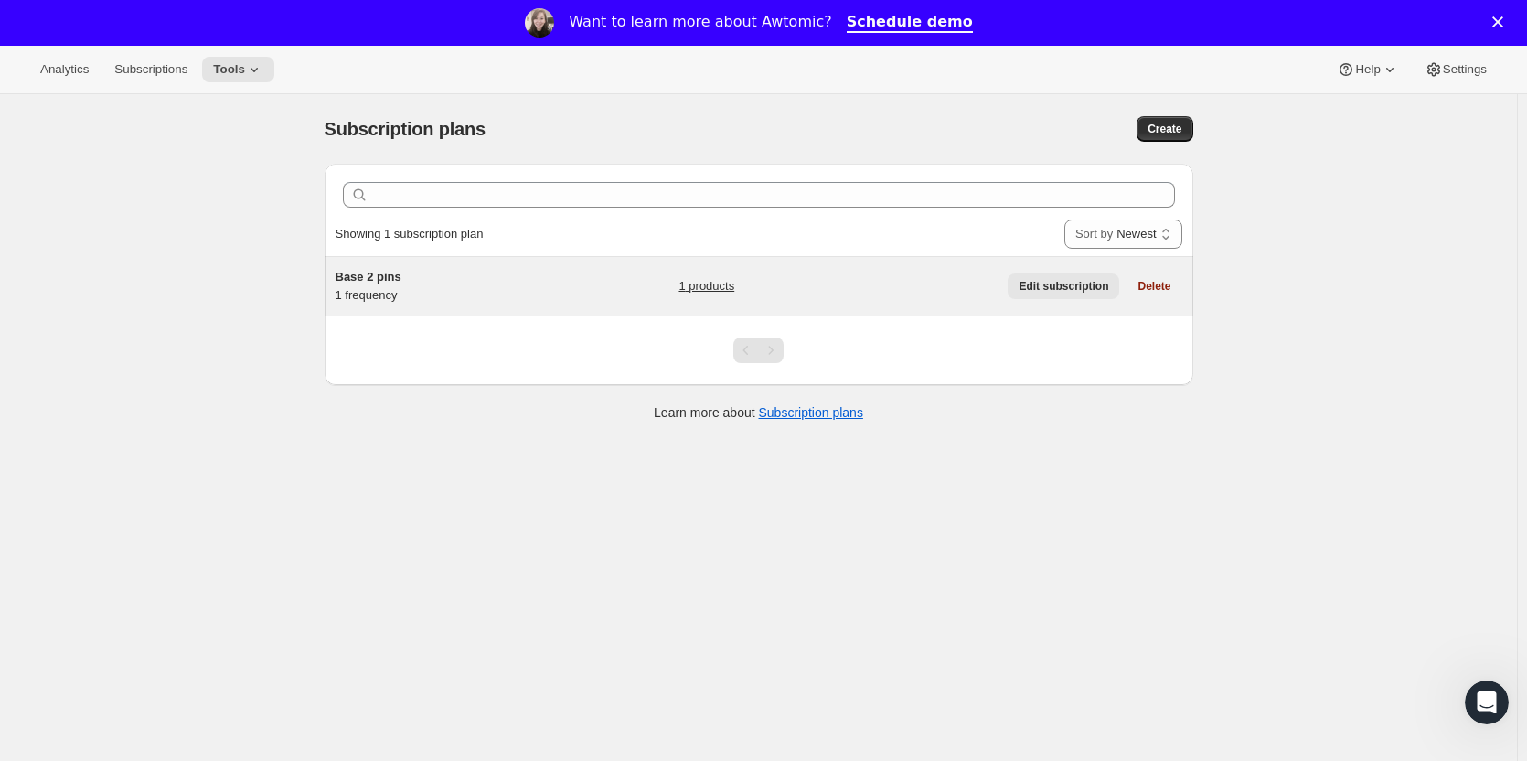
click at [1082, 283] on span "Edit subscription" at bounding box center [1063, 286] width 90 height 15
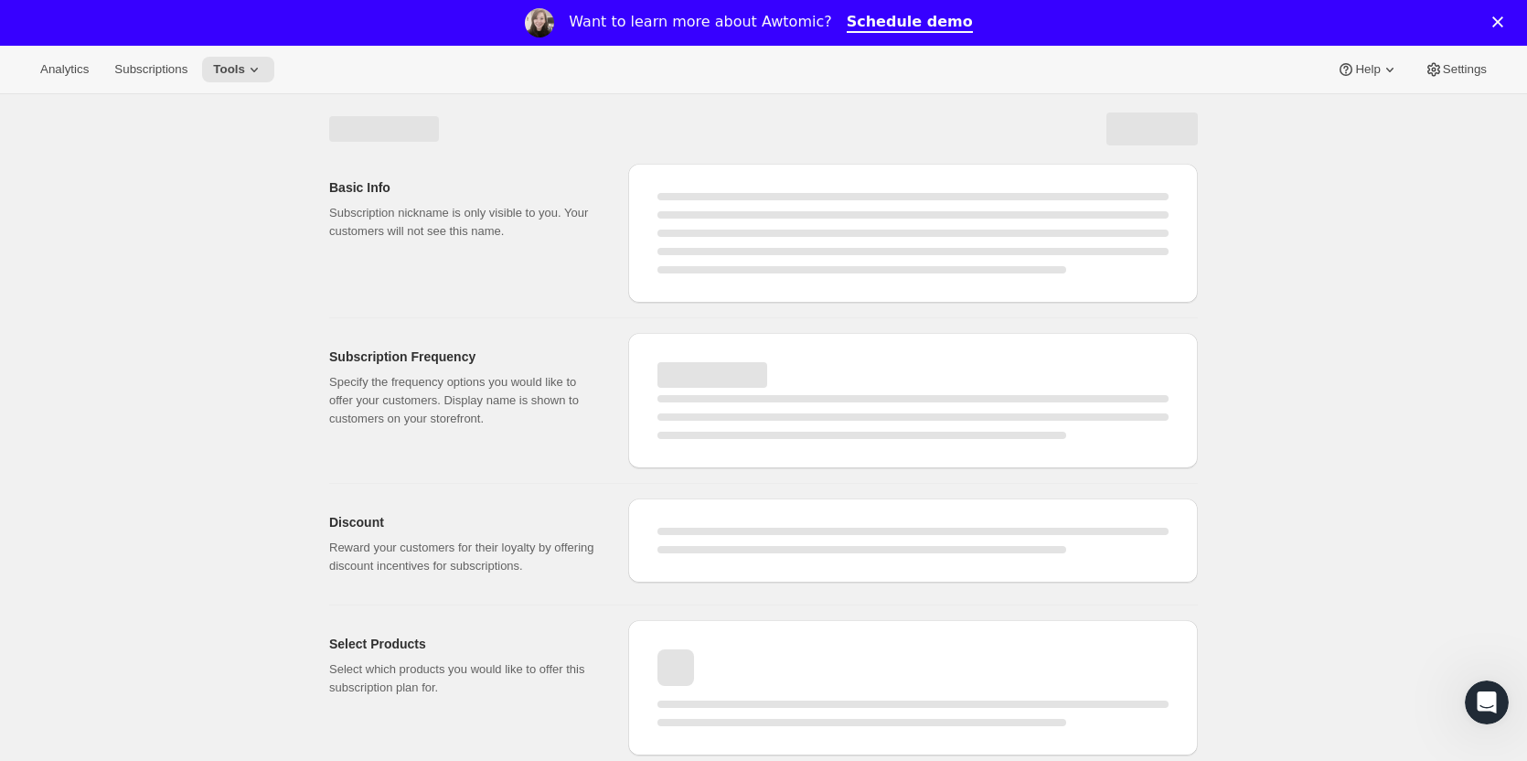
select select "WEEK"
select select "MONTH"
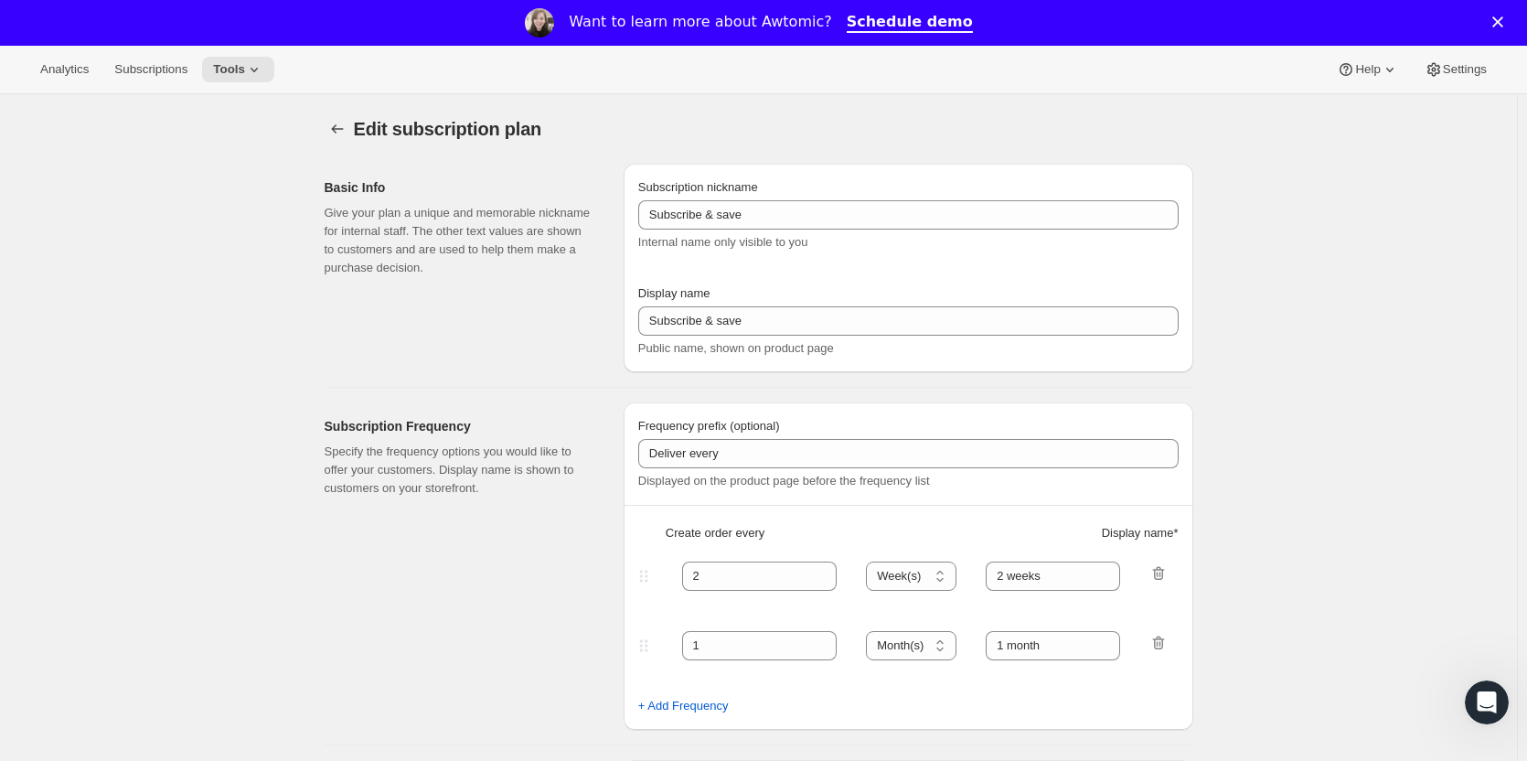
type input "Base 2 pins"
type input "The Duet"
type input "1"
select select "MONTH"
type input "1 month"
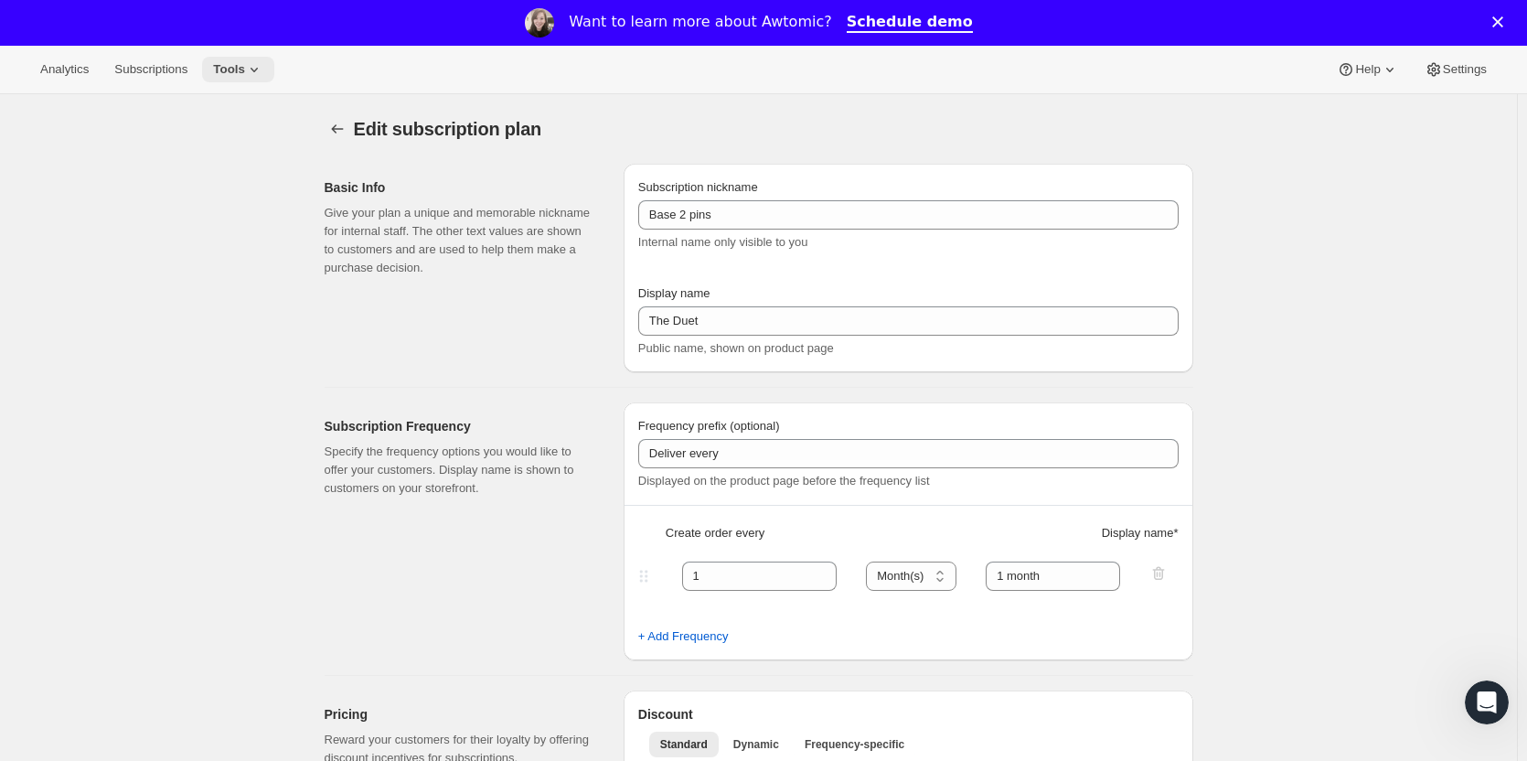
click at [239, 68] on span "Tools" at bounding box center [229, 69] width 32 height 15
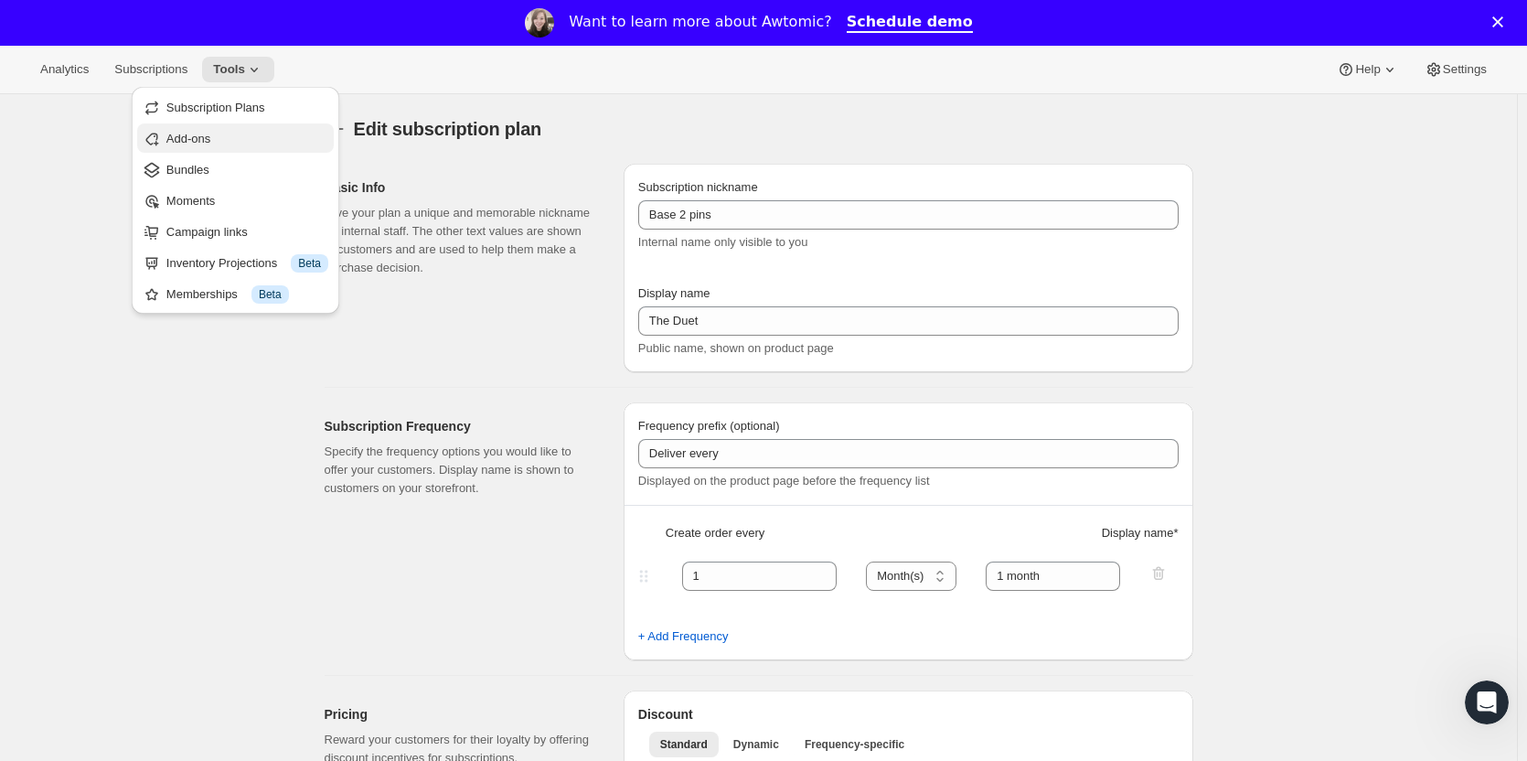
click at [212, 133] on span "Add-ons" at bounding box center [247, 139] width 162 height 18
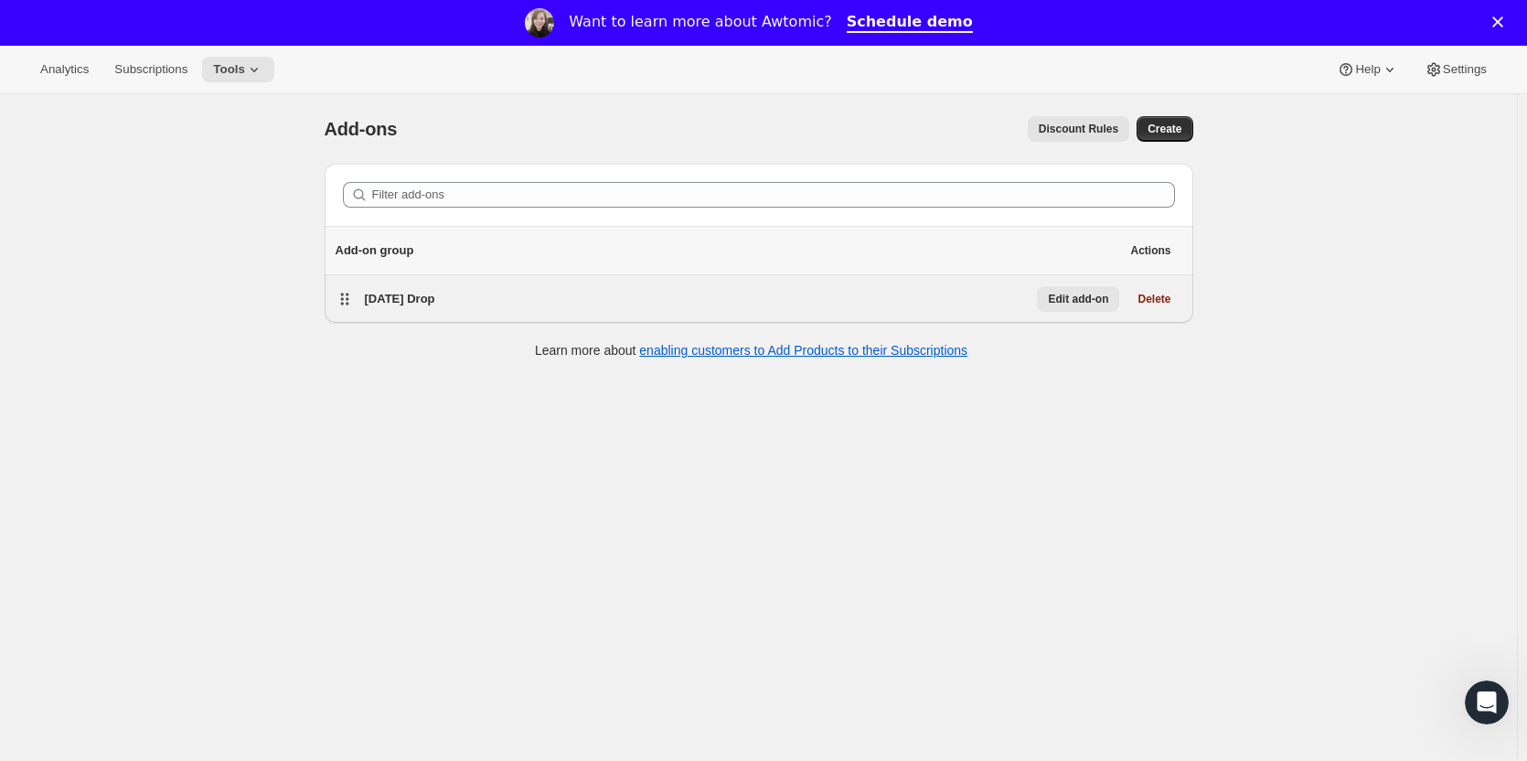
click at [1088, 299] on span "Edit add-on" at bounding box center [1078, 299] width 60 height 15
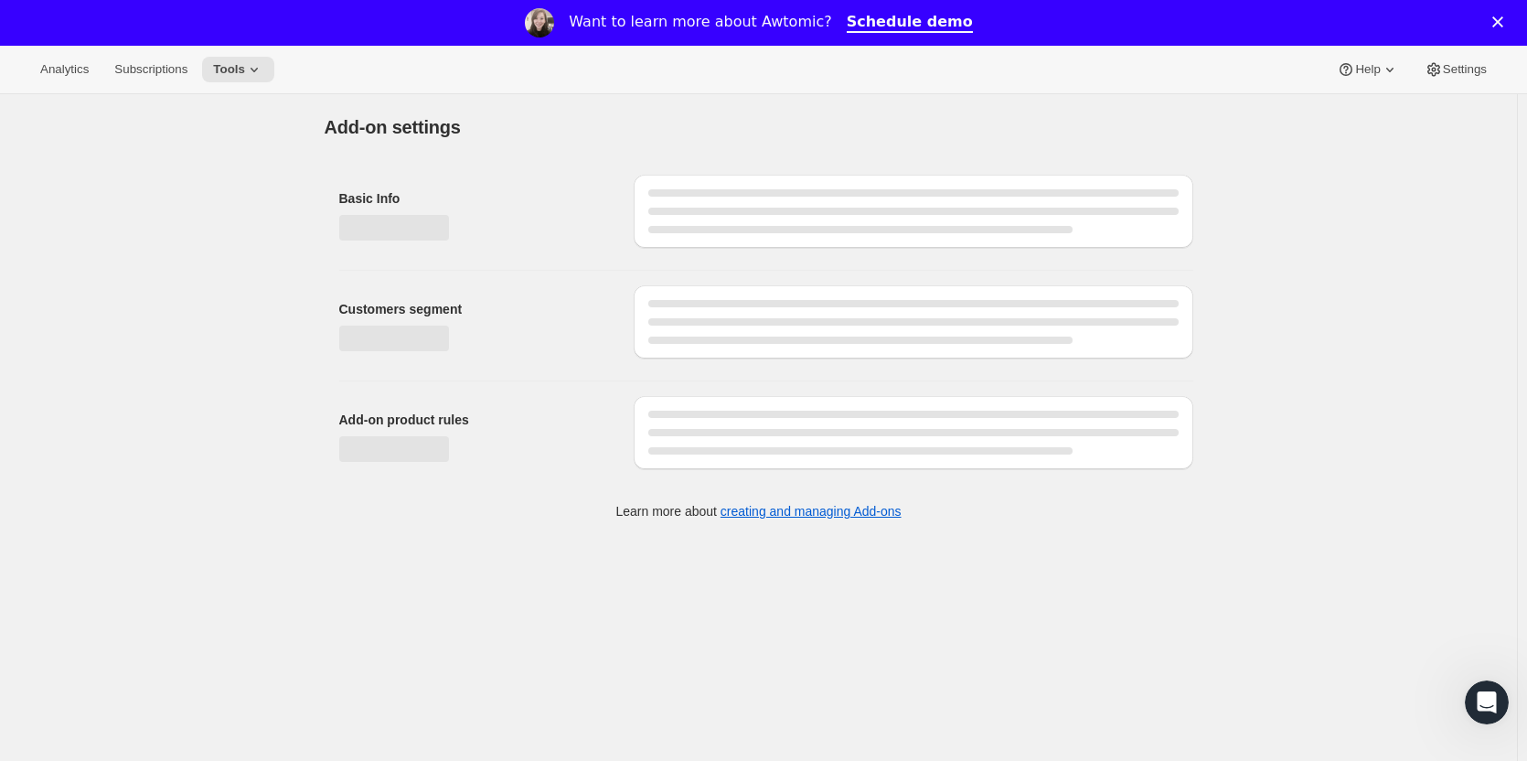
select select "selectedProducts"
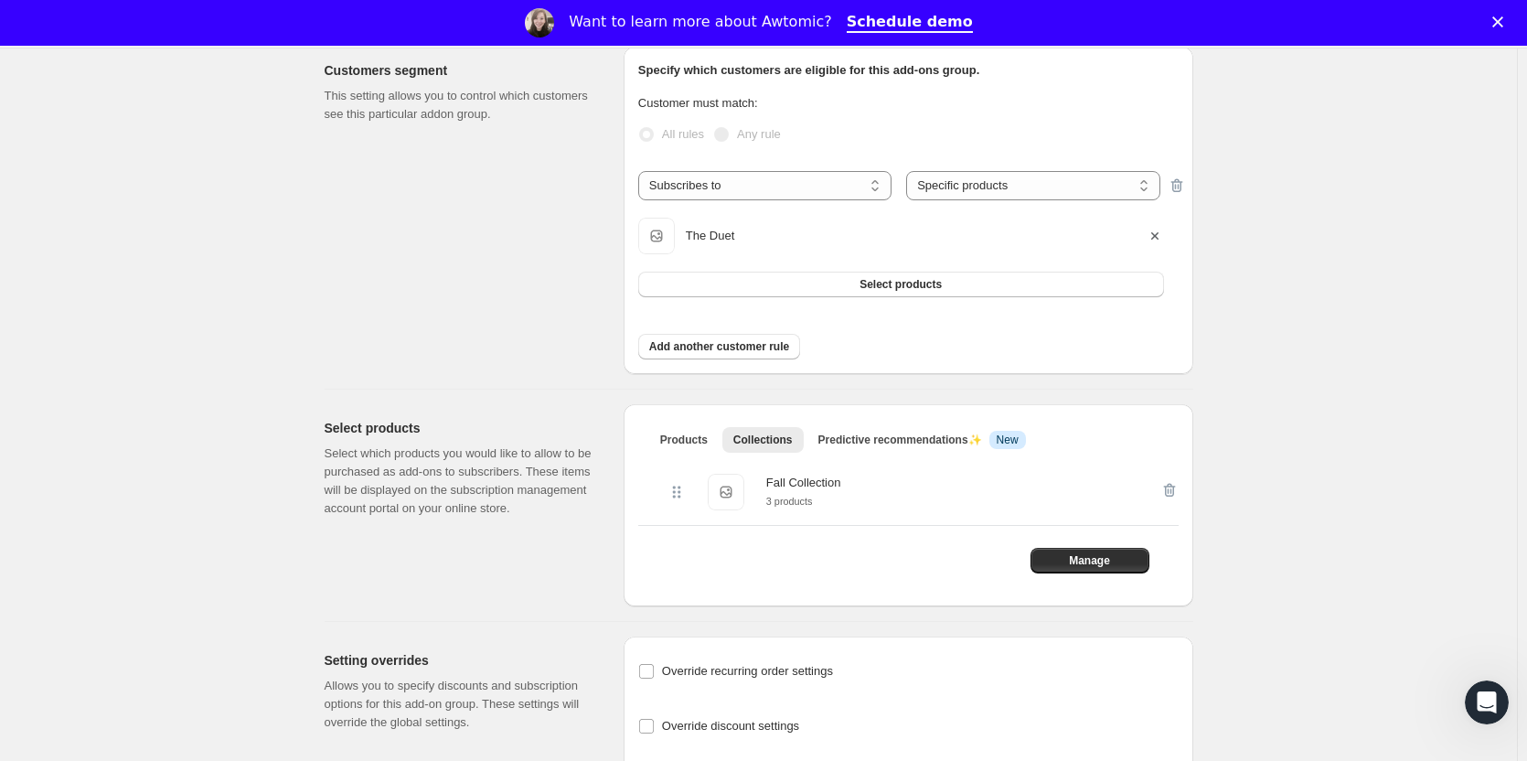
scroll to position [355, 0]
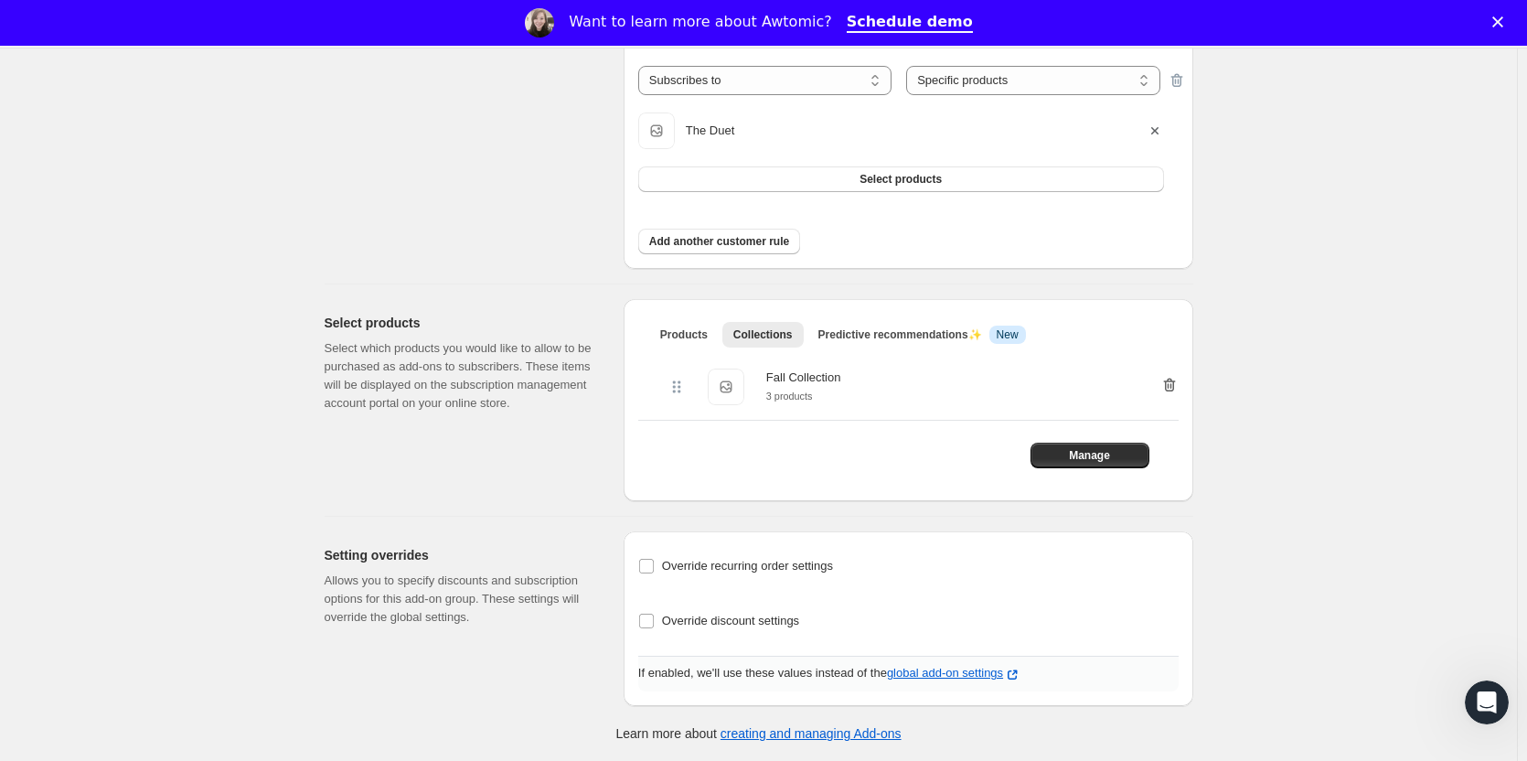
click at [1177, 380] on icon "button" at bounding box center [1169, 385] width 18 height 18
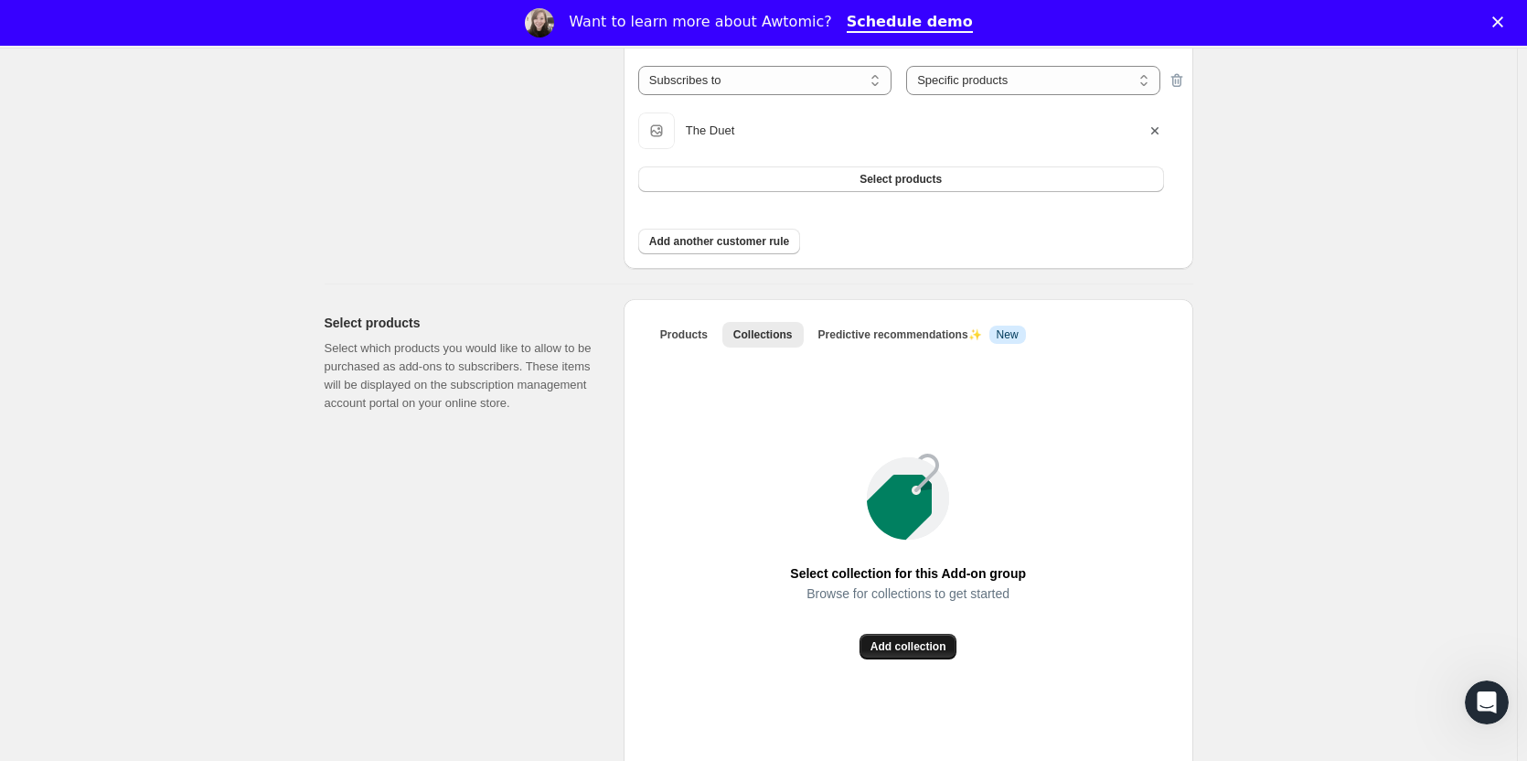
click at [914, 646] on span "Add collection" at bounding box center [908, 646] width 76 height 15
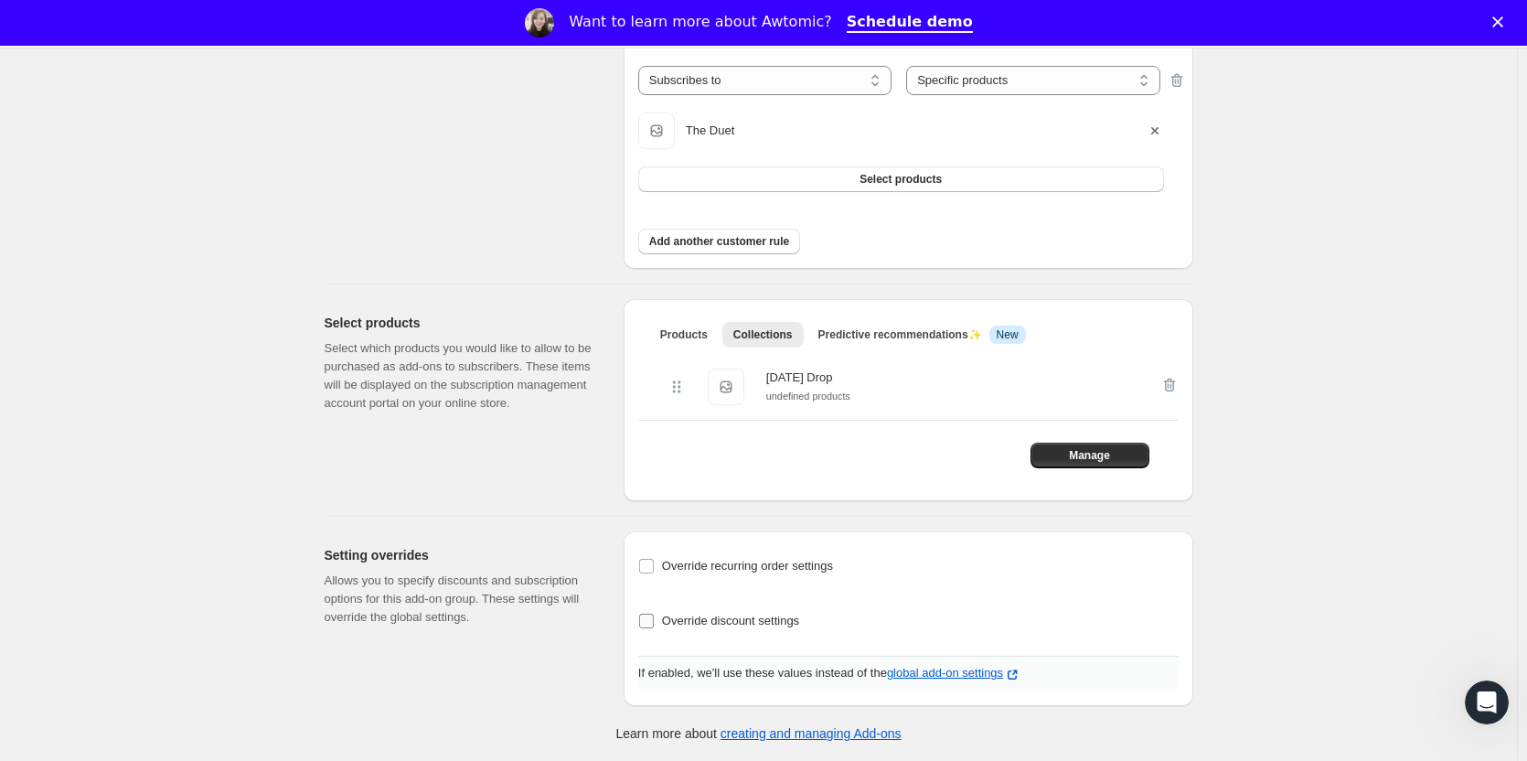
click at [653, 626] on input "Override discount settings" at bounding box center [646, 620] width 15 height 15
checkbox input "true"
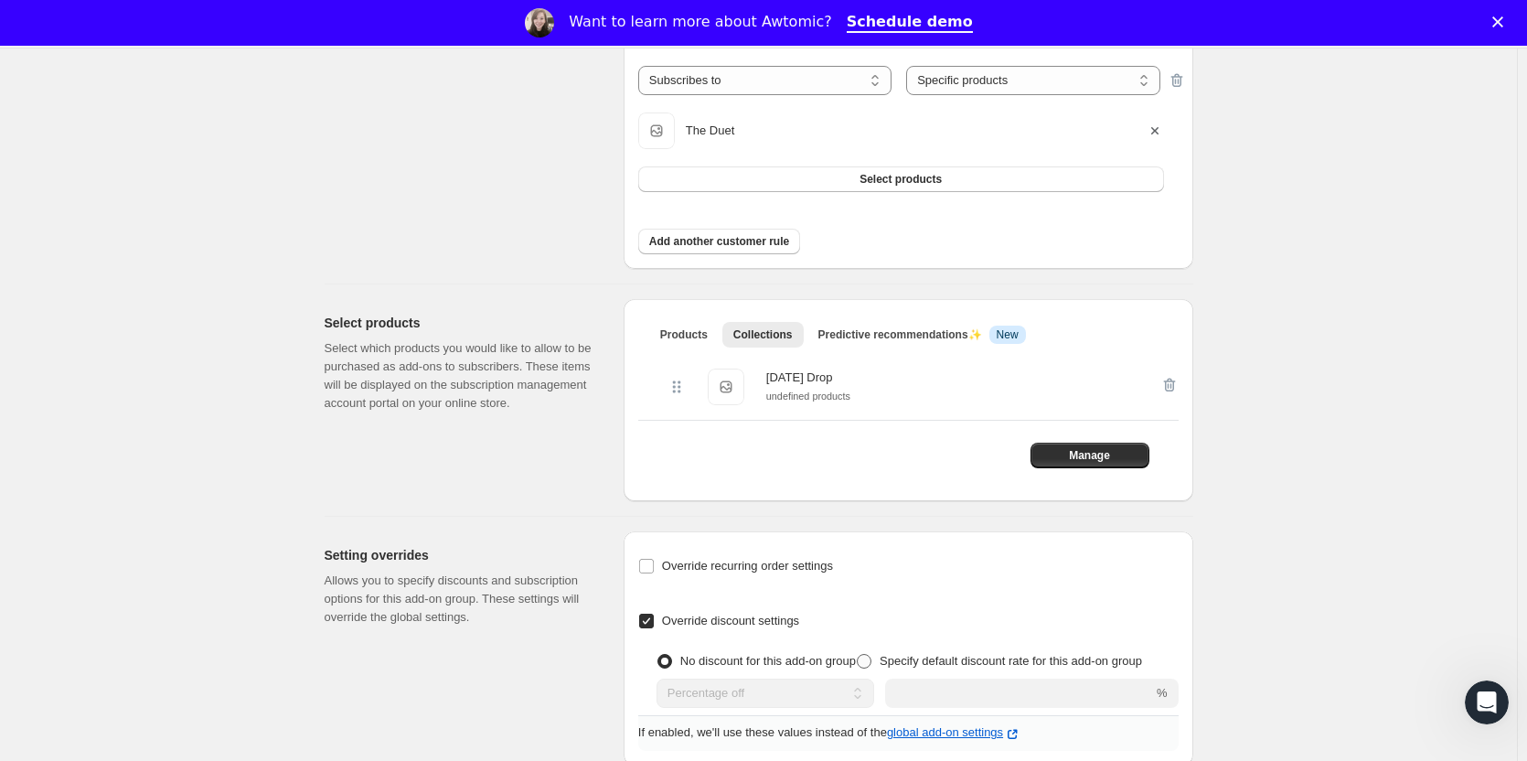
click at [954, 664] on span "Specify default discount rate for this add-on group" at bounding box center [1011, 661] width 262 height 14
click at [858, 655] on input "Specify default discount rate for this add-on group" at bounding box center [857, 654] width 1 height 1
radio input "true"
click at [954, 664] on span "Specify default discount rate for this add-on group" at bounding box center [1011, 661] width 262 height 14
click at [858, 655] on input "Specify default discount rate for this add-on group" at bounding box center [857, 654] width 1 height 1
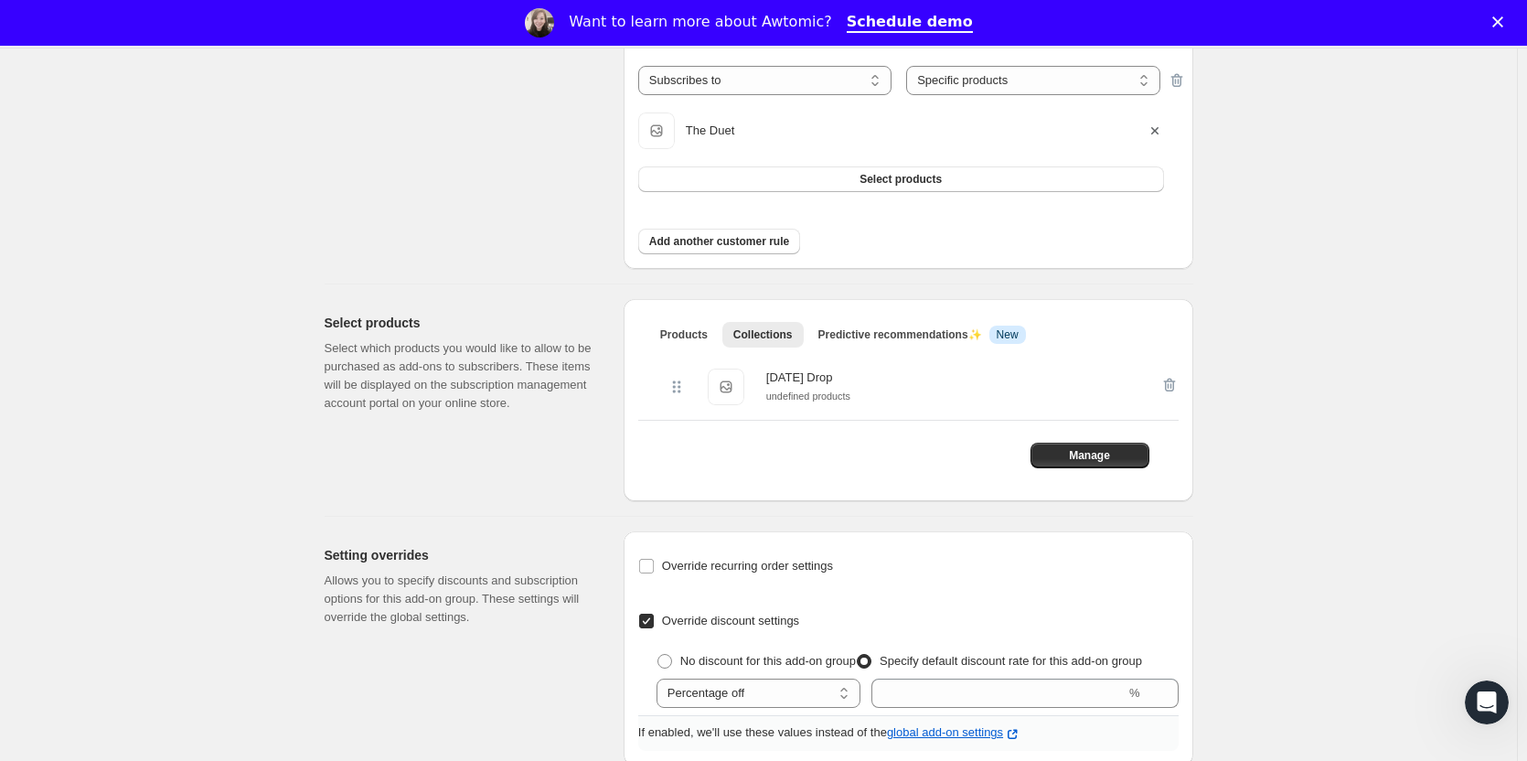
click at [648, 622] on input "Override discount settings" at bounding box center [646, 620] width 15 height 15
checkbox input "false"
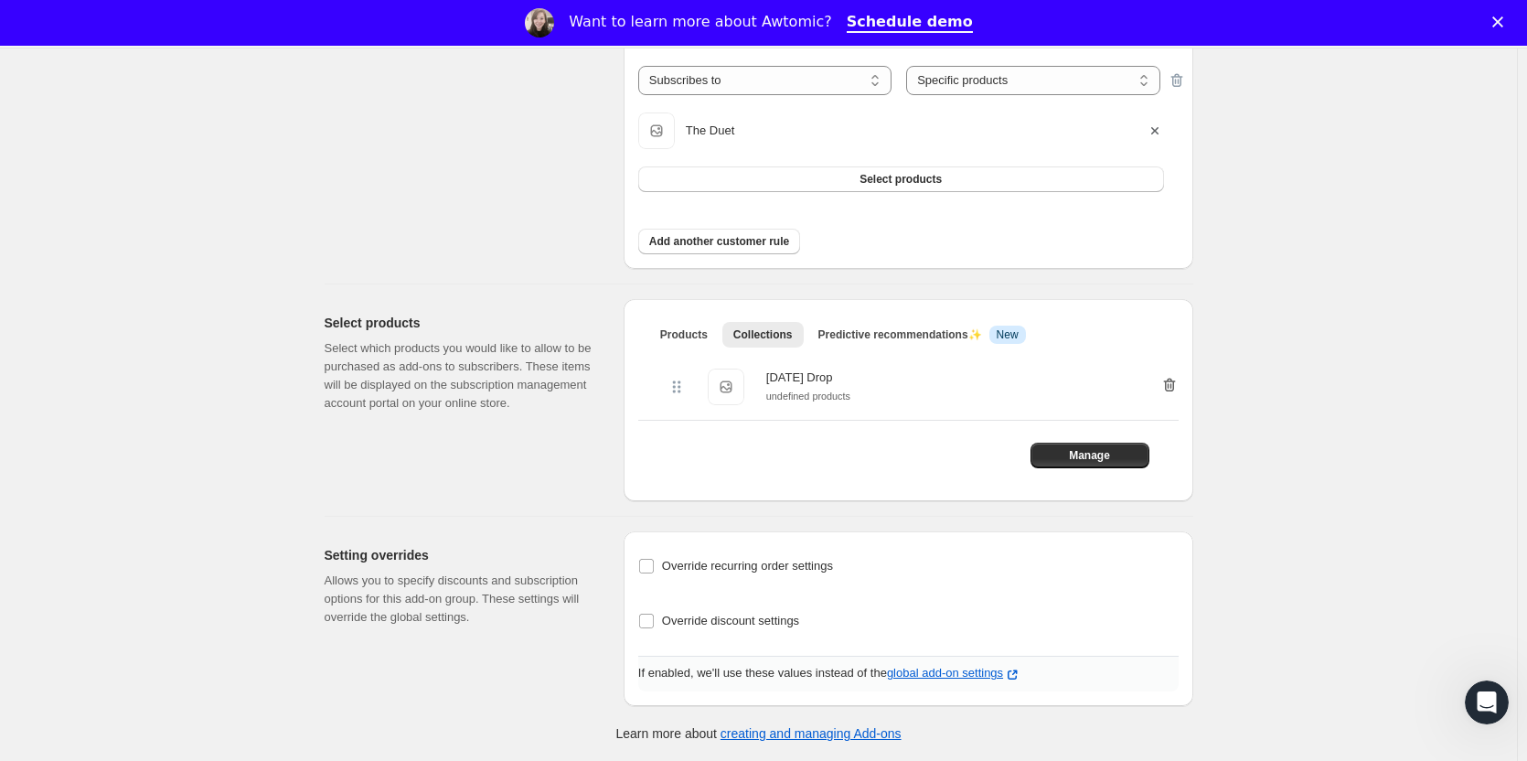
click at [1171, 389] on icon "button" at bounding box center [1170, 386] width 2 height 5
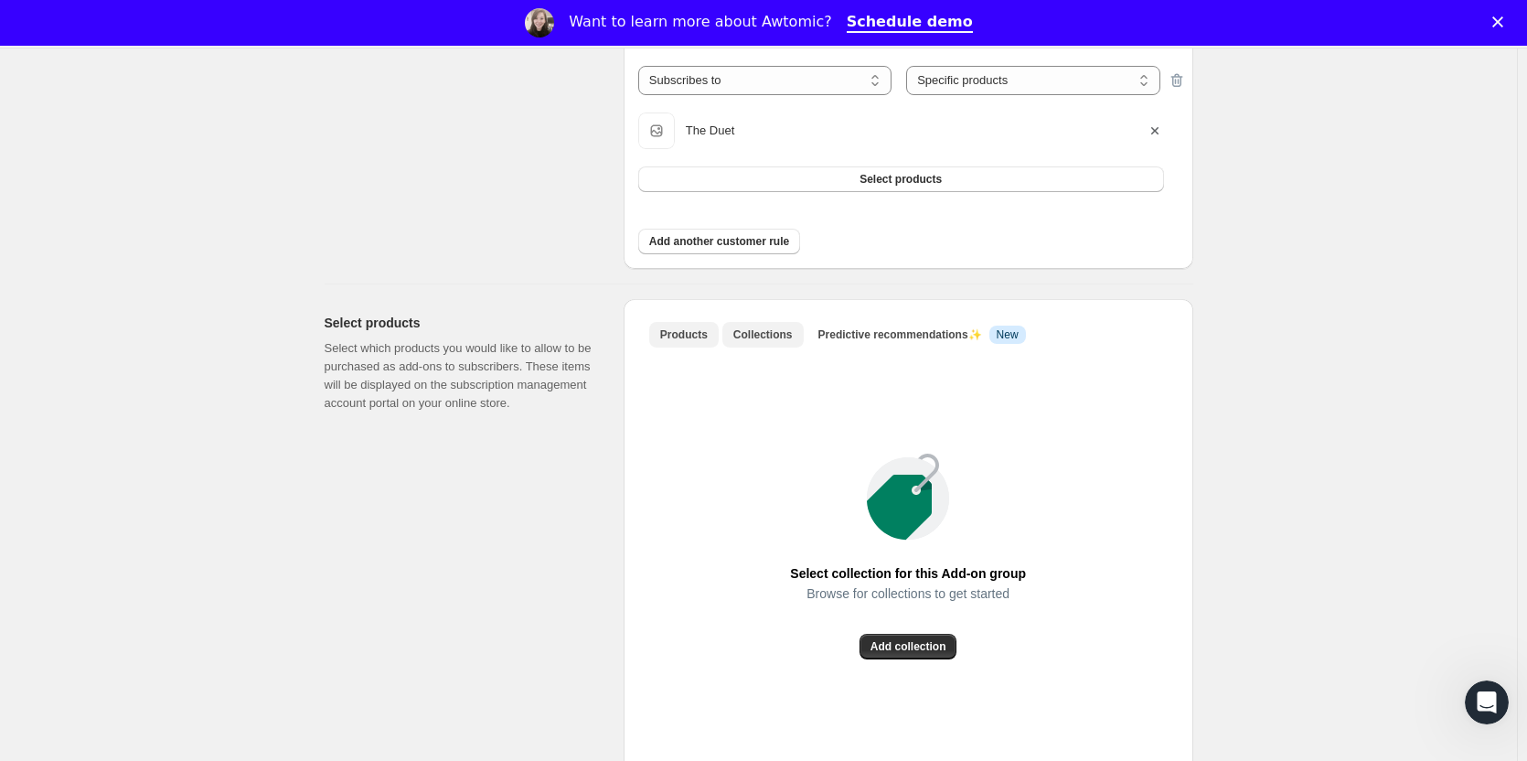
click at [686, 337] on span "Products" at bounding box center [684, 334] width 48 height 15
click at [933, 646] on span "Browse products" at bounding box center [908, 646] width 90 height 15
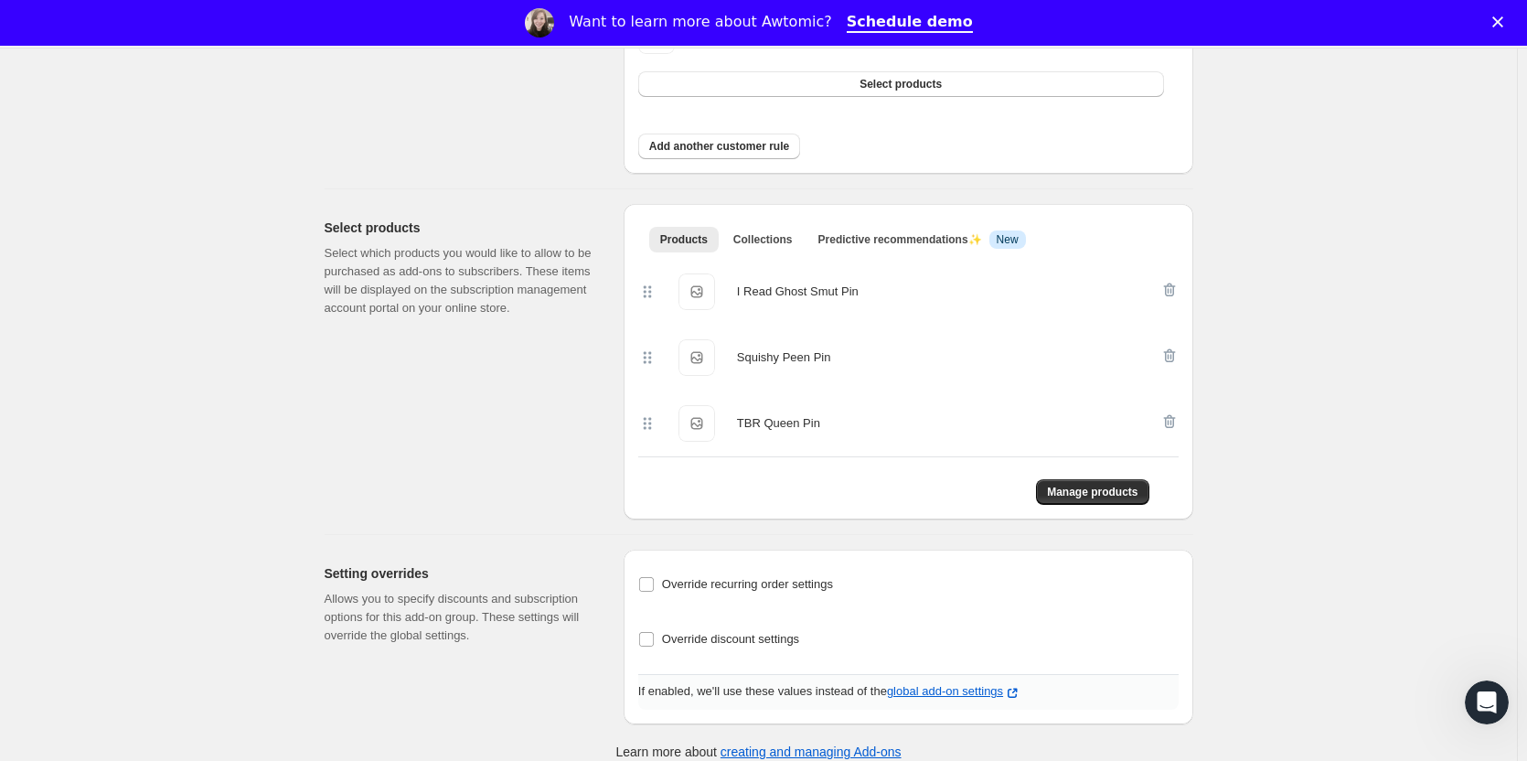
scroll to position [467, 0]
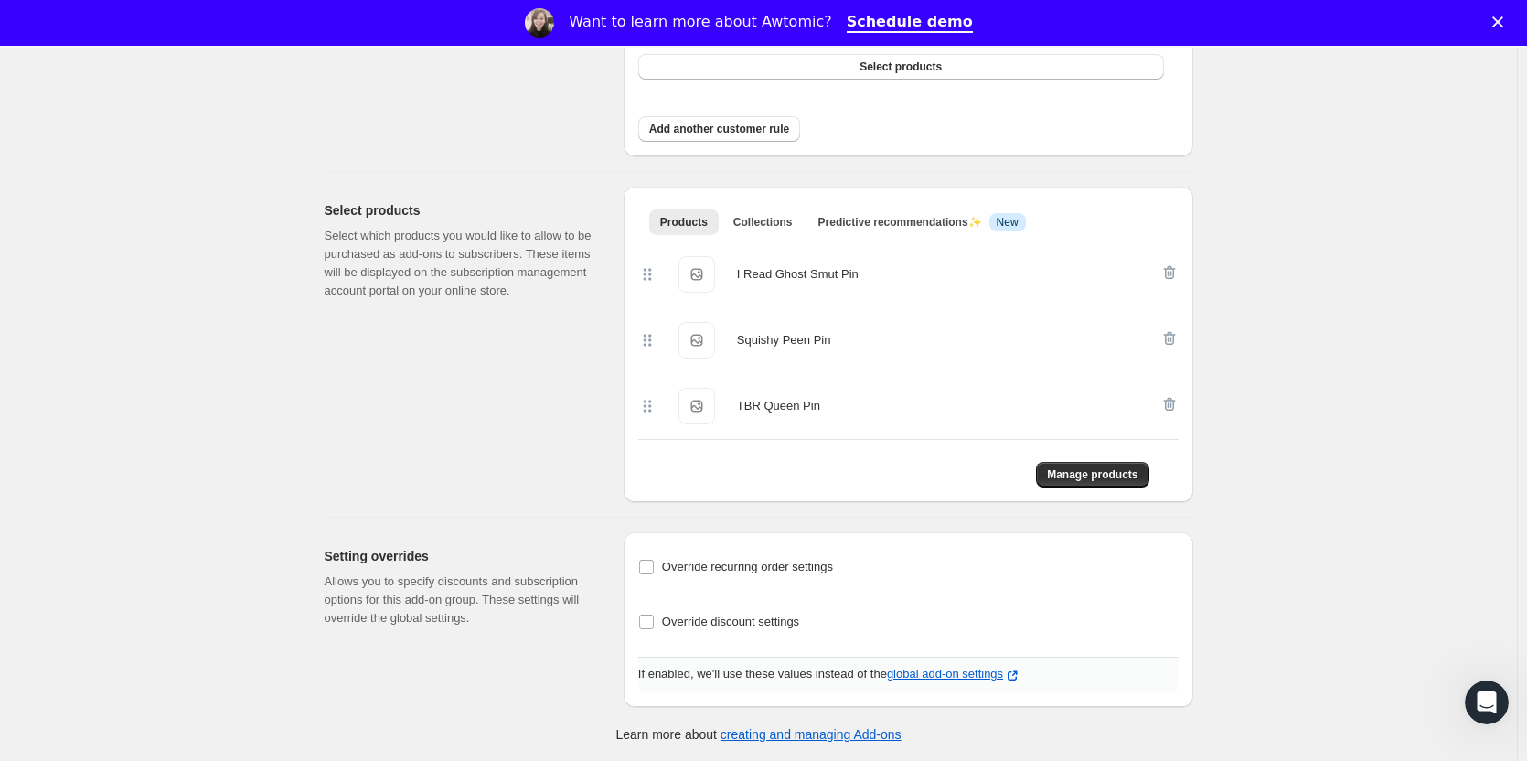
drag, startPoint x: 933, startPoint y: 646, endPoint x: 903, endPoint y: 606, distance: 50.3
click at [903, 606] on div "Override recurring order settings Sell products within this add-on group as... …" at bounding box center [908, 601] width 540 height 95
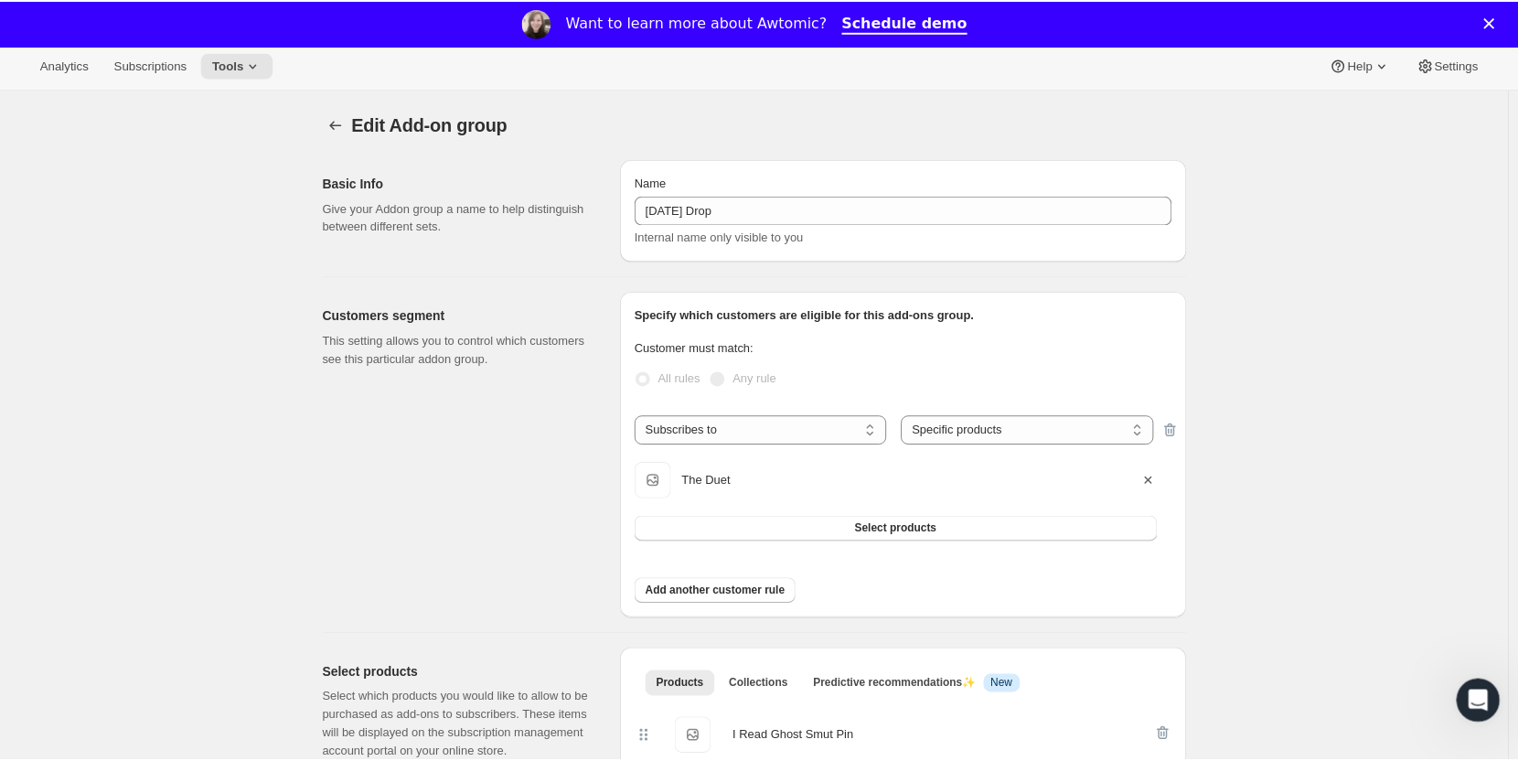
scroll to position [0, 0]
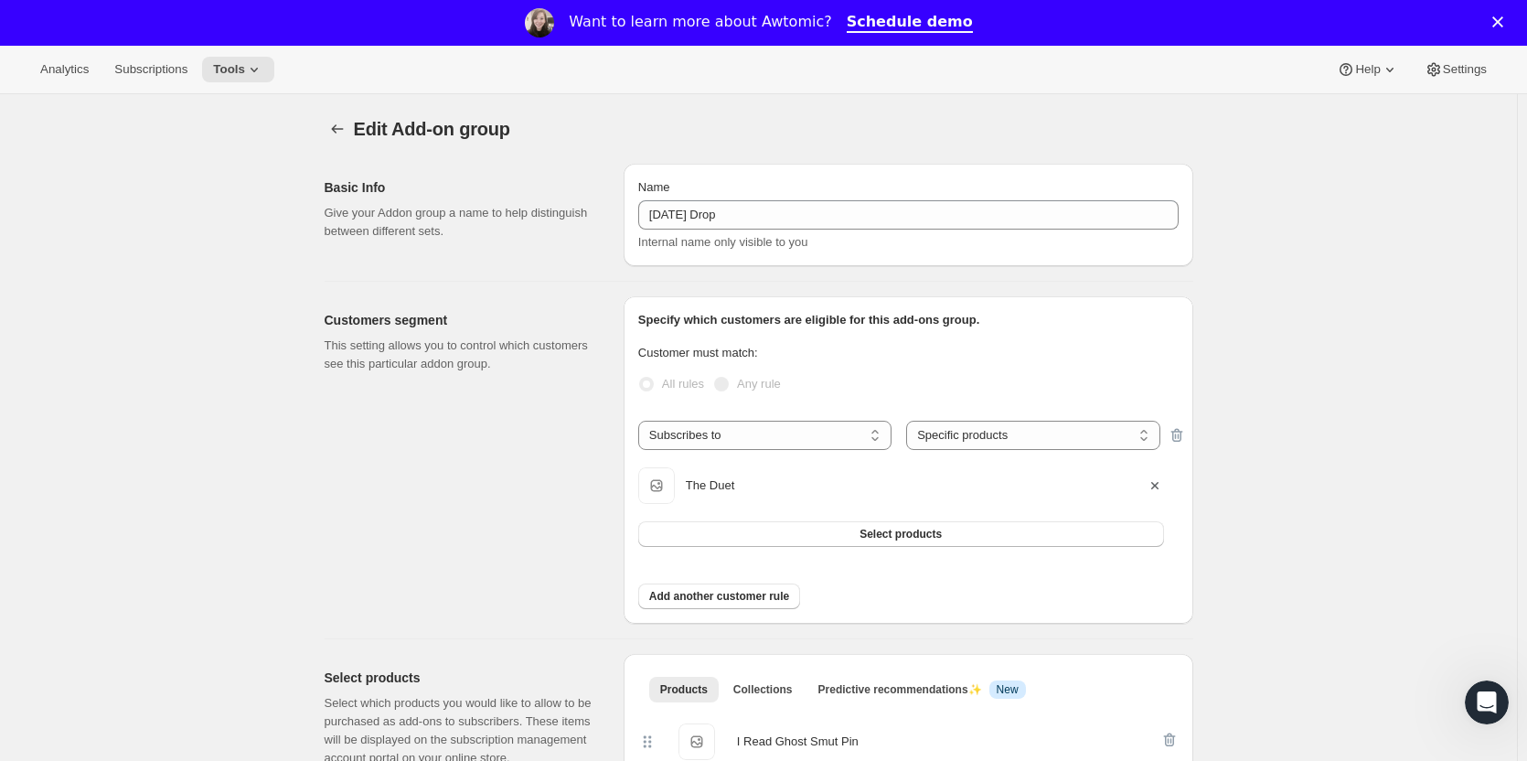
click at [1503, 22] on icon "Close" at bounding box center [1497, 21] width 11 height 11
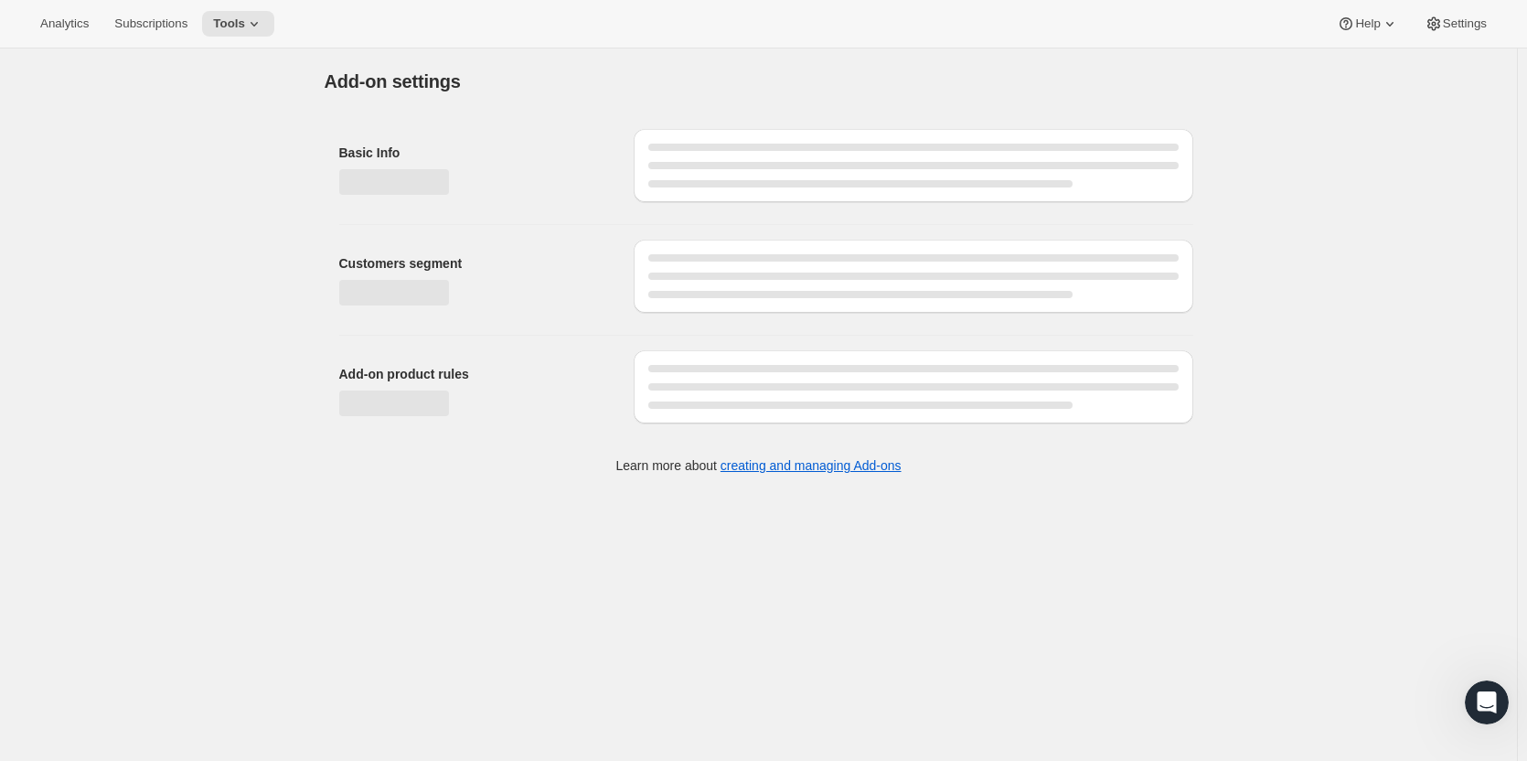
select select "selectedProducts"
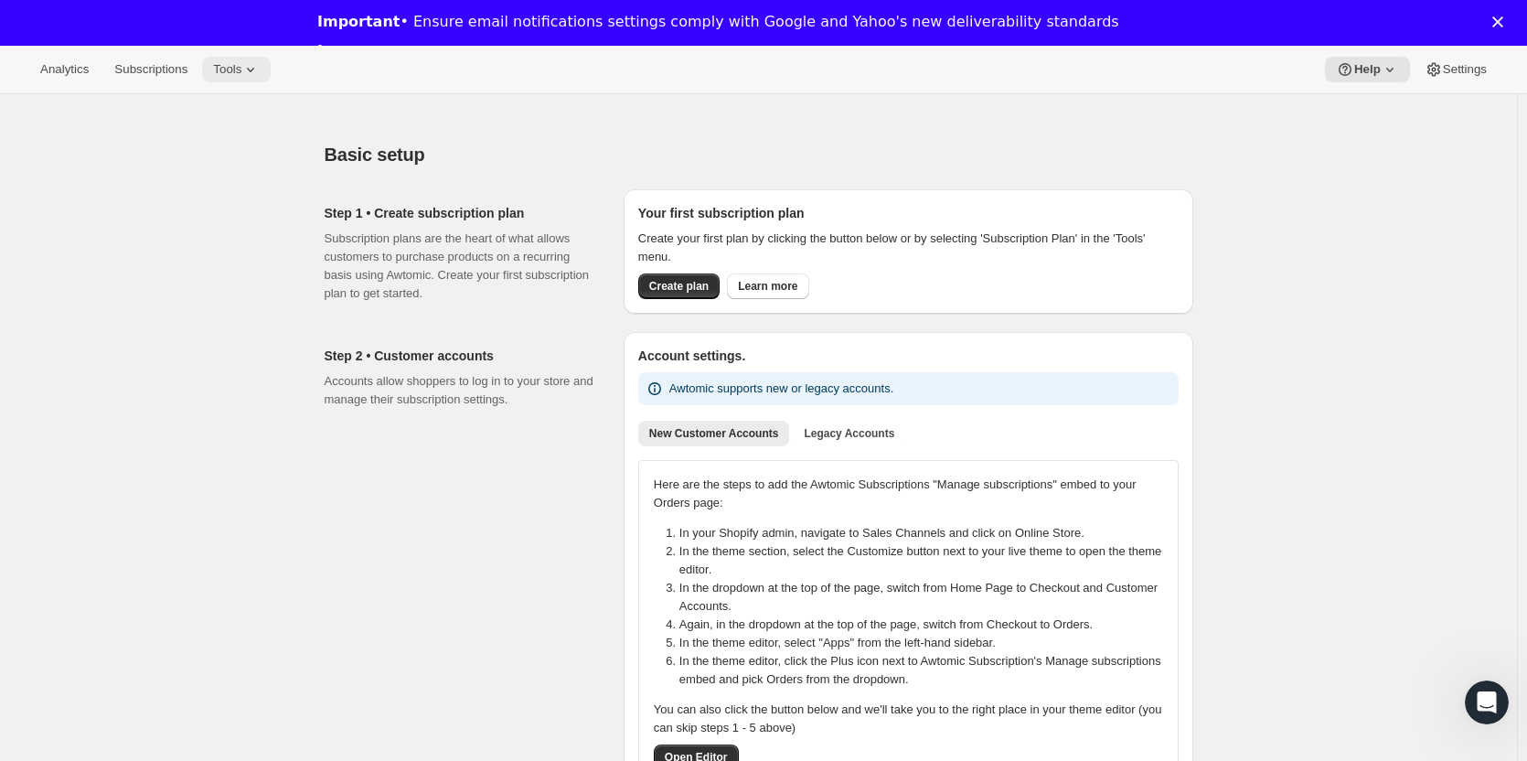
click at [234, 72] on span "Tools" at bounding box center [227, 69] width 28 height 15
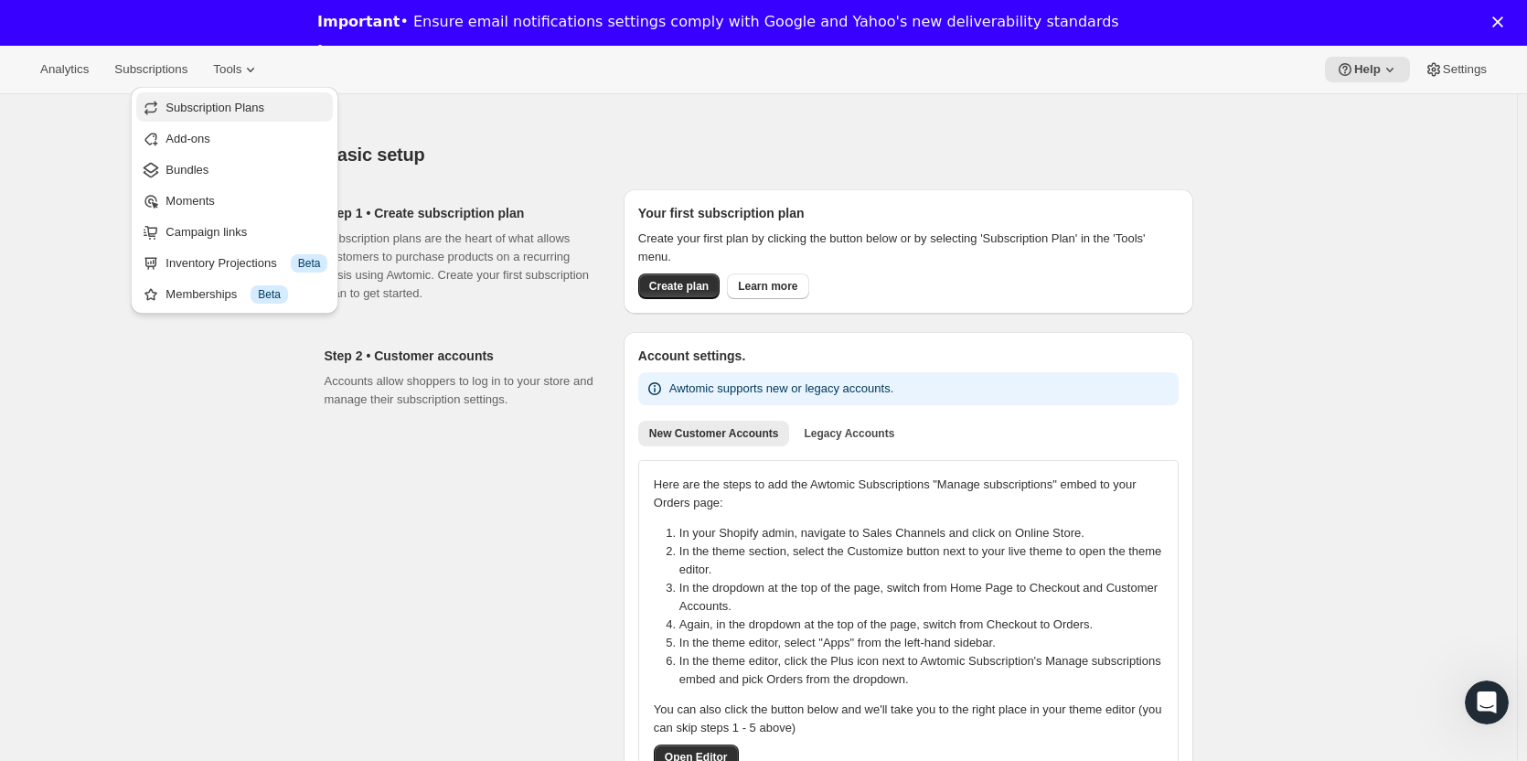
click at [234, 113] on span "Subscription Plans" at bounding box center [214, 108] width 99 height 14
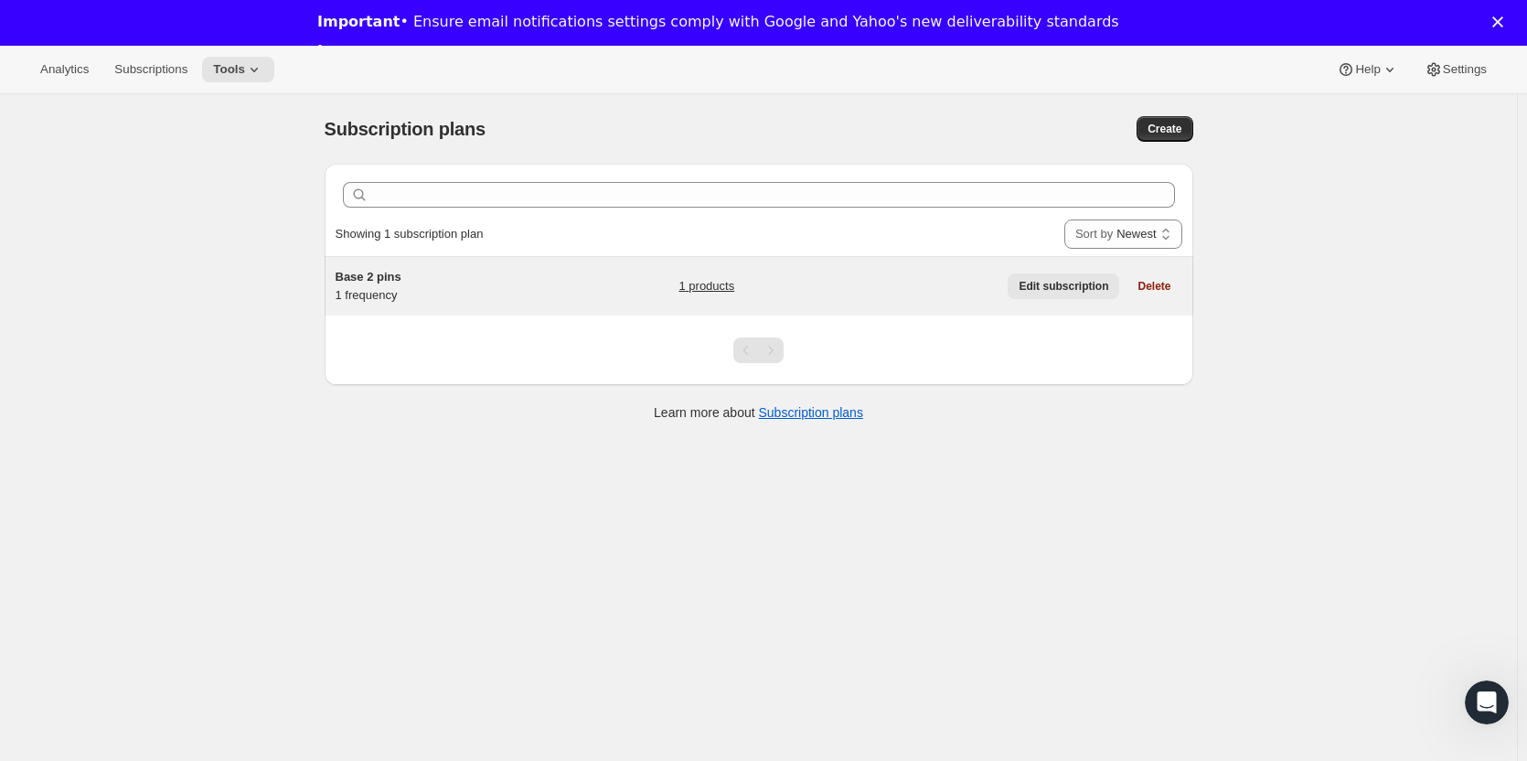
click at [1092, 288] on span "Edit subscription" at bounding box center [1063, 286] width 90 height 15
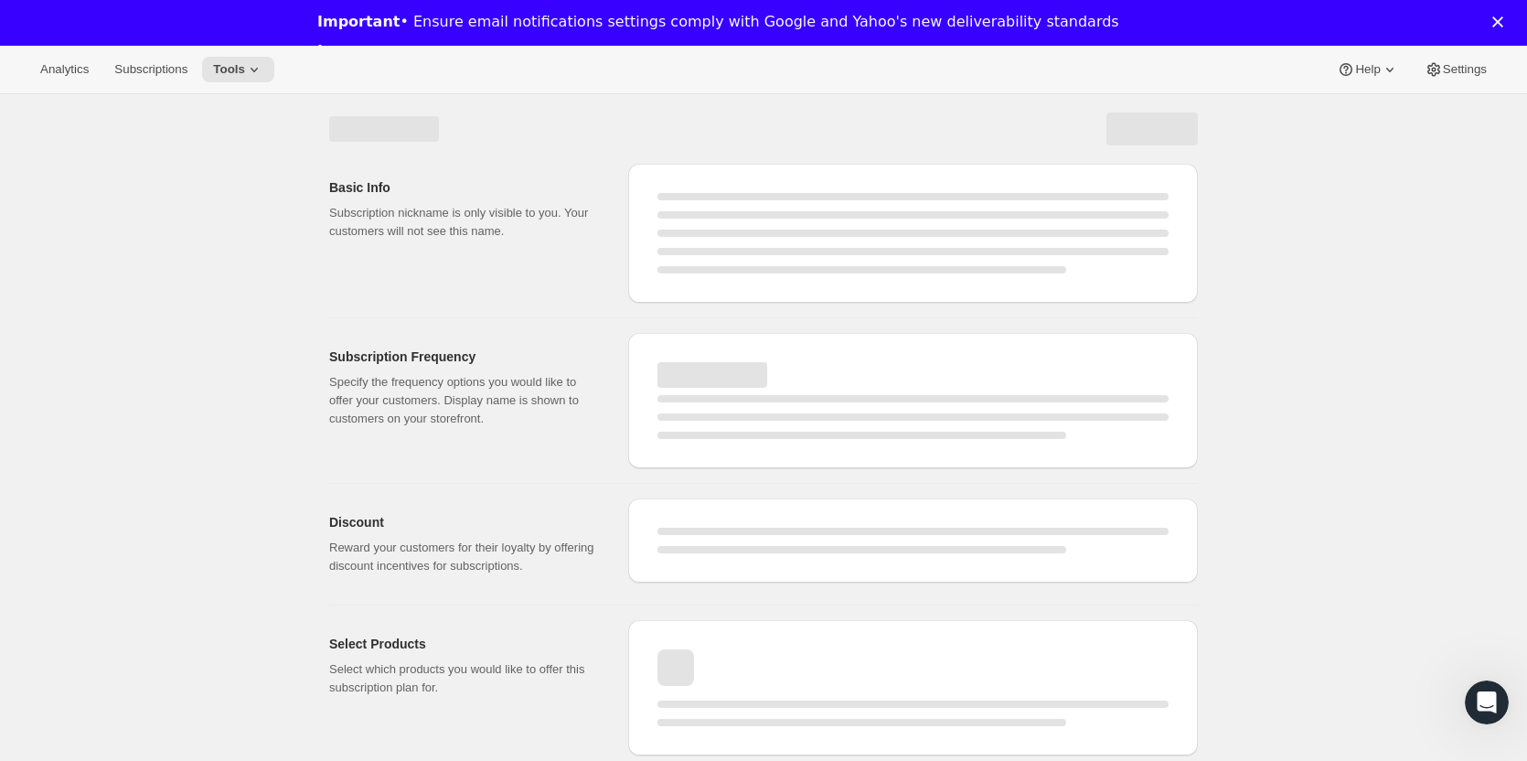
select select "WEEK"
select select "MONTH"
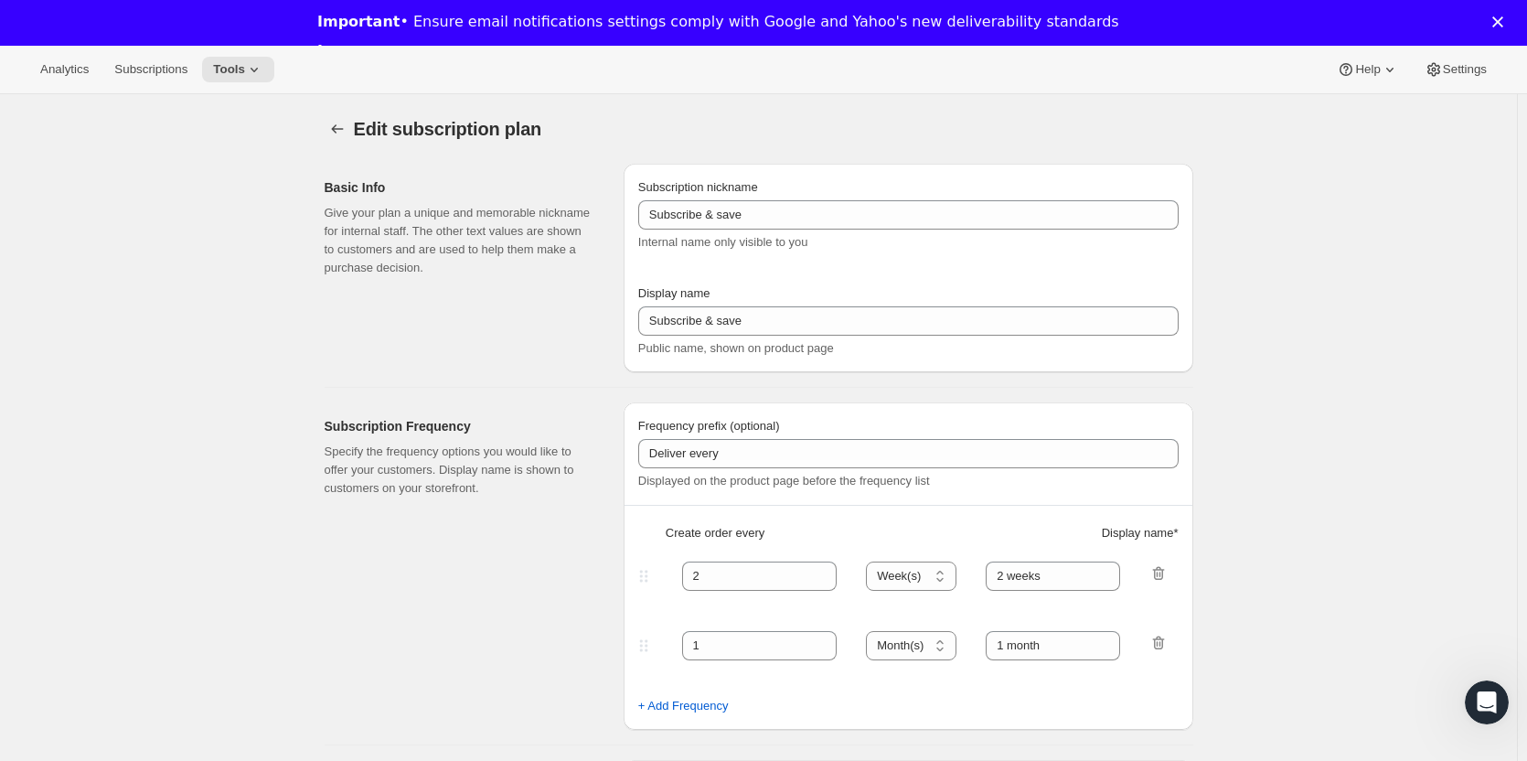
type input "Base 2 pins"
type input "The Duet Subscription"
type input "We deliver 2 amazing bookish af pins + a sticker every"
type input "1"
select select "MONTH"
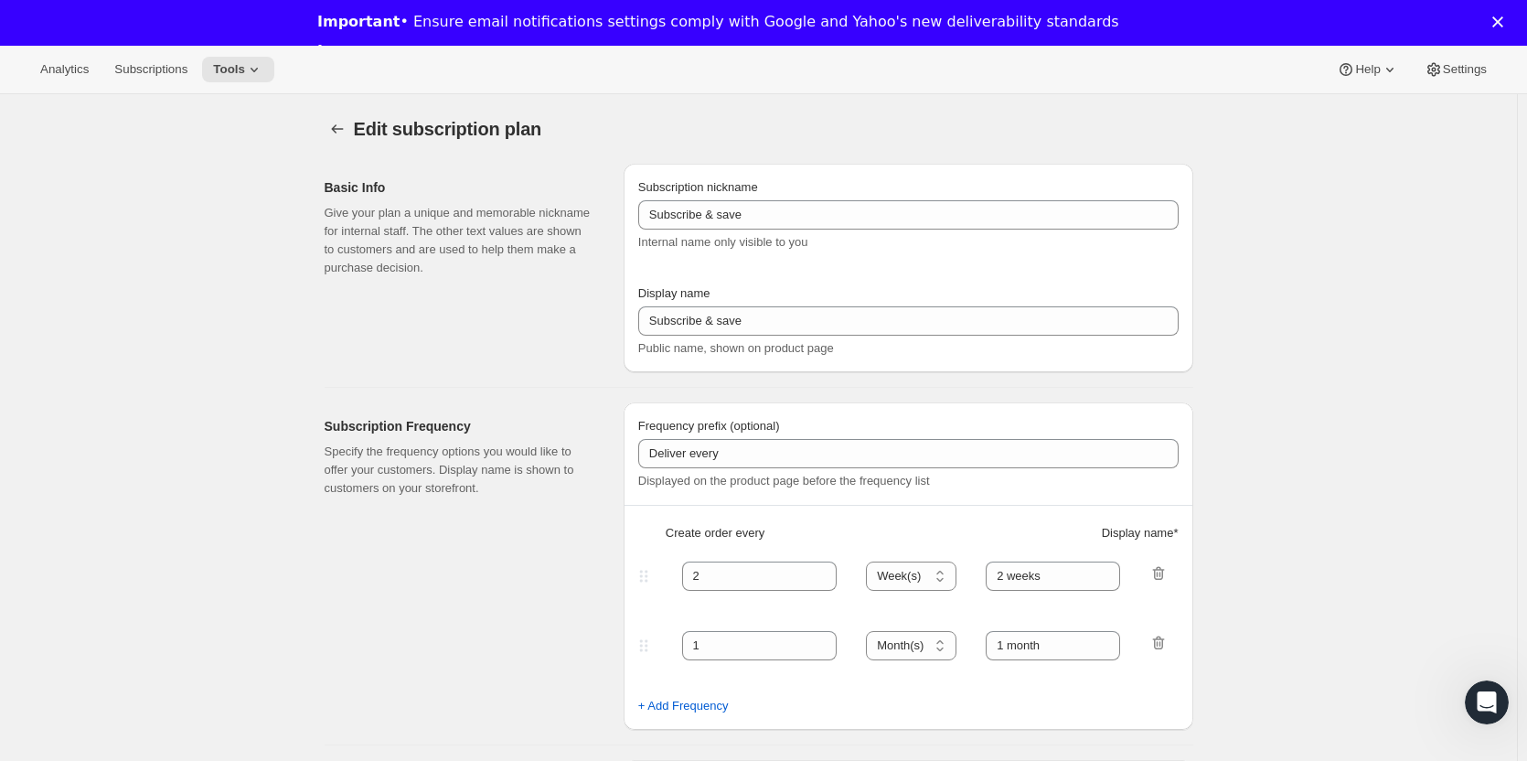
type input "1 month"
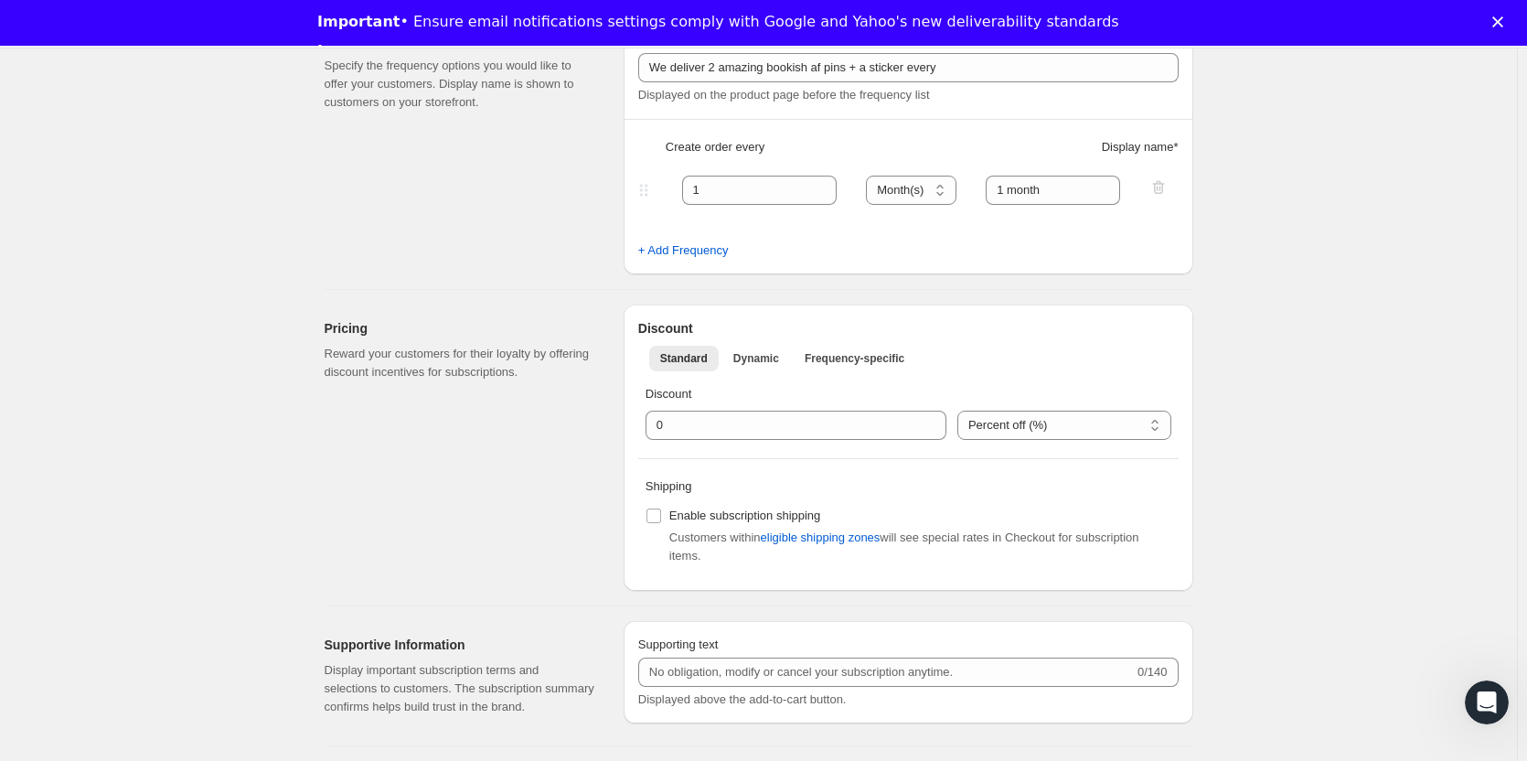
scroll to position [392, 0]
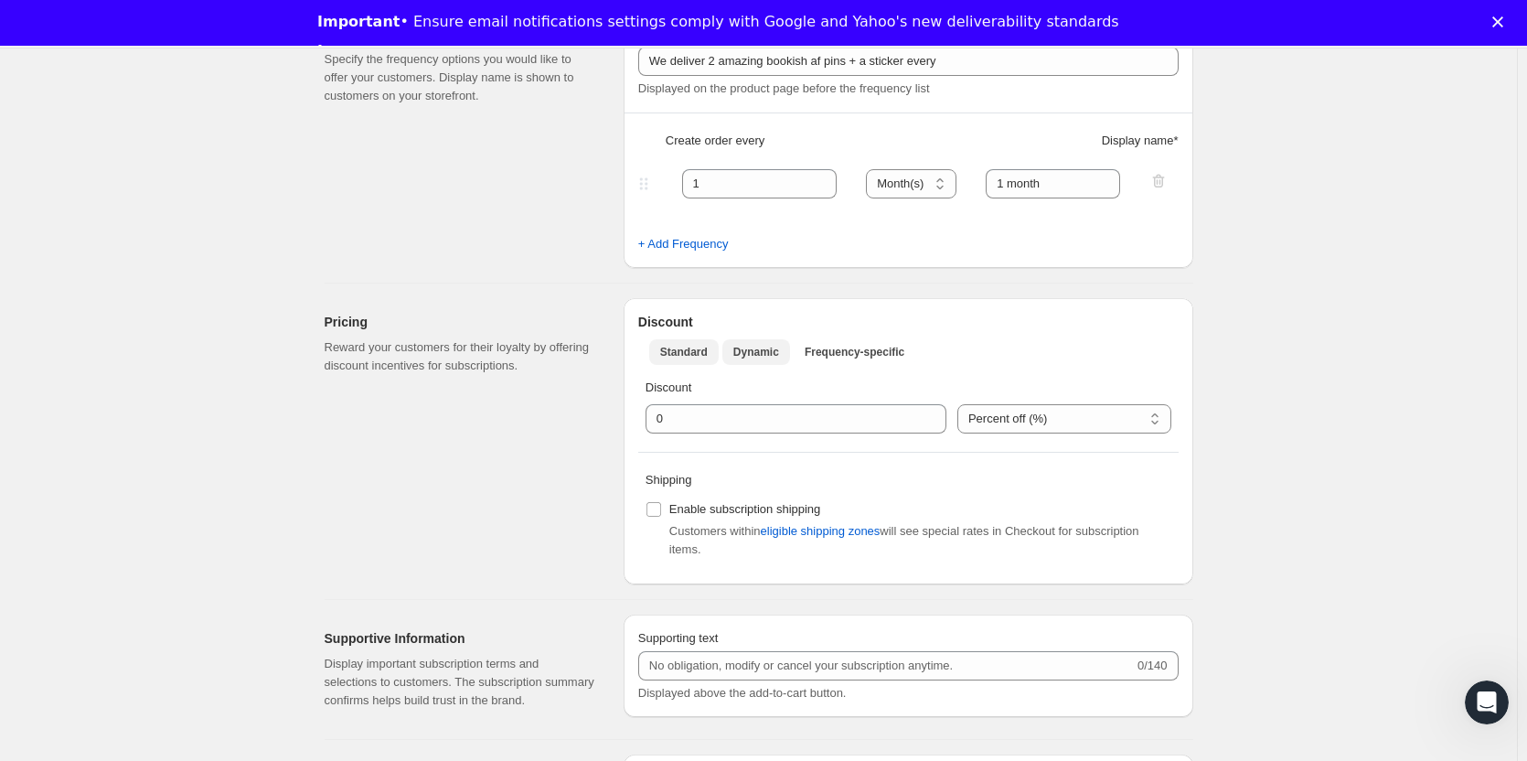
click at [761, 356] on span "Dynamic" at bounding box center [756, 352] width 46 height 15
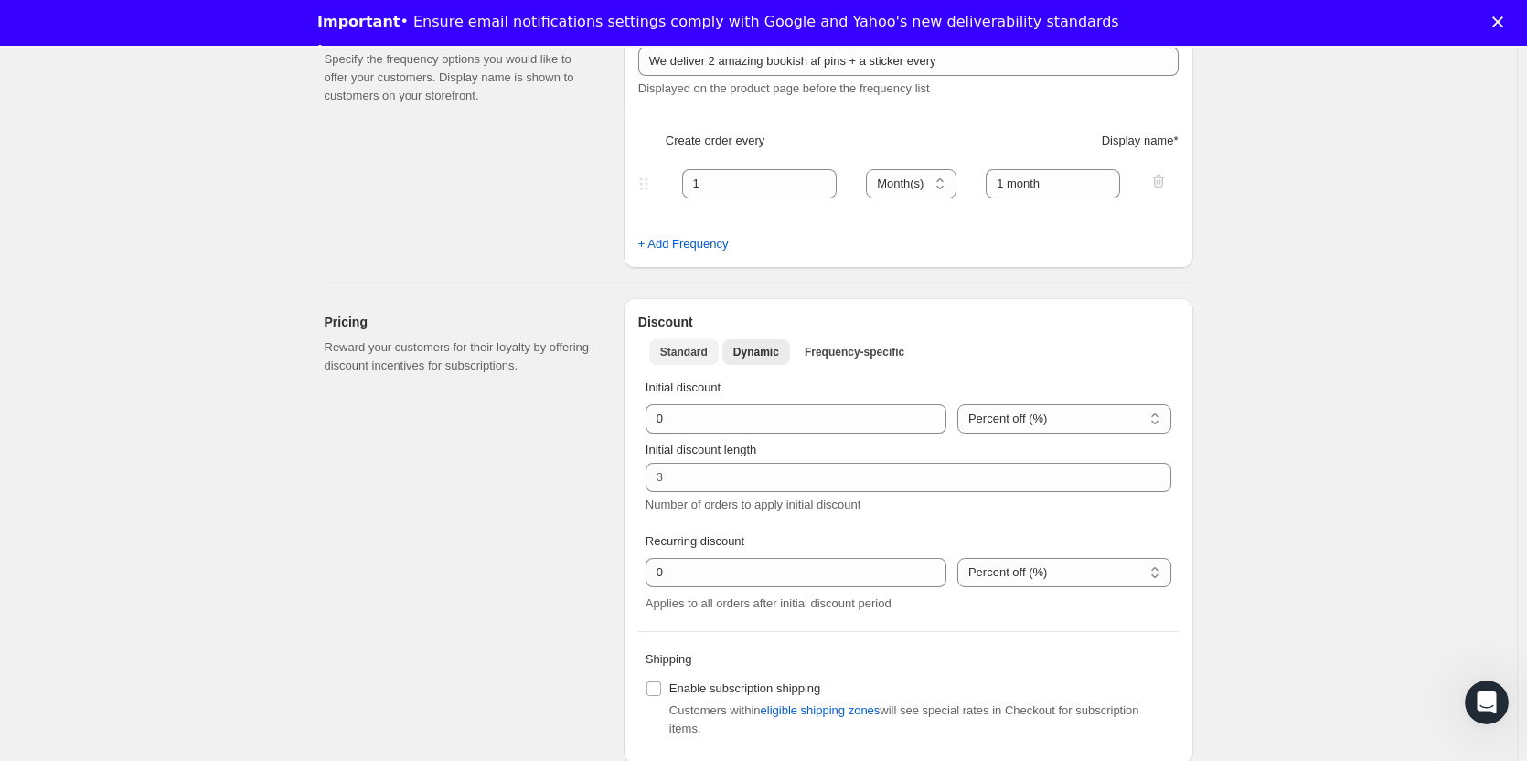
click at [690, 352] on span "Standard" at bounding box center [684, 352] width 48 height 15
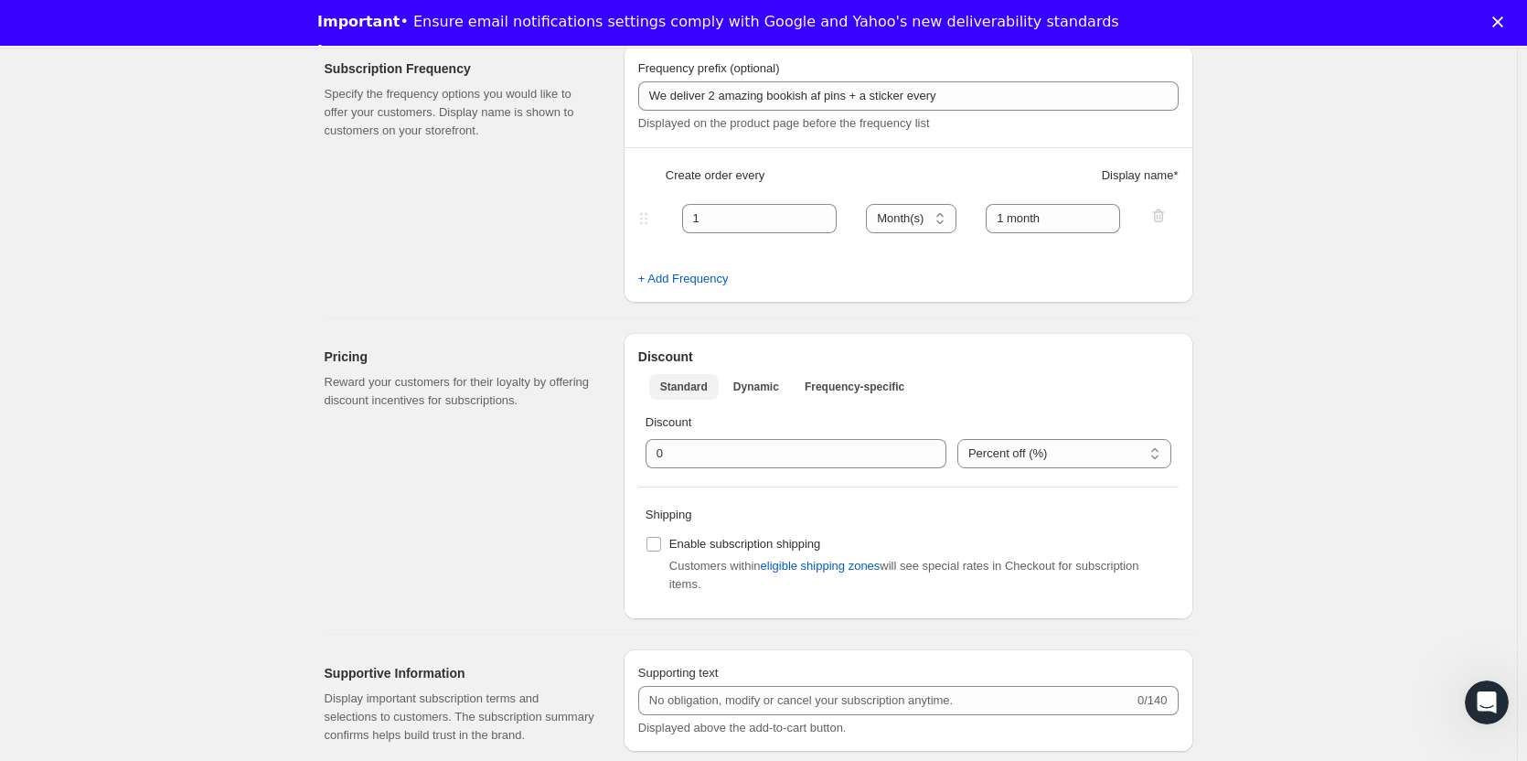
scroll to position [358, 0]
click at [745, 451] on input "integer" at bounding box center [781, 452] width 273 height 29
type input "5"
click at [1078, 445] on select "Percent off (%) US Dollars off ($)" at bounding box center [1064, 452] width 214 height 29
select select "FIXED_AMOUNT"
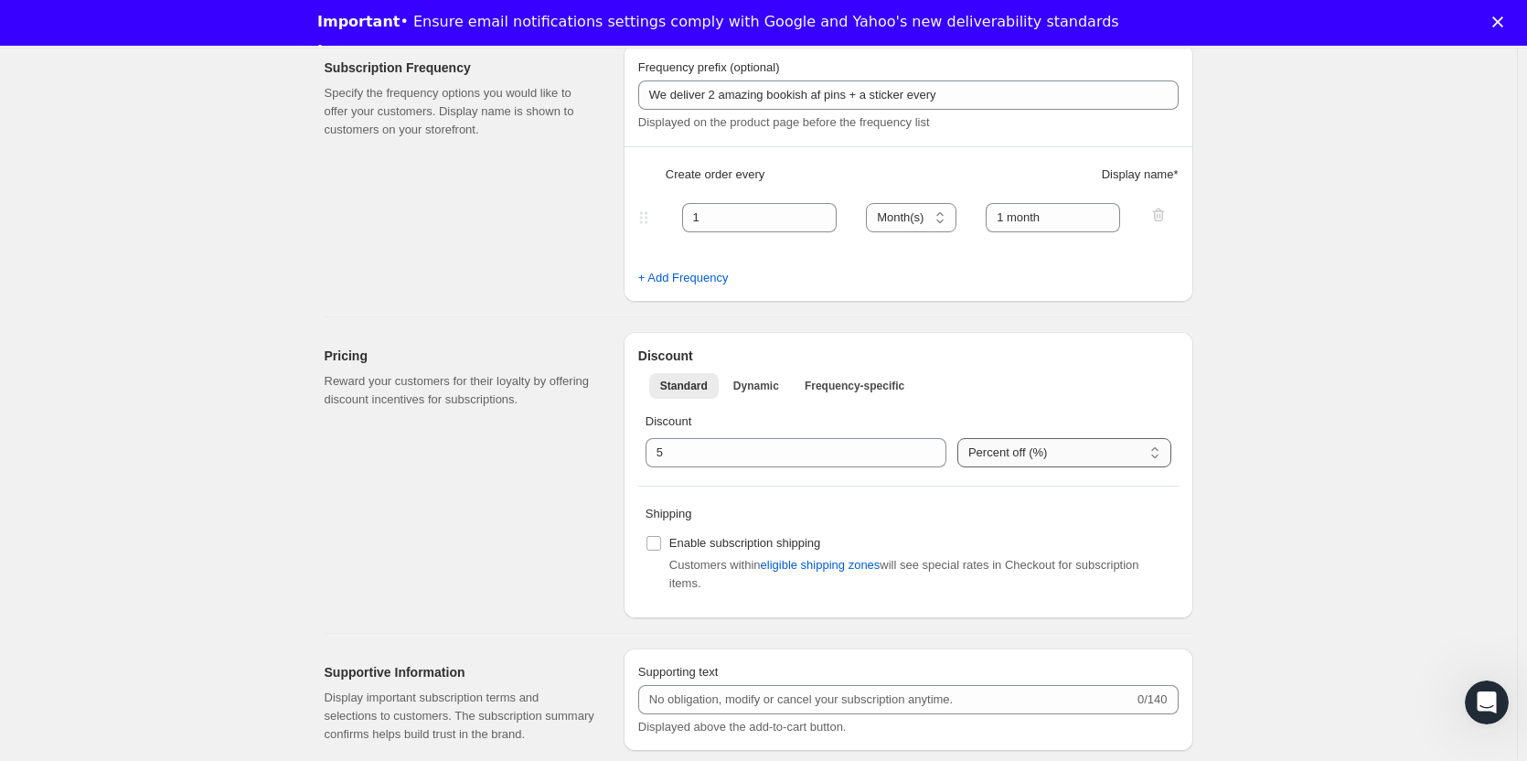
click at [957, 438] on select "Percent off (%) US Dollars off ($)" at bounding box center [1064, 452] width 214 height 29
click at [1241, 543] on div "Edit subscription plan. This page is ready Edit subscription plan Basic Info Gi…" at bounding box center [758, 595] width 1517 height 1719
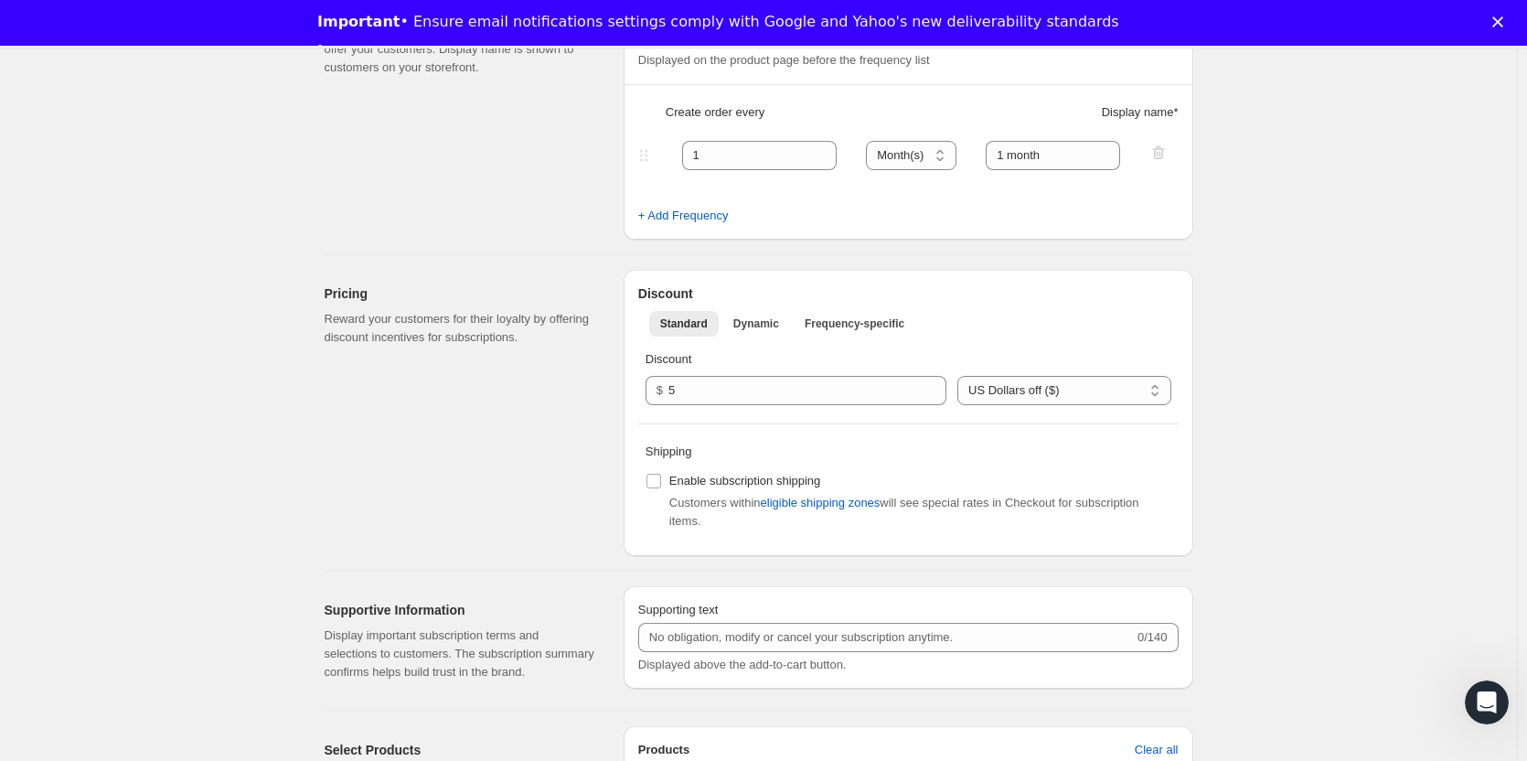
scroll to position [421, 0]
click at [649, 481] on span at bounding box center [653, 480] width 16 height 16
click at [649, 481] on input "Enable subscription shipping" at bounding box center [653, 480] width 15 height 15
click at [1242, 497] on div "Edit subscription plan. This page is ready Edit subscription plan Basic Info Gi…" at bounding box center [758, 532] width 1517 height 1719
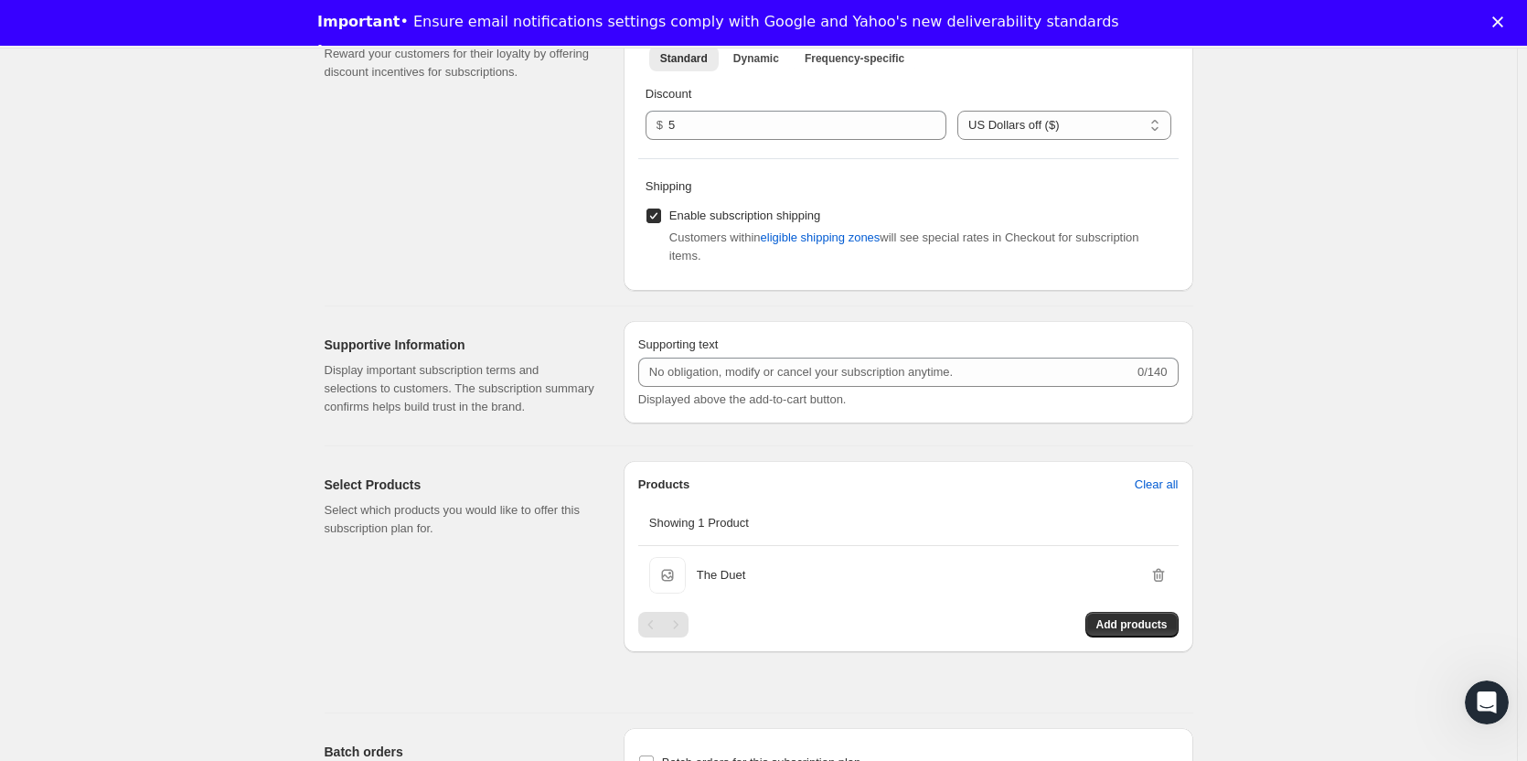
scroll to position [826, 0]
click at [656, 217] on input "Enable subscription shipping" at bounding box center [653, 215] width 15 height 15
checkbox input "false"
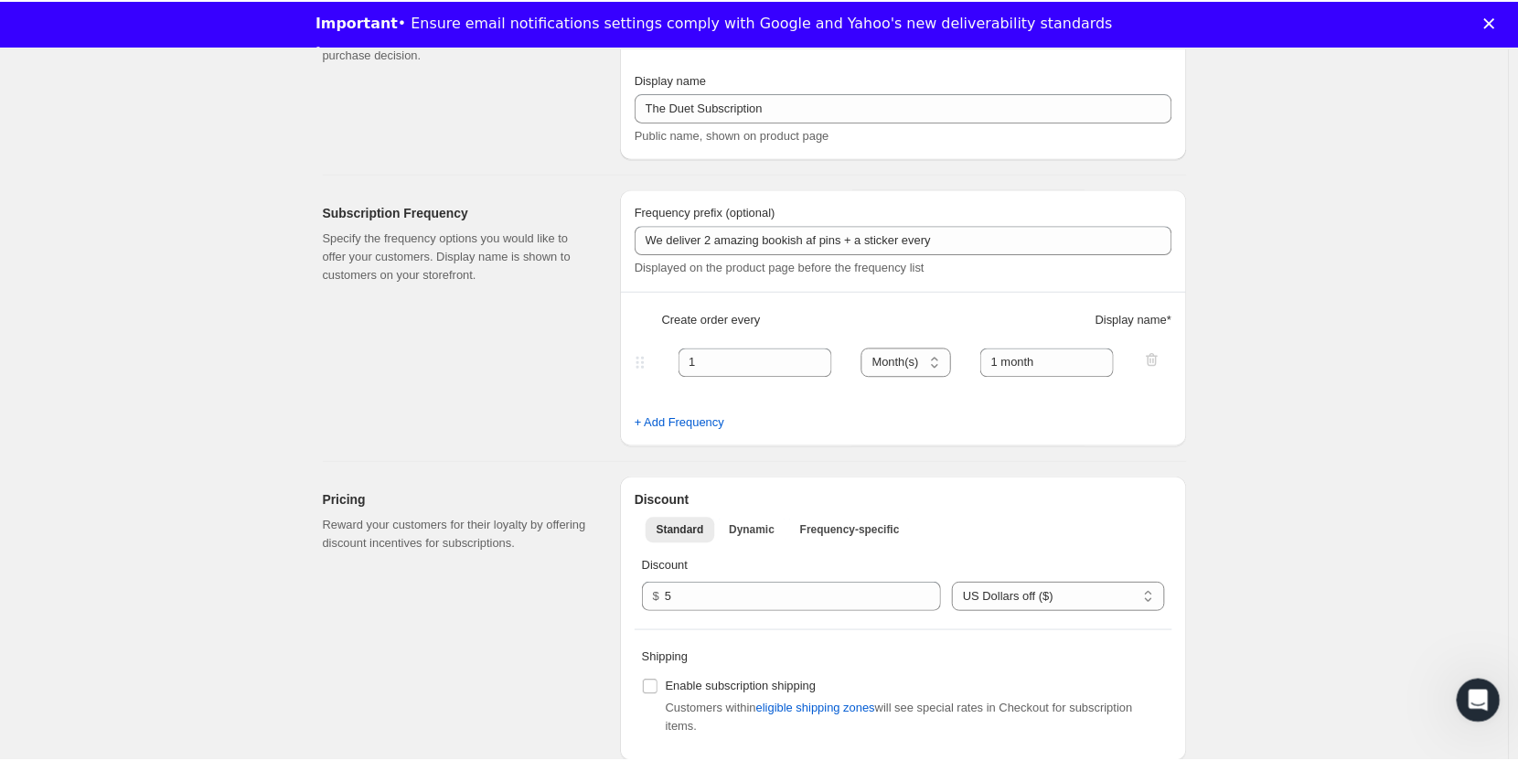
scroll to position [0, 0]
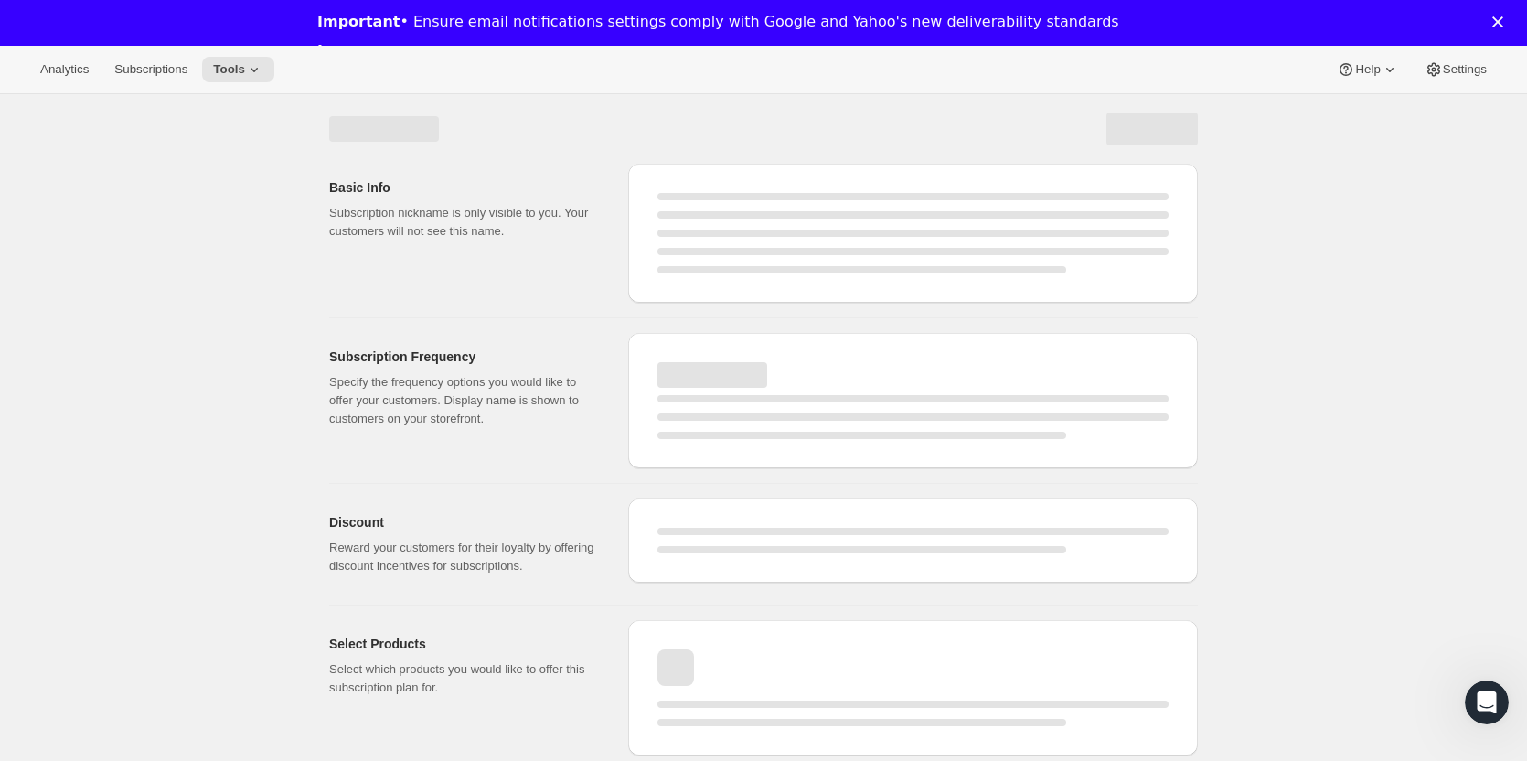
select select "MONTH"
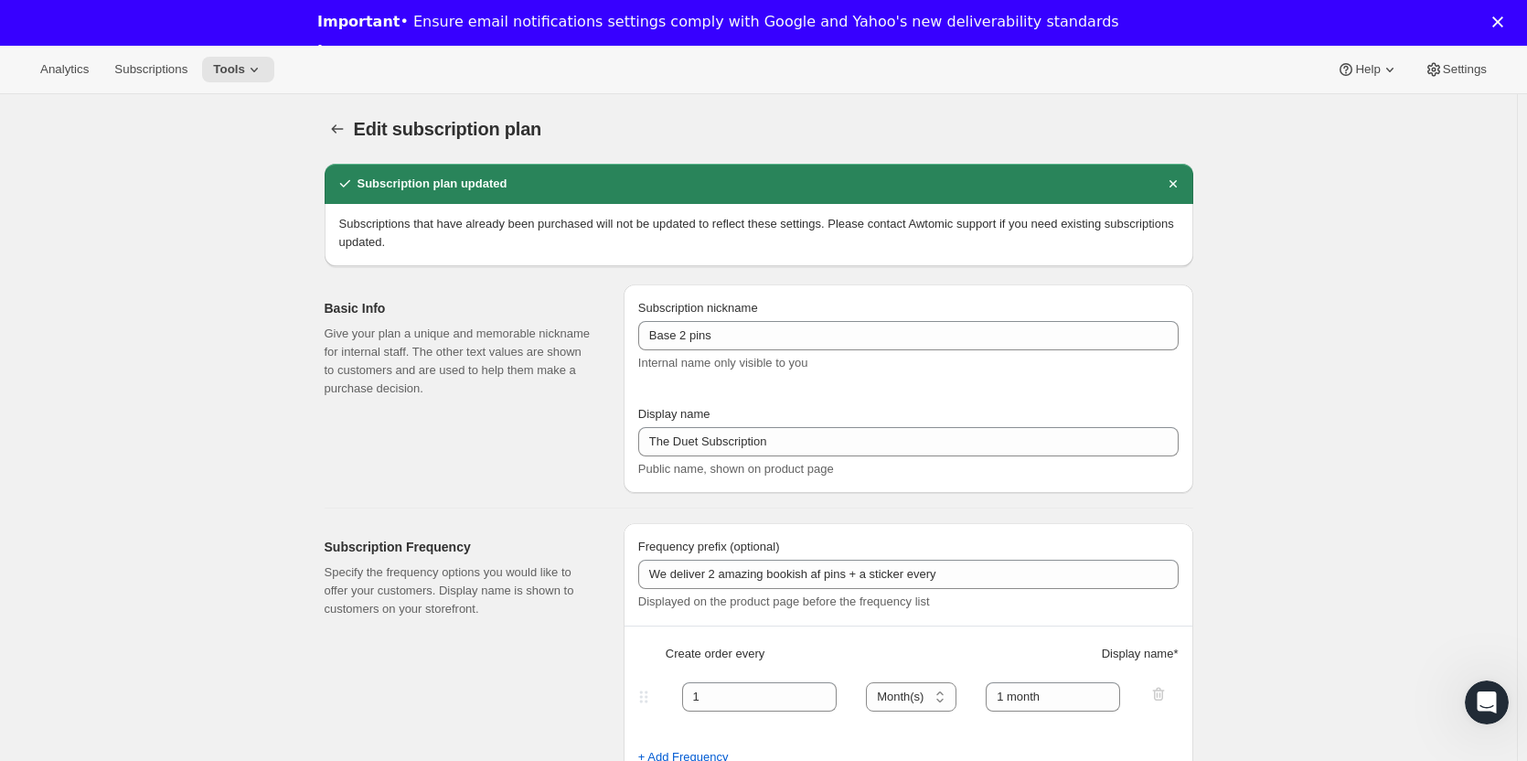
type input "5.0"
select select "FIXED_AMOUNT"
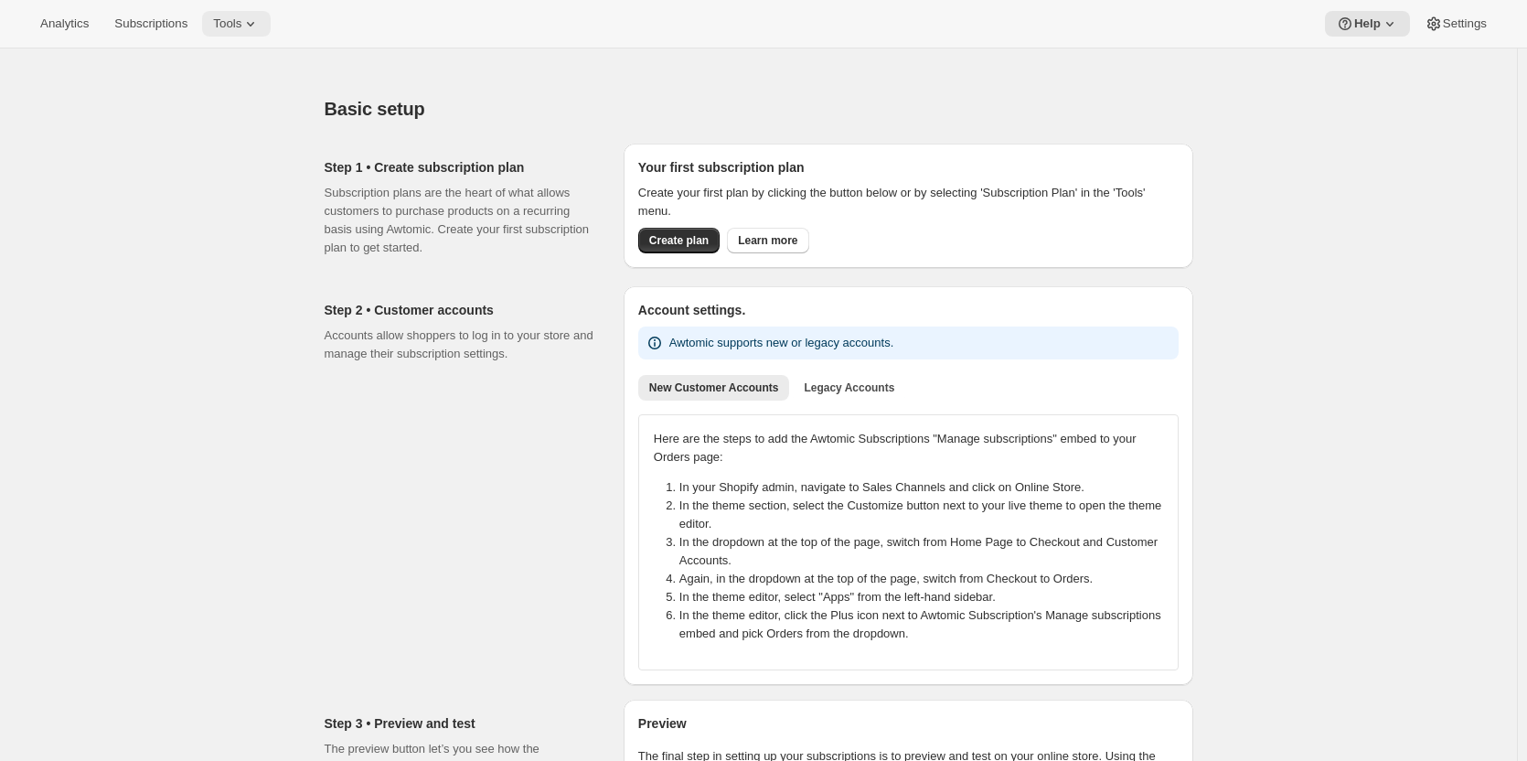
click at [228, 33] on button "Tools" at bounding box center [236, 24] width 69 height 26
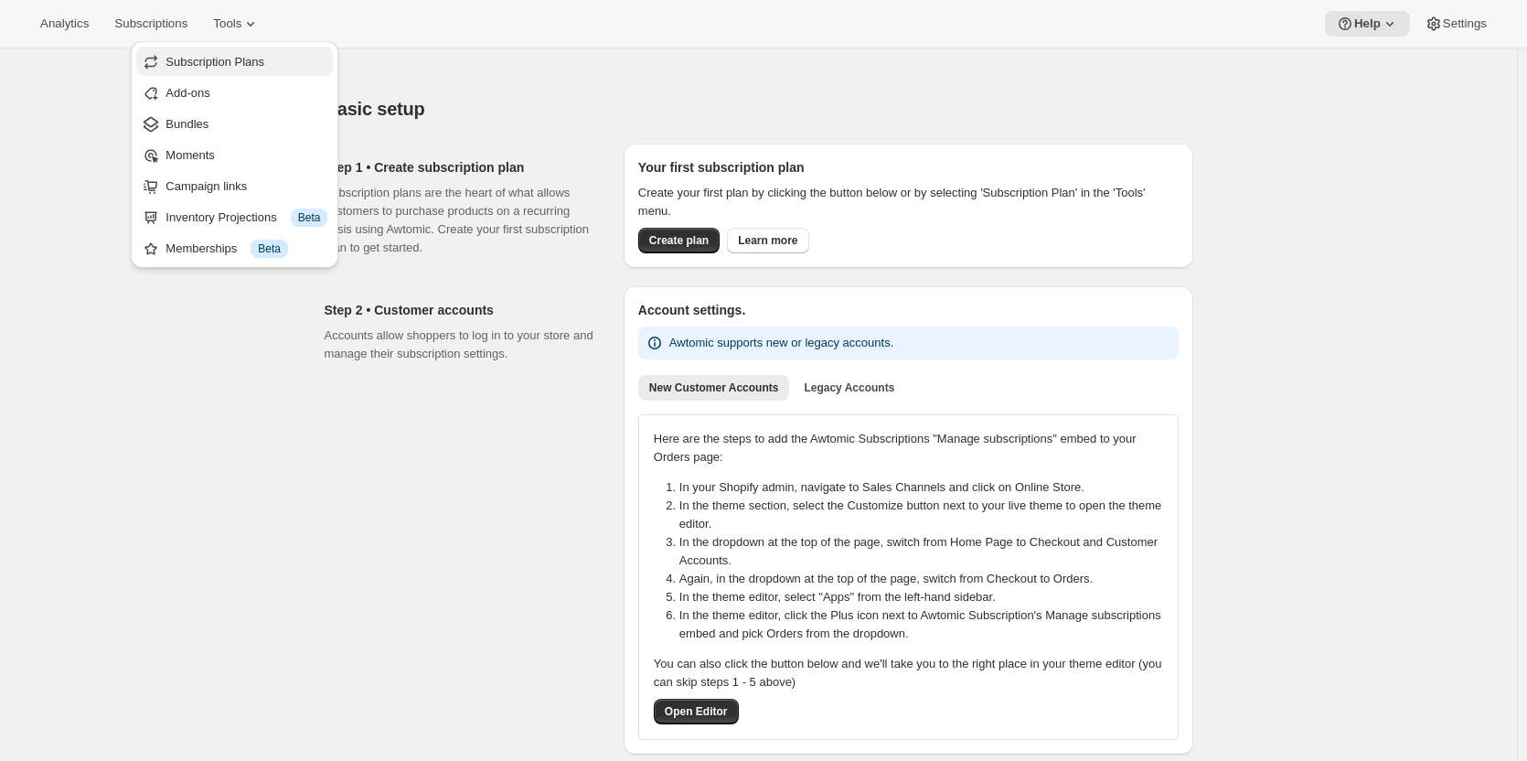
click at [229, 60] on span "Subscription Plans" at bounding box center [214, 62] width 99 height 14
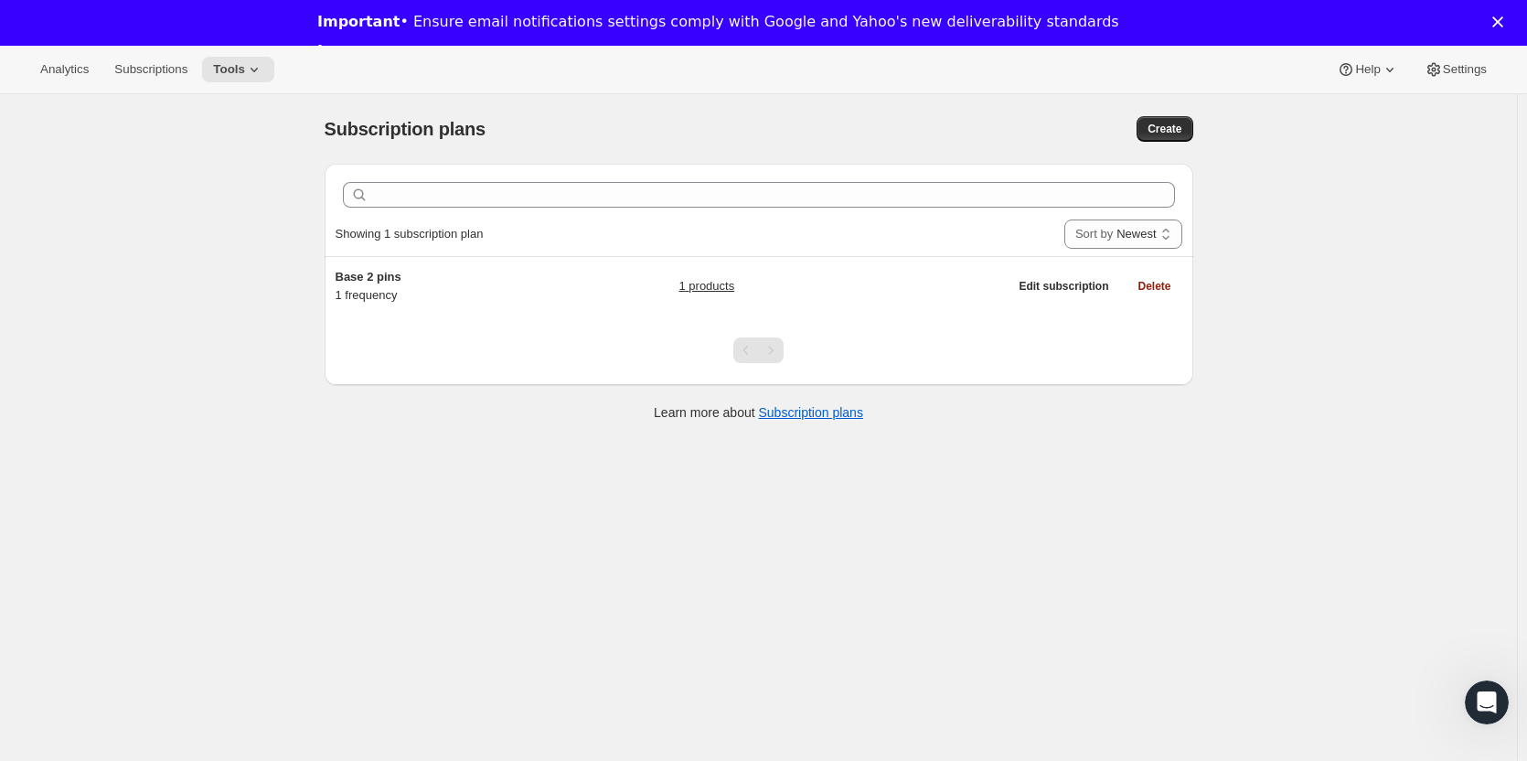
click at [830, 424] on div "Clear Showing 1 subscription plan Sort by Newest Oldest Recently updated Least …" at bounding box center [759, 302] width 869 height 276
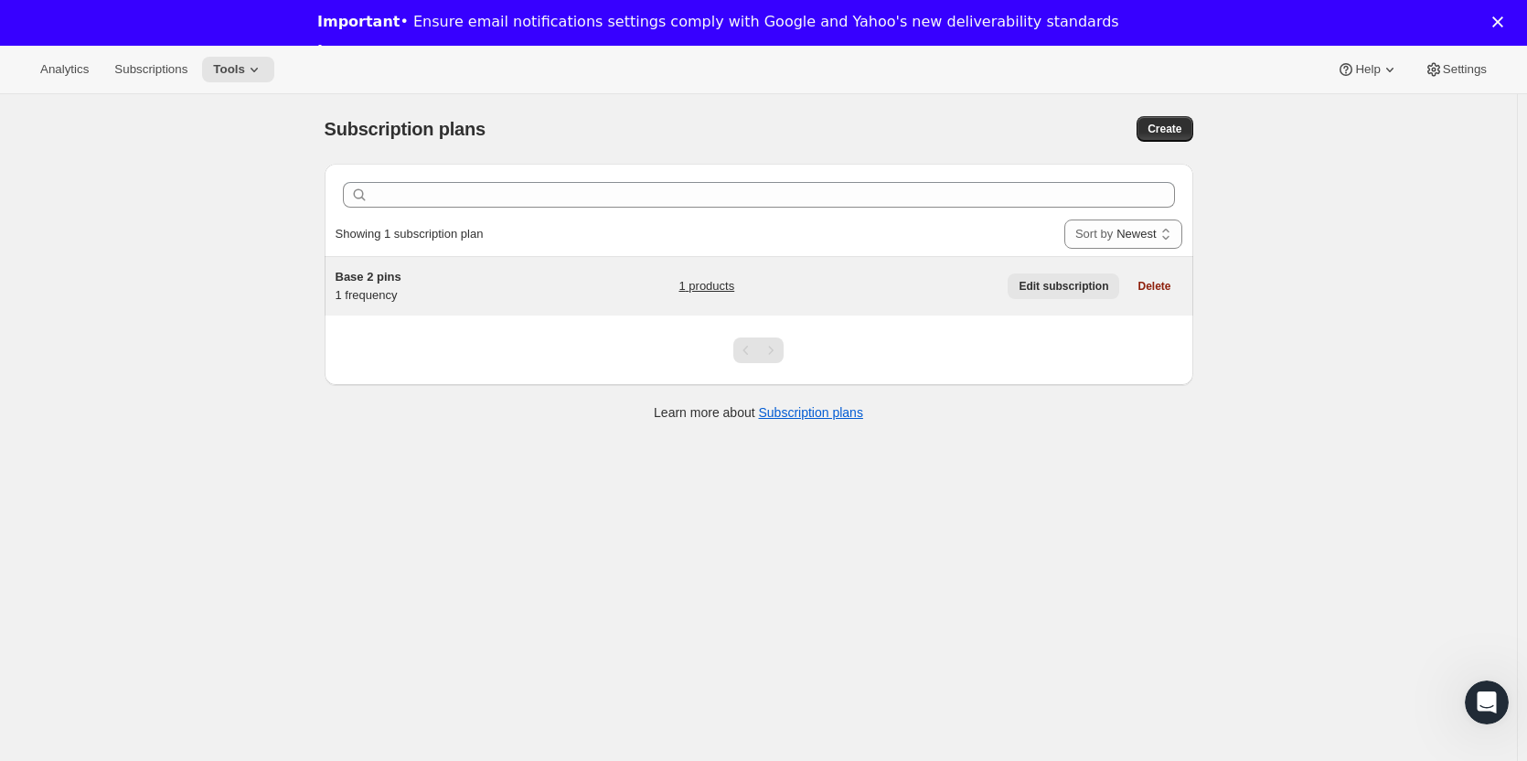
click at [1062, 288] on span "Edit subscription" at bounding box center [1063, 286] width 90 height 15
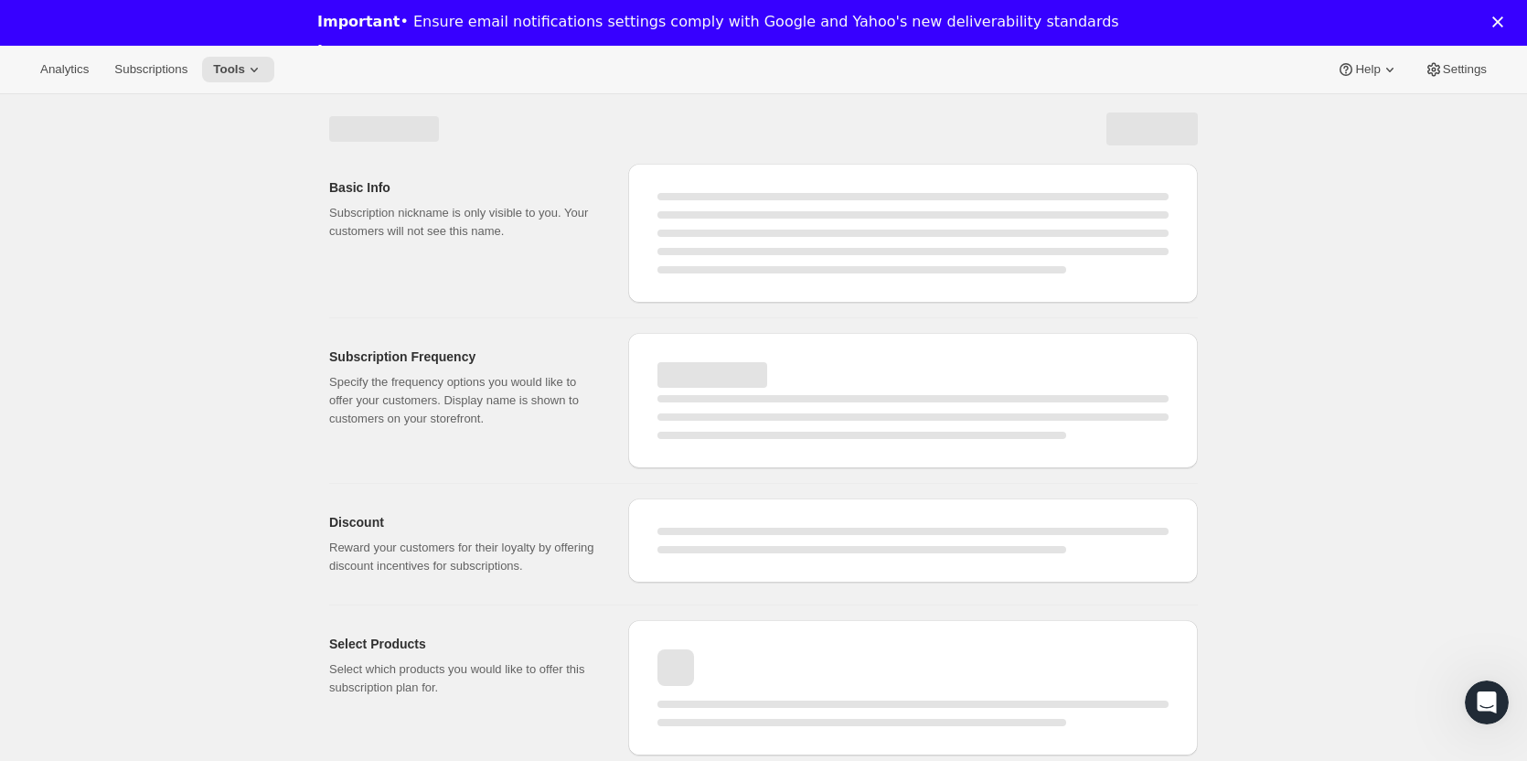
select select "WEEK"
select select "MONTH"
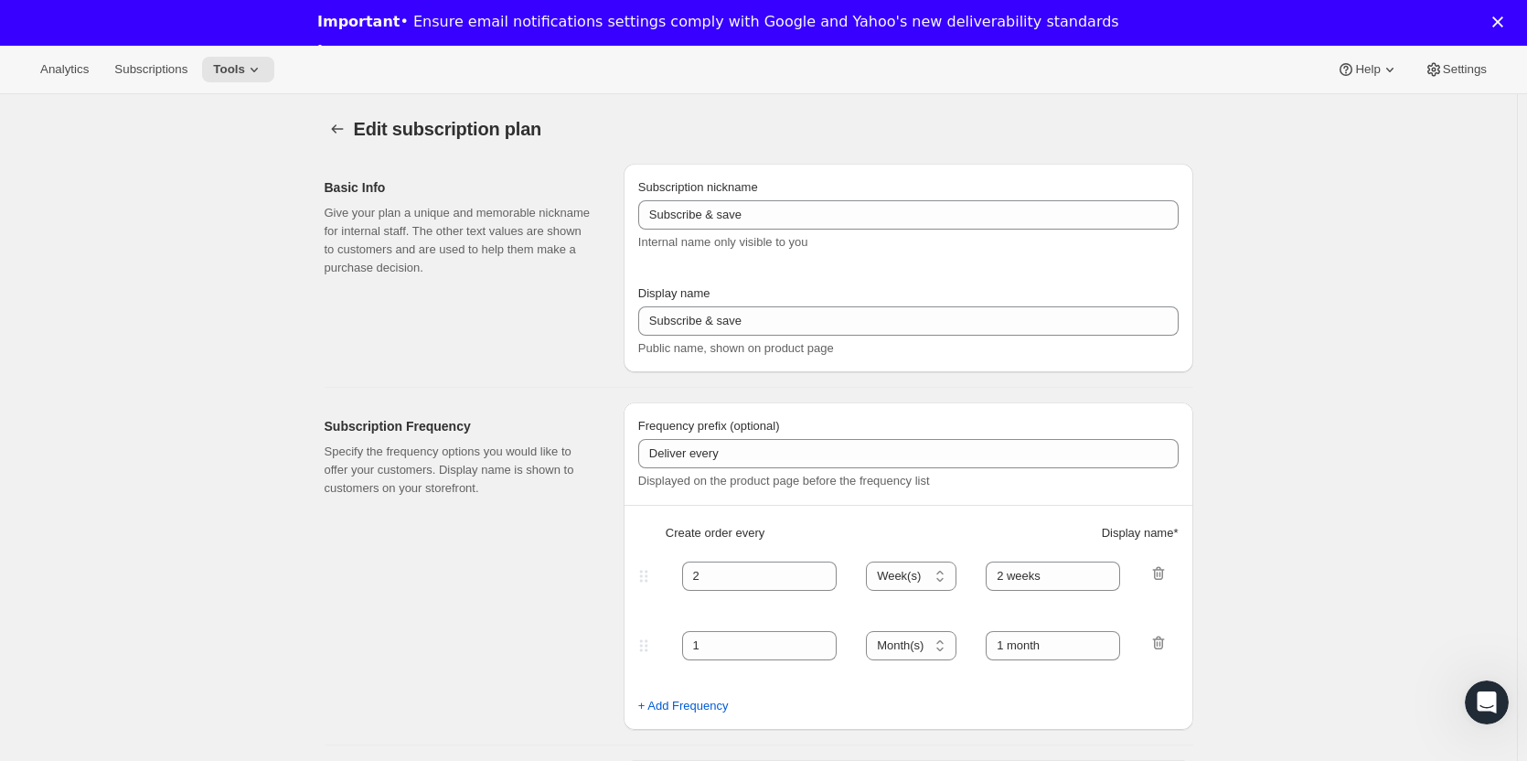
type input "Base 2 pins"
type input "The Duet Subscription"
type input "We deliver 2 amazing bookish af pins + a sticker every"
type input "1"
select select "MONTH"
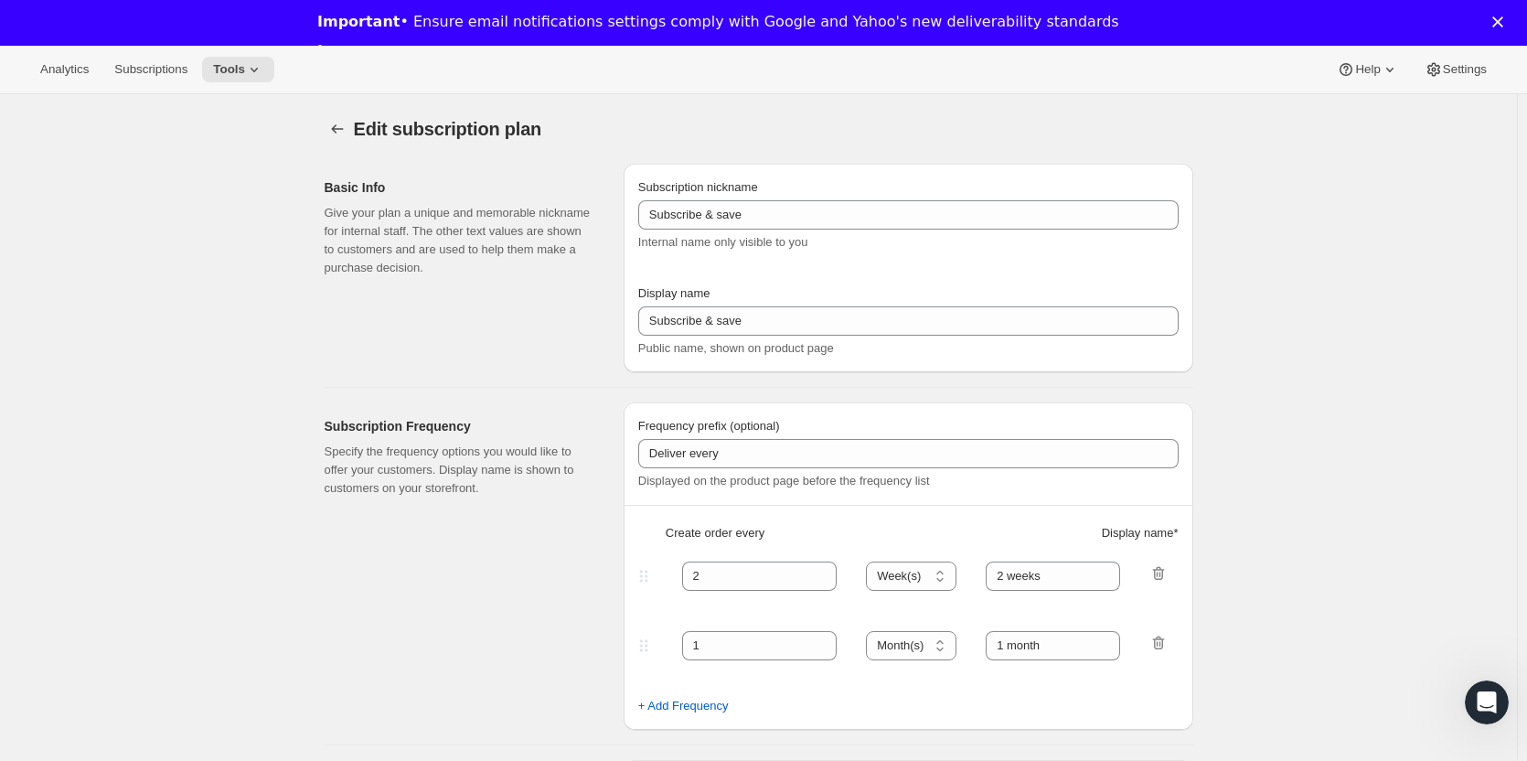
type input "1 month"
type input "5.0"
select select "FIXED_AMOUNT"
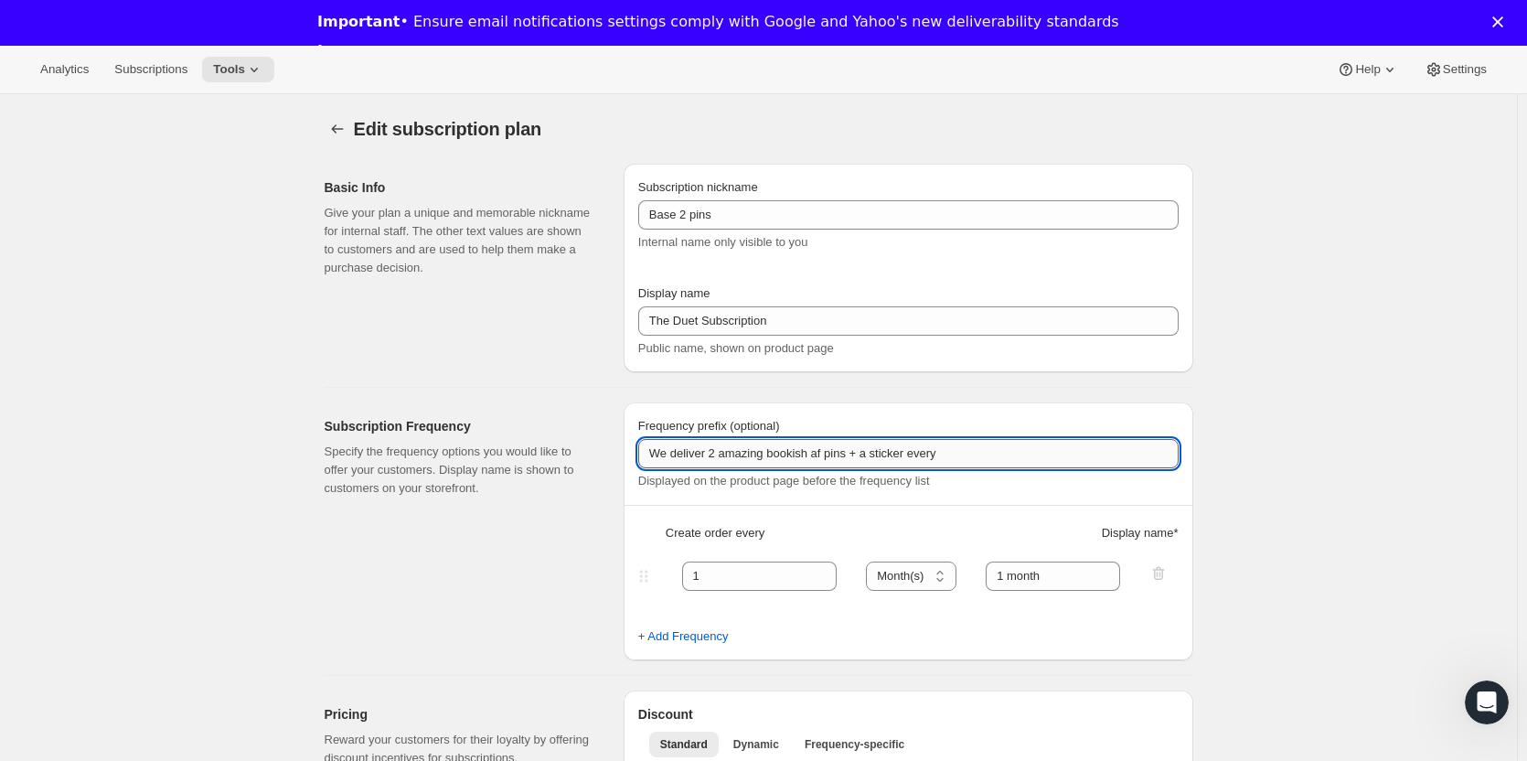
click at [979, 453] on input "We deliver 2 amazing bookish af pins + a sticker every" at bounding box center [908, 453] width 540 height 29
click at [907, 455] on input "We deliver 2 amazing bookish af pins + a sticker every" at bounding box center [908, 453] width 540 height 29
drag, startPoint x: 854, startPoint y: 446, endPoint x: 1140, endPoint y: 467, distance: 286.9
click at [1140, 467] on input "We deliver 2 amazing bookish af pins + a sticker with FREE shipping to the US &…" at bounding box center [908, 453] width 540 height 29
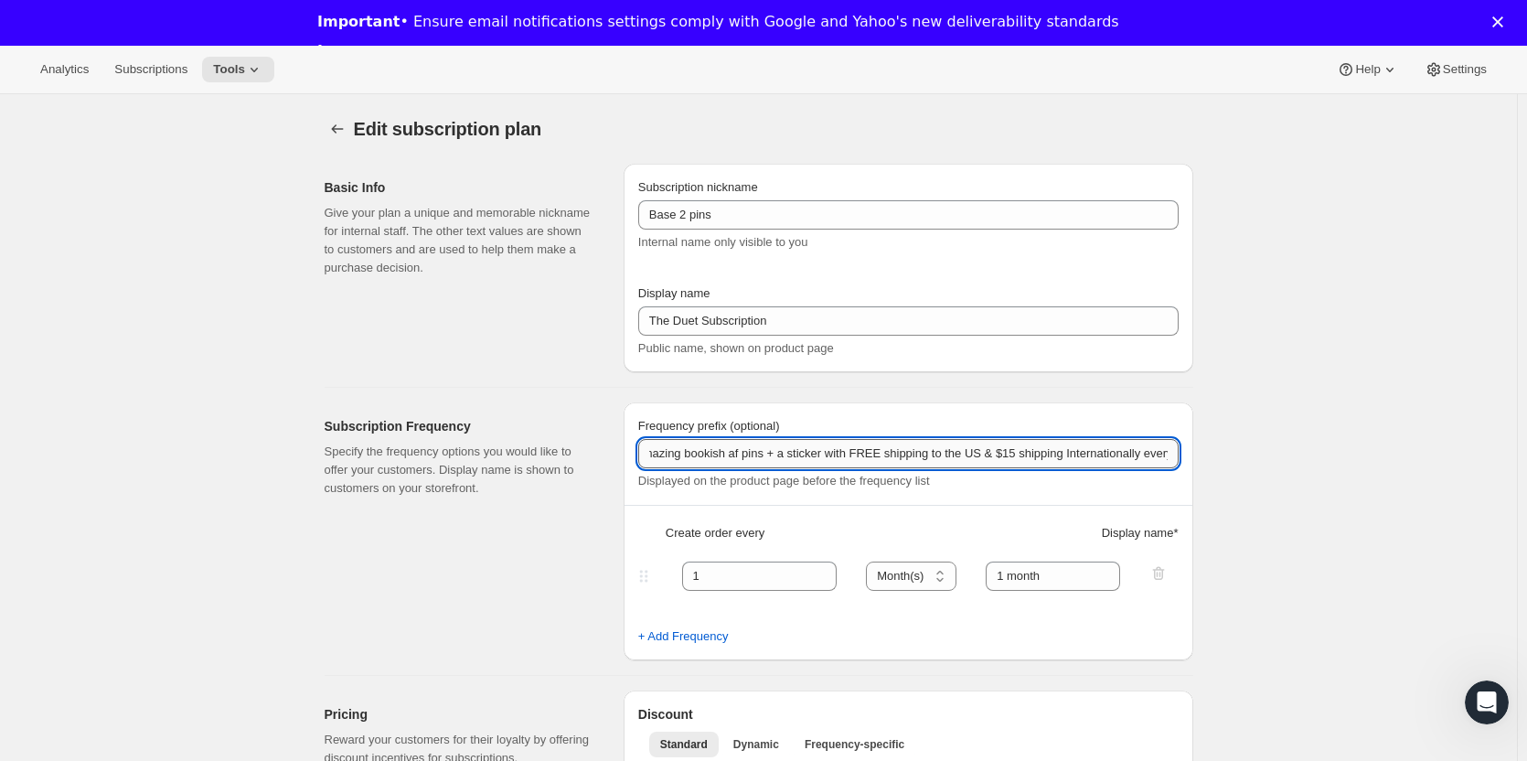
type input "We deliver 2 amazing bookish af pins + a sticker every"
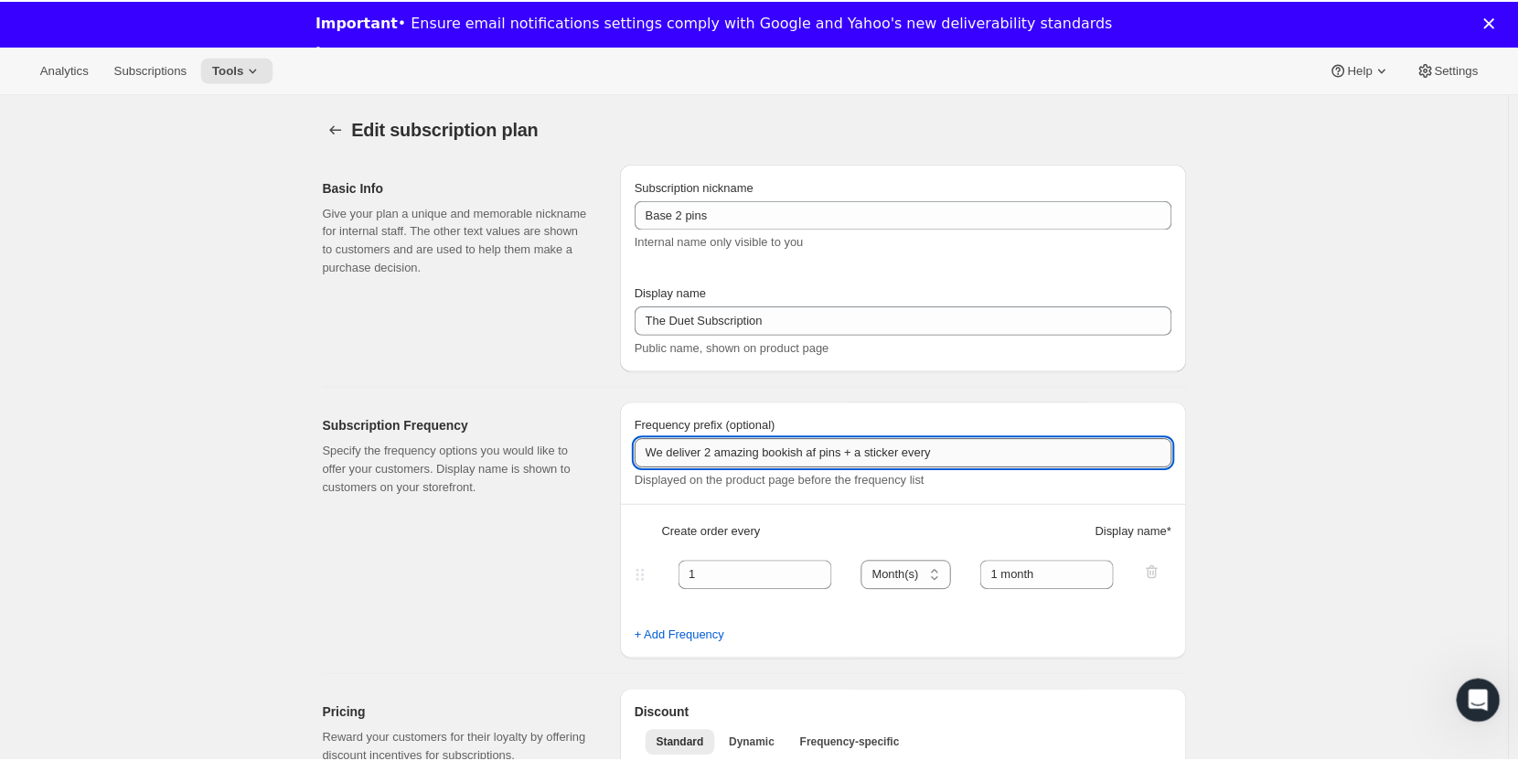
scroll to position [0, 0]
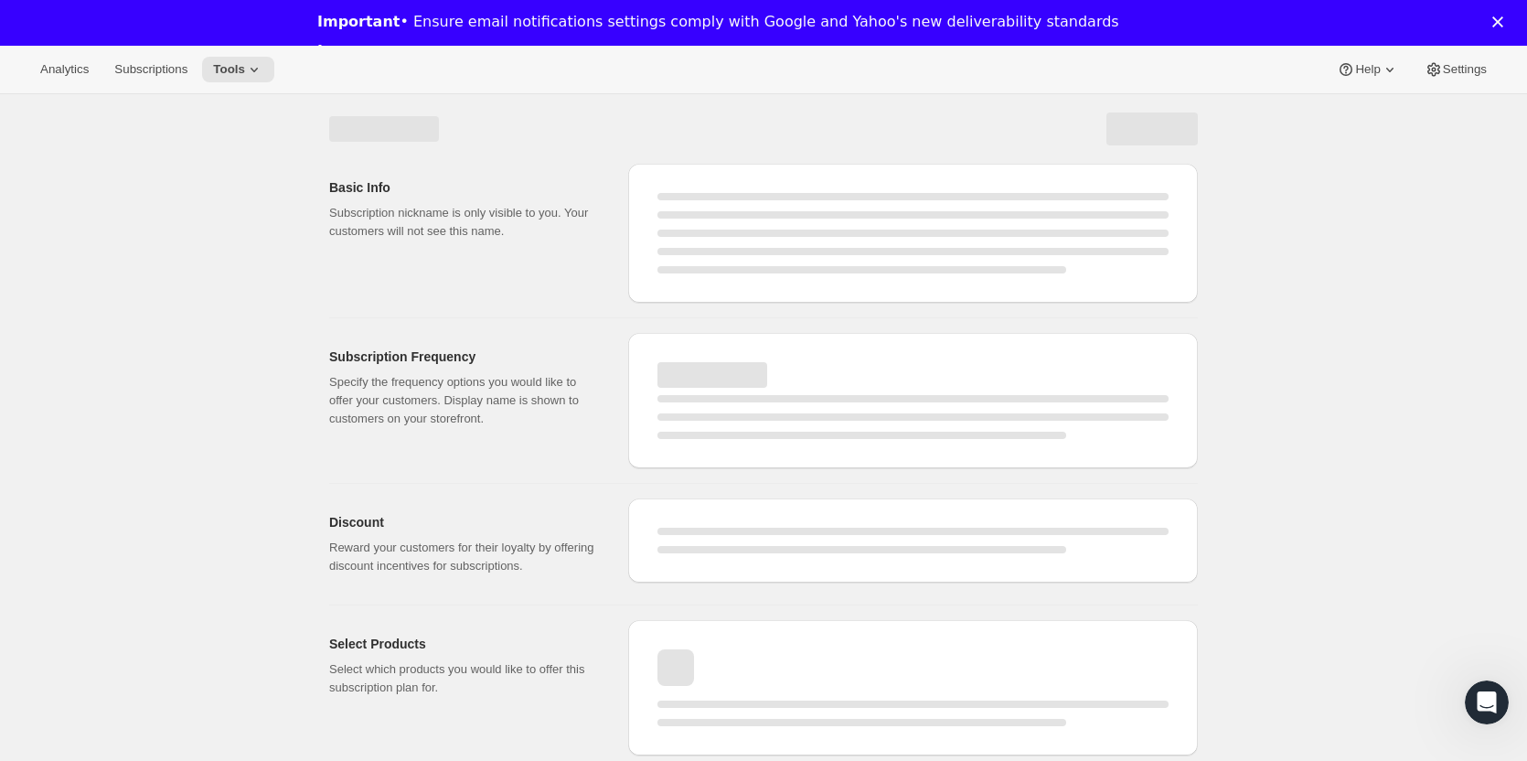
select select "MONTH"
select select "FIXED_AMOUNT"
